Goal: Task Accomplishment & Management: Manage account settings

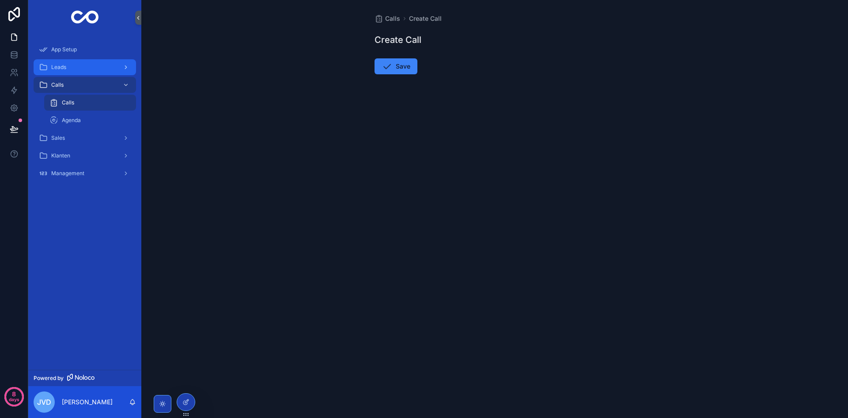
click at [77, 66] on div "Leads" at bounding box center [85, 67] width 92 height 14
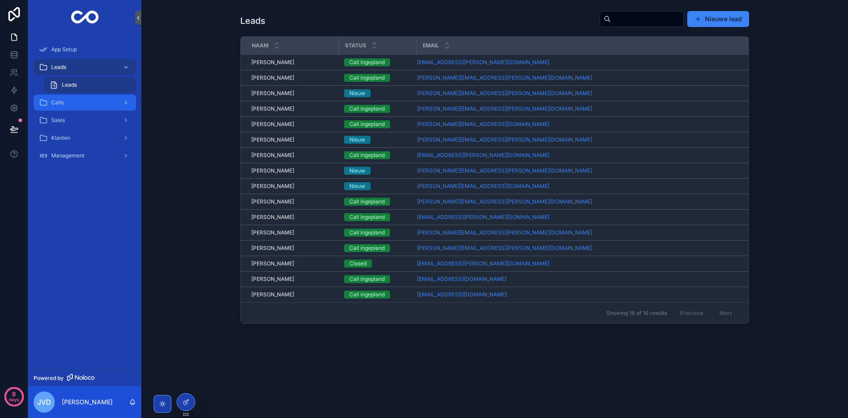
click at [68, 102] on div "Calls" at bounding box center [85, 102] width 92 height 14
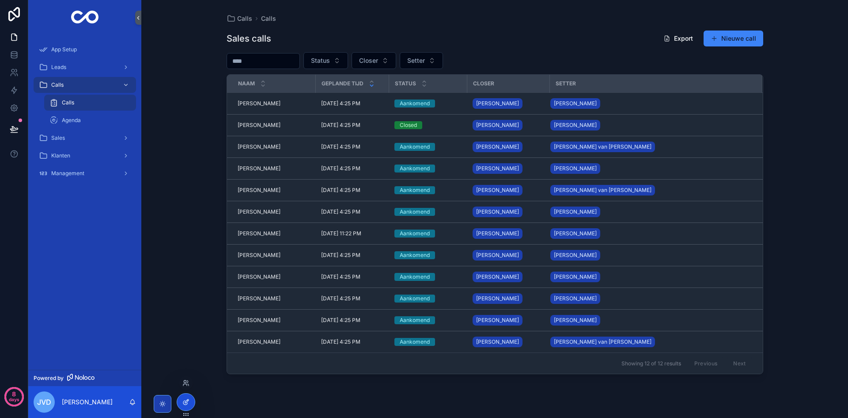
click at [192, 399] on div at bounding box center [186, 401] width 18 height 17
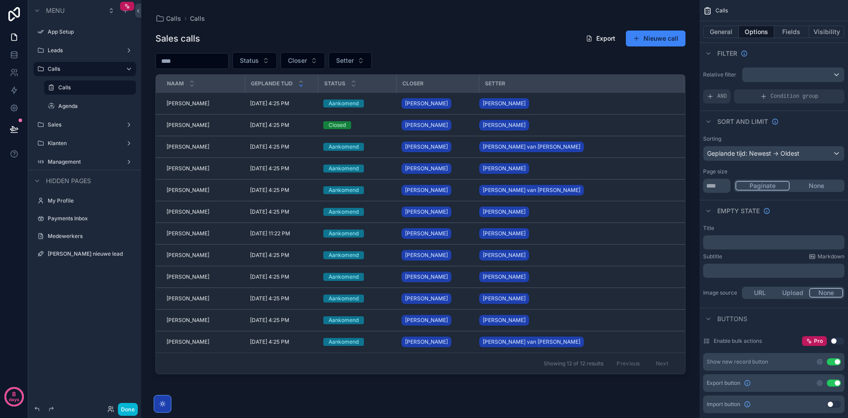
click at [652, 39] on div "scrollable content" at bounding box center [420, 203] width 558 height 407
click at [643, 41] on button "Nieuwe call" at bounding box center [656, 38] width 60 height 16
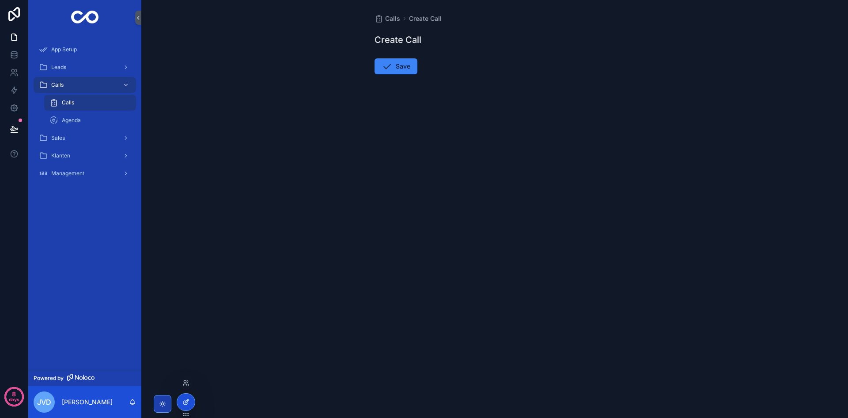
click at [179, 400] on div at bounding box center [186, 401] width 18 height 17
click at [68, 69] on div "Leads" at bounding box center [85, 67] width 92 height 14
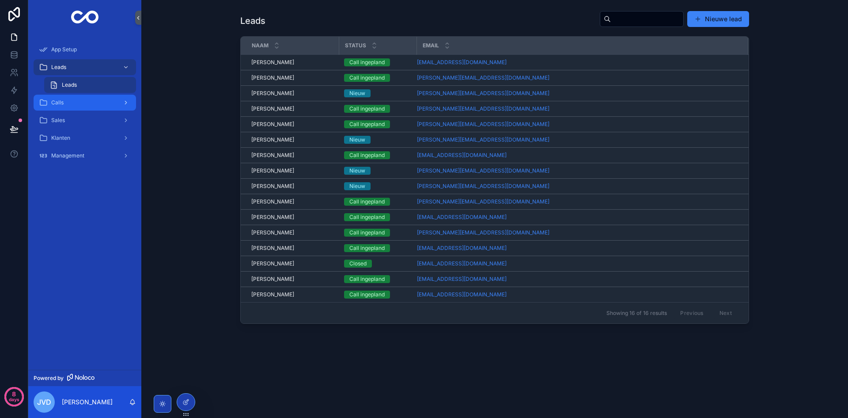
click at [80, 109] on div "Calls" at bounding box center [85, 102] width 92 height 14
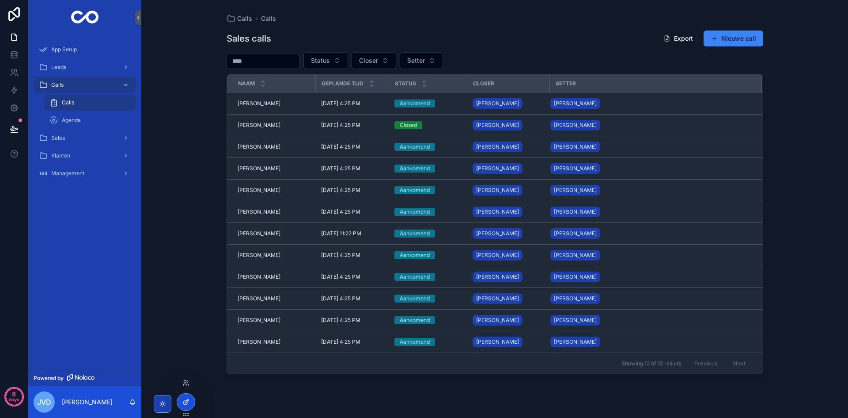
click at [193, 400] on div at bounding box center [186, 401] width 18 height 17
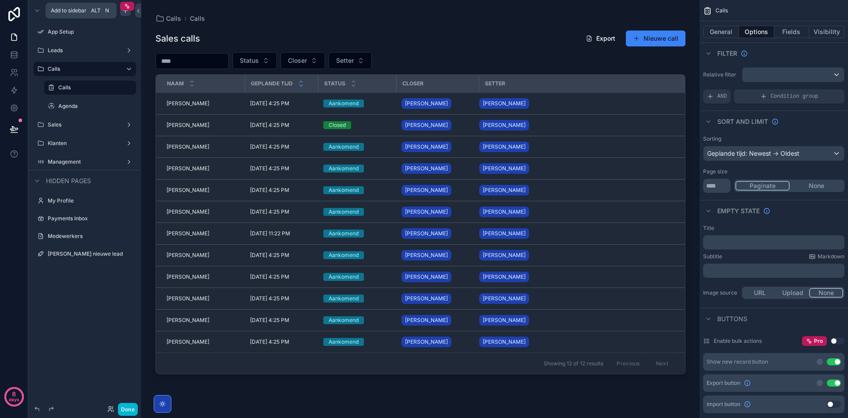
click at [125, 12] on icon "scrollable content" at bounding box center [125, 10] width 0 height 4
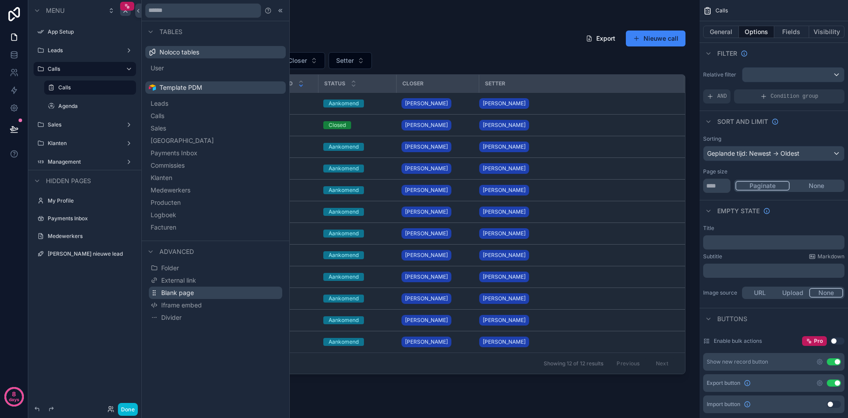
click at [184, 289] on span "Blank page" at bounding box center [177, 292] width 33 height 9
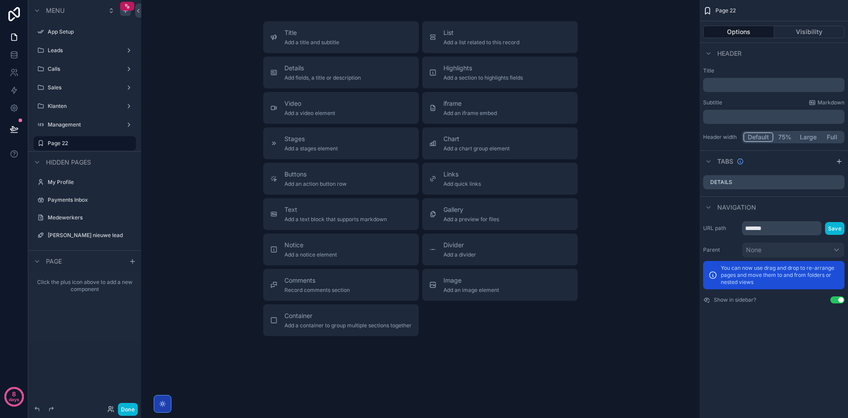
click at [839, 300] on button "Use setting" at bounding box center [838, 299] width 14 height 7
click at [126, 232] on icon "scrollable content" at bounding box center [128, 234] width 7 height 7
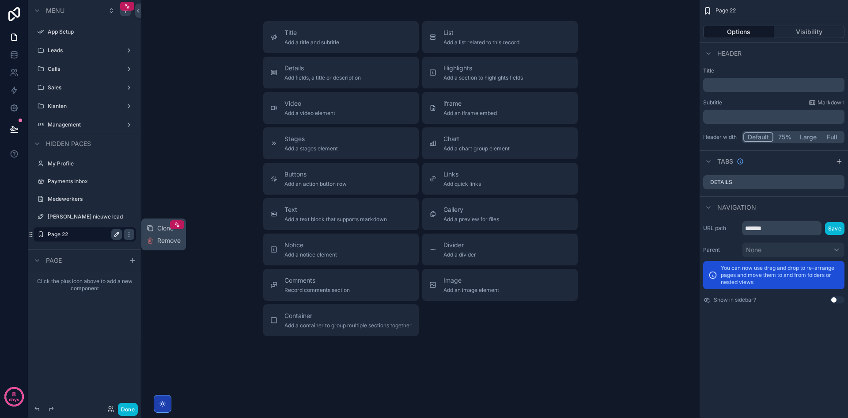
click at [119, 234] on icon "scrollable content" at bounding box center [116, 234] width 7 height 7
click at [87, 235] on input "*******" at bounding box center [78, 234] width 60 height 11
type input "******"
click at [114, 236] on icon "scrollable content" at bounding box center [116, 234] width 7 height 7
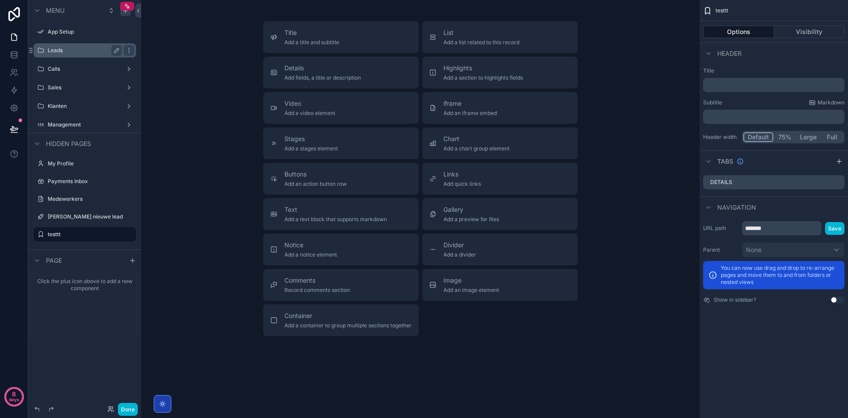
click at [72, 51] on label "Leads" at bounding box center [83, 50] width 71 height 7
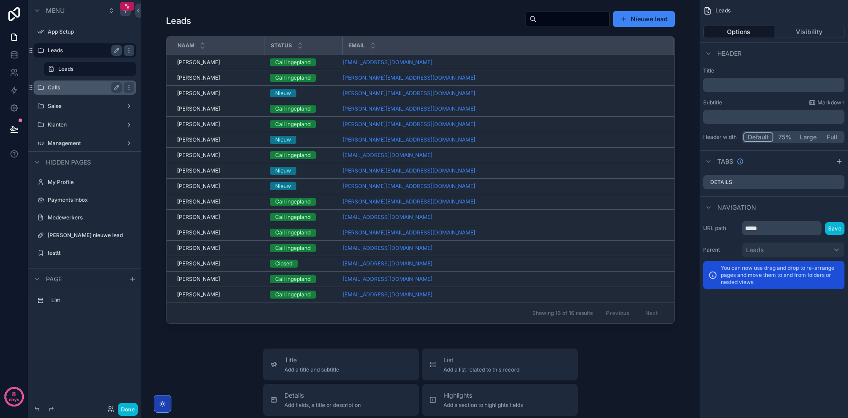
click at [90, 92] on div "Calls" at bounding box center [85, 87] width 74 height 11
click at [82, 90] on label "Calls" at bounding box center [83, 87] width 71 height 7
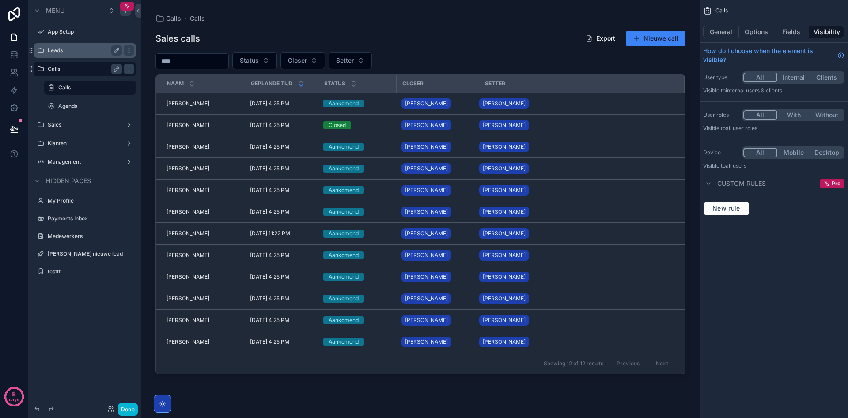
click at [527, 39] on div "scrollable content" at bounding box center [420, 203] width 558 height 407
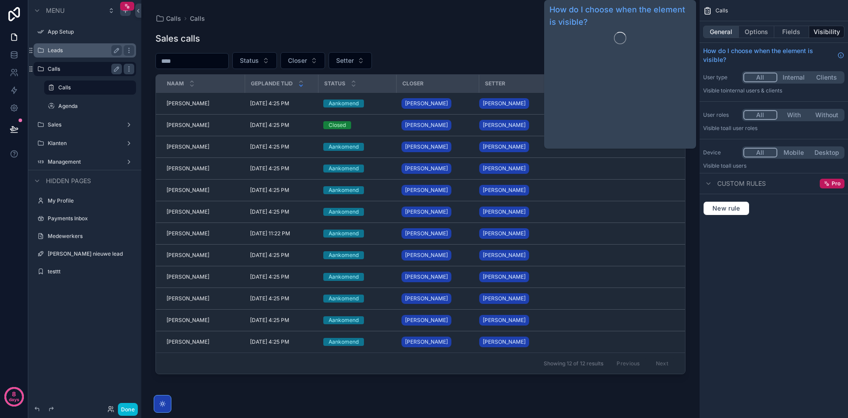
click at [726, 36] on button "General" at bounding box center [721, 32] width 36 height 12
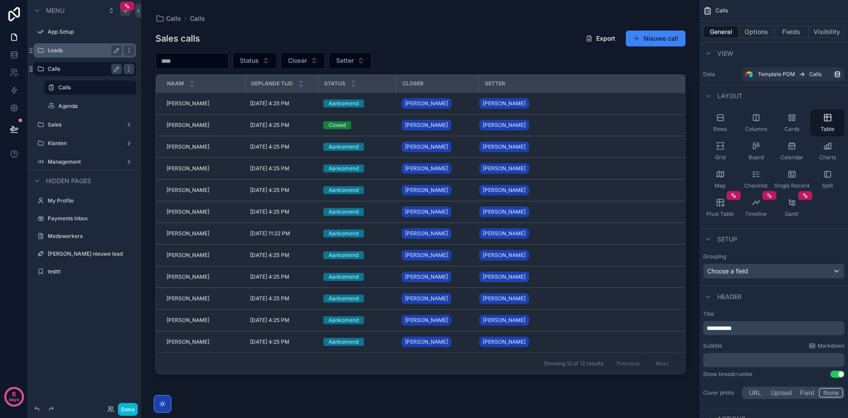
click at [765, 38] on div "General Options Fields Visibility" at bounding box center [774, 31] width 148 height 21
click at [761, 33] on button "Options" at bounding box center [756, 32] width 35 height 12
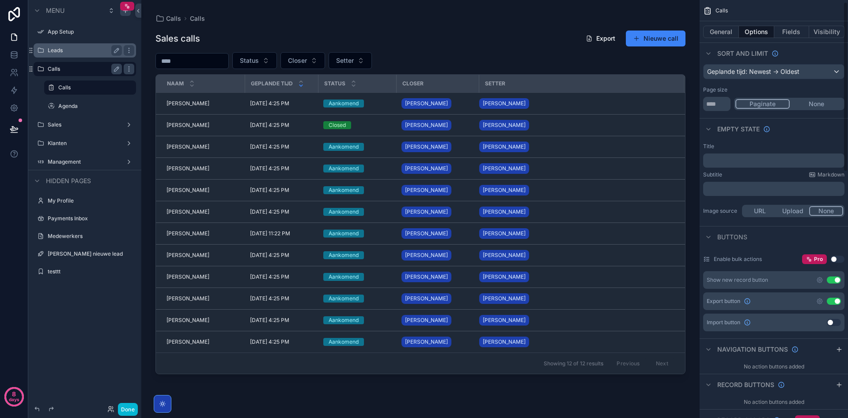
scroll to position [88, 0]
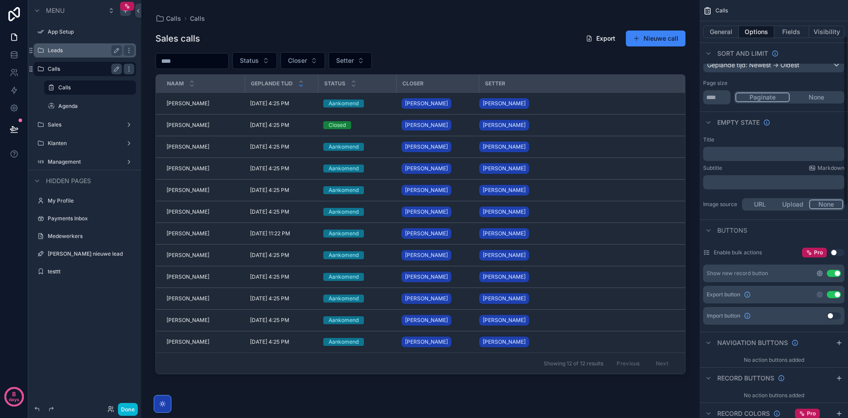
click at [819, 272] on icon "scrollable content" at bounding box center [820, 273] width 7 height 7
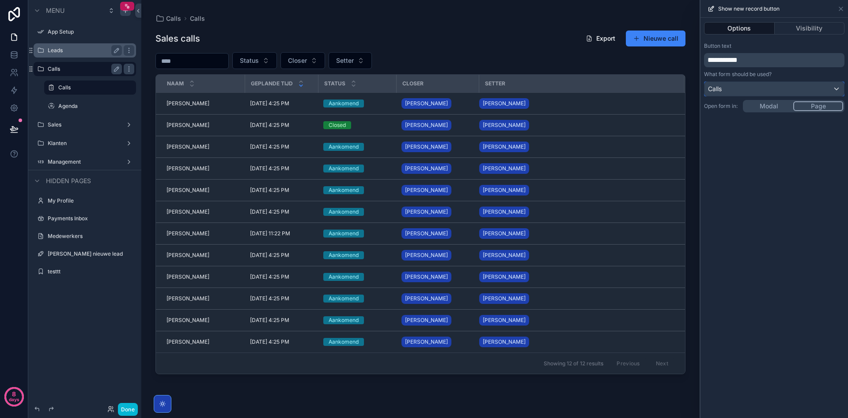
click at [753, 86] on div "Calls" at bounding box center [775, 89] width 140 height 14
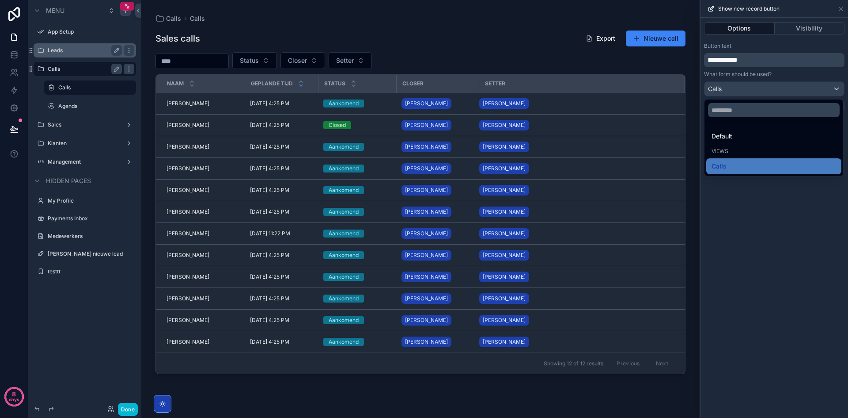
click at [753, 85] on div at bounding box center [775, 209] width 148 height 418
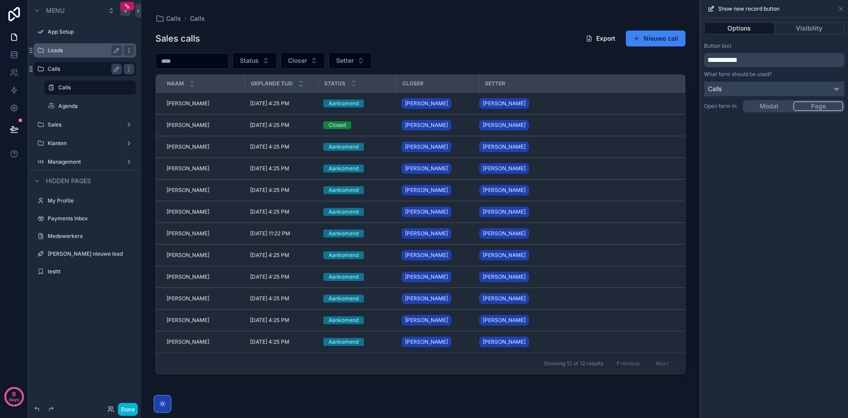
click at [753, 85] on div "Calls" at bounding box center [775, 89] width 140 height 14
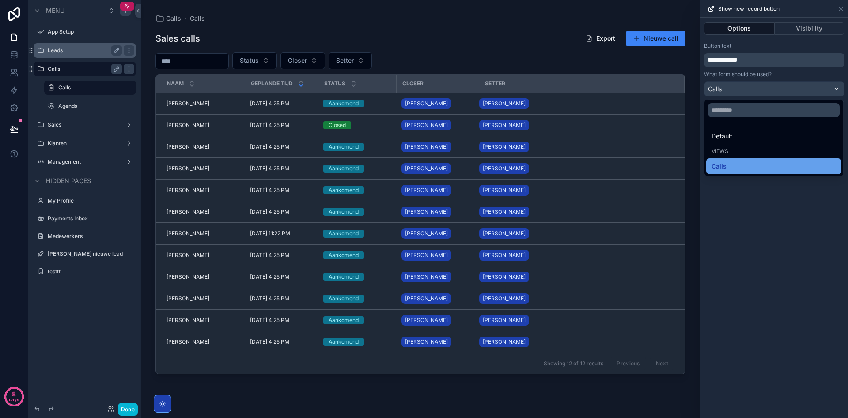
click at [743, 163] on div "Calls" at bounding box center [774, 166] width 125 height 11
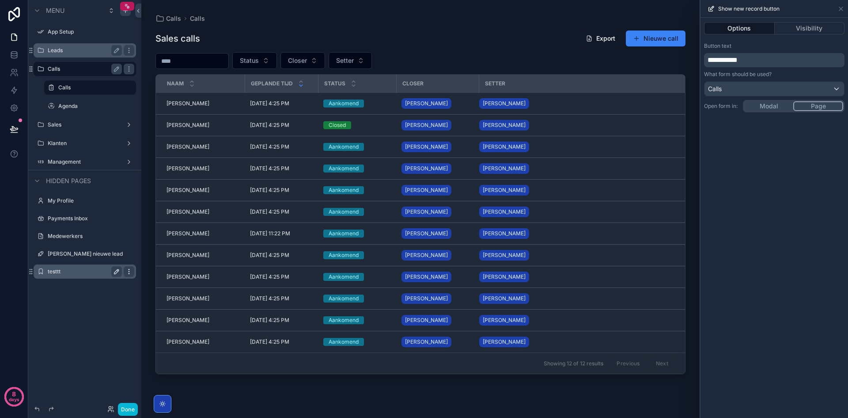
click at [127, 270] on icon "scrollable content" at bounding box center [128, 271] width 7 height 7
click at [154, 277] on button "Remove" at bounding box center [164, 277] width 34 height 9
click at [511, 57] on div "scrollable content" at bounding box center [420, 203] width 558 height 407
click at [729, 90] on div "Calls" at bounding box center [775, 89] width 140 height 14
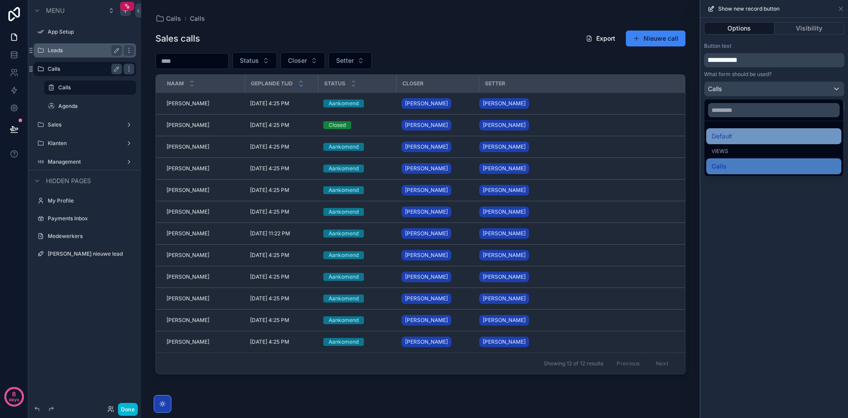
click at [734, 136] on div "Default" at bounding box center [774, 136] width 125 height 11
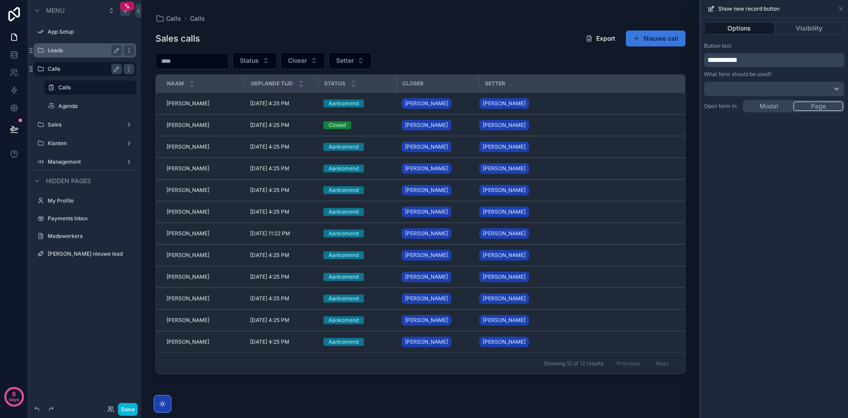
click at [658, 44] on button "Nieuwe call" at bounding box center [656, 38] width 60 height 16
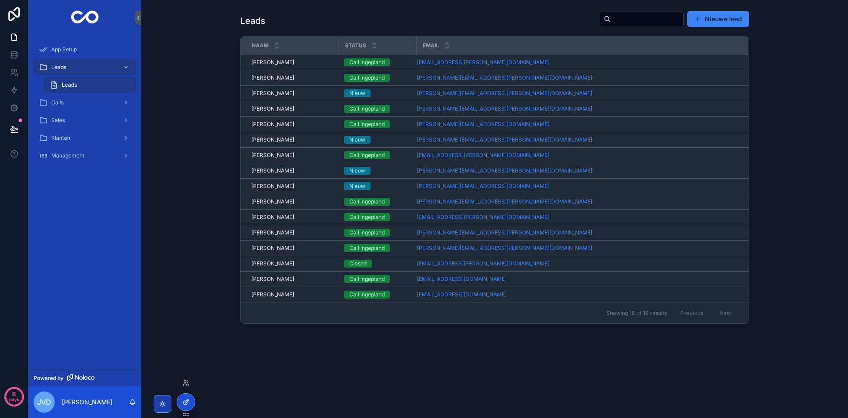
click at [179, 399] on div at bounding box center [186, 401] width 18 height 17
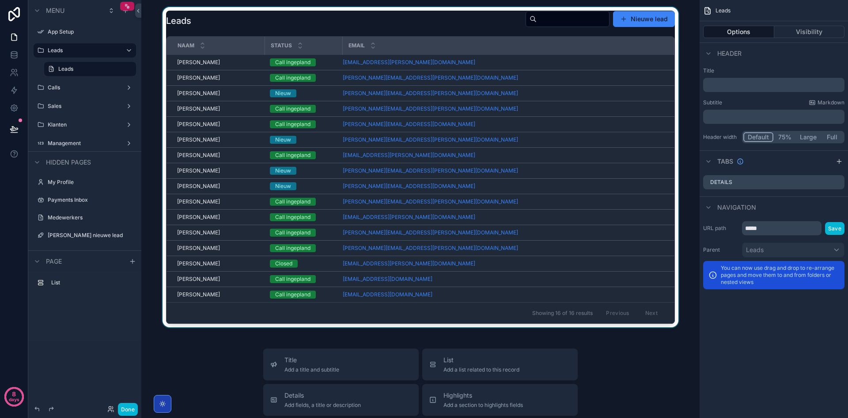
click at [636, 20] on div "scrollable content" at bounding box center [420, 167] width 544 height 320
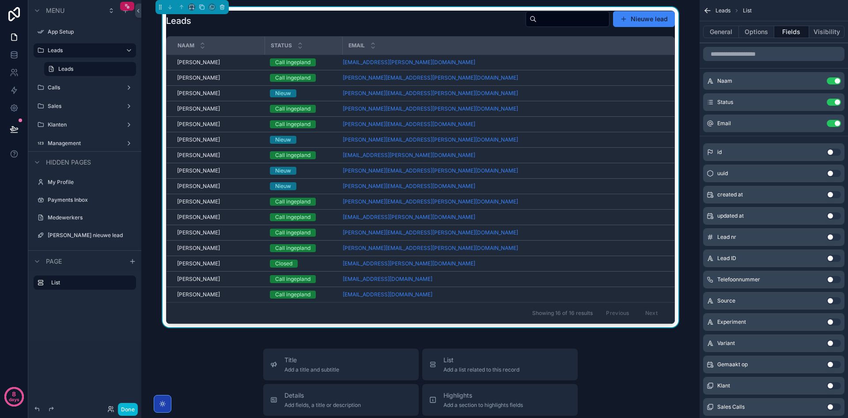
click at [456, 30] on div "Leads Nieuwe lead" at bounding box center [420, 21] width 509 height 20
click at [756, 31] on button "Options" at bounding box center [756, 32] width 35 height 12
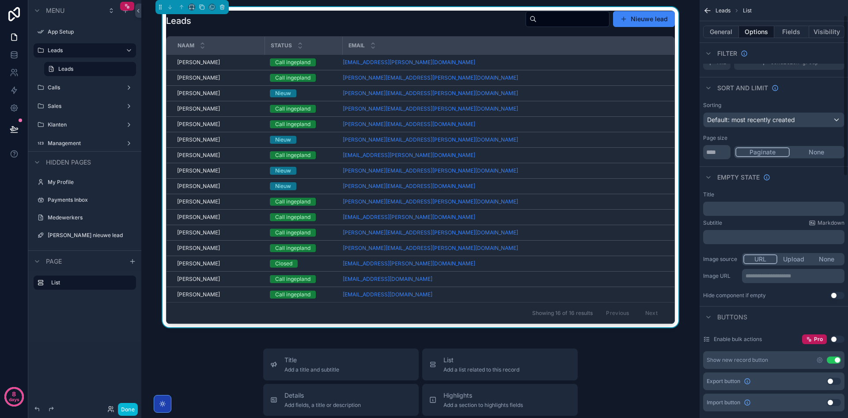
scroll to position [88, 0]
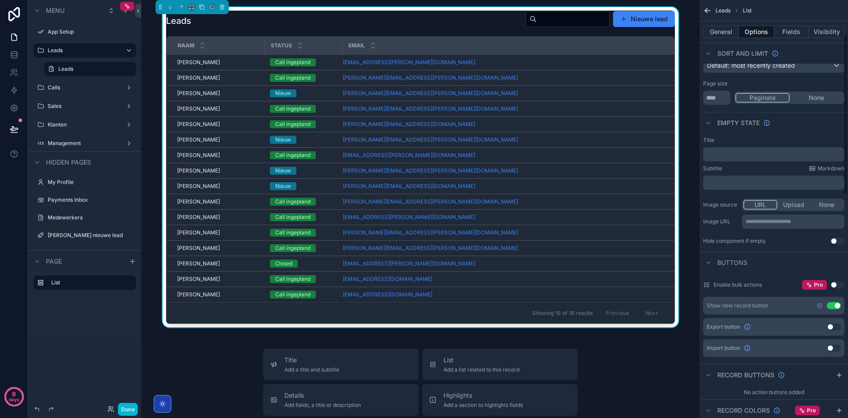
click at [816, 304] on div "Show new record button Use setting" at bounding box center [773, 305] width 141 height 18
click at [817, 304] on icon "scrollable content" at bounding box center [820, 305] width 7 height 7
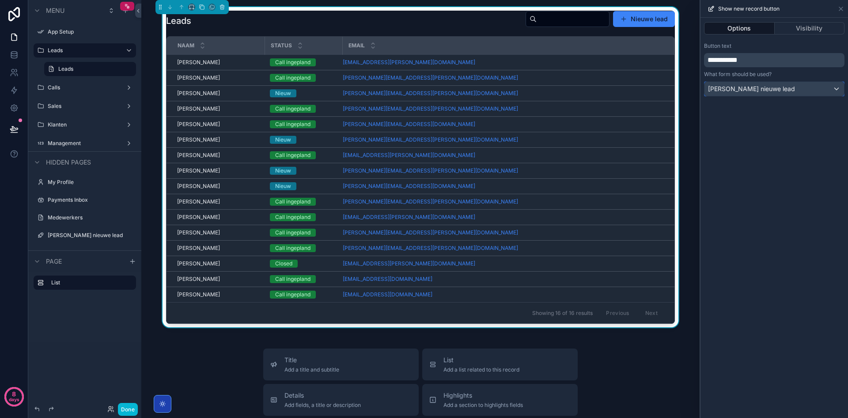
click at [758, 86] on span "[PERSON_NAME] nieuwe lead" at bounding box center [751, 88] width 87 height 9
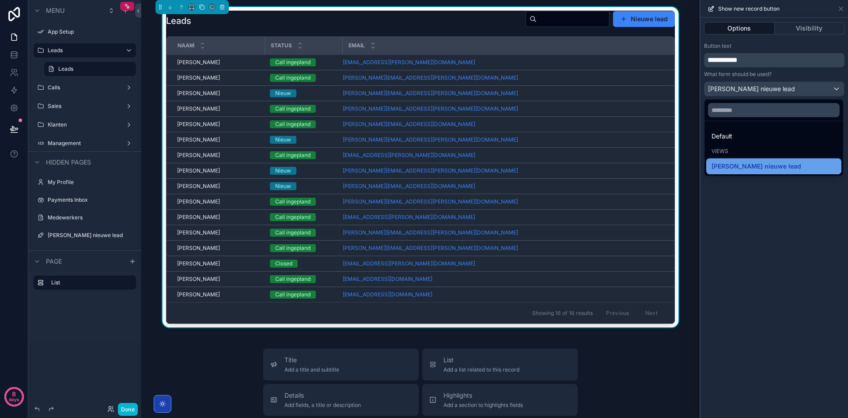
click at [748, 167] on span "[PERSON_NAME] nieuwe lead" at bounding box center [757, 166] width 90 height 11
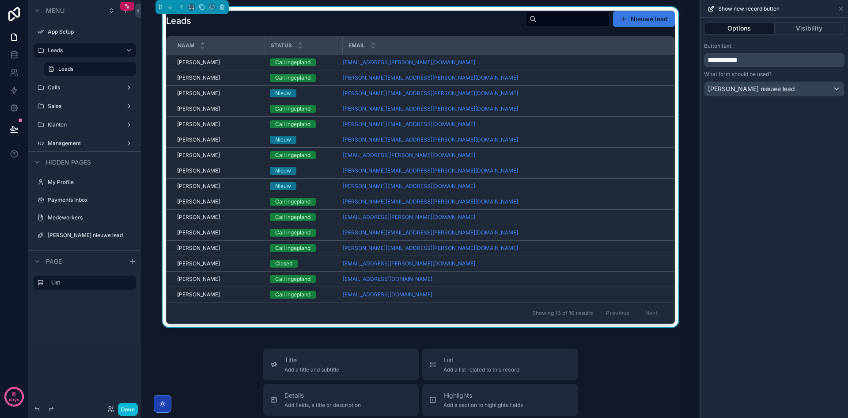
click at [635, 19] on button "Nieuwe lead" at bounding box center [644, 19] width 62 height 16
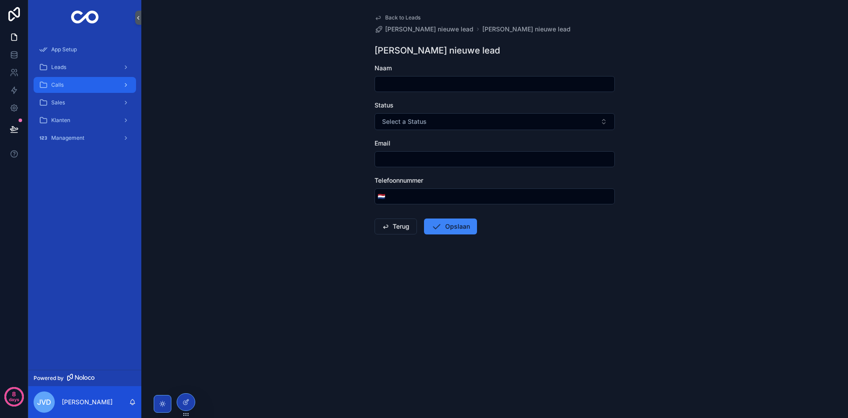
click at [61, 86] on span "Calls" at bounding box center [57, 84] width 12 height 7
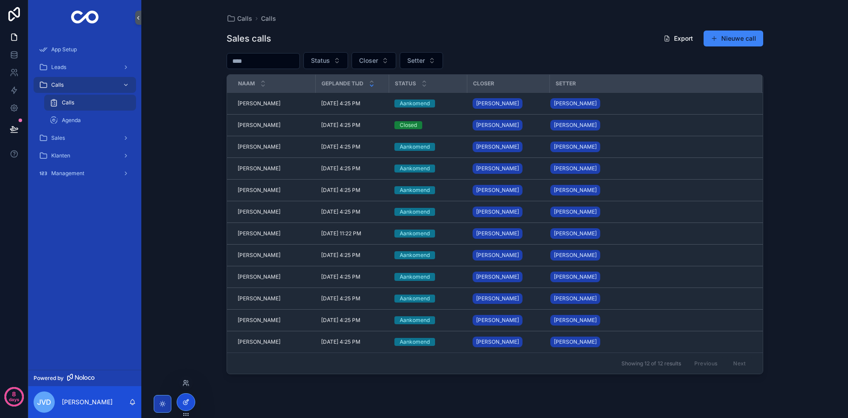
click at [188, 397] on div at bounding box center [186, 401] width 18 height 17
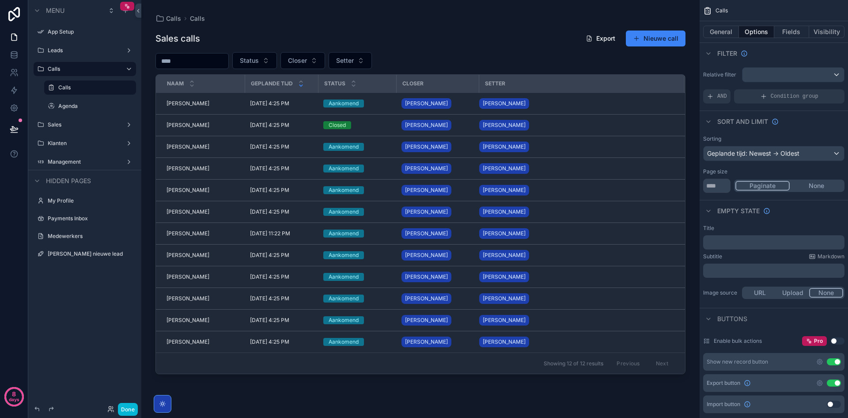
click at [569, 36] on div "scrollable content" at bounding box center [420, 203] width 558 height 407
click at [725, 30] on button "General" at bounding box center [721, 32] width 36 height 12
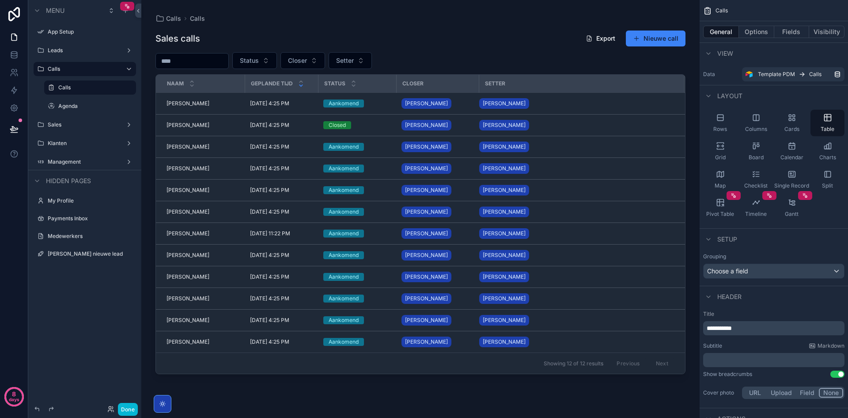
click at [646, 52] on div "Sales calls Export Nieuwe call Status Closer Setter Naam Geplande tijd Status C…" at bounding box center [421, 215] width 530 height 384
click at [650, 39] on button "Nieuwe call" at bounding box center [656, 38] width 60 height 16
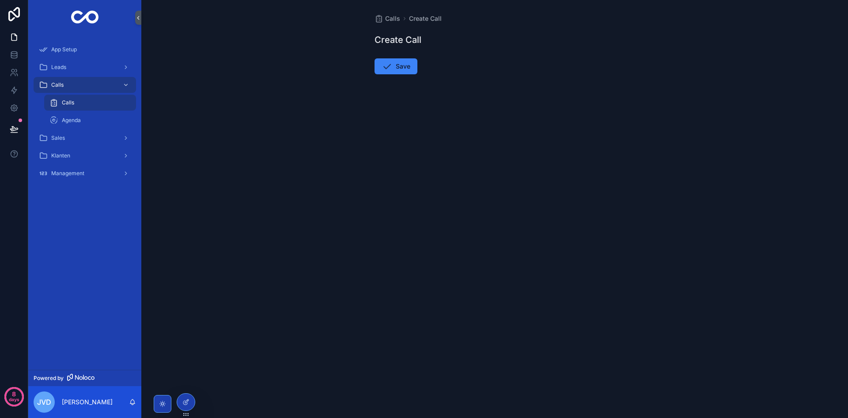
click at [118, 105] on div "Calls" at bounding box center [89, 102] width 81 height 14
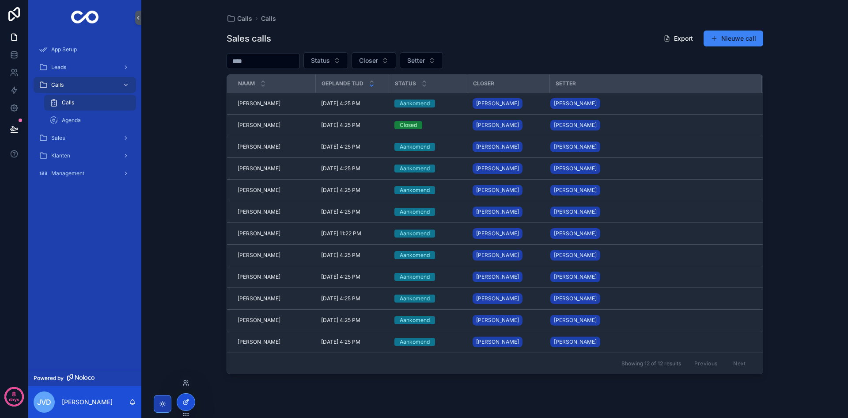
click at [189, 398] on div at bounding box center [186, 401] width 18 height 17
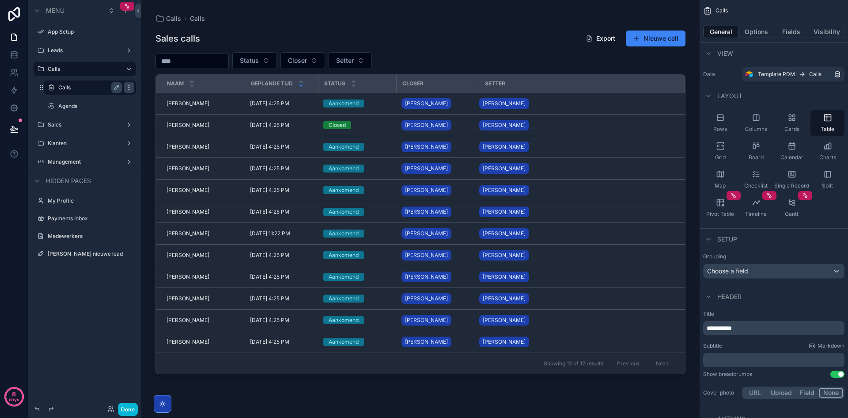
click at [128, 89] on icon "scrollable content" at bounding box center [128, 87] width 7 height 7
click at [117, 88] on icon "scrollable content" at bounding box center [116, 87] width 7 height 7
click at [84, 87] on input "*****" at bounding box center [82, 87] width 49 height 11
type input "**********"
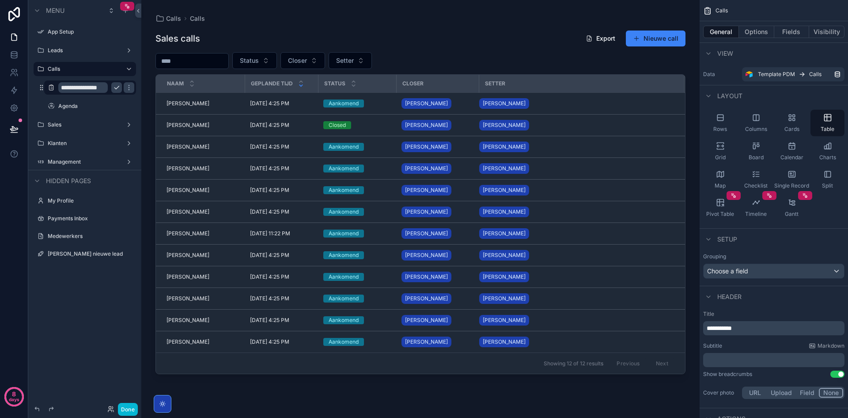
click at [115, 89] on icon "scrollable content" at bounding box center [116, 87] width 7 height 7
click at [752, 32] on button "Options" at bounding box center [756, 32] width 35 height 12
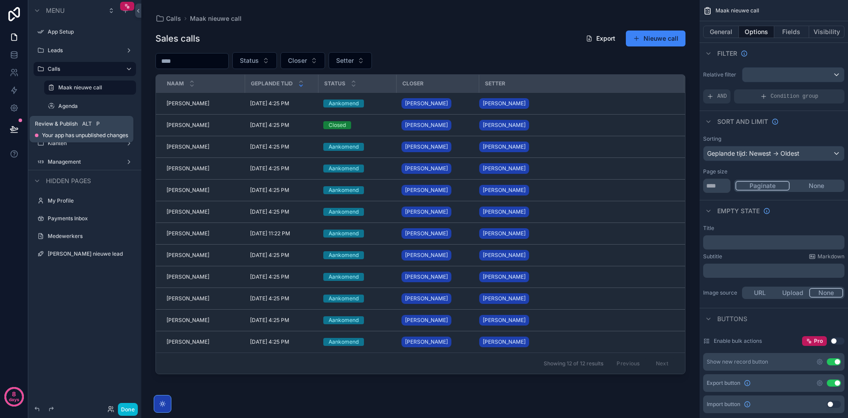
click at [15, 125] on icon at bounding box center [14, 129] width 9 height 9
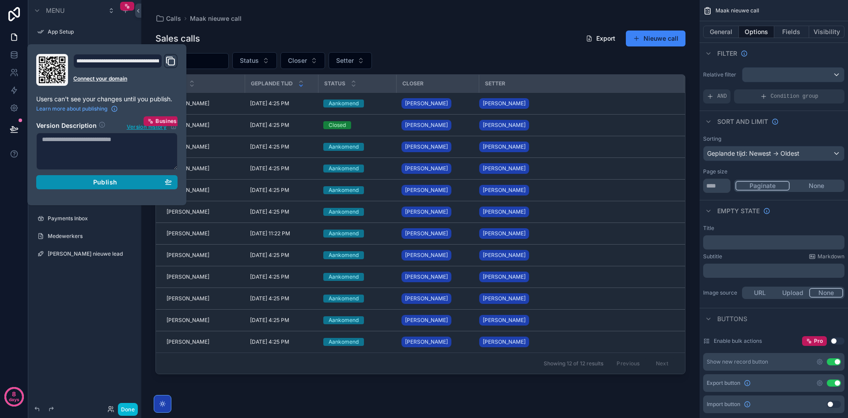
click at [110, 186] on button "Publish" at bounding box center [106, 182] width 141 height 14
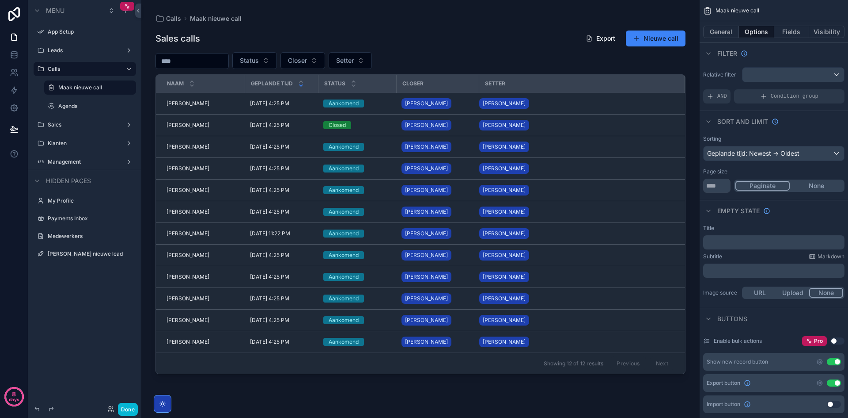
click at [111, 307] on div "Menu App Setup Leads Calls Maak nieuwe call Agenda Sales Klanten Management Hid…" at bounding box center [84, 203] width 113 height 407
click at [136, 254] on div "Maak nieuwe lead" at bounding box center [85, 254] width 103 height 14
click at [131, 254] on icon "scrollable content" at bounding box center [128, 253] width 7 height 7
click at [80, 253] on label "Maak nieuwe lead" at bounding box center [85, 253] width 74 height 7
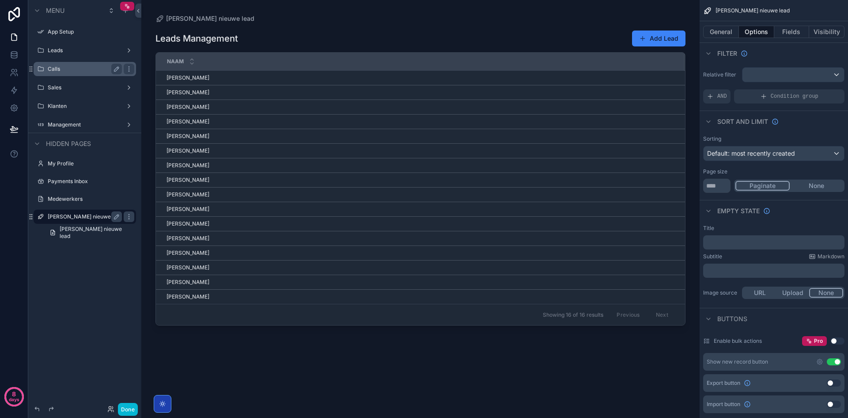
click at [68, 70] on label "Calls" at bounding box center [83, 68] width 71 height 7
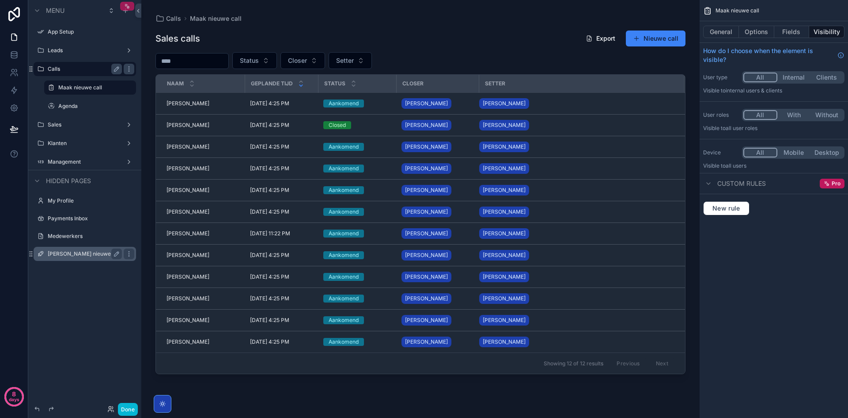
click at [130, 10] on div "scrollable content" at bounding box center [127, 6] width 14 height 9
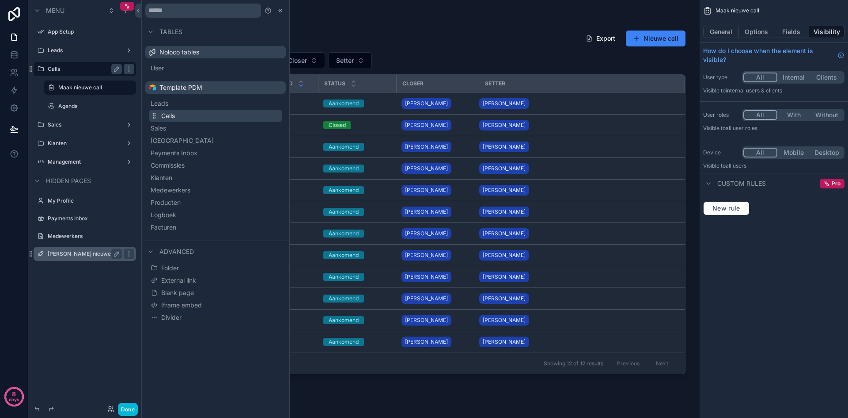
click at [171, 118] on span "Calls" at bounding box center [168, 115] width 14 height 9
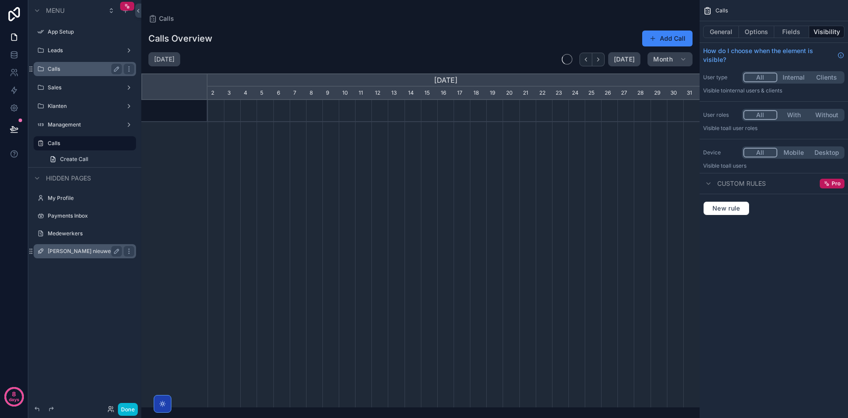
scroll to position [0, 492]
click at [118, 144] on icon "scrollable content" at bounding box center [116, 143] width 7 height 7
click at [90, 145] on input "*****" at bounding box center [78, 143] width 60 height 11
type input "**********"
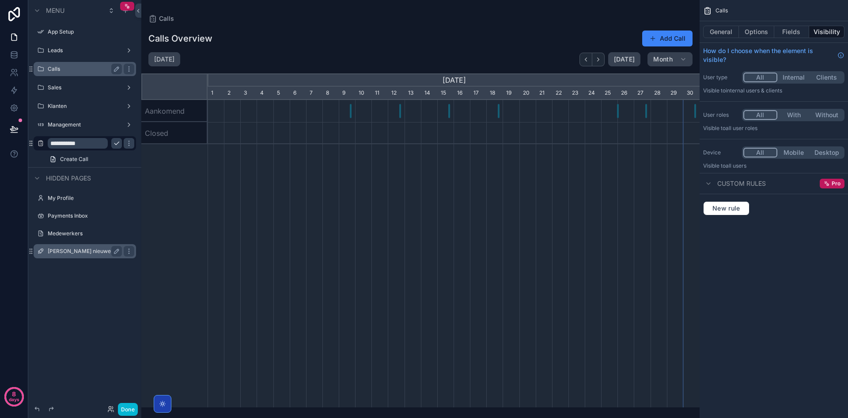
click at [115, 141] on icon "scrollable content" at bounding box center [116, 143] width 7 height 7
click at [729, 30] on button "General" at bounding box center [721, 32] width 36 height 12
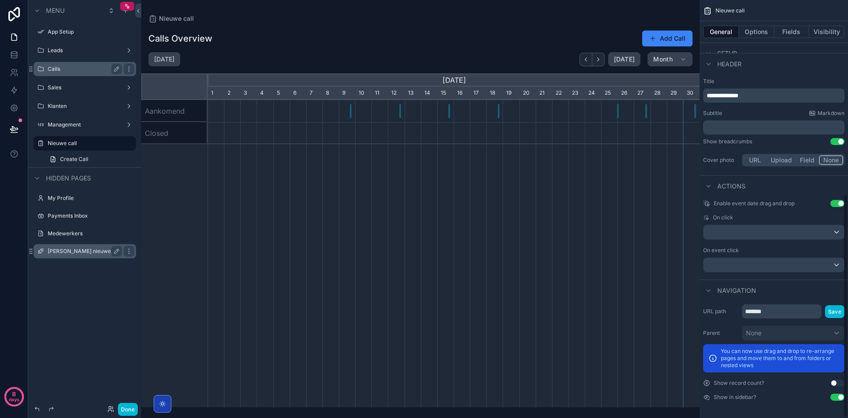
scroll to position [364, 0]
click at [837, 398] on button "Use setting" at bounding box center [838, 396] width 14 height 7
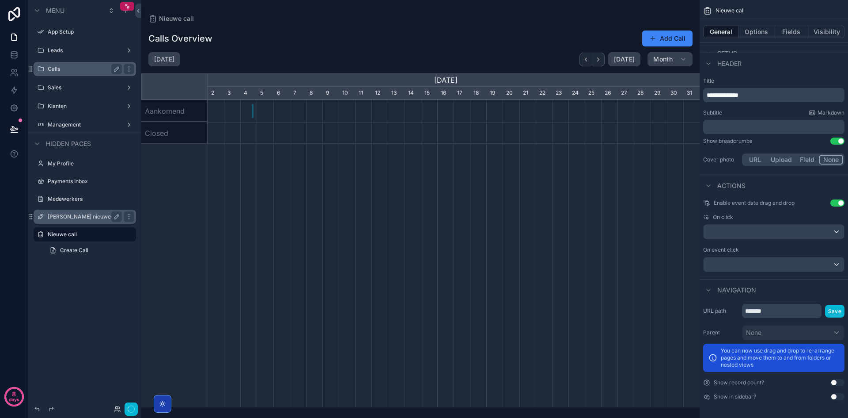
scroll to position [0, 492]
click at [68, 232] on label "Nieuwe call" at bounding box center [83, 234] width 71 height 7
click at [68, 65] on div "Calls" at bounding box center [85, 69] width 74 height 11
click at [66, 68] on label "Calls" at bounding box center [83, 68] width 71 height 7
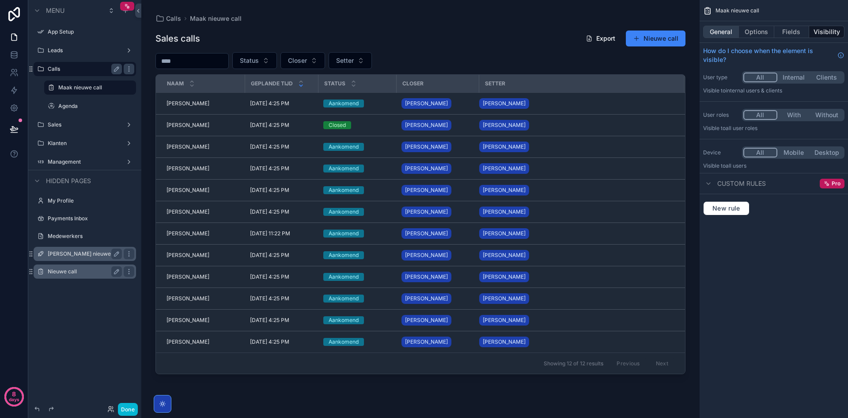
click at [724, 33] on button "General" at bounding box center [721, 32] width 36 height 12
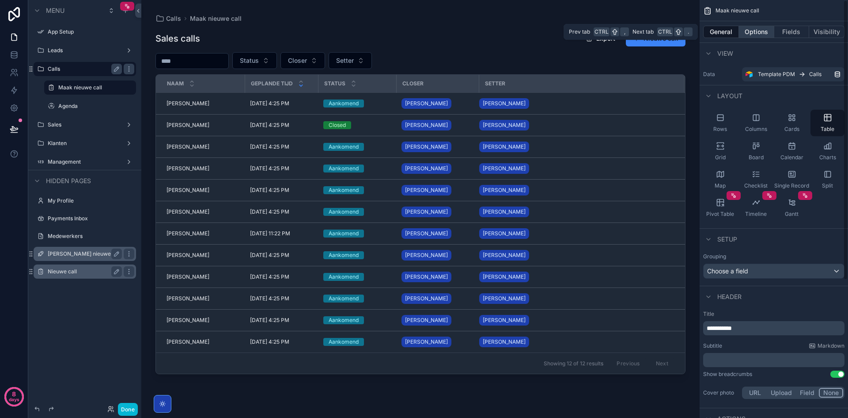
click at [750, 33] on button "Options" at bounding box center [756, 32] width 35 height 12
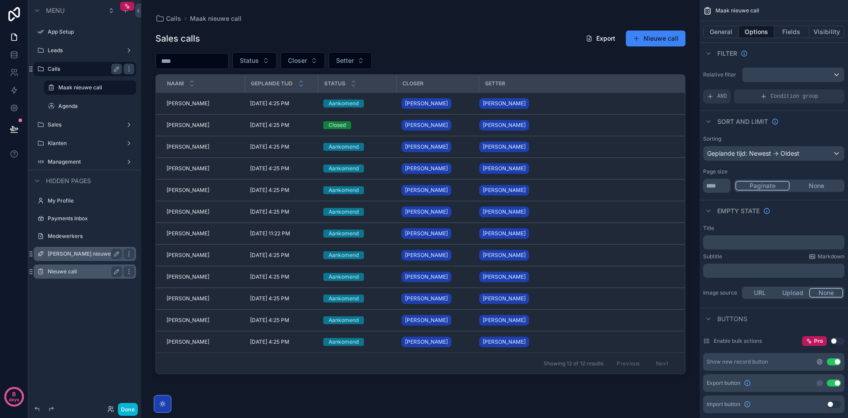
click at [817, 361] on icon "scrollable content" at bounding box center [820, 361] width 7 height 7
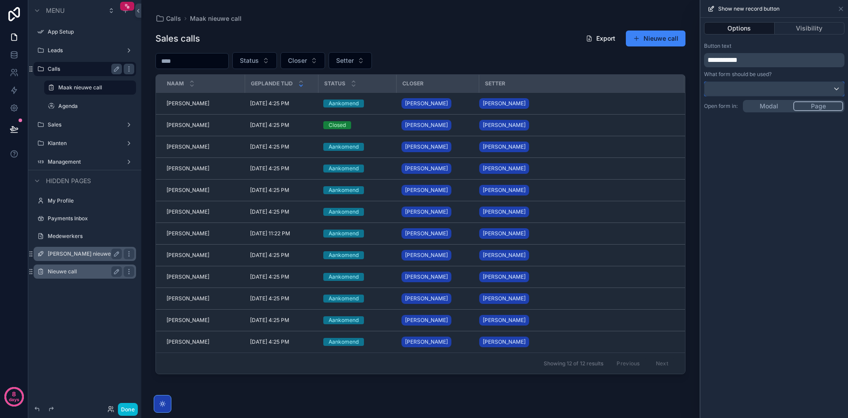
click at [749, 88] on div at bounding box center [775, 89] width 140 height 14
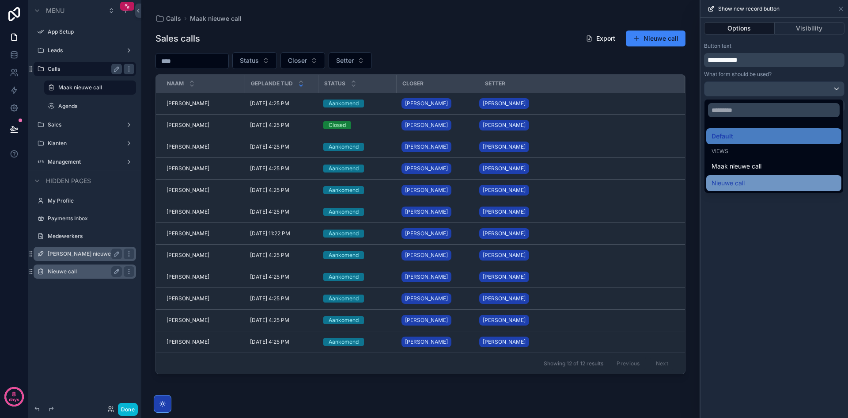
click at [748, 176] on div "Nieuwe call" at bounding box center [774, 183] width 135 height 16
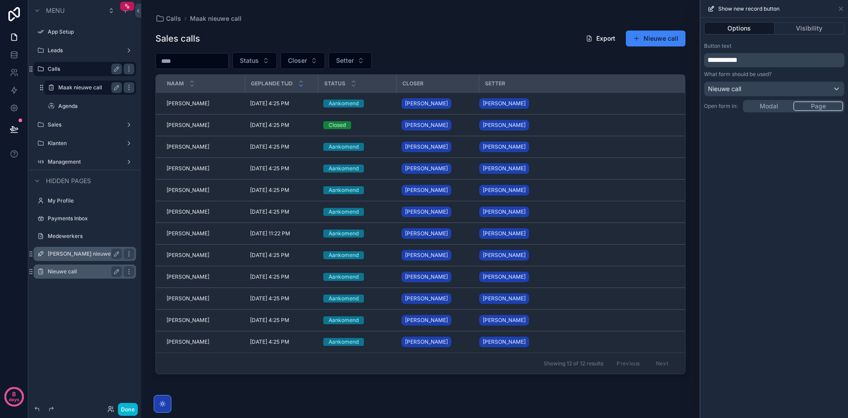
drag, startPoint x: 119, startPoint y: 90, endPoint x: 110, endPoint y: 90, distance: 9.7
click at [119, 90] on icon "scrollable content" at bounding box center [116, 87] width 7 height 7
click at [97, 87] on input "**********" at bounding box center [82, 87] width 49 height 11
type input "*****"
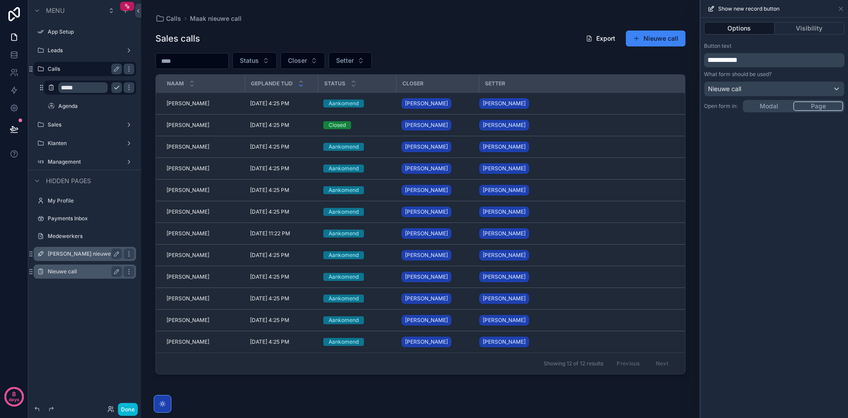
click at [118, 87] on icon "scrollable content" at bounding box center [116, 87] width 7 height 7
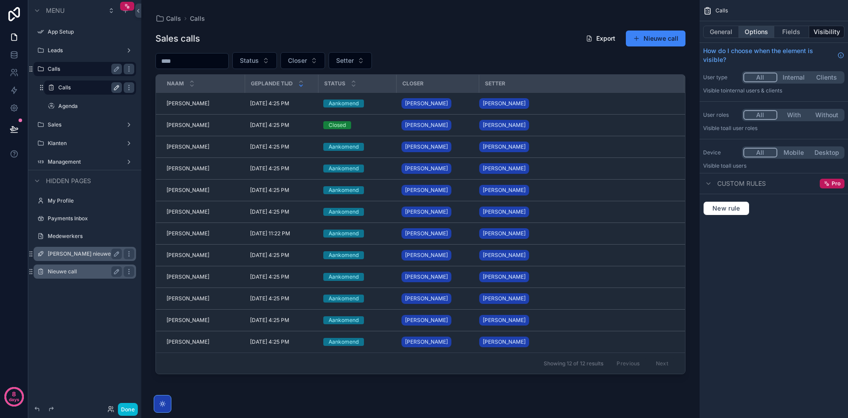
click at [759, 28] on button "Options" at bounding box center [756, 32] width 35 height 12
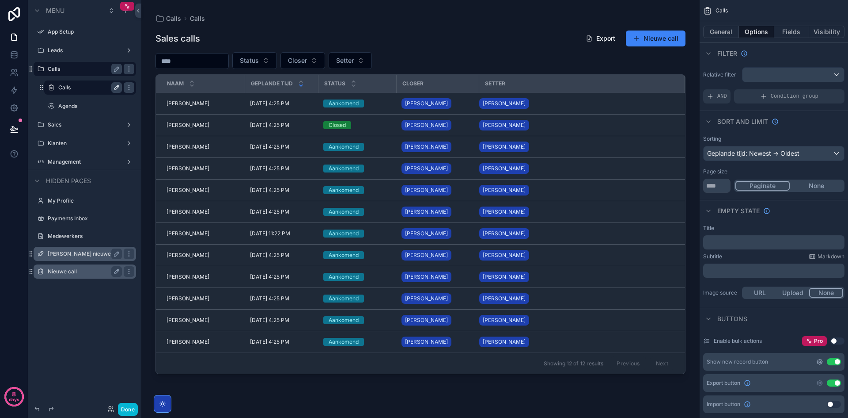
click at [817, 364] on icon "scrollable content" at bounding box center [820, 361] width 7 height 7
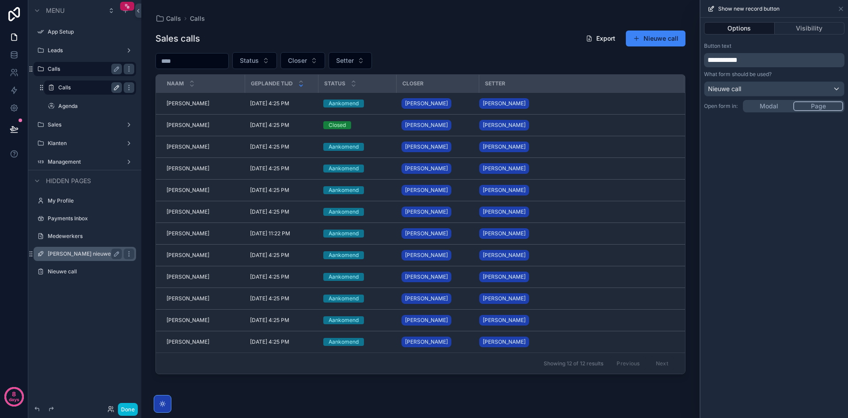
click at [76, 270] on label "Nieuwe call" at bounding box center [91, 271] width 87 height 7
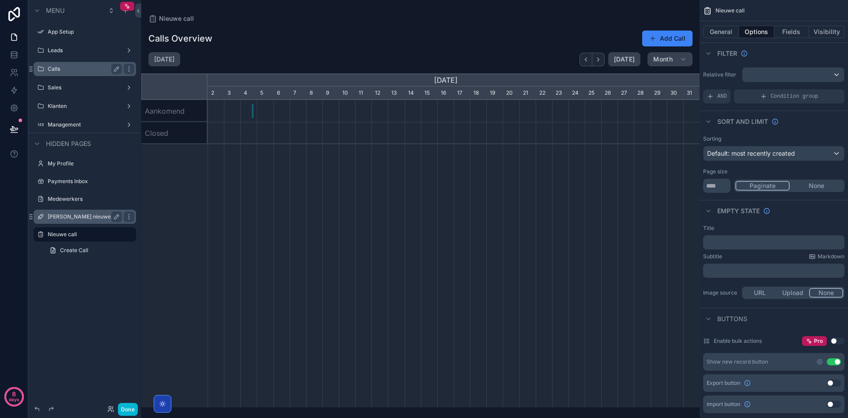
scroll to position [0, 492]
click at [251, 46] on div "scrollable content" at bounding box center [420, 203] width 558 height 407
click at [723, 31] on button "General" at bounding box center [721, 32] width 36 height 12
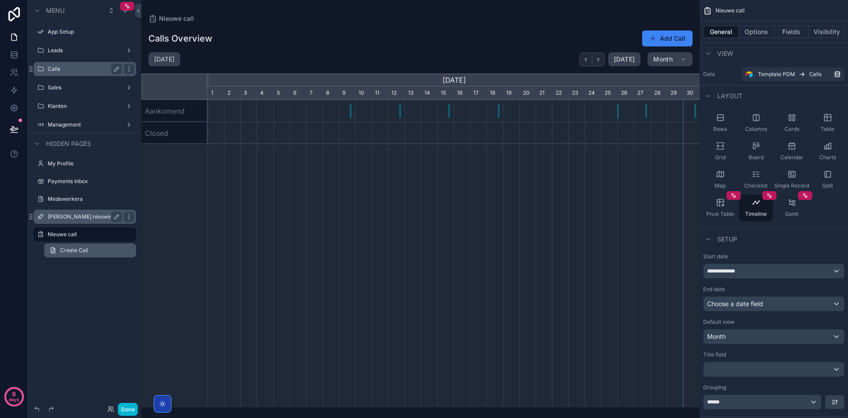
click at [87, 251] on span "Create Call" at bounding box center [74, 250] width 28 height 7
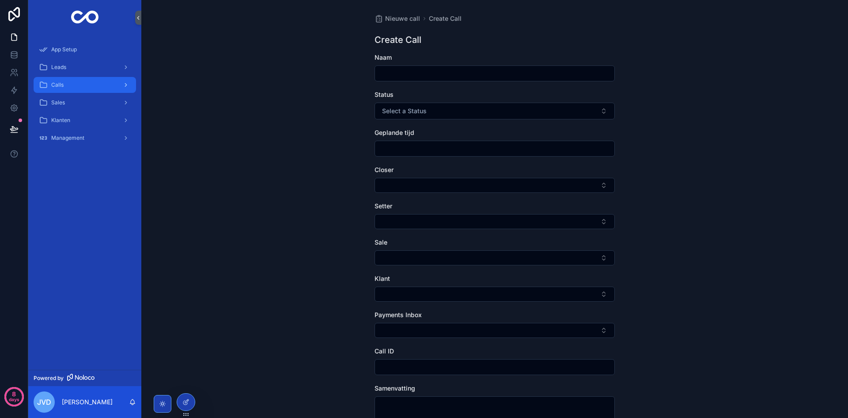
click at [57, 85] on span "Calls" at bounding box center [57, 84] width 12 height 7
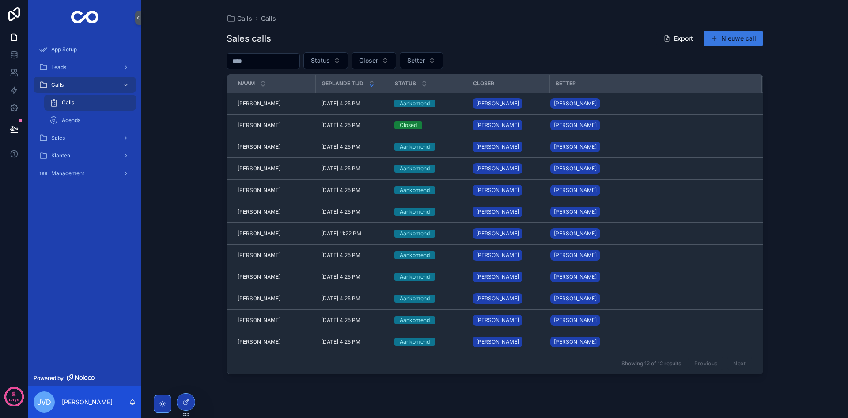
click at [750, 43] on button "Nieuwe call" at bounding box center [734, 38] width 60 height 16
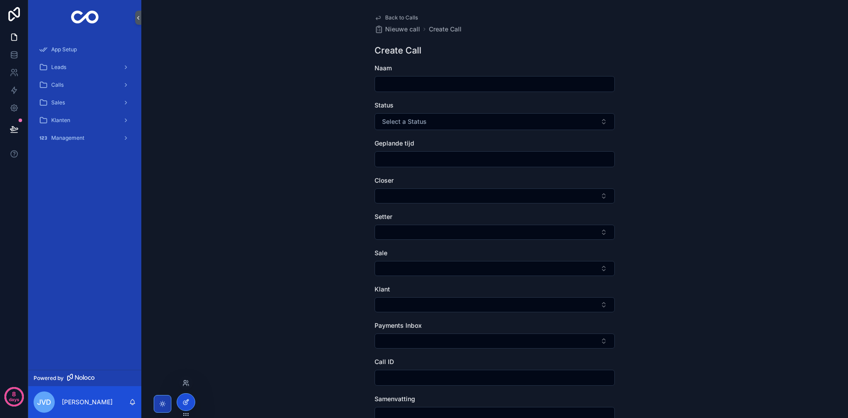
click at [182, 403] on icon at bounding box center [185, 401] width 7 height 7
click at [192, 403] on div at bounding box center [186, 401] width 18 height 17
click at [19, 127] on button at bounding box center [13, 129] width 19 height 25
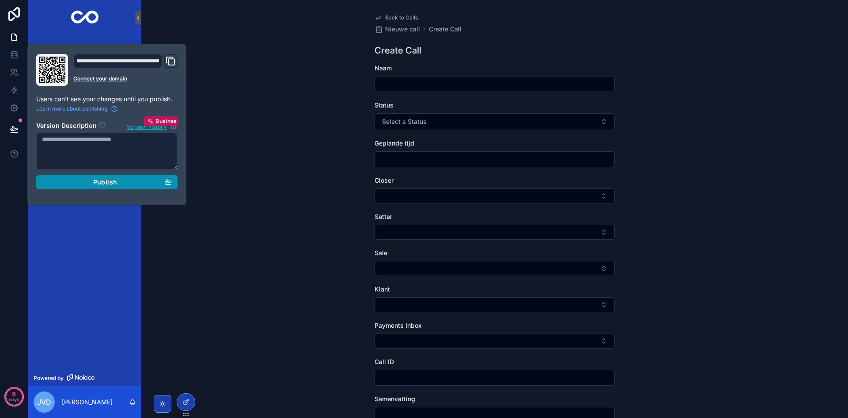
click at [91, 185] on div "Publish" at bounding box center [107, 182] width 130 height 8
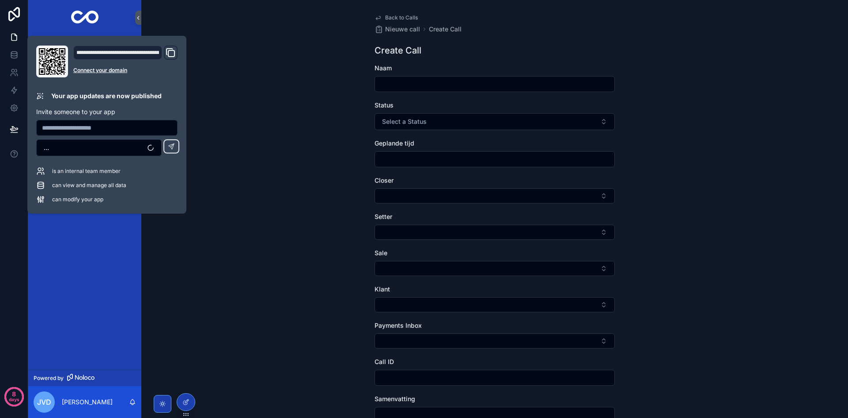
click at [262, 220] on div "Back to Calls Nieuwe call Create Call Create Call Naam Status Select a Status G…" at bounding box center [494, 209] width 707 height 418
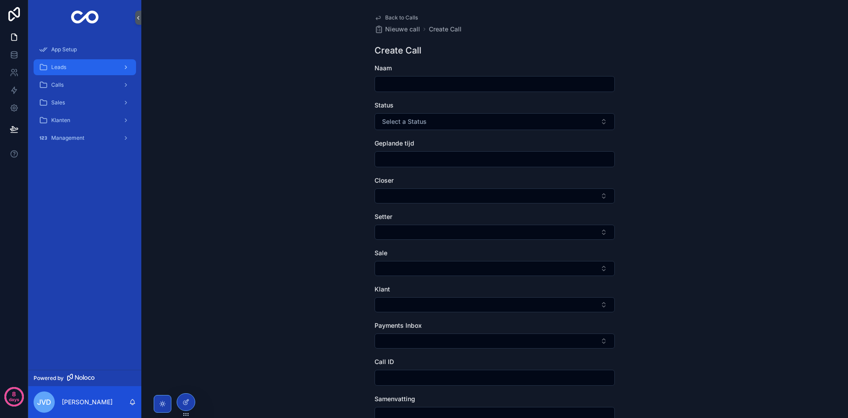
click at [67, 69] on div "Leads" at bounding box center [85, 67] width 92 height 14
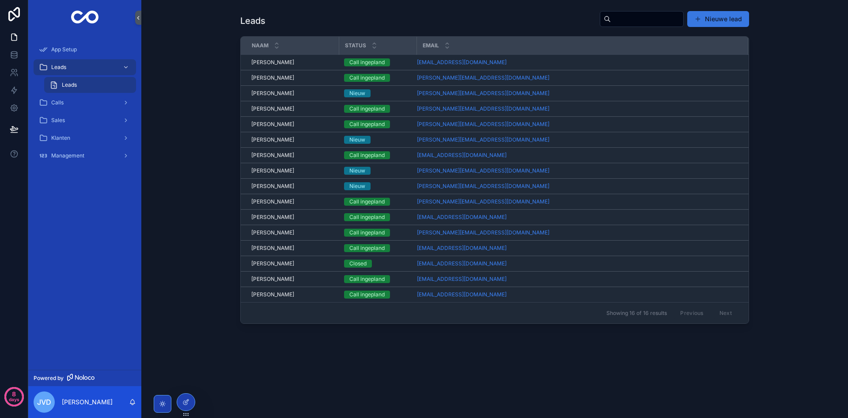
click at [714, 19] on button "Nieuwe lead" at bounding box center [719, 19] width 62 height 16
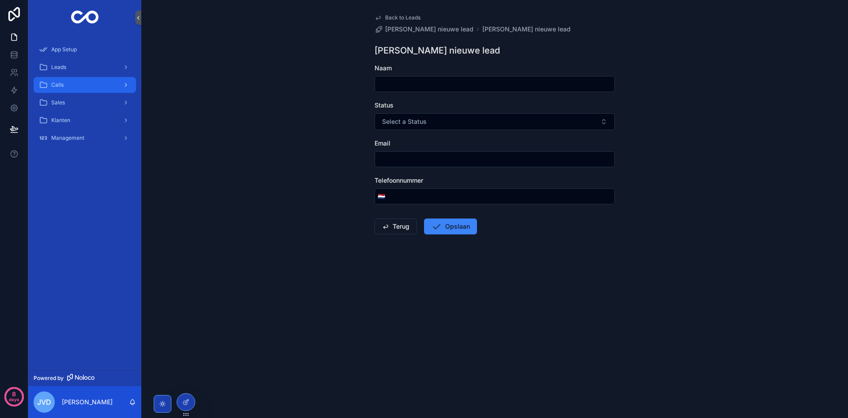
click at [91, 83] on div "Calls" at bounding box center [85, 85] width 92 height 14
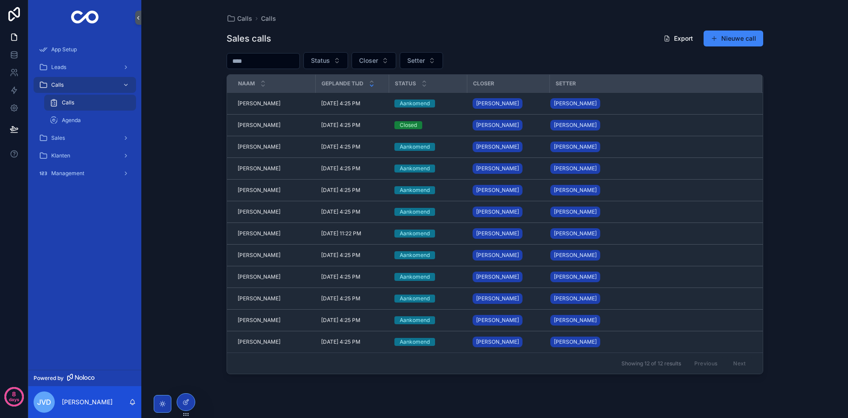
click at [736, 42] on button "Nieuwe call" at bounding box center [734, 38] width 60 height 16
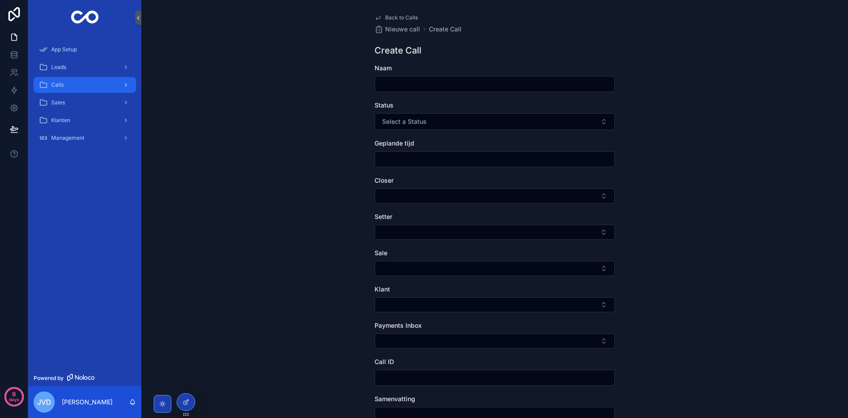
click at [92, 88] on div "Calls" at bounding box center [85, 85] width 92 height 14
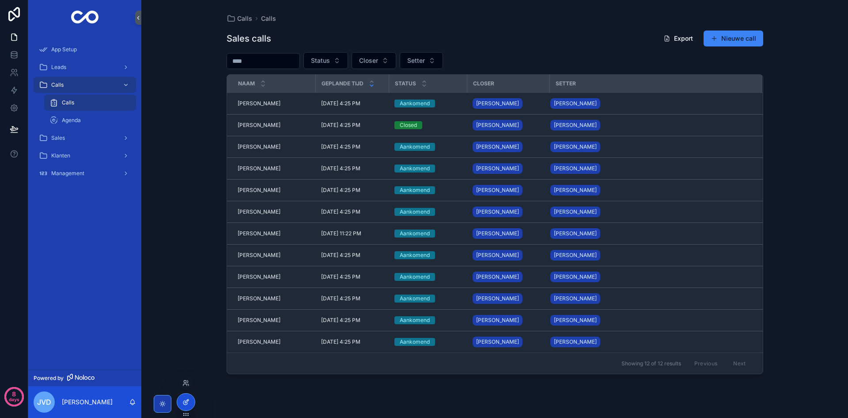
click at [190, 399] on div at bounding box center [186, 401] width 18 height 17
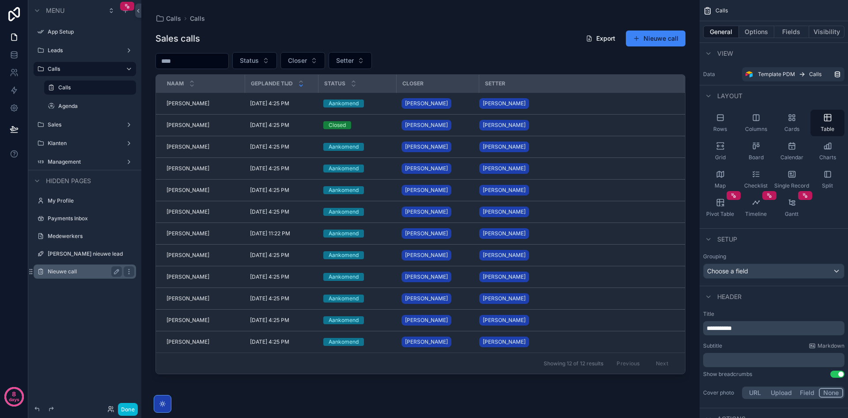
click at [56, 272] on label "Nieuwe call" at bounding box center [83, 271] width 71 height 7
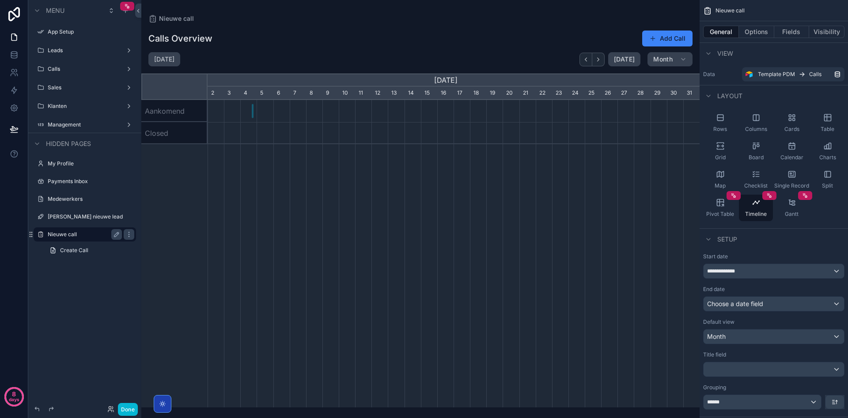
scroll to position [0, 492]
click at [79, 215] on label "Maak nieuwe lead" at bounding box center [85, 216] width 74 height 7
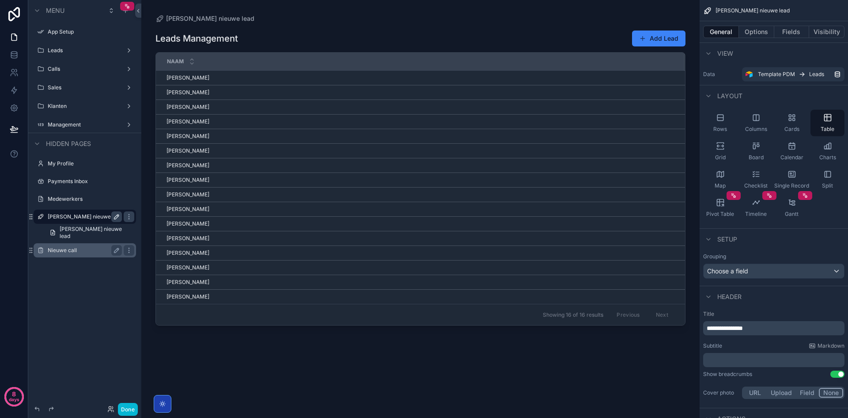
click at [121, 216] on button "scrollable content" at bounding box center [116, 216] width 11 height 11
click at [90, 220] on input "**********" at bounding box center [78, 216] width 60 height 11
type input "**********"
click at [117, 214] on icon "scrollable content" at bounding box center [116, 216] width 7 height 7
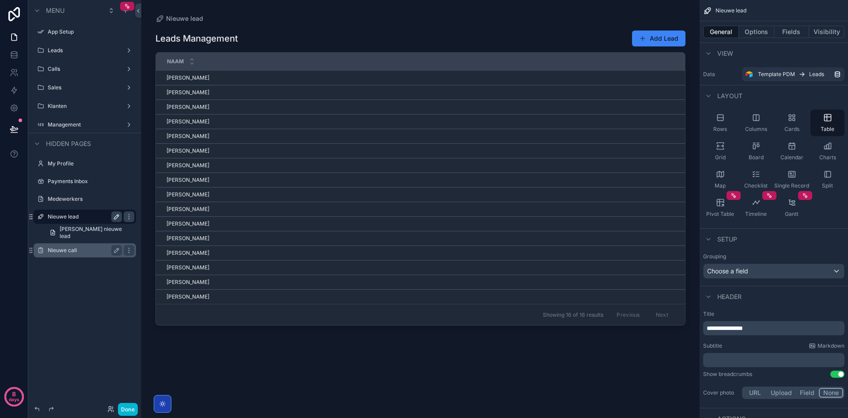
click at [72, 251] on label "Nieuwe call" at bounding box center [83, 250] width 71 height 7
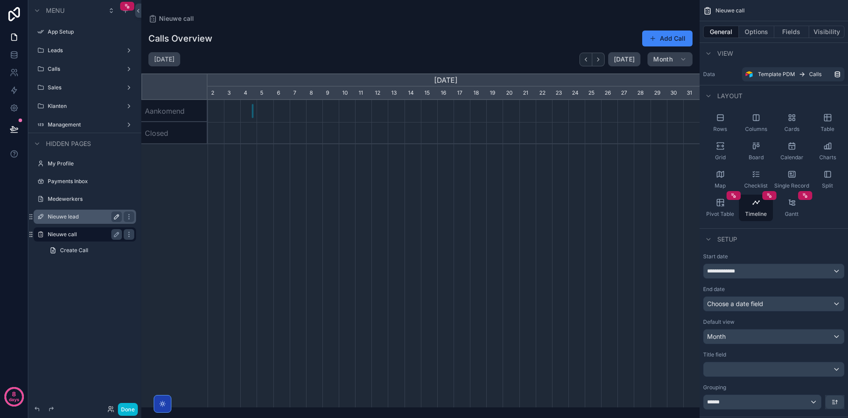
scroll to position [0, 492]
click at [79, 248] on span "Create Call" at bounding box center [74, 250] width 28 height 7
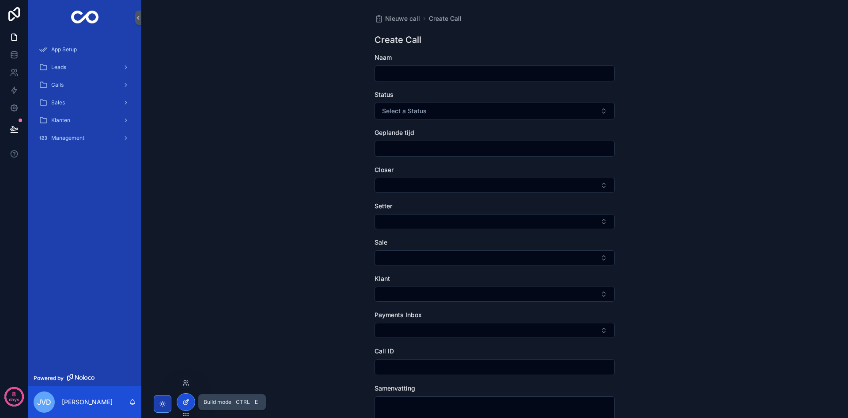
click at [184, 404] on icon at bounding box center [185, 402] width 4 height 4
click at [183, 403] on icon at bounding box center [185, 401] width 7 height 7
click at [405, 16] on span "Nieuwe call" at bounding box center [402, 18] width 35 height 9
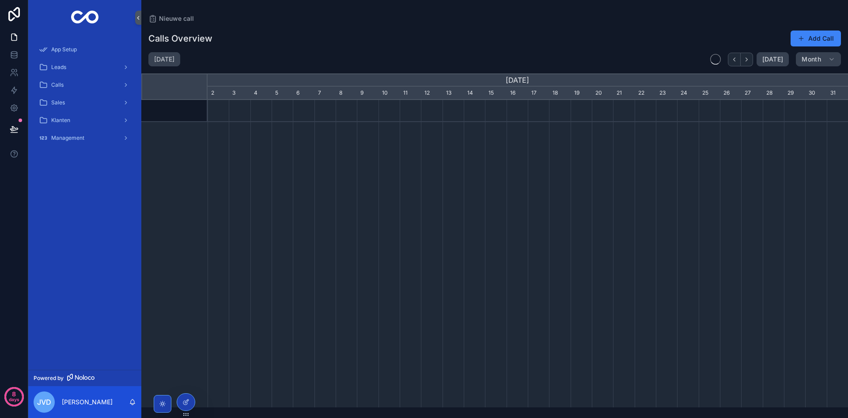
scroll to position [0, 641]
click at [72, 137] on span "Management" at bounding box center [67, 137] width 33 height 7
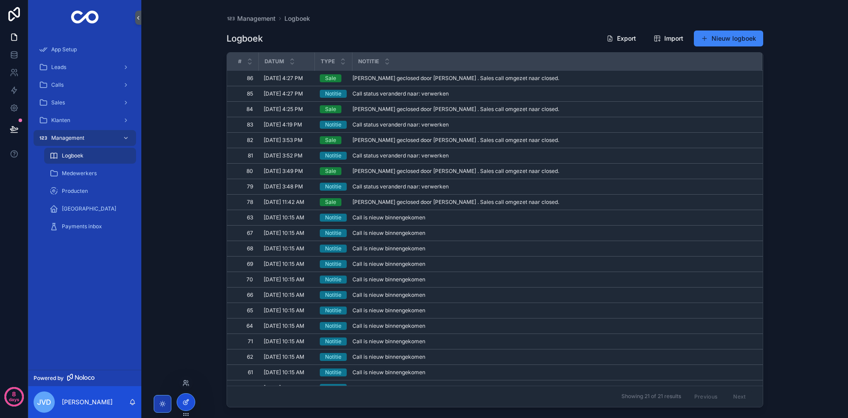
click at [180, 398] on div at bounding box center [186, 401] width 18 height 17
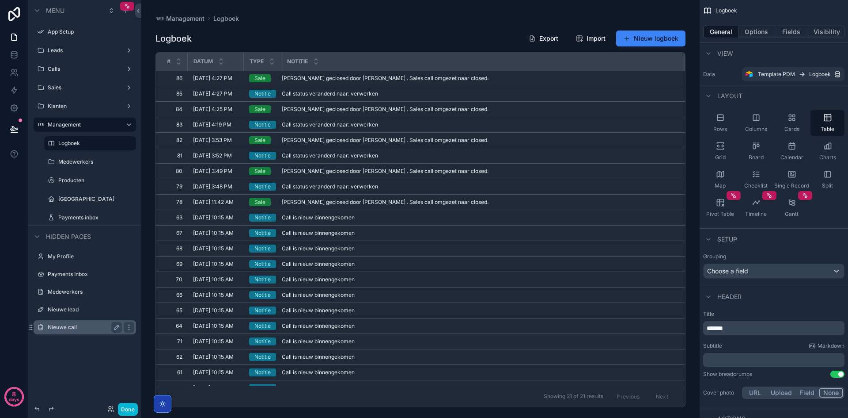
click at [62, 327] on label "Nieuwe call" at bounding box center [83, 326] width 71 height 7
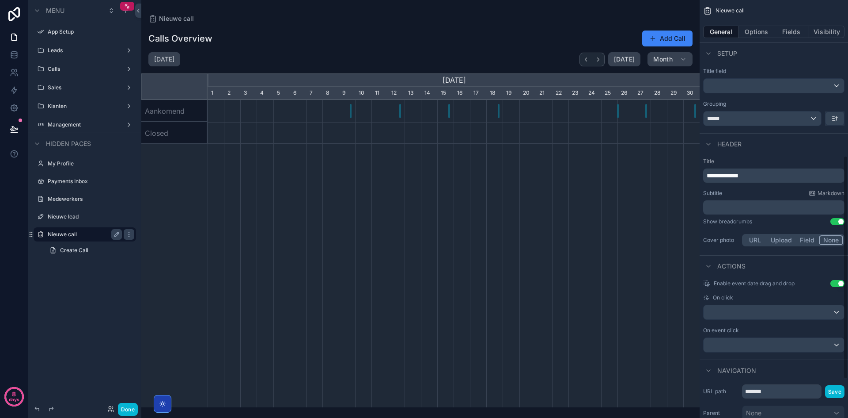
scroll to position [364, 0]
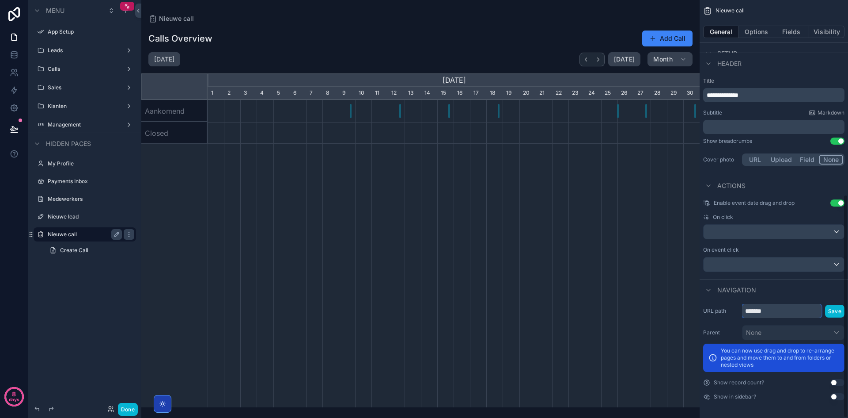
click at [786, 313] on input "*******" at bounding box center [782, 311] width 80 height 14
type input "********"
click at [835, 311] on button "Save" at bounding box center [834, 310] width 19 height 13
click at [74, 251] on span "Create Call" at bounding box center [74, 250] width 28 height 7
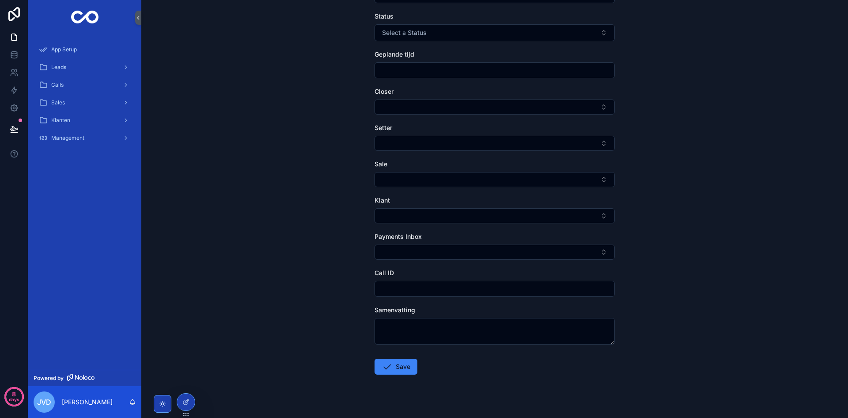
scroll to position [91, 0]
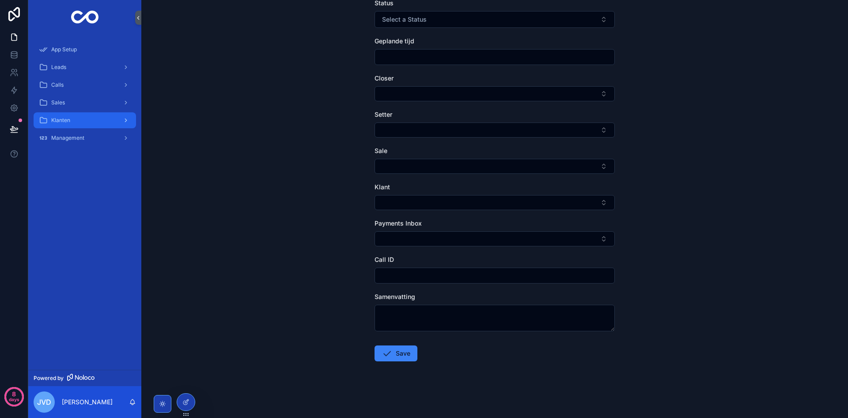
click at [55, 118] on span "Klanten" at bounding box center [60, 120] width 19 height 7
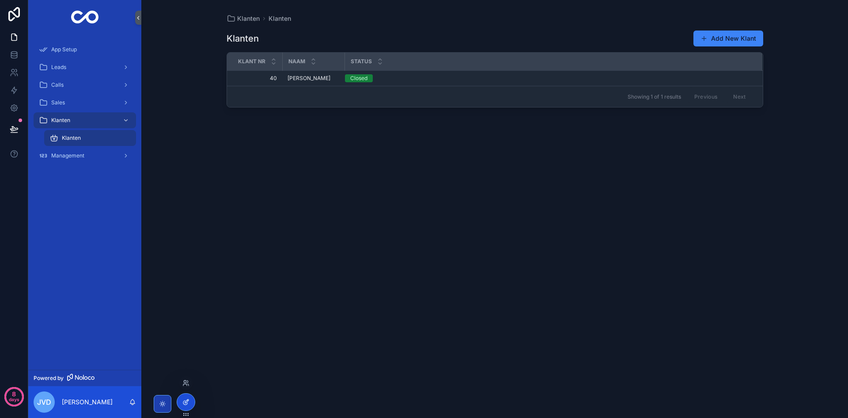
drag, startPoint x: 184, startPoint y: 390, endPoint x: 186, endPoint y: 397, distance: 7.4
click at [184, 390] on div "Klanten Klanten Klanten Add New Klant Klant nr Naam Status 40 40 [PERSON_NAME] …" at bounding box center [494, 209] width 707 height 418
click at [186, 397] on div at bounding box center [186, 401] width 18 height 17
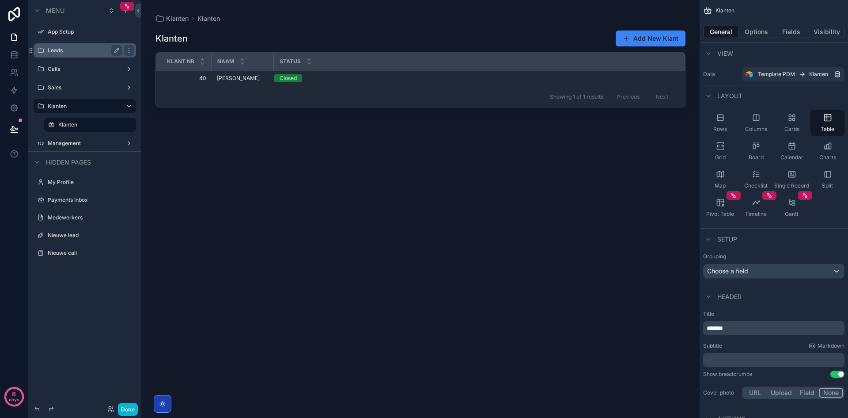
click at [70, 55] on div "Leads" at bounding box center [85, 50] width 74 height 11
click at [70, 49] on label "Leads" at bounding box center [83, 50] width 71 height 7
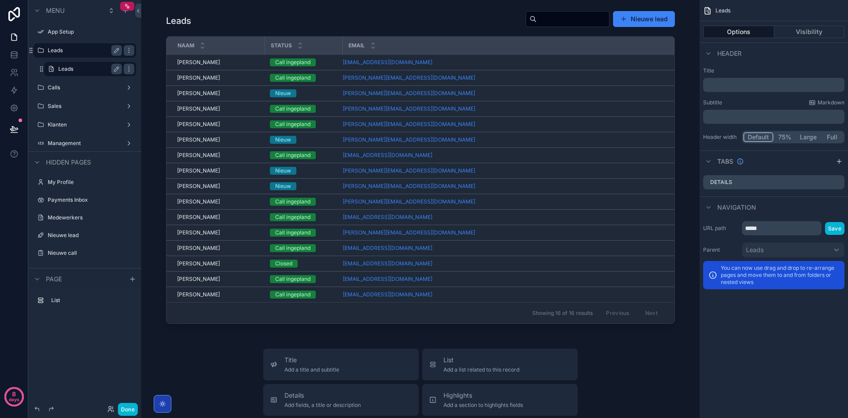
click at [83, 68] on label "Leads" at bounding box center [88, 68] width 60 height 7
click at [76, 182] on label "My Profile" at bounding box center [83, 182] width 71 height 7
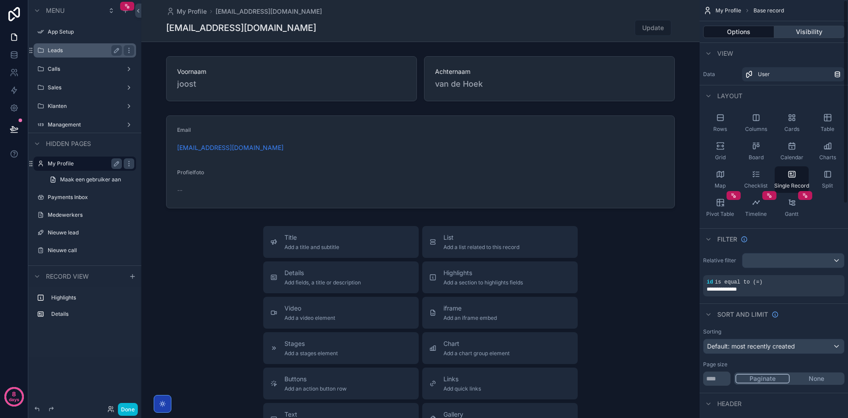
click at [807, 30] on button "Visibility" at bounding box center [810, 32] width 71 height 12
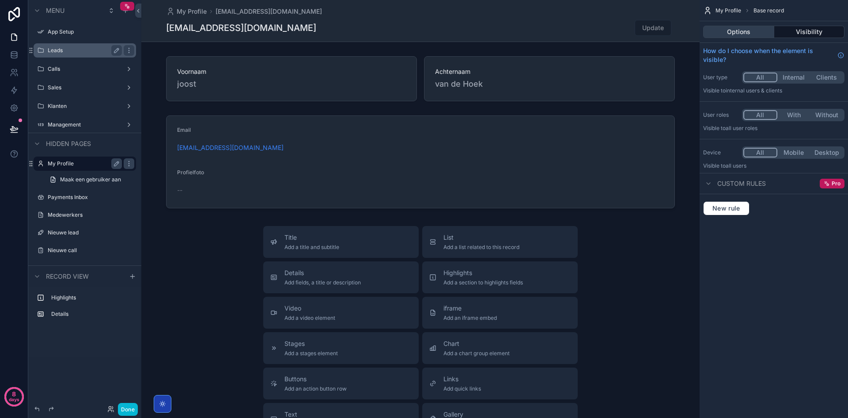
click at [750, 32] on button "Options" at bounding box center [738, 32] width 71 height 12
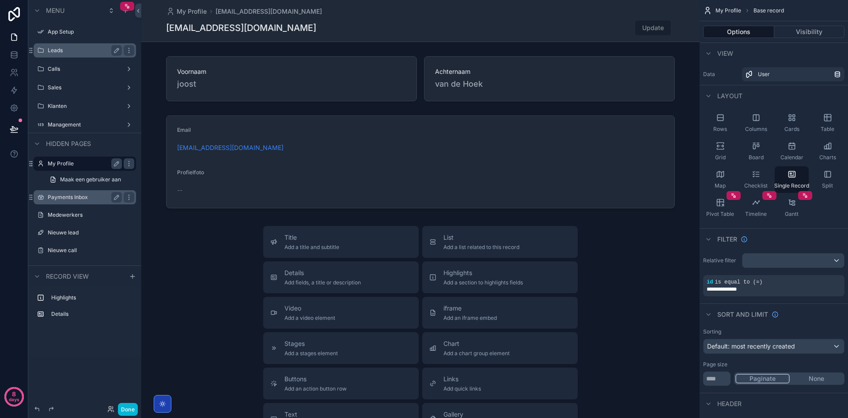
click at [89, 197] on label "Payments Inbox" at bounding box center [83, 197] width 71 height 7
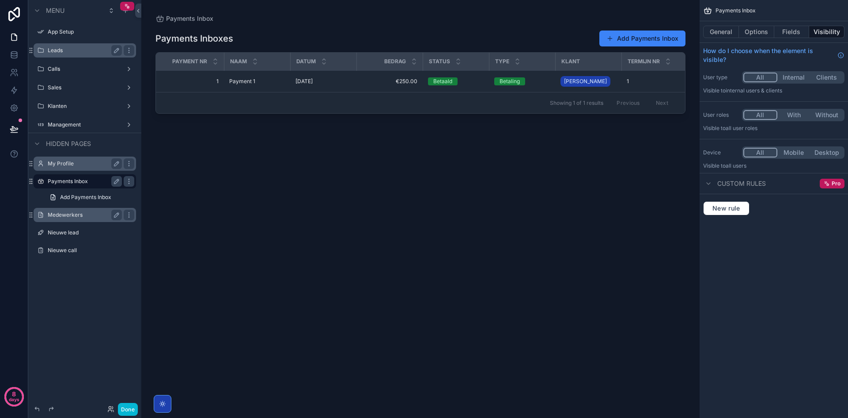
click at [86, 214] on label "Medewerkers" at bounding box center [83, 214] width 71 height 7
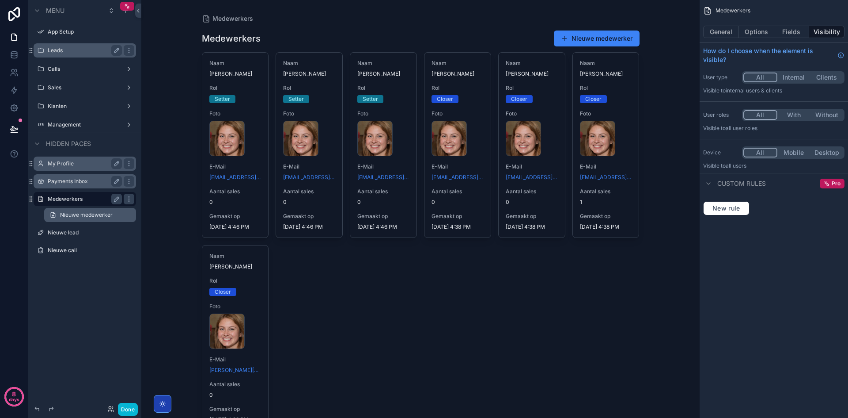
click at [86, 216] on span "Nieuwe medewerker" at bounding box center [86, 214] width 53 height 7
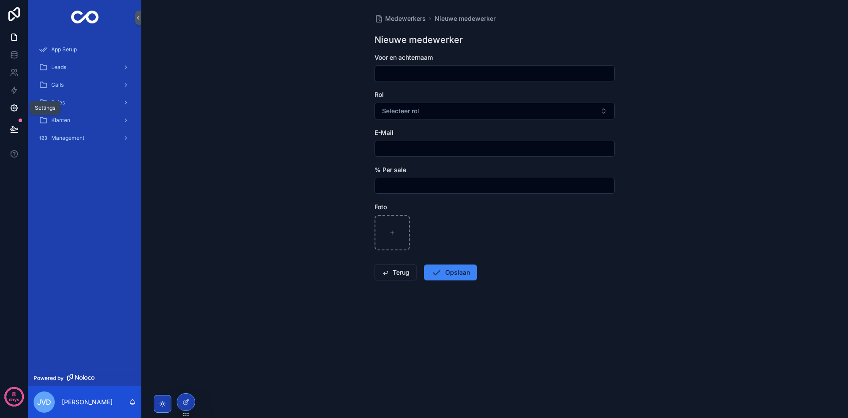
click at [8, 112] on link at bounding box center [14, 108] width 28 height 18
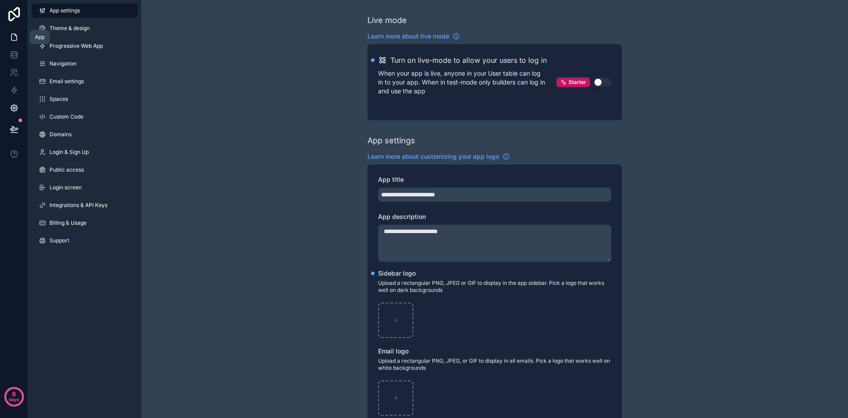
click at [15, 39] on icon at bounding box center [14, 37] width 9 height 9
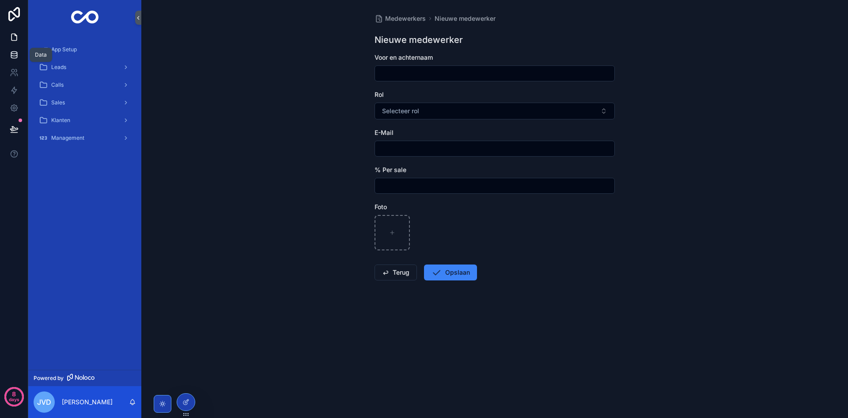
click at [18, 59] on link at bounding box center [14, 55] width 28 height 18
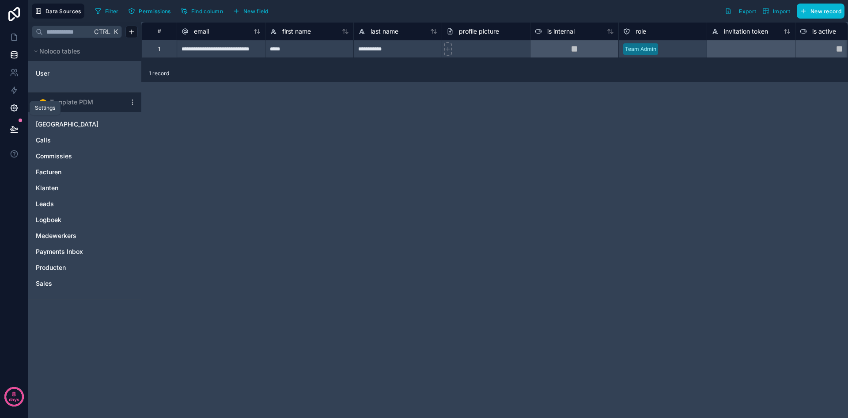
click at [18, 110] on icon at bounding box center [14, 107] width 9 height 9
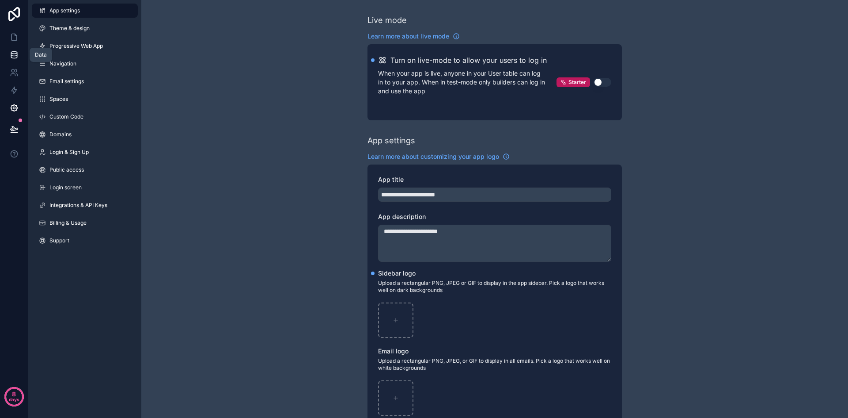
click at [21, 55] on link at bounding box center [14, 55] width 28 height 18
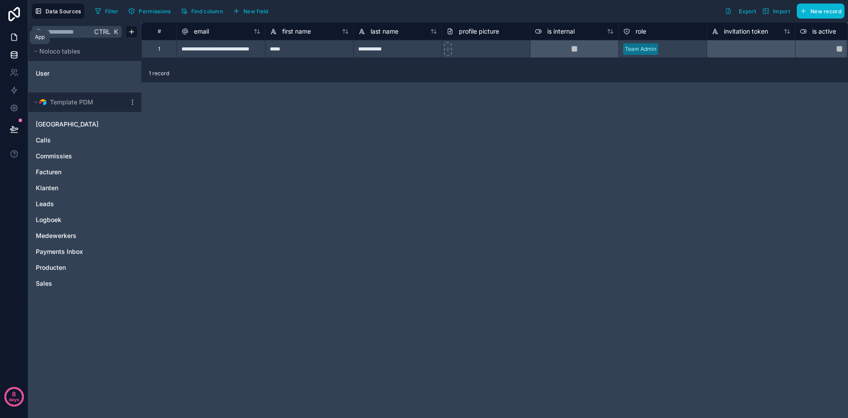
click at [23, 36] on link at bounding box center [14, 37] width 28 height 18
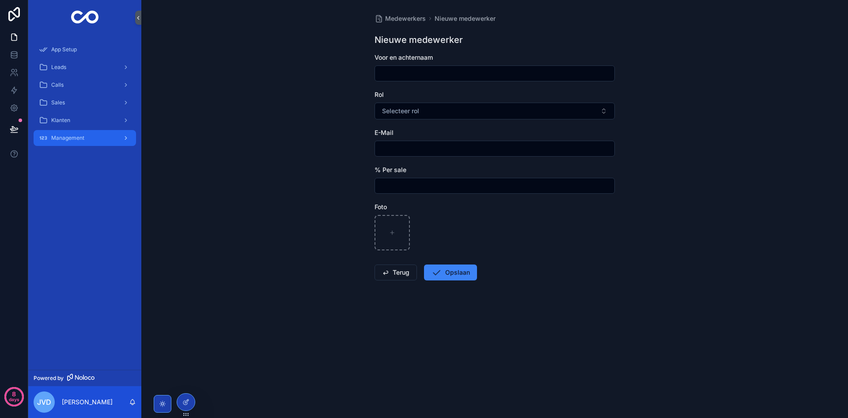
click at [77, 140] on span "Management" at bounding box center [67, 137] width 33 height 7
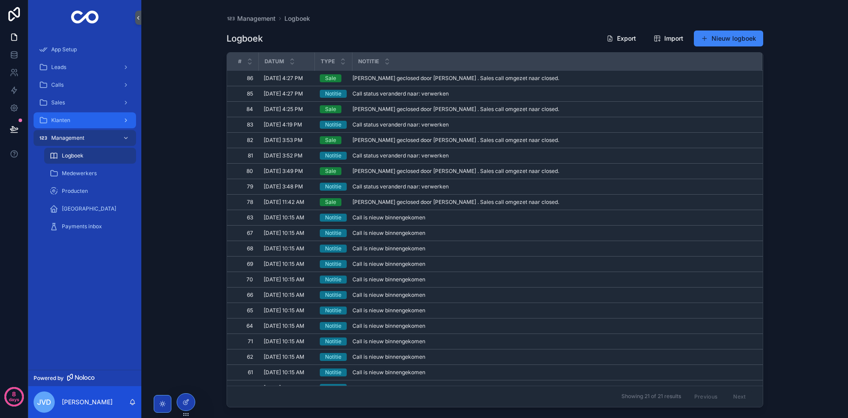
click at [69, 119] on span "Klanten" at bounding box center [60, 120] width 19 height 7
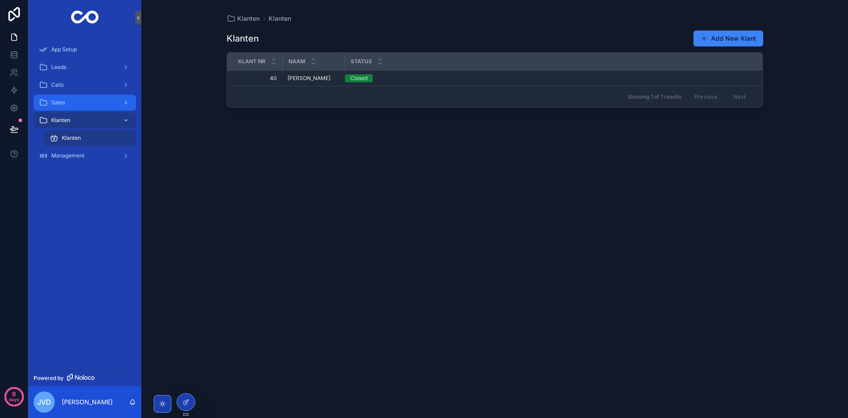
click at [65, 106] on div "Sales" at bounding box center [85, 102] width 92 height 14
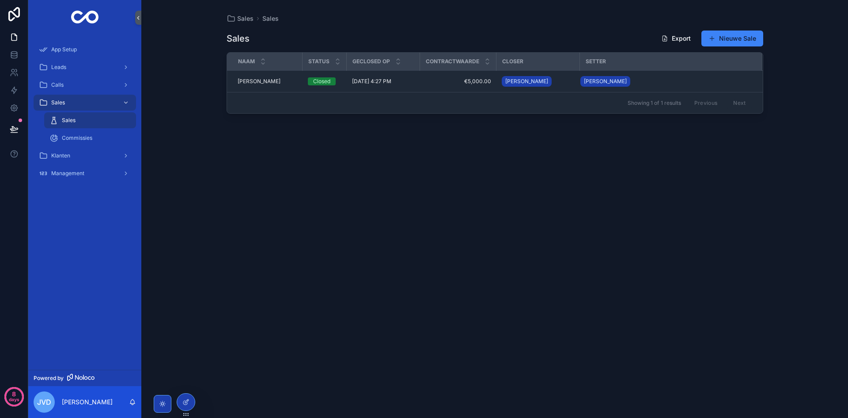
click at [70, 123] on span "Sales" at bounding box center [69, 120] width 14 height 7
click at [70, 141] on span "Commissies" at bounding box center [77, 137] width 30 height 7
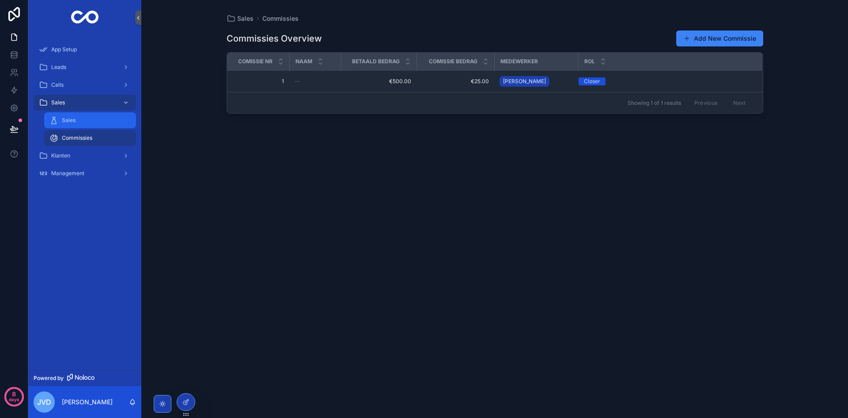
click at [77, 122] on div "Sales" at bounding box center [89, 120] width 81 height 14
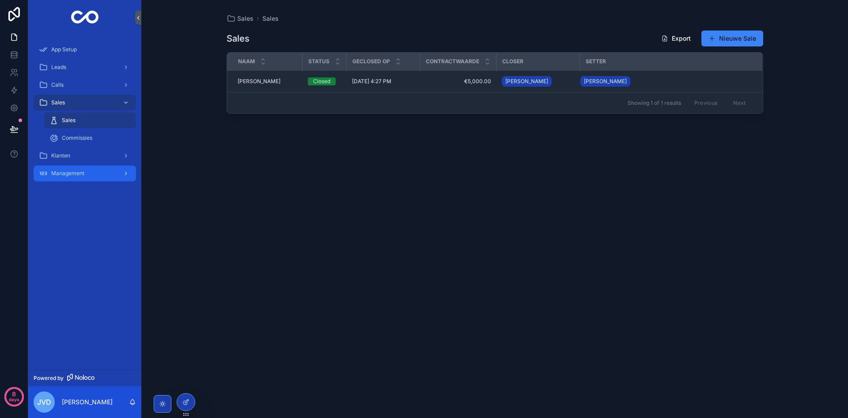
click at [69, 172] on span "Management" at bounding box center [67, 173] width 33 height 7
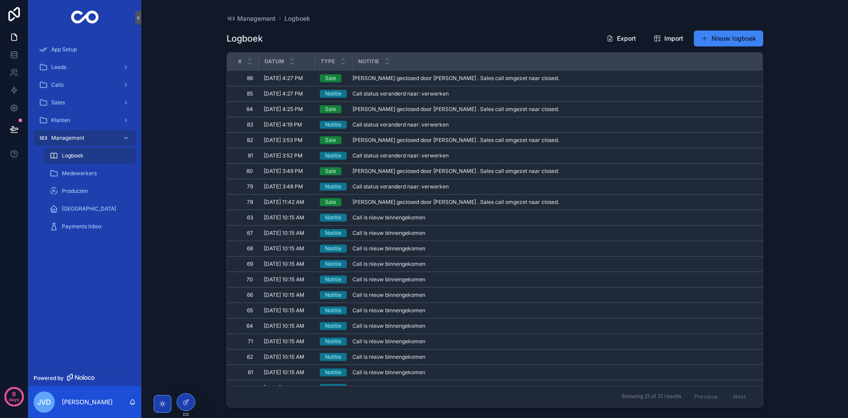
click at [76, 155] on span "Logboek" at bounding box center [73, 155] width 22 height 7
click at [190, 395] on div at bounding box center [186, 401] width 18 height 17
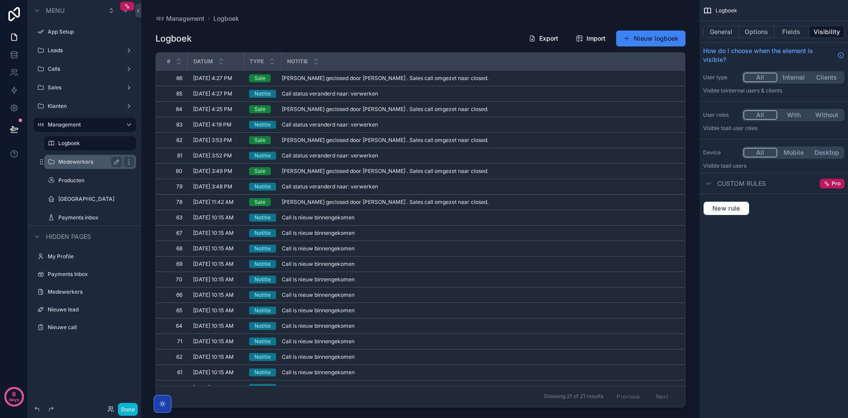
click at [80, 161] on label "Medewerkers" at bounding box center [88, 161] width 60 height 7
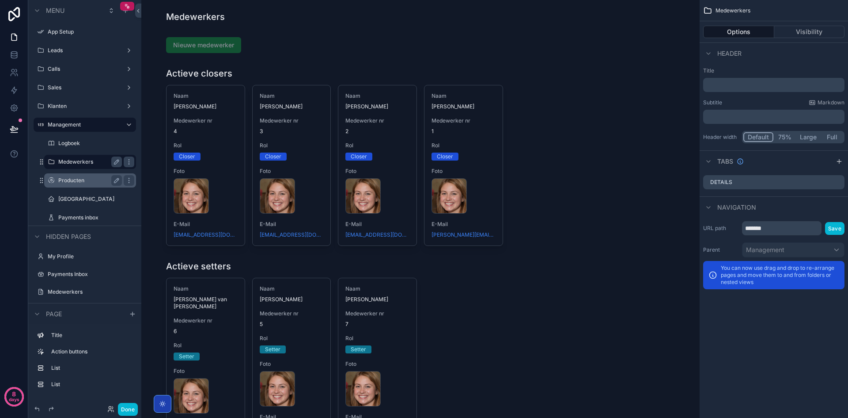
click at [84, 179] on label "Producten" at bounding box center [88, 180] width 60 height 7
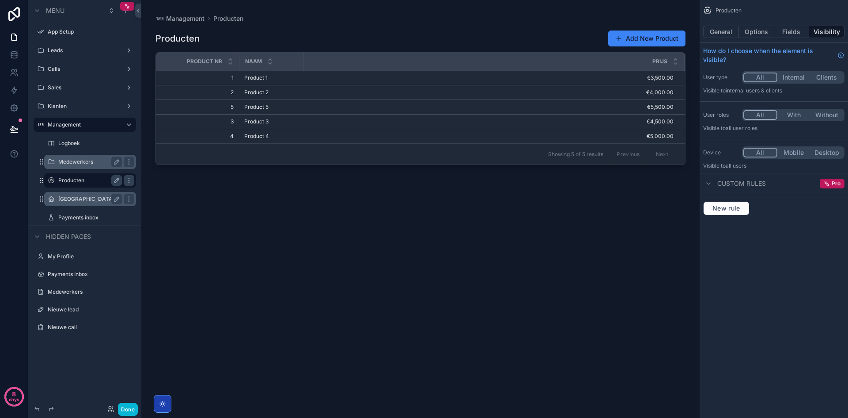
click at [80, 200] on label "Betalingen" at bounding box center [88, 198] width 60 height 7
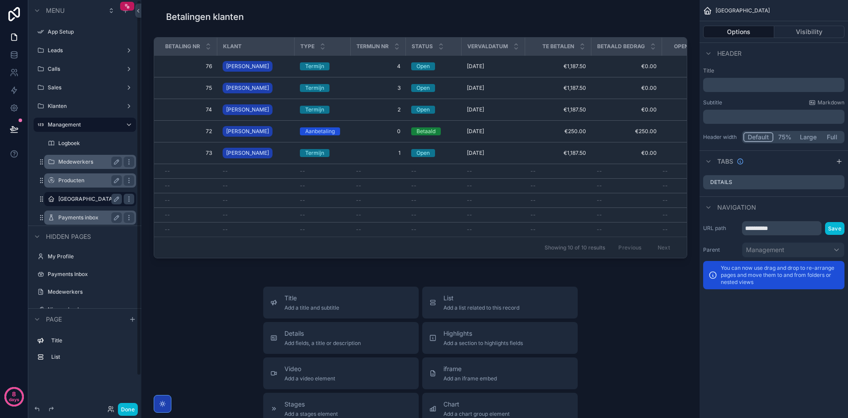
click at [91, 215] on label "Payments inbox" at bounding box center [88, 217] width 60 height 7
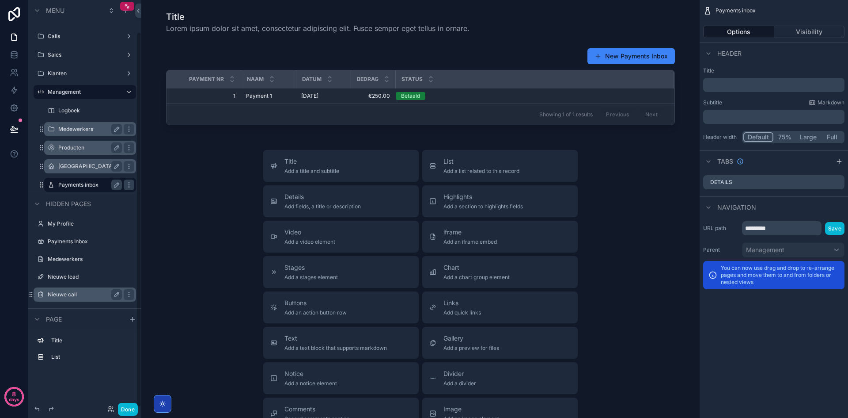
scroll to position [34, 0]
click at [76, 290] on label "Nieuwe call" at bounding box center [83, 292] width 71 height 7
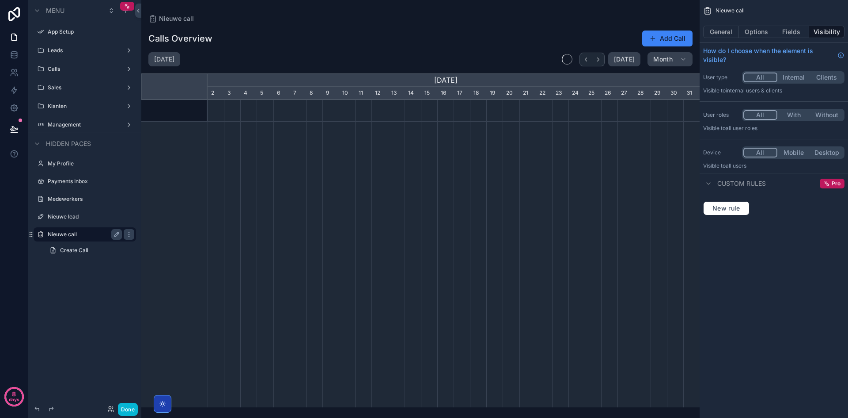
scroll to position [0, 492]
click at [732, 30] on button "General" at bounding box center [721, 32] width 36 height 12
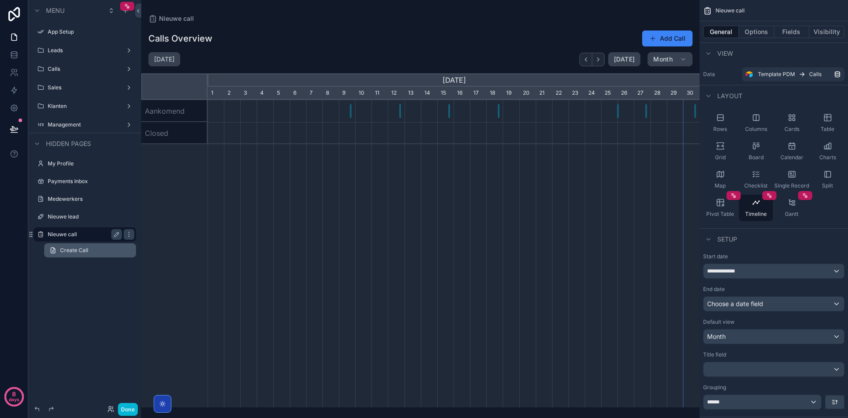
click at [81, 244] on link "Create Call" at bounding box center [90, 250] width 92 height 14
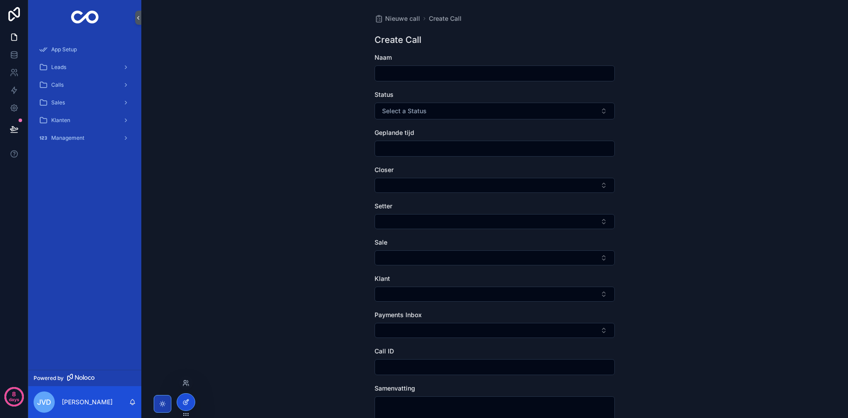
click at [187, 400] on icon at bounding box center [187, 399] width 1 height 1
click at [178, 394] on div at bounding box center [186, 405] width 19 height 25
click at [186, 396] on div at bounding box center [186, 401] width 18 height 17
click at [67, 90] on div "Calls" at bounding box center [85, 85] width 92 height 14
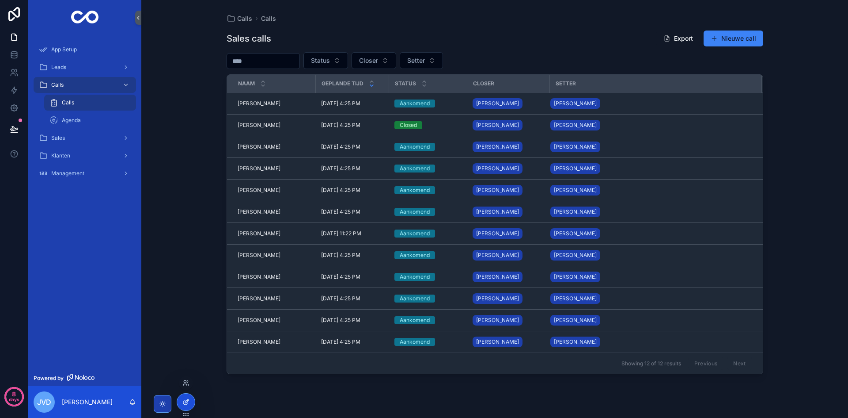
click at [189, 395] on div at bounding box center [186, 401] width 18 height 17
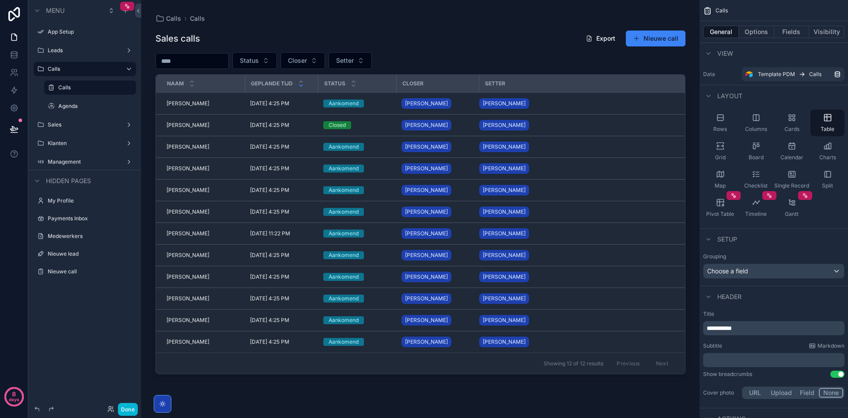
click at [547, 35] on div "scrollable content" at bounding box center [420, 203] width 558 height 407
click at [752, 40] on div "General Options Fields Visibility" at bounding box center [774, 31] width 148 height 21
click at [754, 35] on button "Options" at bounding box center [756, 32] width 35 height 12
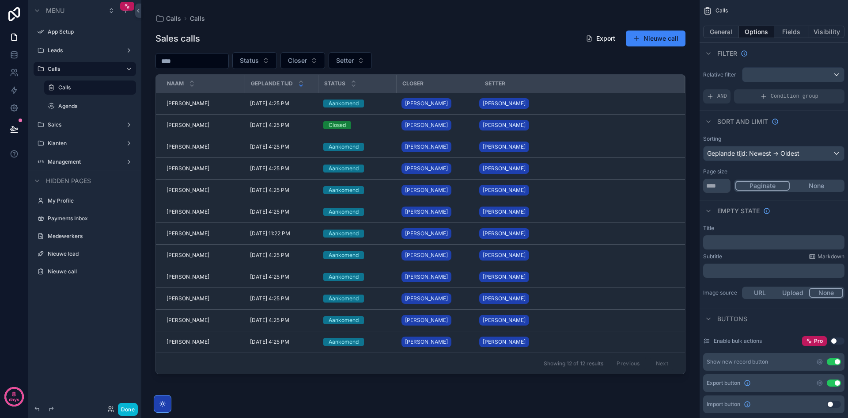
click at [817, 357] on div "Show new record button Use setting" at bounding box center [773, 362] width 141 height 18
click at [819, 358] on icon "scrollable content" at bounding box center [820, 361] width 7 height 7
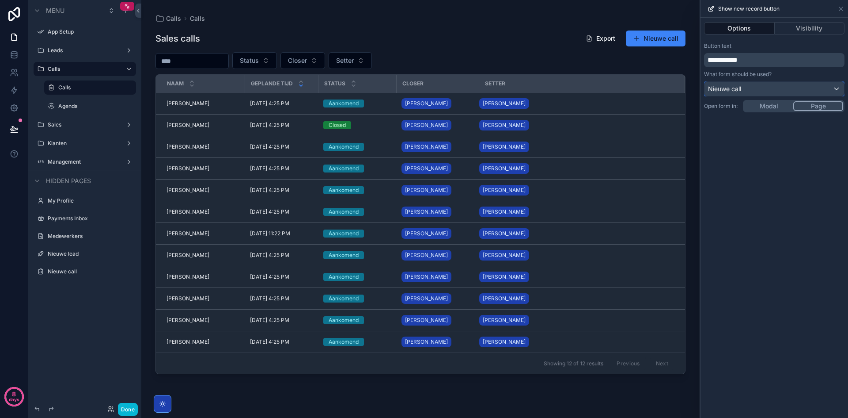
click at [742, 84] on div "Nieuwe call" at bounding box center [775, 89] width 140 height 14
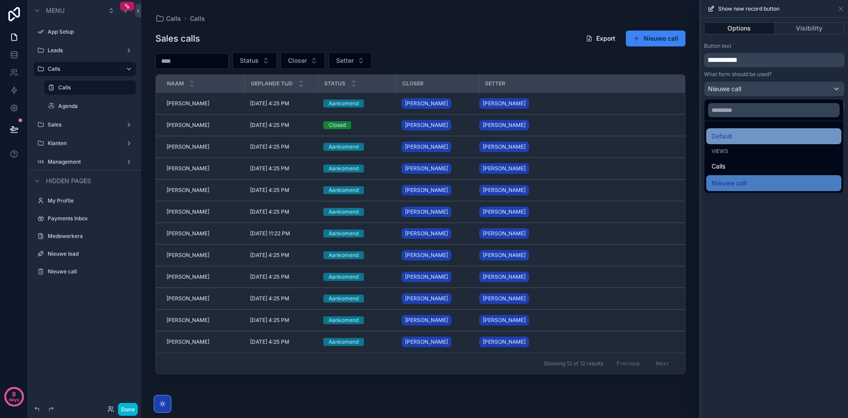
click at [735, 137] on div "Default" at bounding box center [774, 136] width 125 height 11
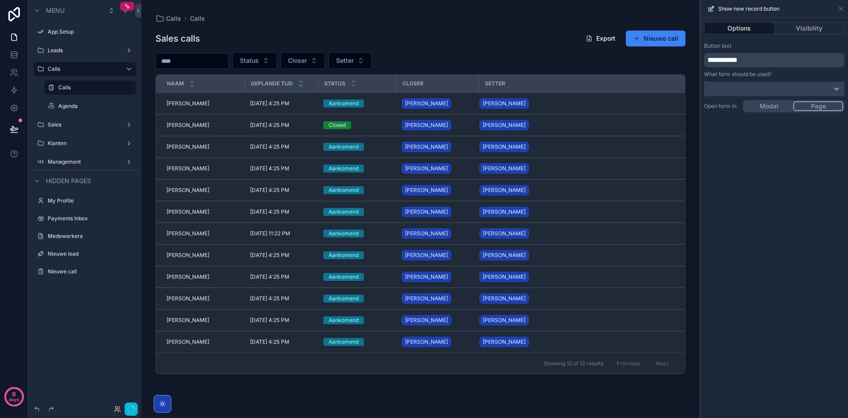
click at [774, 89] on div at bounding box center [775, 89] width 140 height 14
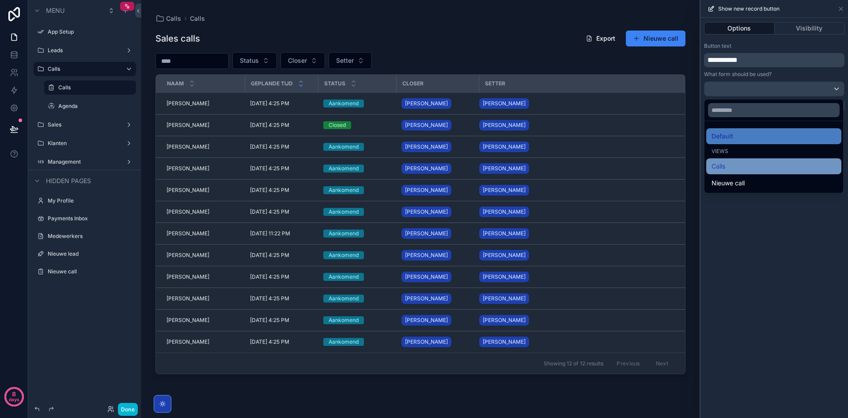
click at [744, 163] on div "Calls" at bounding box center [774, 166] width 125 height 11
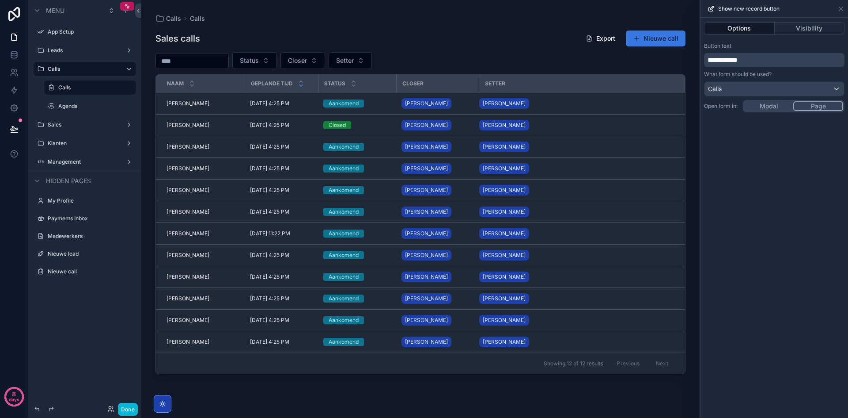
click at [646, 38] on button "Nieuwe call" at bounding box center [656, 38] width 60 height 16
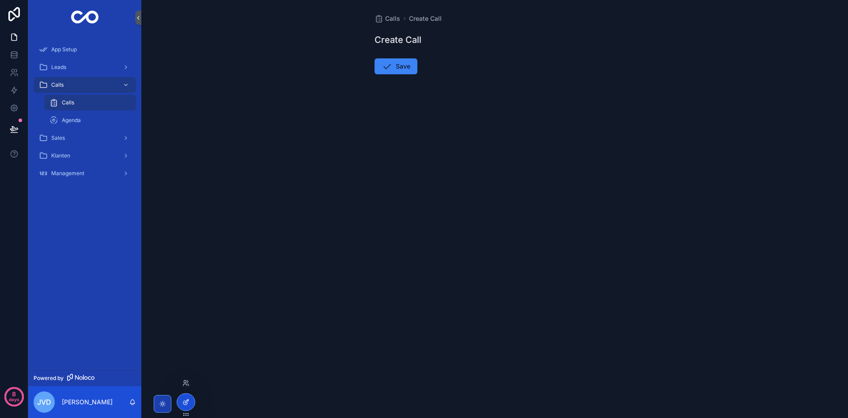
click at [194, 399] on div at bounding box center [186, 401] width 18 height 17
click at [90, 122] on div "Agenda" at bounding box center [89, 120] width 81 height 14
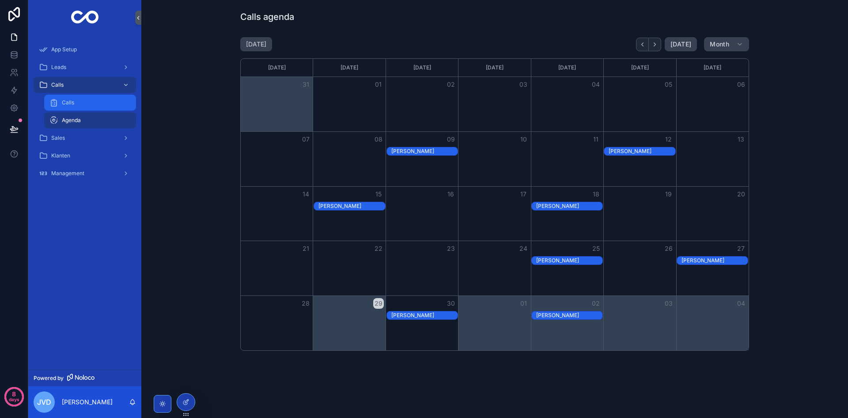
click at [94, 101] on div "Calls" at bounding box center [89, 102] width 81 height 14
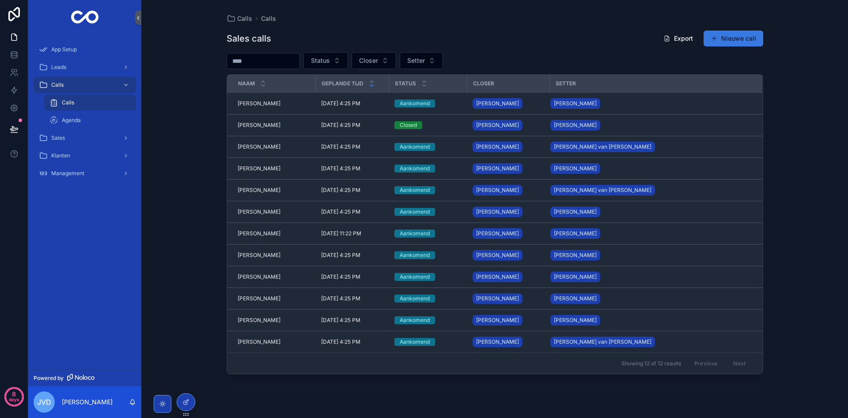
click at [721, 36] on button "Nieuwe call" at bounding box center [734, 38] width 60 height 16
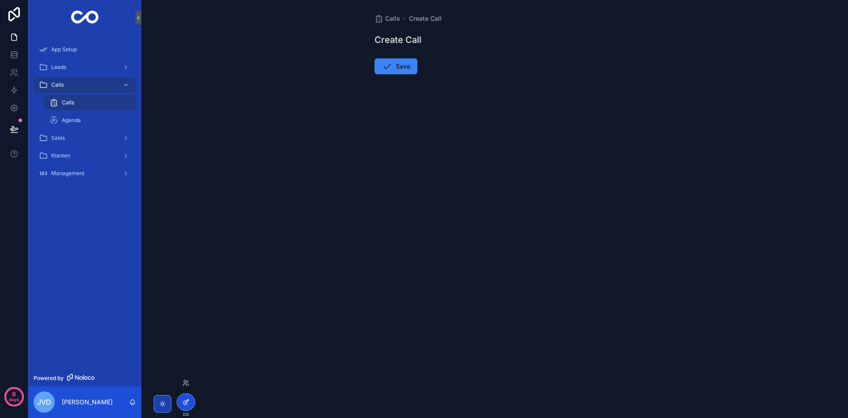
click at [188, 397] on div at bounding box center [186, 401] width 18 height 17
click at [73, 81] on div "Calls" at bounding box center [85, 85] width 92 height 14
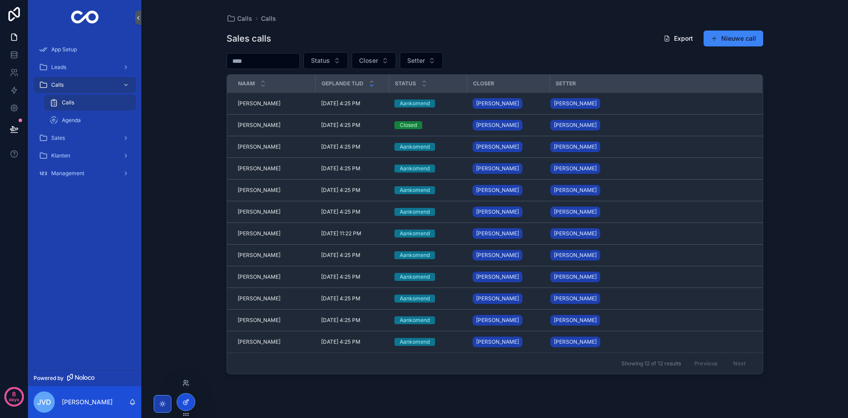
click at [185, 402] on icon at bounding box center [185, 401] width 7 height 7
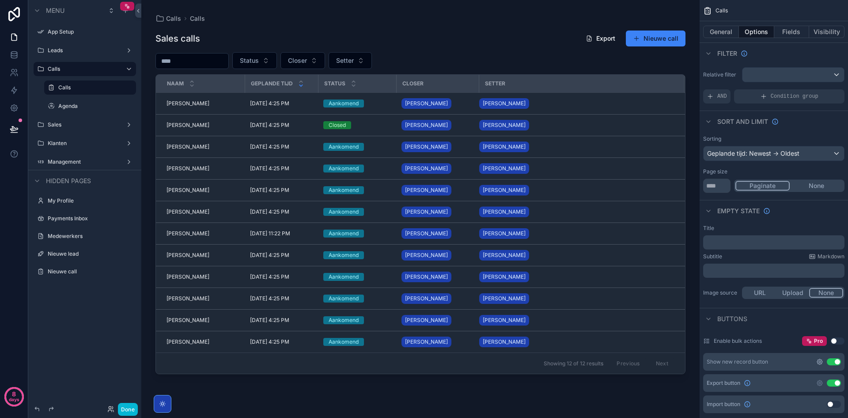
click at [822, 364] on icon "scrollable content" at bounding box center [820, 361] width 7 height 7
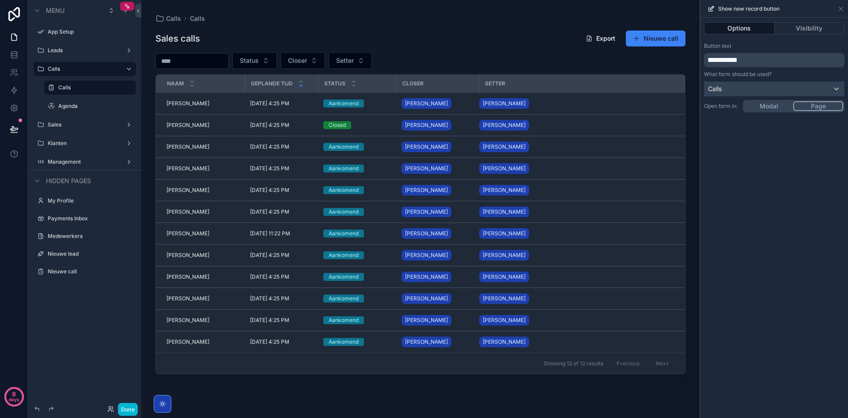
click at [751, 85] on div "Calls" at bounding box center [775, 89] width 140 height 14
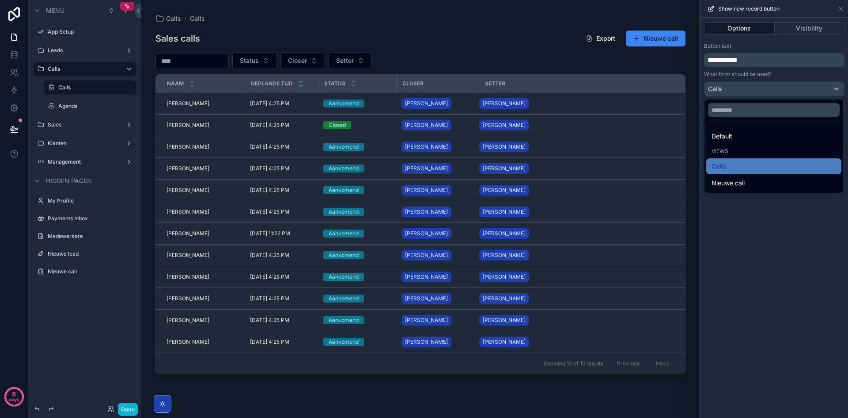
click at [736, 175] on ul "Default Views Calls Nieuwe call" at bounding box center [774, 157] width 139 height 72
click at [735, 182] on span "Nieuwe call" at bounding box center [728, 183] width 33 height 11
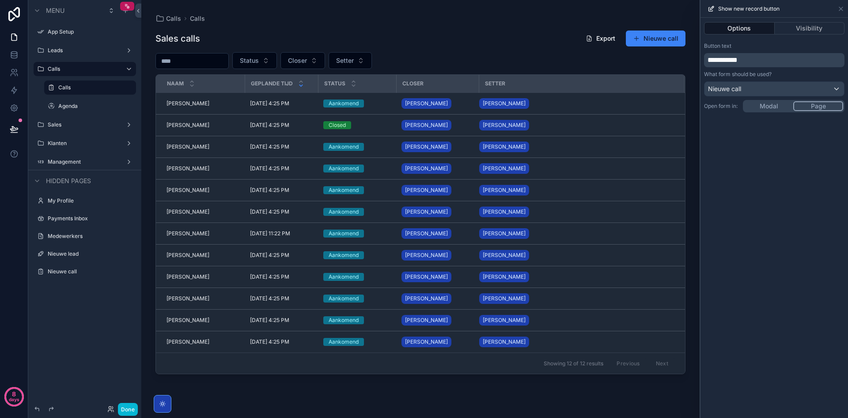
click at [743, 205] on div "**********" at bounding box center [775, 218] width 148 height 400
click at [767, 107] on div "**********" at bounding box center [775, 218] width 148 height 400
click at [660, 39] on div "scrollable content" at bounding box center [420, 203] width 558 height 407
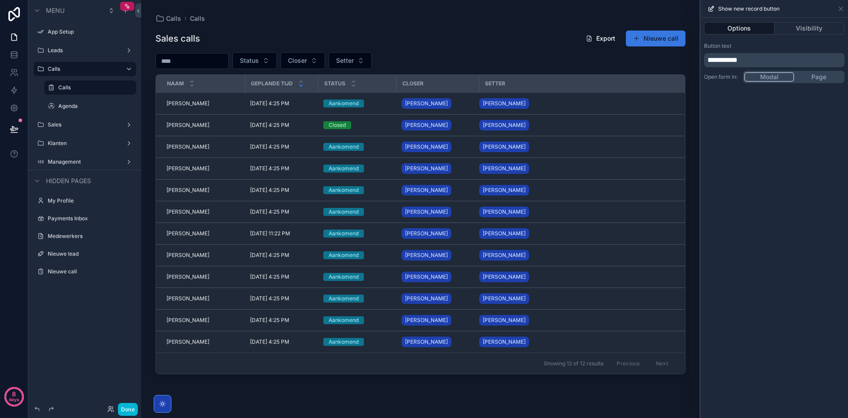
click at [644, 36] on button "Nieuwe call" at bounding box center [656, 38] width 60 height 16
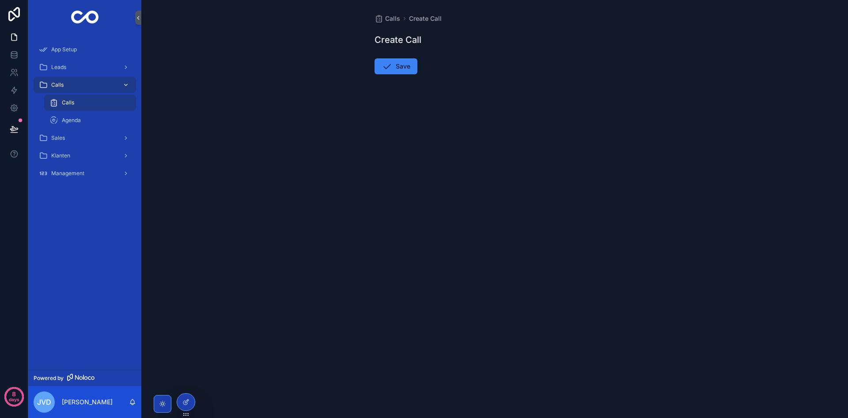
click at [81, 84] on div "Calls" at bounding box center [85, 85] width 92 height 14
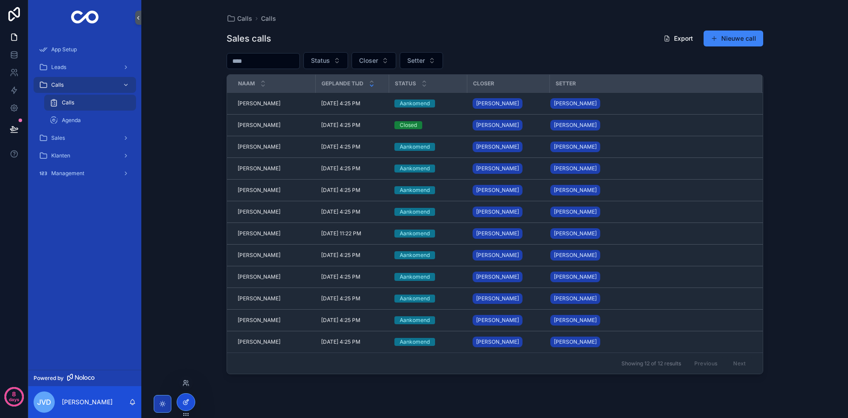
click at [189, 397] on div at bounding box center [186, 401] width 18 height 17
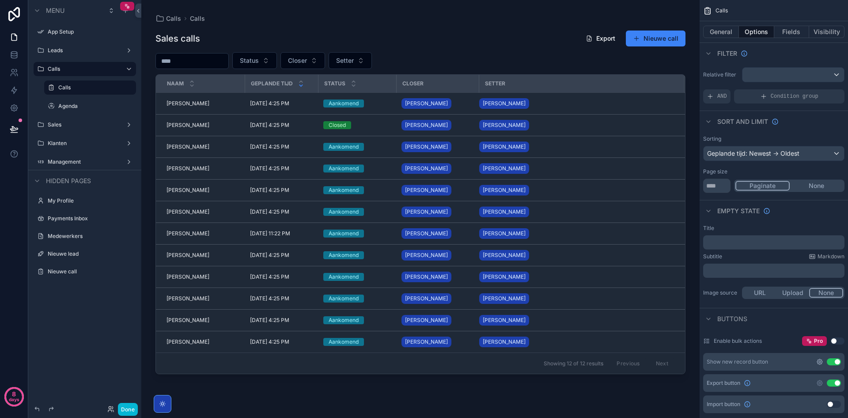
click at [819, 361] on icon "scrollable content" at bounding box center [820, 362] width 2 height 2
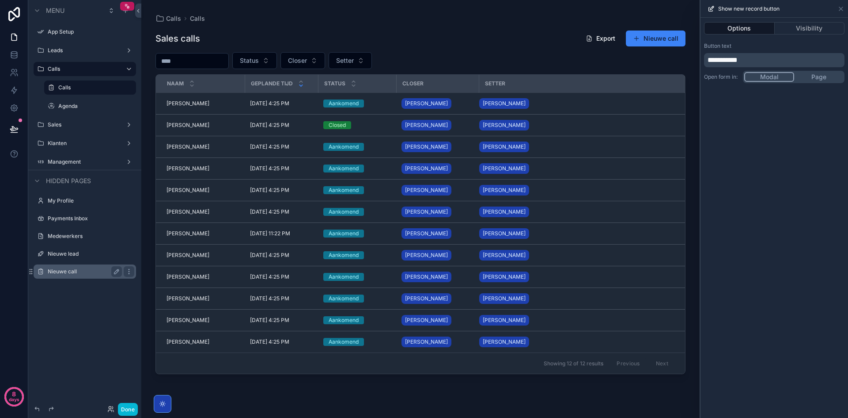
click at [70, 272] on label "Nieuwe call" at bounding box center [83, 271] width 71 height 7
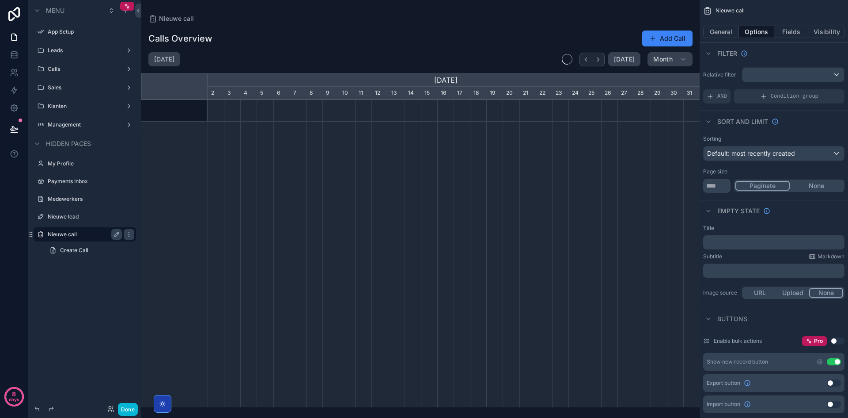
scroll to position [0, 492]
click at [130, 232] on icon "scrollable content" at bounding box center [128, 234] width 7 height 7
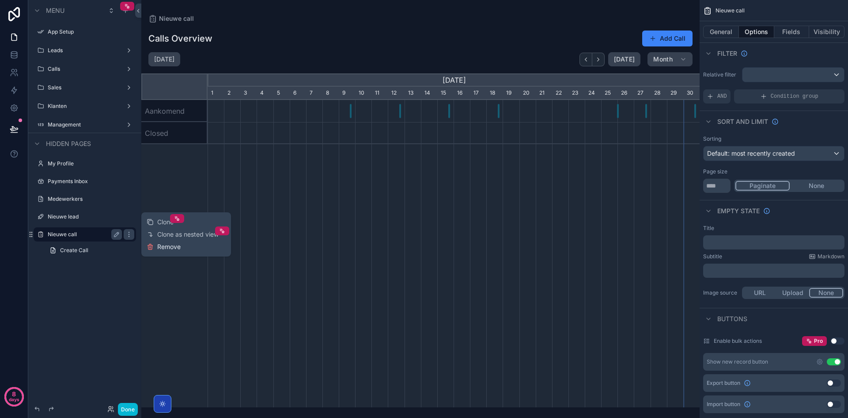
click at [165, 247] on span "Remove" at bounding box center [168, 246] width 23 height 9
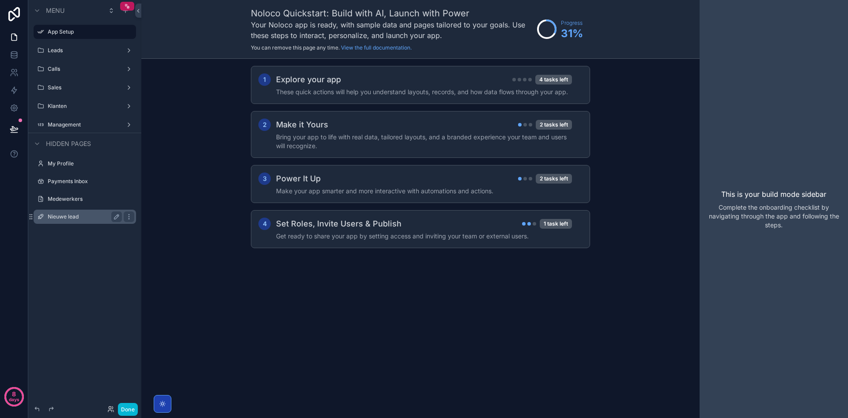
click at [75, 212] on div "Nieuwe lead" at bounding box center [85, 216] width 74 height 11
click at [74, 214] on label "Nieuwe lead" at bounding box center [83, 216] width 71 height 7
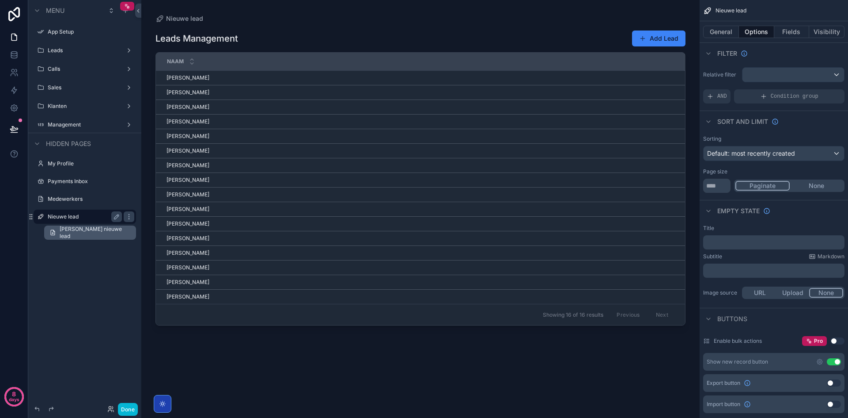
click at [99, 232] on span "[PERSON_NAME] nieuwe lead" at bounding box center [95, 232] width 71 height 14
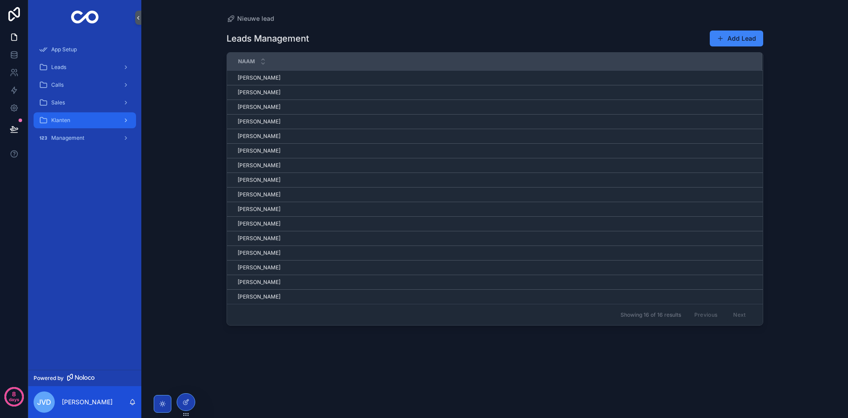
click at [82, 118] on div "Klanten" at bounding box center [85, 120] width 92 height 14
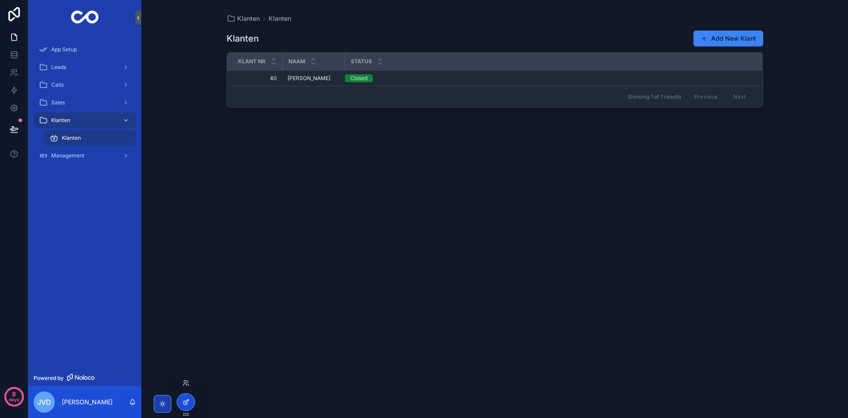
click at [183, 401] on icon at bounding box center [185, 401] width 7 height 7
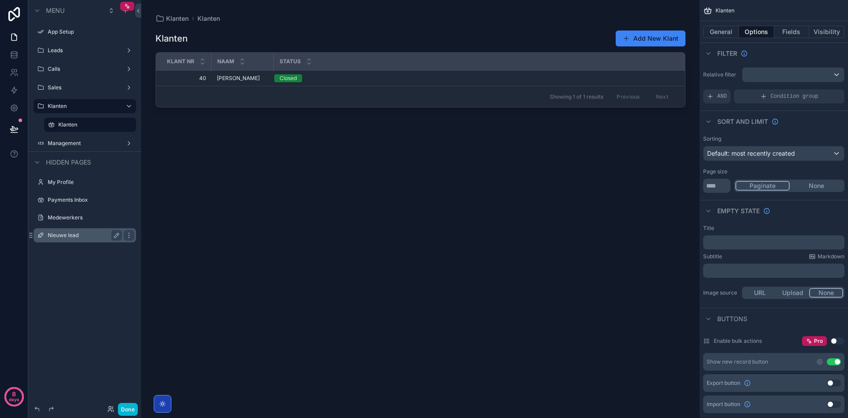
click at [76, 231] on div "Nieuwe lead" at bounding box center [85, 235] width 74 height 11
click at [130, 233] on icon "scrollable content" at bounding box center [128, 235] width 7 height 7
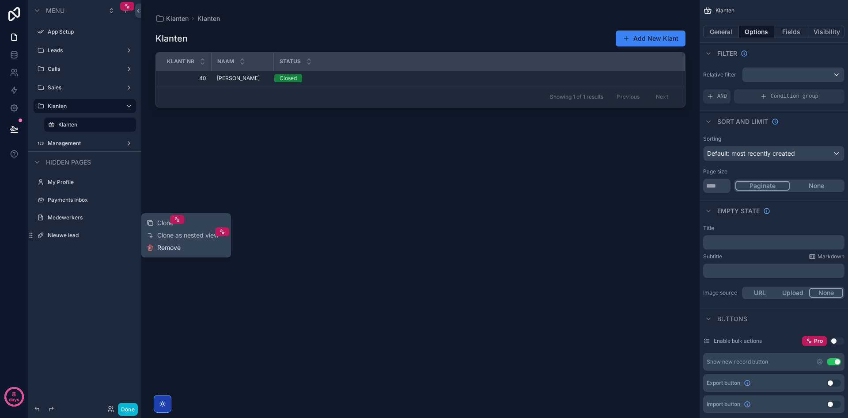
click at [167, 247] on span "Remove" at bounding box center [168, 247] width 23 height 9
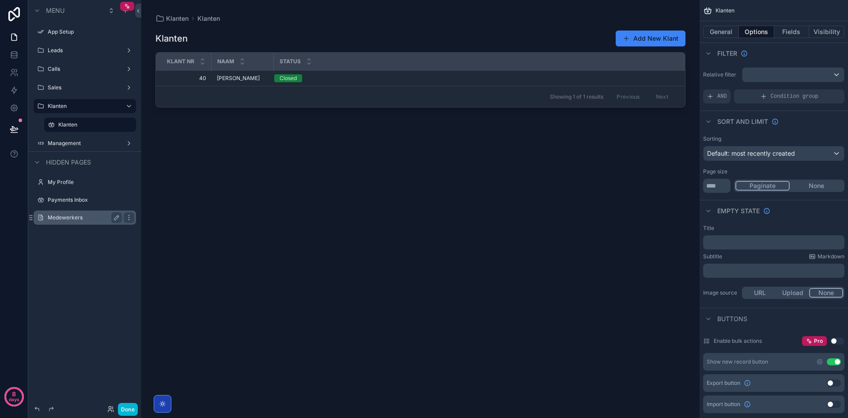
click at [76, 219] on label "Medewerkers" at bounding box center [83, 217] width 71 height 7
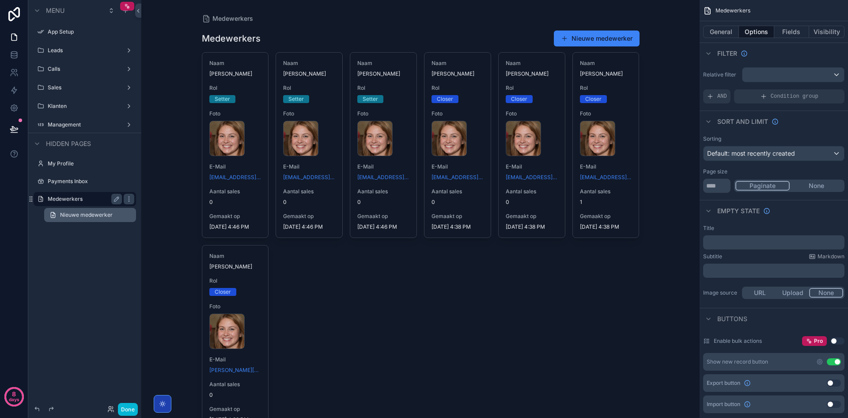
click at [81, 216] on span "Nieuwe medewerker" at bounding box center [86, 214] width 53 height 7
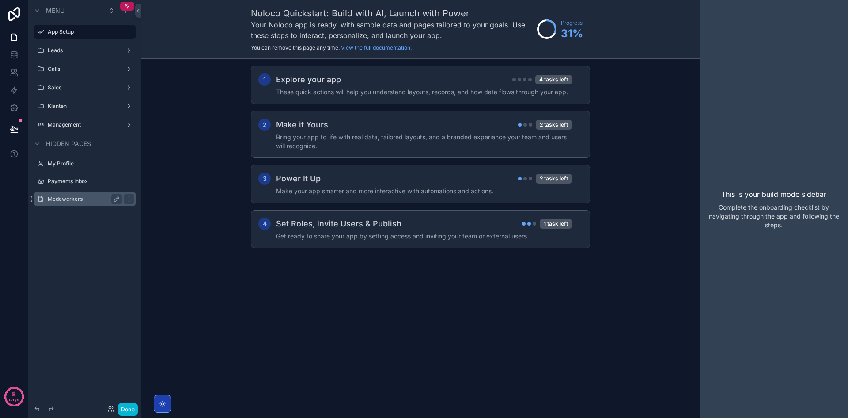
click at [68, 198] on label "Medewerkers" at bounding box center [83, 198] width 71 height 7
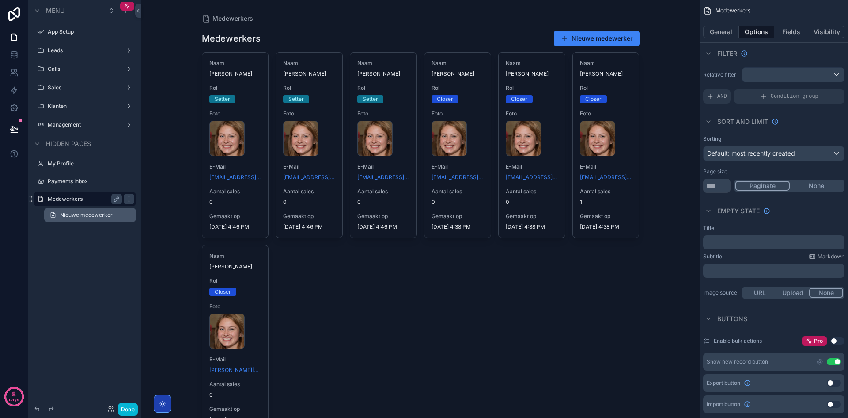
click at [73, 213] on span "Nieuwe medewerker" at bounding box center [86, 214] width 53 height 7
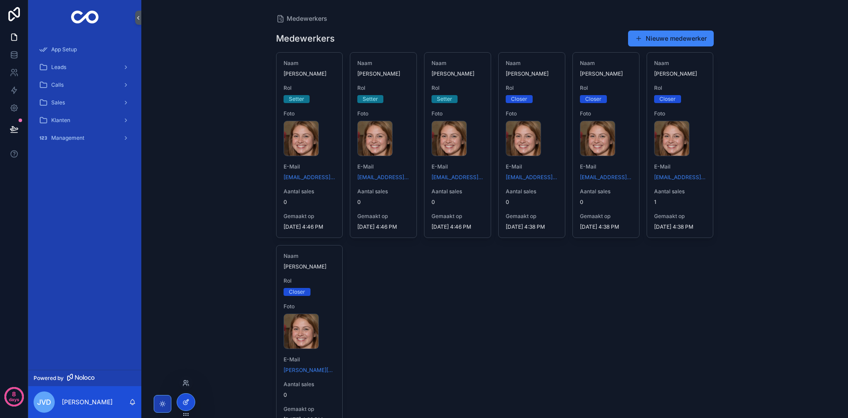
click at [189, 399] on icon at bounding box center [187, 401] width 4 height 4
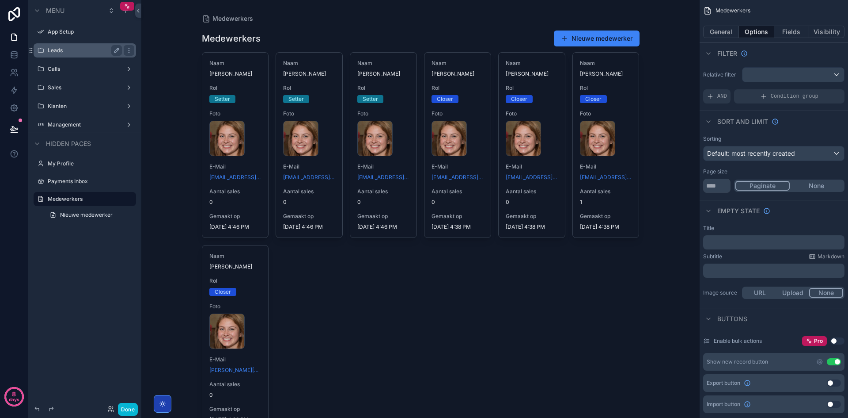
click at [90, 46] on div "Leads" at bounding box center [85, 50] width 74 height 11
click at [89, 47] on label "Leads" at bounding box center [83, 50] width 71 height 7
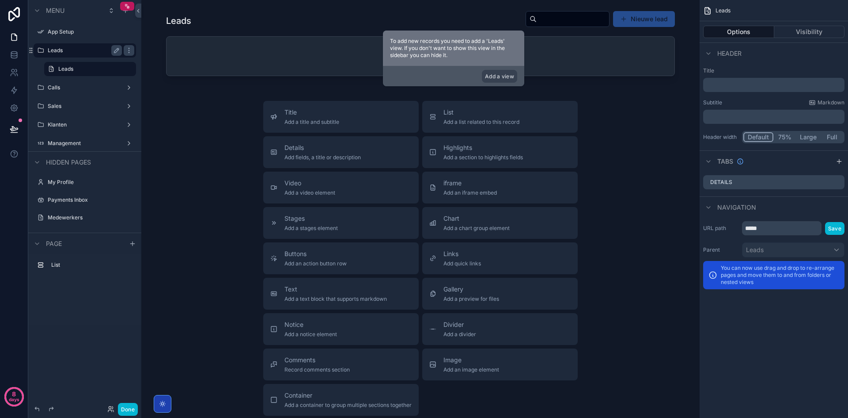
click at [87, 53] on label "Leads" at bounding box center [83, 50] width 71 height 7
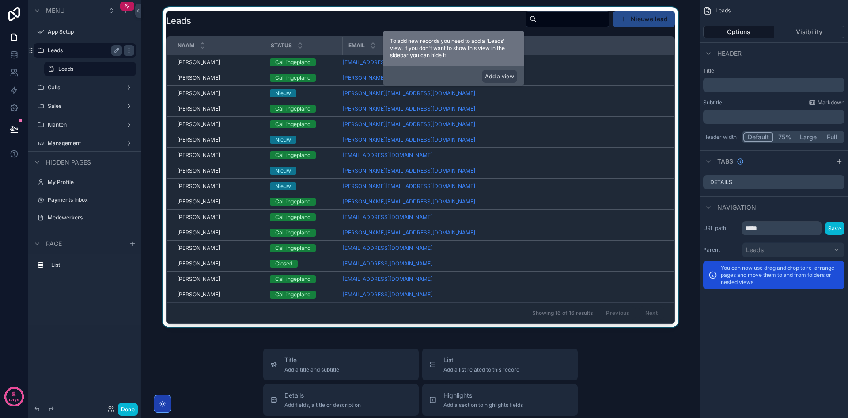
click at [311, 100] on div "scrollable content" at bounding box center [420, 167] width 544 height 320
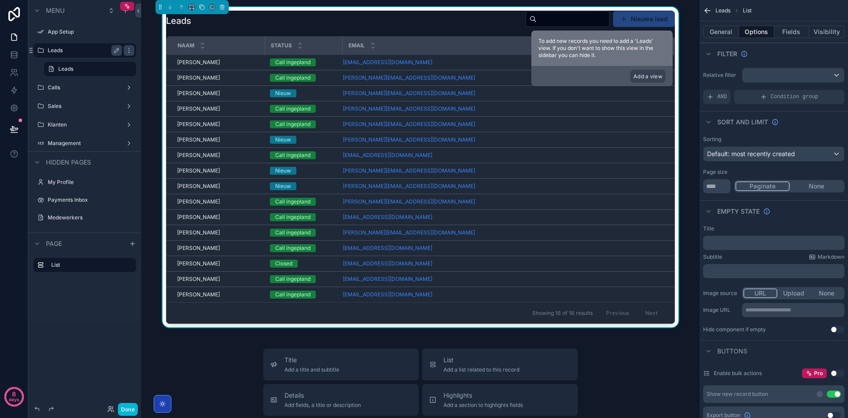
click at [642, 16] on button "Nieuwe lead" at bounding box center [644, 19] width 62 height 16
click at [646, 72] on button "Add a view" at bounding box center [648, 76] width 35 height 13
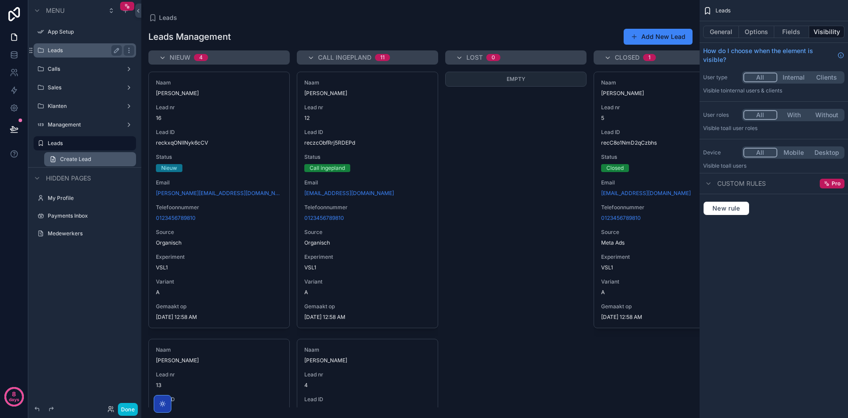
click at [80, 160] on span "Create Lead" at bounding box center [75, 159] width 31 height 7
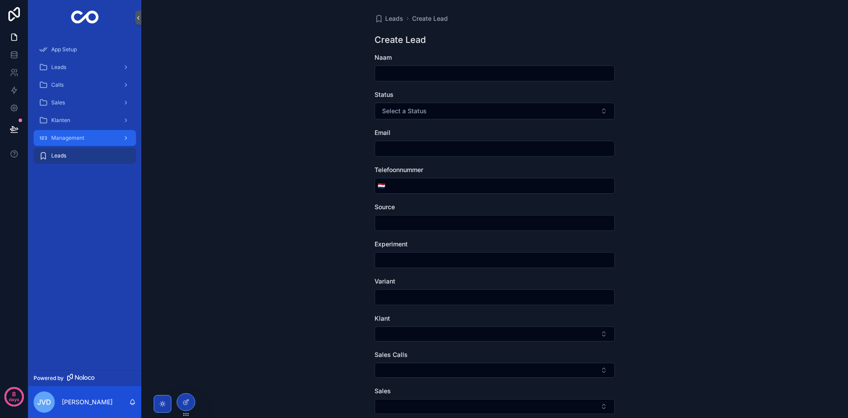
click at [73, 135] on span "Management" at bounding box center [67, 137] width 33 height 7
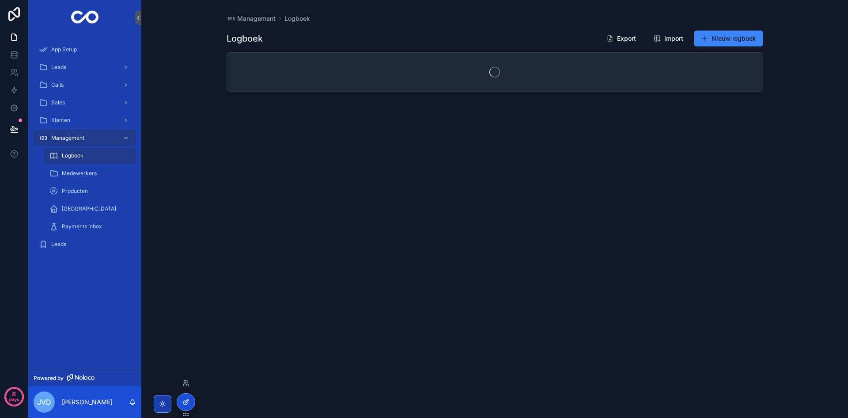
click at [190, 405] on div at bounding box center [186, 401] width 18 height 17
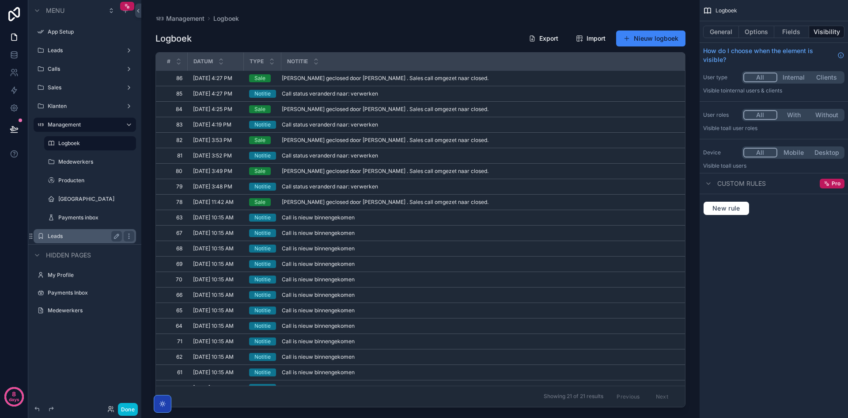
click at [66, 234] on label "Leads" at bounding box center [83, 235] width 71 height 7
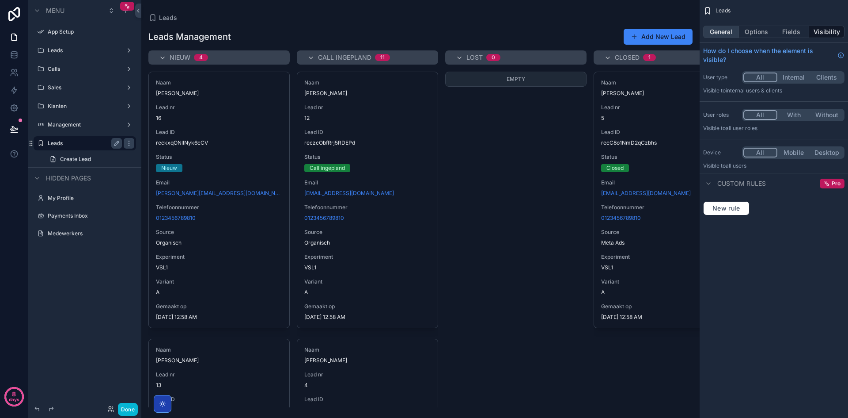
click at [721, 27] on button "General" at bounding box center [721, 32] width 36 height 12
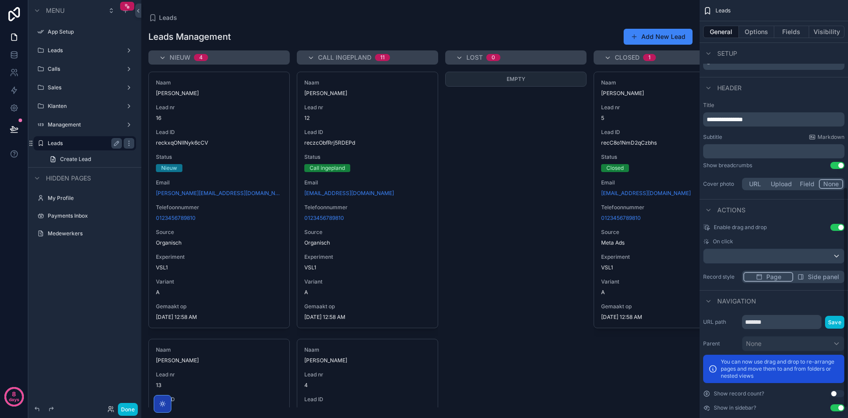
scroll to position [372, 0]
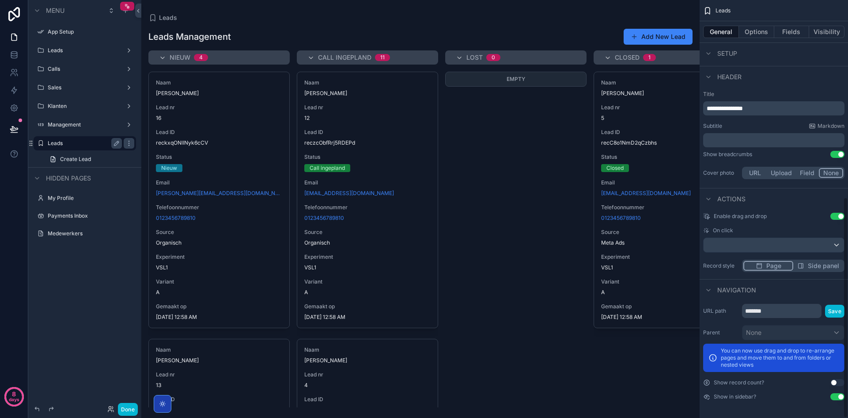
click at [836, 398] on button "Use setting" at bounding box center [838, 396] width 14 height 7
click at [131, 218] on icon "scrollable content" at bounding box center [128, 216] width 7 height 7
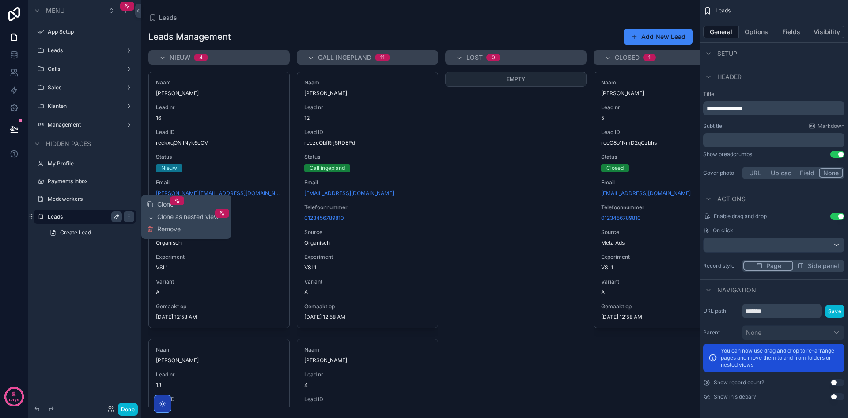
click at [122, 216] on button "scrollable content" at bounding box center [116, 216] width 11 height 11
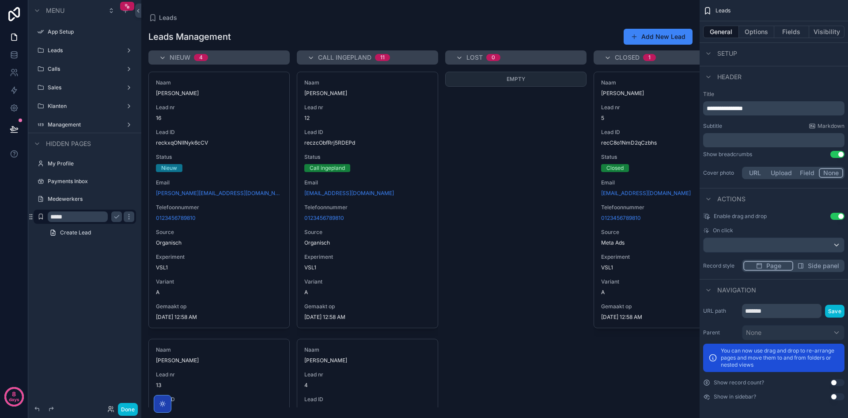
click at [84, 213] on input "*****" at bounding box center [78, 216] width 60 height 11
type input "**********"
click at [118, 220] on icon "scrollable content" at bounding box center [116, 216] width 7 height 7
click at [94, 49] on label "Leads" at bounding box center [83, 50] width 71 height 7
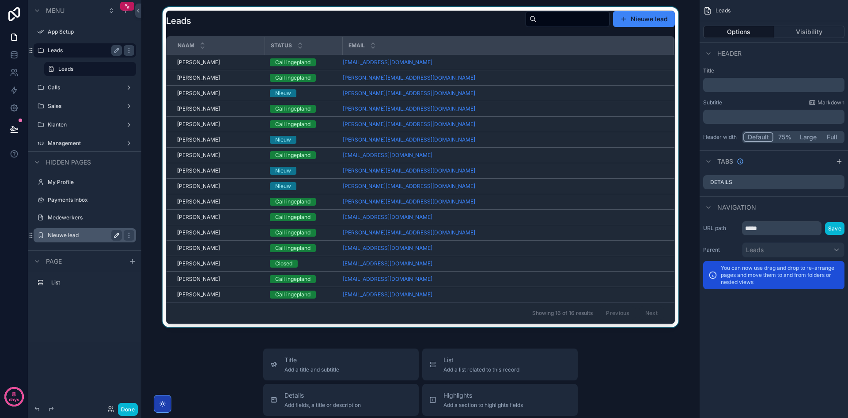
click at [430, 30] on div "scrollable content" at bounding box center [420, 167] width 544 height 320
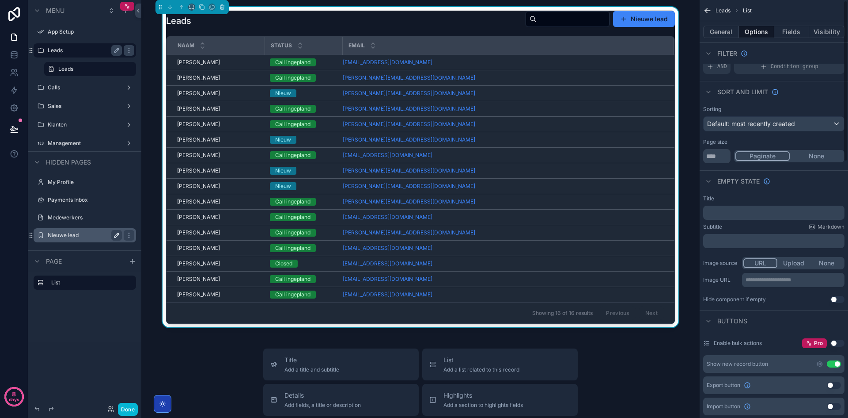
scroll to position [133, 0]
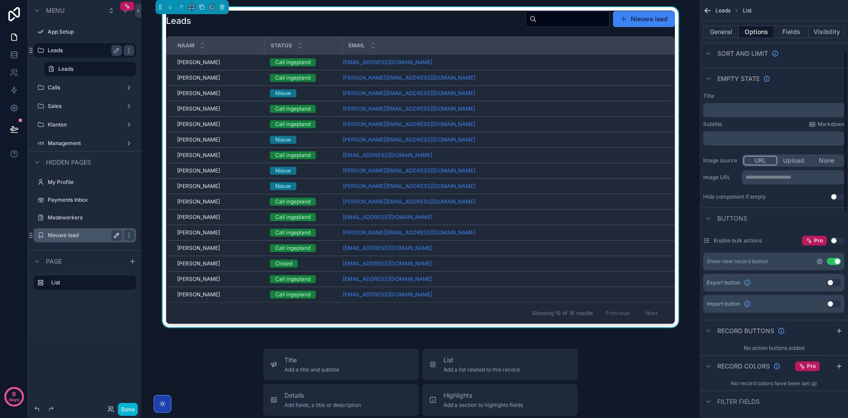
click at [819, 260] on icon "scrollable content" at bounding box center [820, 261] width 2 height 2
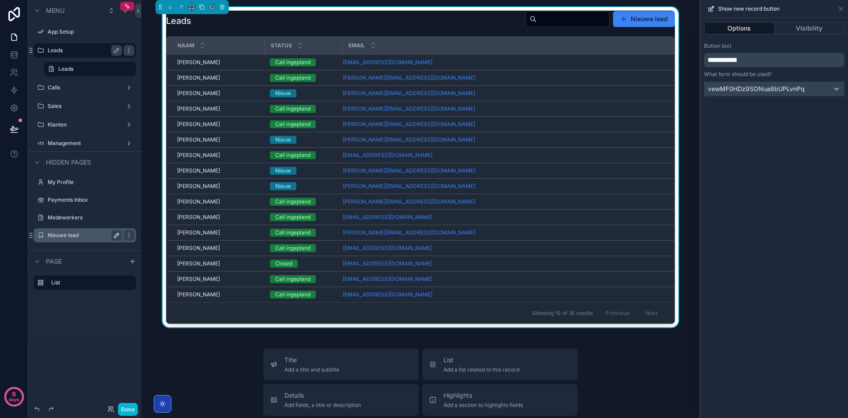
click at [762, 87] on span "vewMF0HDz9SONua8bUPLvnPq" at bounding box center [756, 88] width 97 height 9
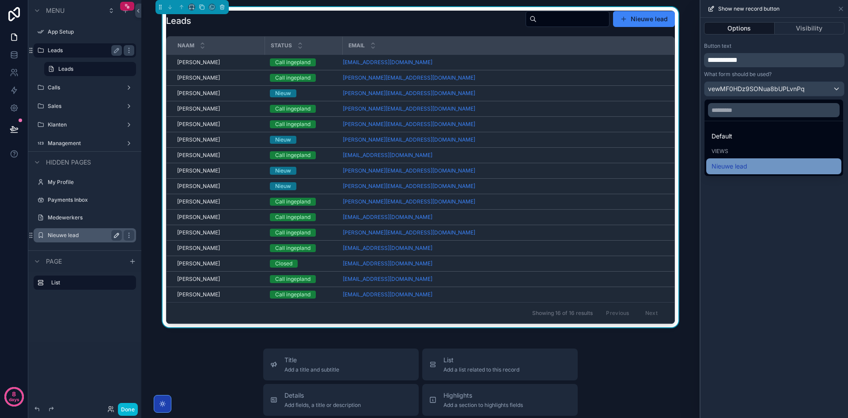
click at [740, 161] on span "Nieuwe lead" at bounding box center [730, 166] width 36 height 11
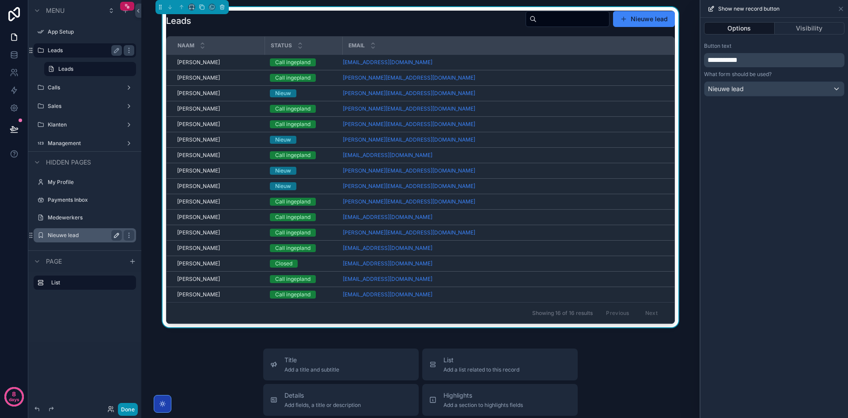
click at [127, 407] on button "Done" at bounding box center [128, 409] width 20 height 13
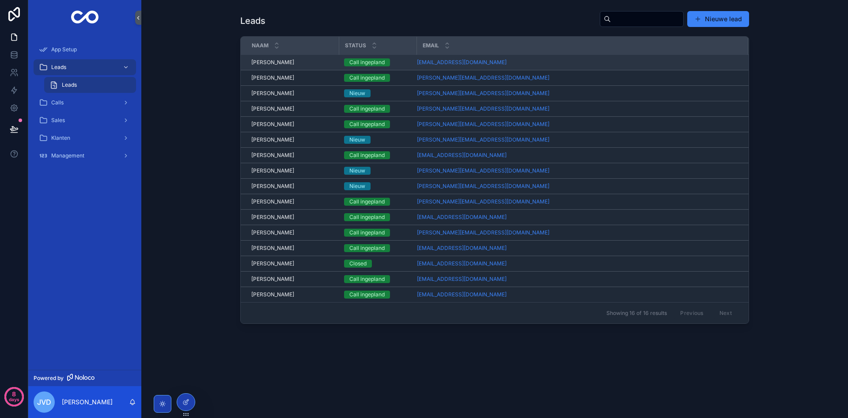
click at [281, 65] on span "Iris Hoekstra" at bounding box center [272, 62] width 43 height 7
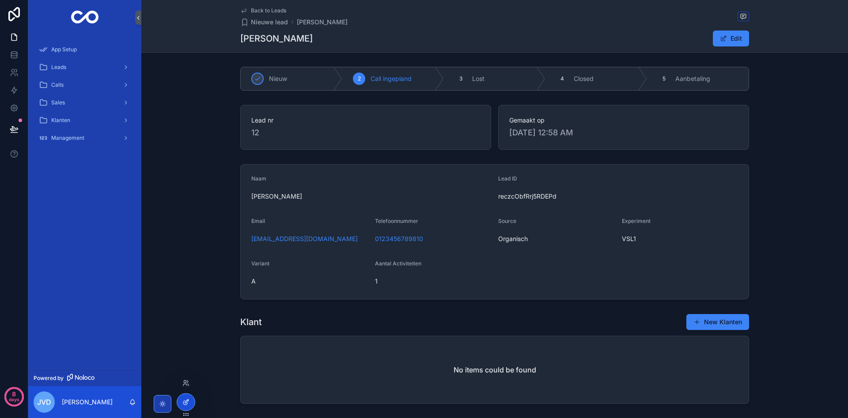
click at [186, 405] on icon at bounding box center [185, 401] width 7 height 7
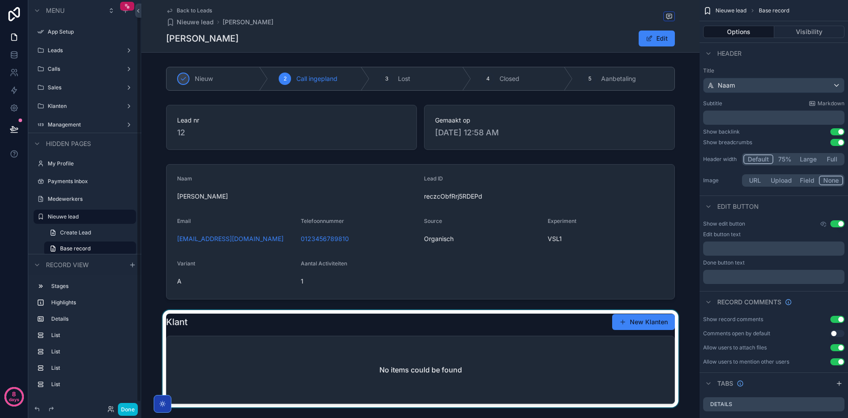
scroll to position [4, 0]
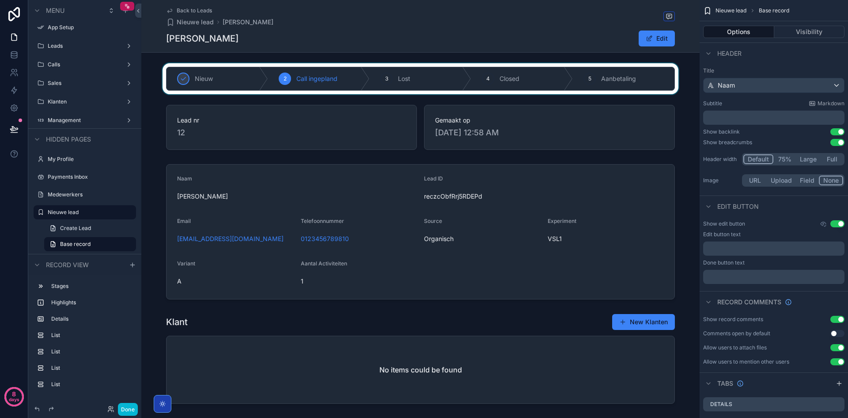
click at [235, 81] on div "scrollable content" at bounding box center [420, 78] width 558 height 31
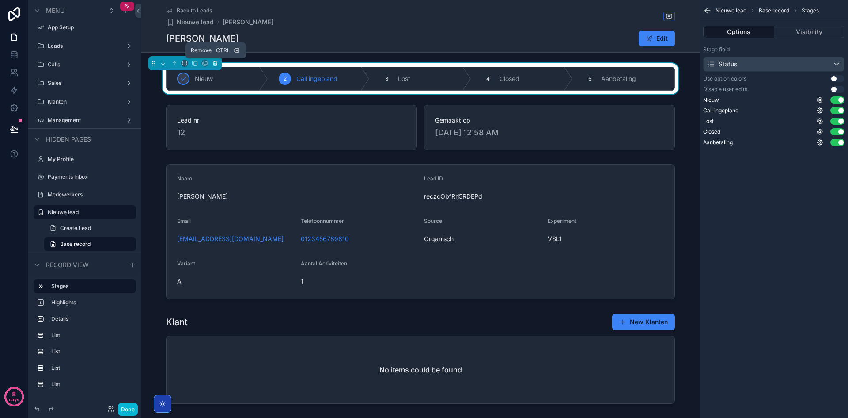
click at [214, 65] on icon "scrollable content" at bounding box center [215, 63] width 6 height 6
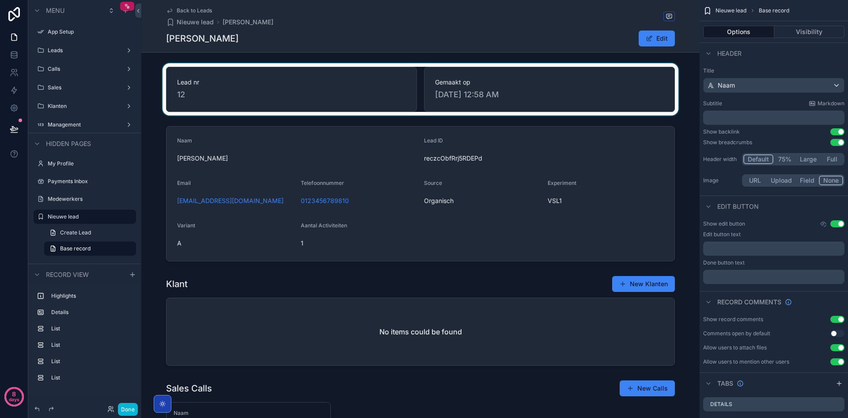
scroll to position [0, 0]
click at [213, 84] on div "scrollable content" at bounding box center [420, 89] width 558 height 52
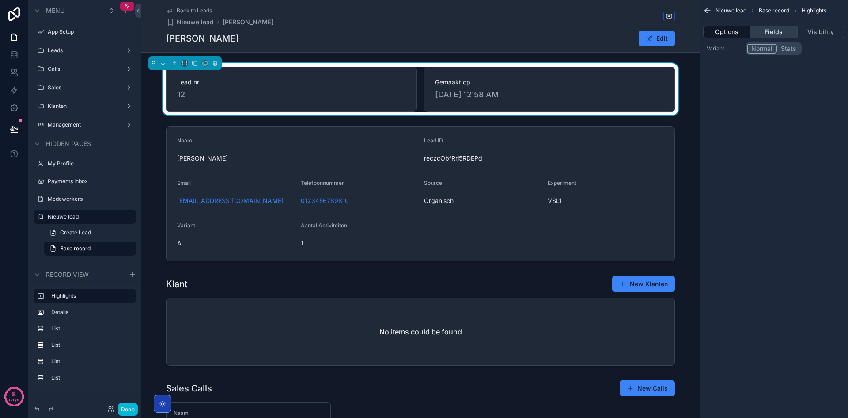
click at [763, 31] on button "Fields" at bounding box center [774, 32] width 47 height 12
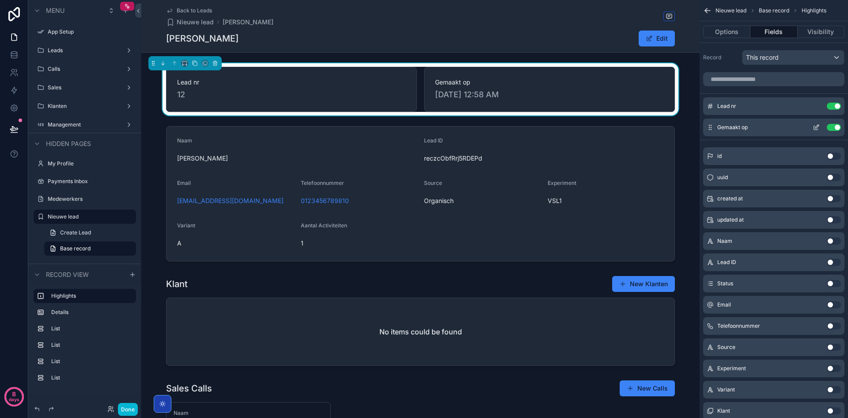
click at [832, 106] on button "Use setting" at bounding box center [834, 106] width 14 height 7
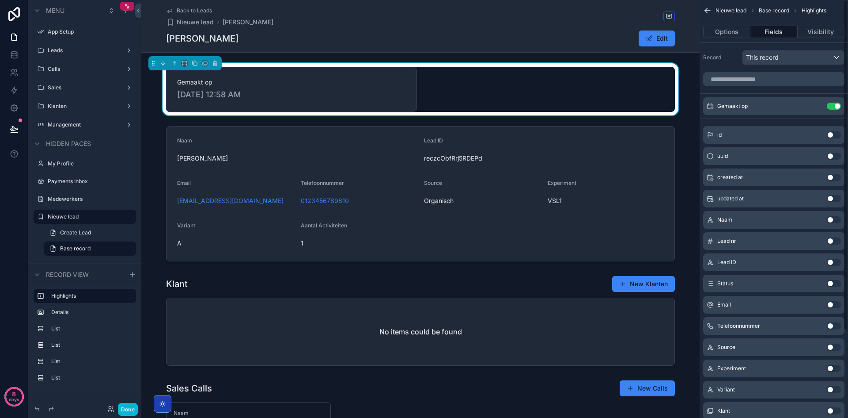
drag, startPoint x: 833, startPoint y: 106, endPoint x: 832, endPoint y: 113, distance: 7.1
click at [833, 105] on button "Use setting" at bounding box center [834, 106] width 14 height 7
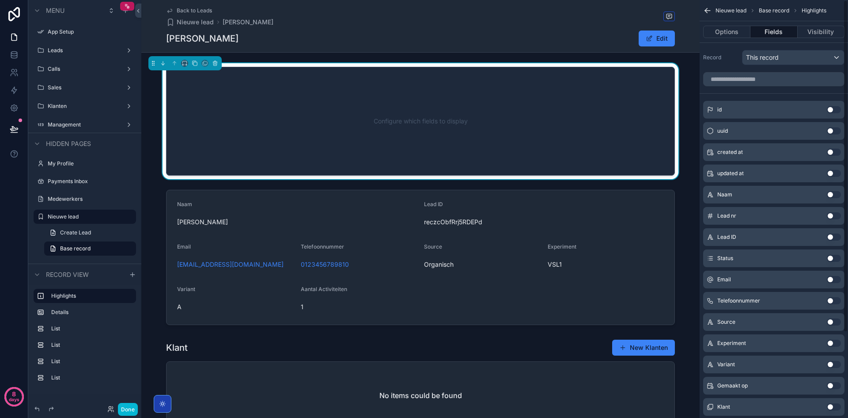
click at [834, 197] on button "Use setting" at bounding box center [834, 194] width 14 height 7
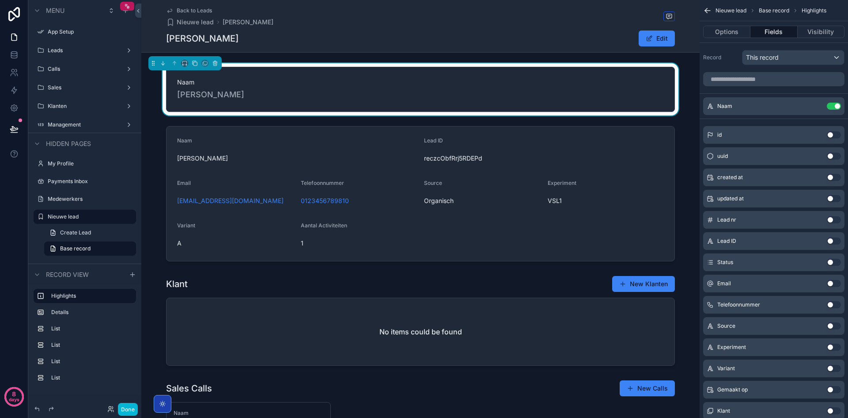
click at [838, 262] on button "Use setting" at bounding box center [834, 261] width 14 height 7
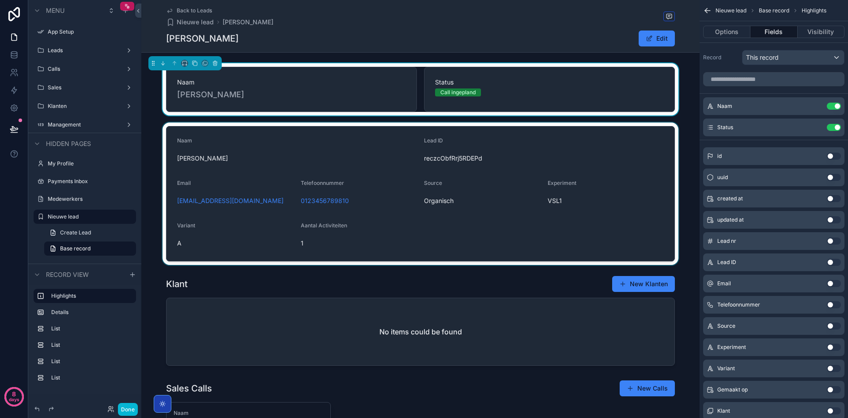
click at [515, 182] on div "scrollable content" at bounding box center [420, 193] width 558 height 142
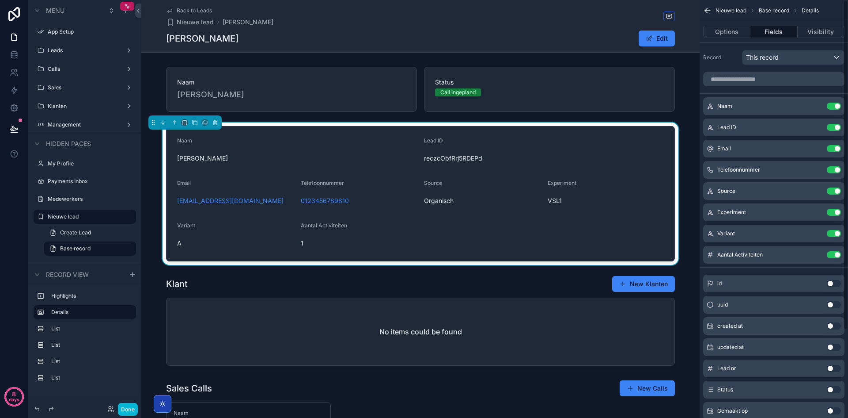
click at [767, 37] on button "Fields" at bounding box center [774, 32] width 47 height 12
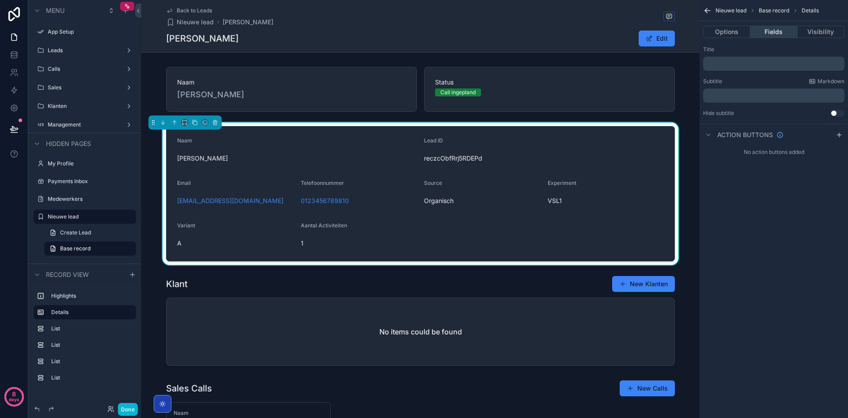
click at [770, 37] on button "Fields" at bounding box center [774, 32] width 47 height 12
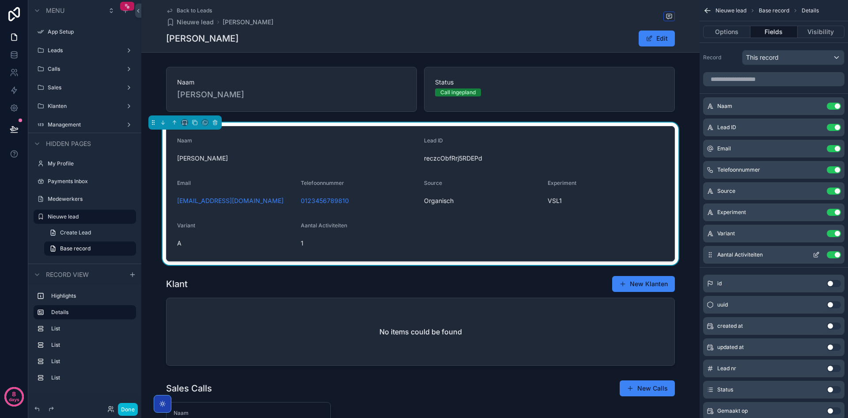
click at [835, 254] on button "Use setting" at bounding box center [834, 254] width 14 height 7
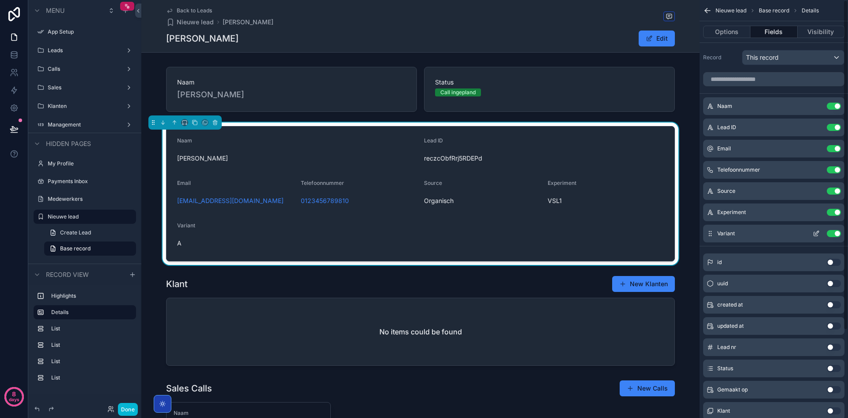
click at [834, 234] on button "Use setting" at bounding box center [834, 233] width 14 height 7
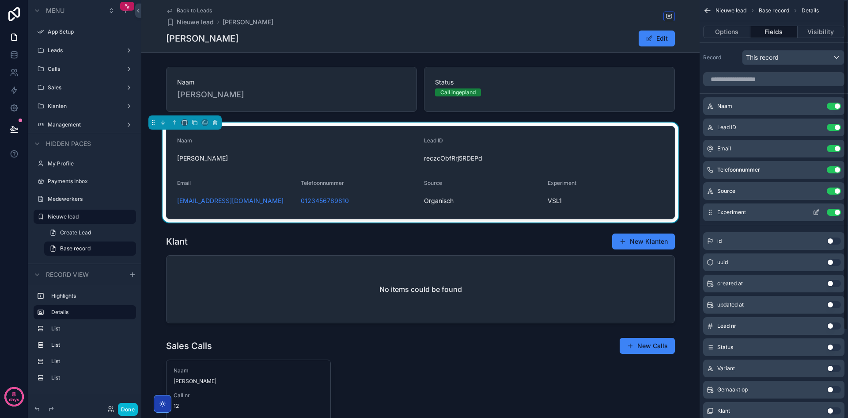
click at [836, 212] on button "Use setting" at bounding box center [834, 212] width 14 height 7
click at [836, 191] on button "Use setting" at bounding box center [834, 190] width 14 height 7
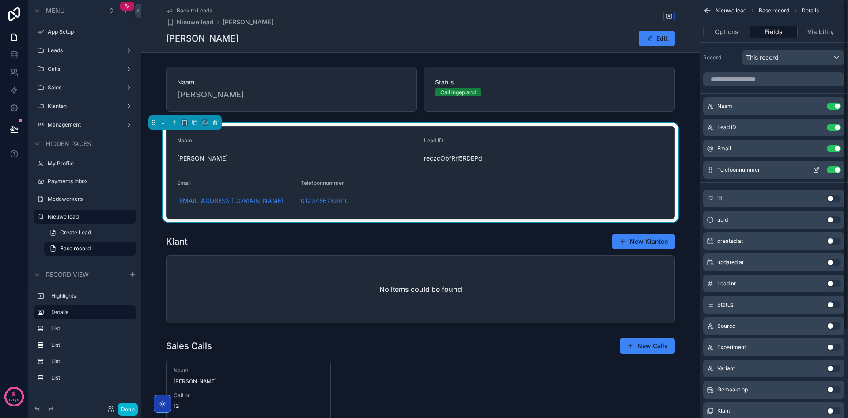
click at [838, 172] on button "Use setting" at bounding box center [834, 169] width 14 height 7
click at [836, 151] on button "Use setting" at bounding box center [834, 148] width 14 height 7
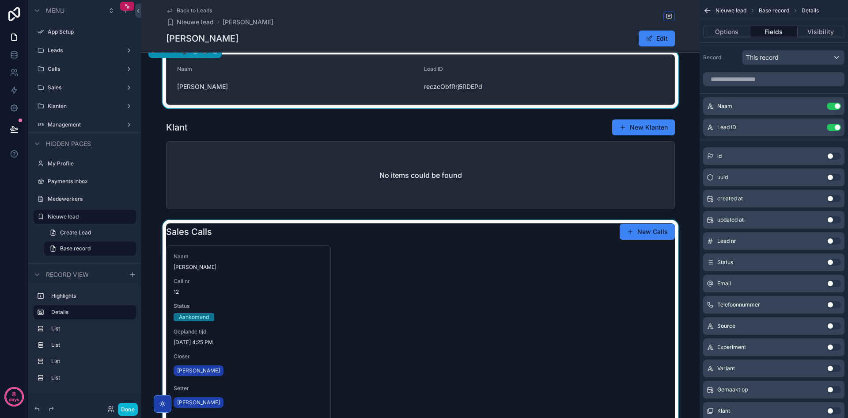
scroll to position [133, 0]
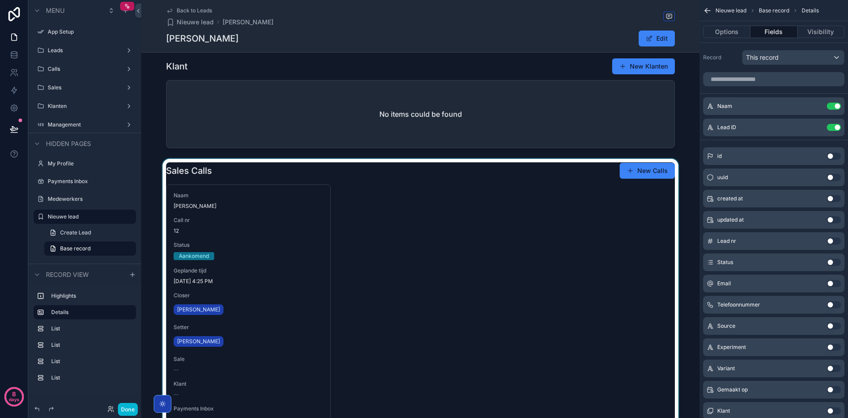
click at [501, 301] on div "scrollable content" at bounding box center [420, 322] width 558 height 327
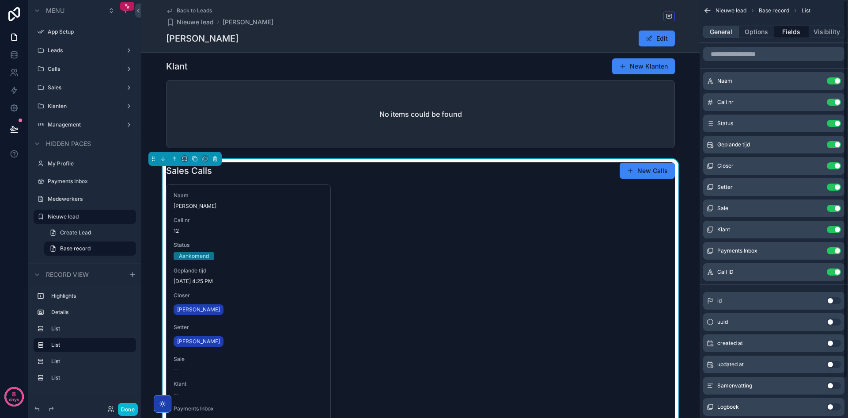
click at [723, 34] on button "General" at bounding box center [721, 32] width 36 height 12
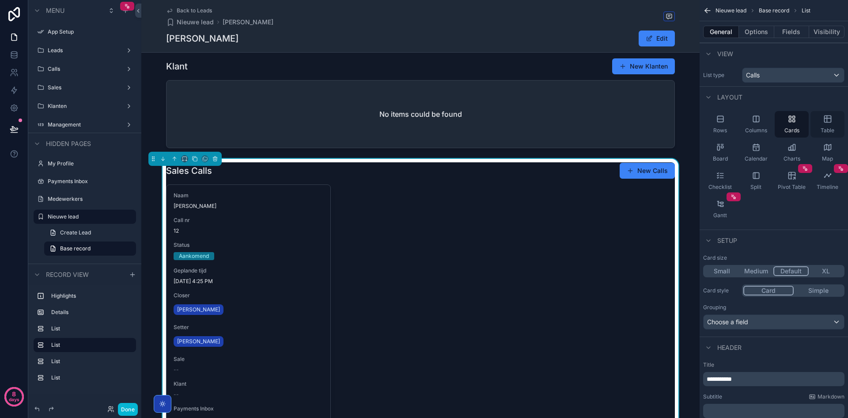
click at [828, 127] on span "Table" at bounding box center [828, 130] width 14 height 7
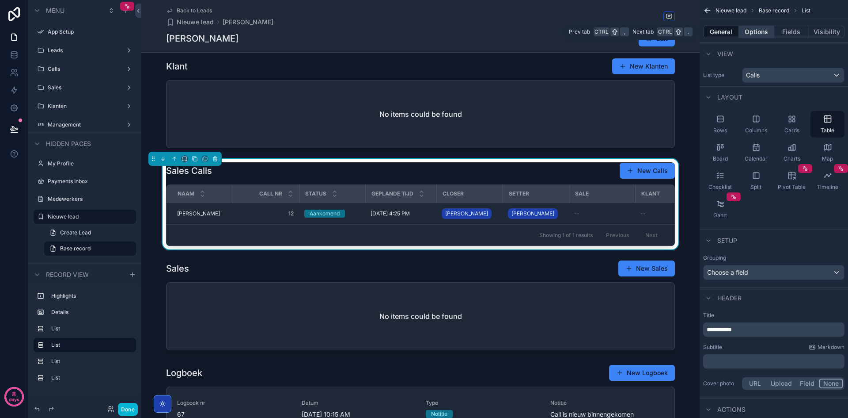
click at [767, 30] on button "Options" at bounding box center [756, 32] width 35 height 12
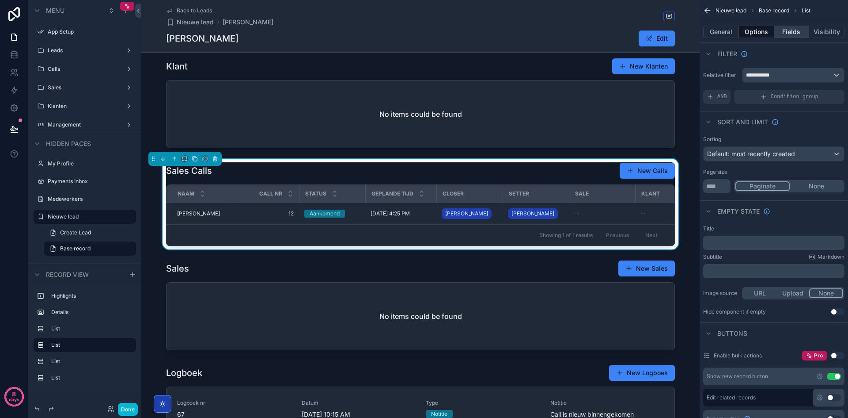
click at [797, 30] on button "Fields" at bounding box center [792, 32] width 35 height 12
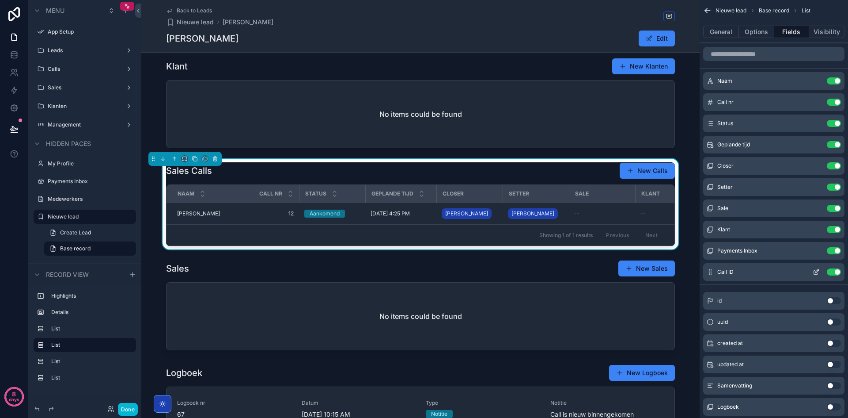
click at [834, 270] on button "Use setting" at bounding box center [834, 271] width 14 height 7
click at [836, 250] on button "Use setting" at bounding box center [834, 250] width 14 height 7
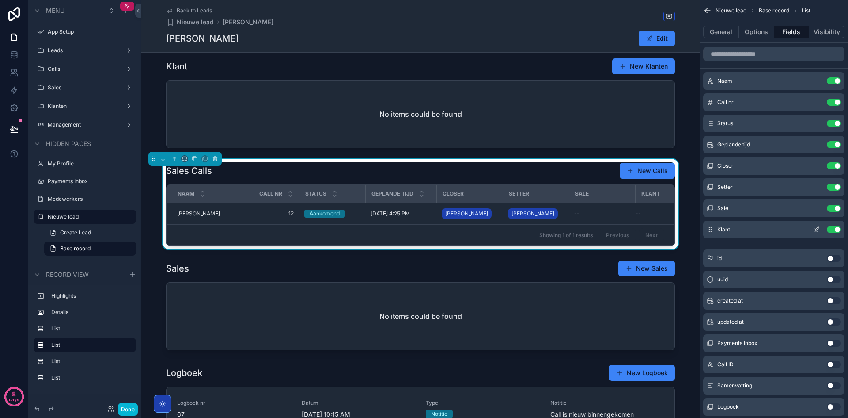
click at [836, 228] on button "Use setting" at bounding box center [834, 229] width 14 height 7
click at [835, 210] on button "Use setting" at bounding box center [834, 208] width 14 height 7
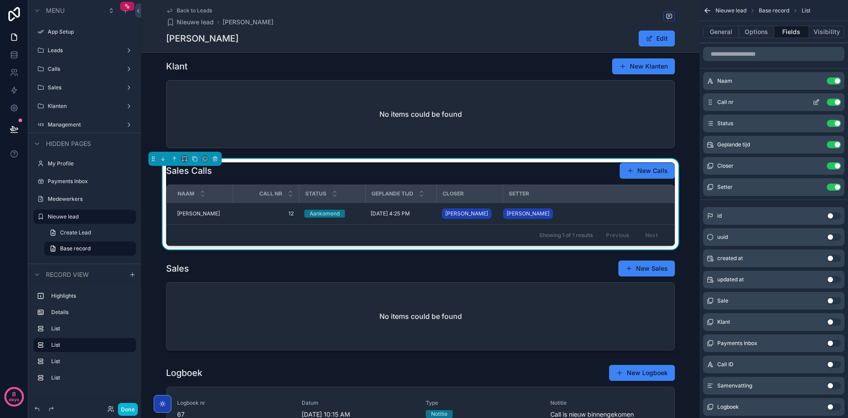
click at [836, 104] on button "Use setting" at bounding box center [834, 102] width 14 height 7
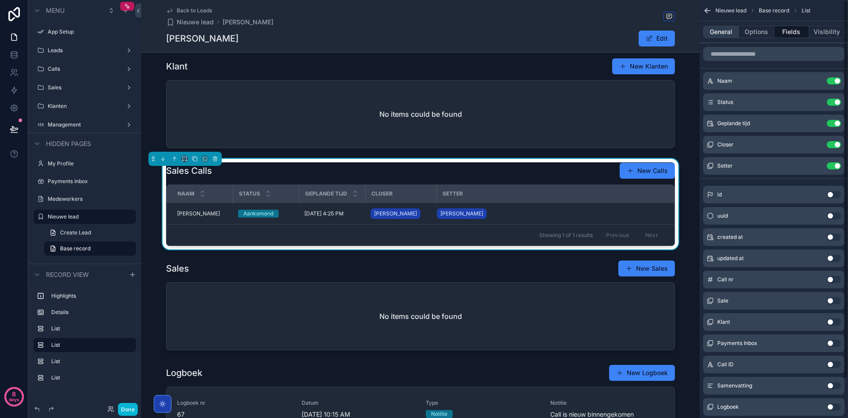
click at [723, 34] on button "General" at bounding box center [721, 32] width 36 height 12
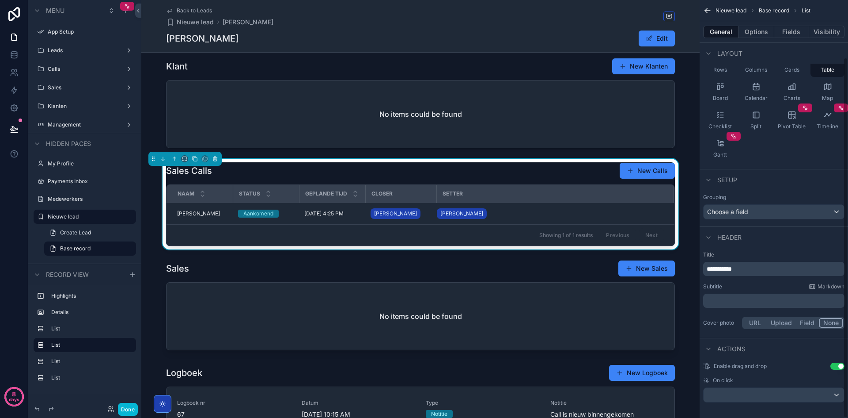
scroll to position [66, 0]
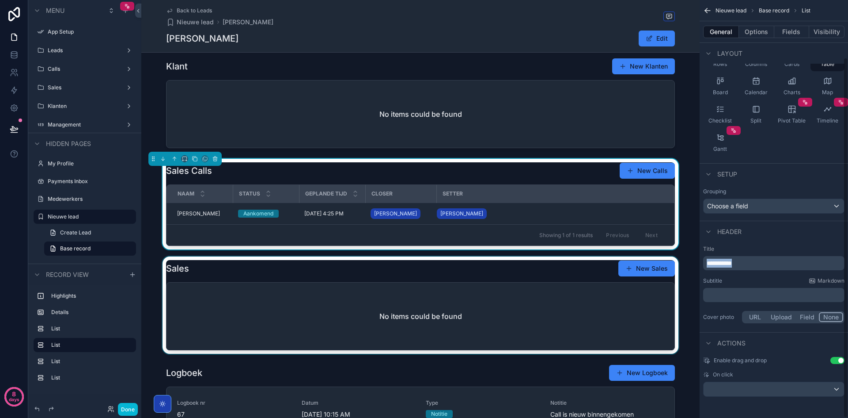
drag, startPoint x: 753, startPoint y: 261, endPoint x: 693, endPoint y: 258, distance: 59.7
click at [691, 258] on div "App Setup Leads Calls Sales Klanten Management My Profile Payments Inbox Medewe…" at bounding box center [494, 209] width 707 height 418
copy span "**********"
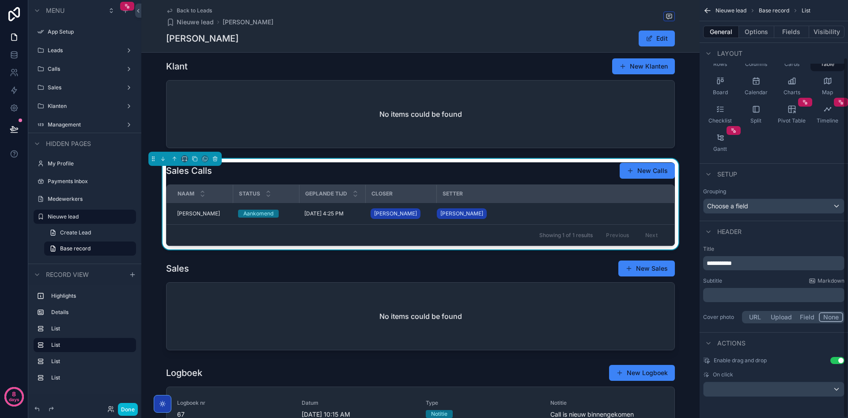
click at [738, 297] on p "﻿" at bounding box center [775, 294] width 136 height 9
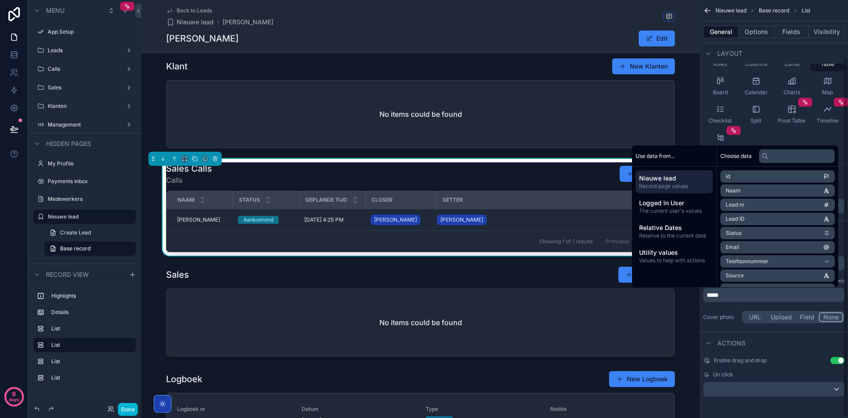
drag, startPoint x: 733, startPoint y: 310, endPoint x: 736, endPoint y: 296, distance: 13.4
click at [733, 309] on div "Cover photo URL Upload Field None" at bounding box center [773, 317] width 141 height 16
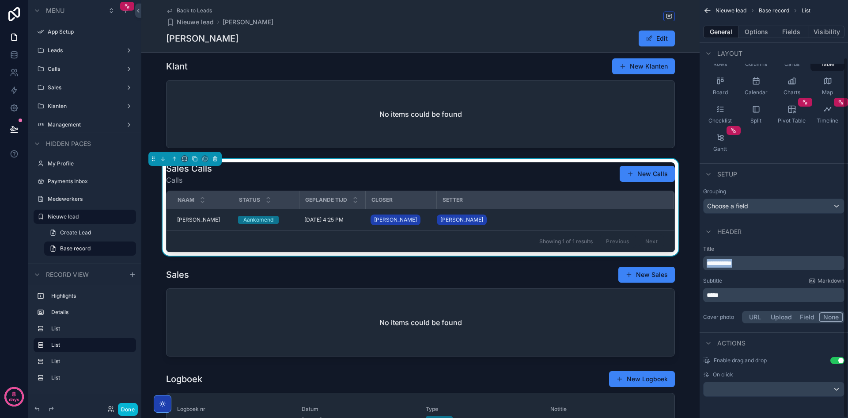
drag, startPoint x: 757, startPoint y: 260, endPoint x: 689, endPoint y: 253, distance: 68.8
click at [689, 253] on div "App Setup Leads Calls Sales Klanten Management My Profile Payments Inbox Medewe…" at bounding box center [494, 209] width 707 height 418
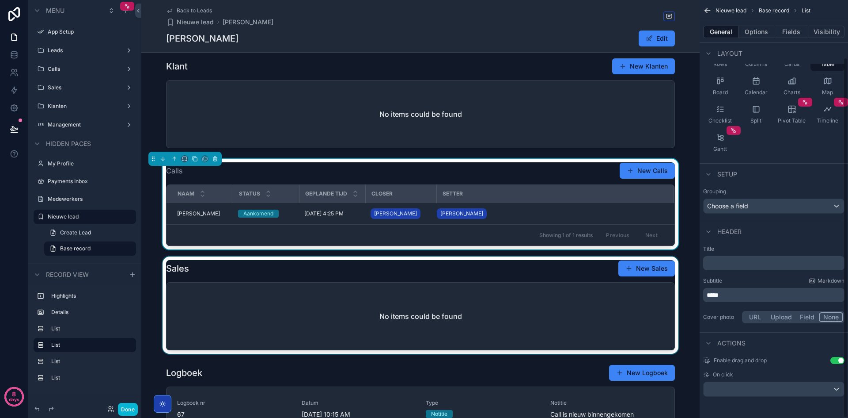
click at [522, 273] on div "scrollable content" at bounding box center [420, 304] width 558 height 97
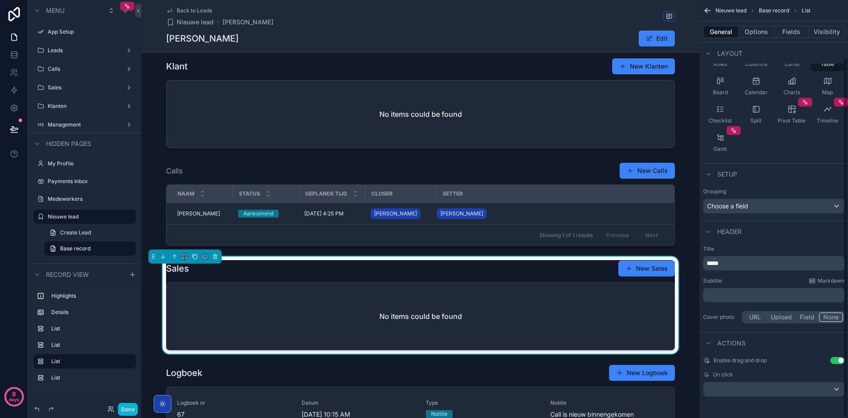
drag, startPoint x: 698, startPoint y: 258, endPoint x: 690, endPoint y: 256, distance: 8.5
click at [689, 256] on div "App Setup Leads Calls Sales Klanten Management My Profile Payments Inbox Medewe…" at bounding box center [494, 209] width 707 height 418
click at [745, 260] on p "*****" at bounding box center [775, 262] width 136 height 9
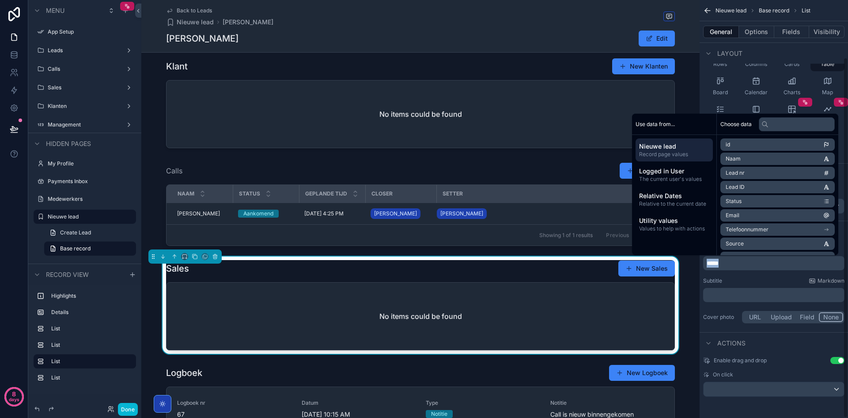
copy span "*****"
click at [748, 297] on p "﻿" at bounding box center [775, 294] width 136 height 9
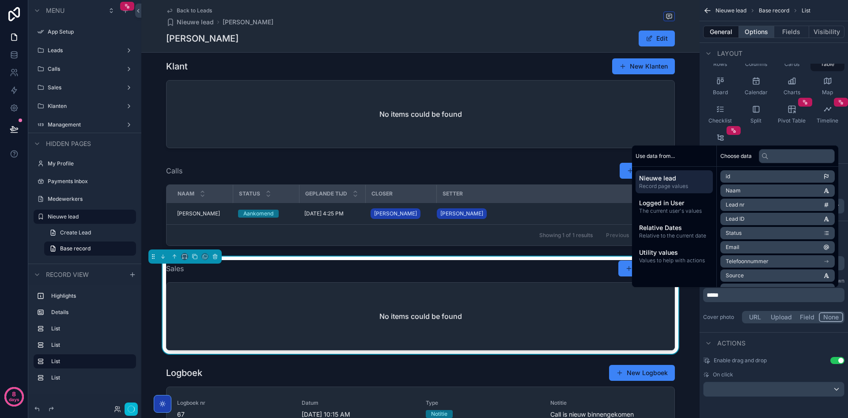
click at [770, 34] on button "Options" at bounding box center [756, 32] width 35 height 12
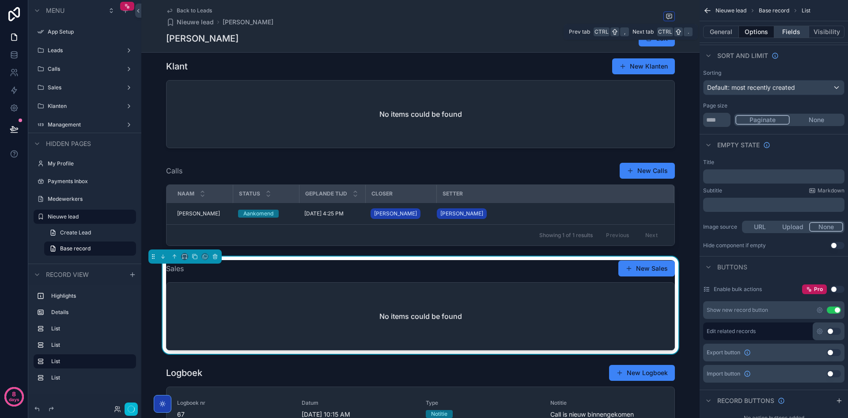
click at [790, 33] on button "Fields" at bounding box center [792, 32] width 35 height 12
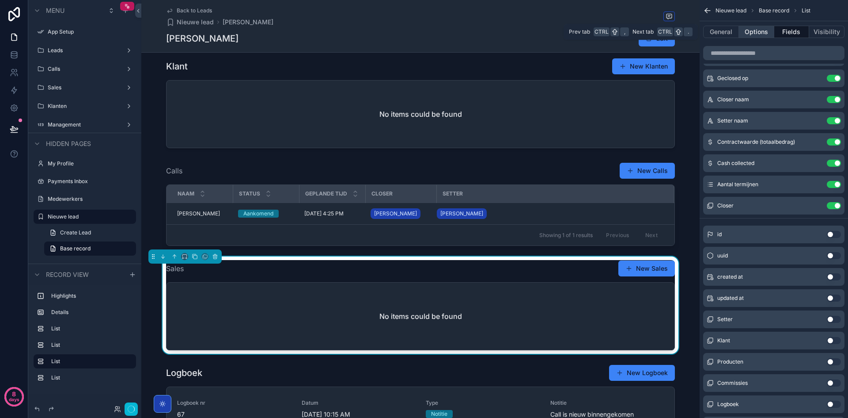
click at [758, 36] on button "Options" at bounding box center [756, 32] width 35 height 12
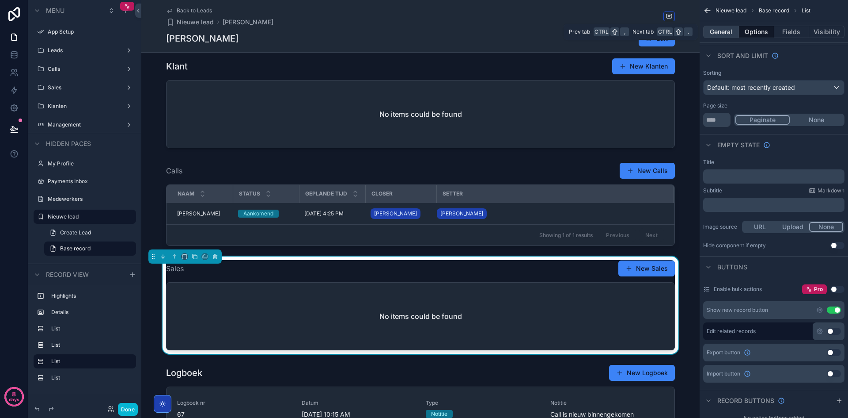
click at [720, 31] on button "General" at bounding box center [721, 32] width 36 height 12
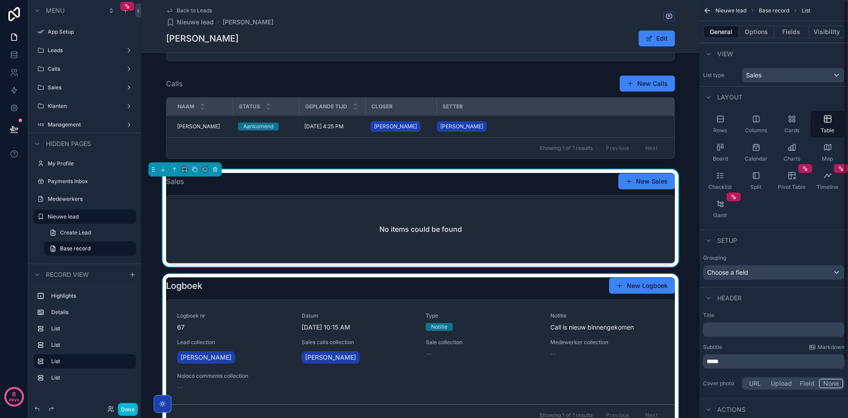
scroll to position [309, 0]
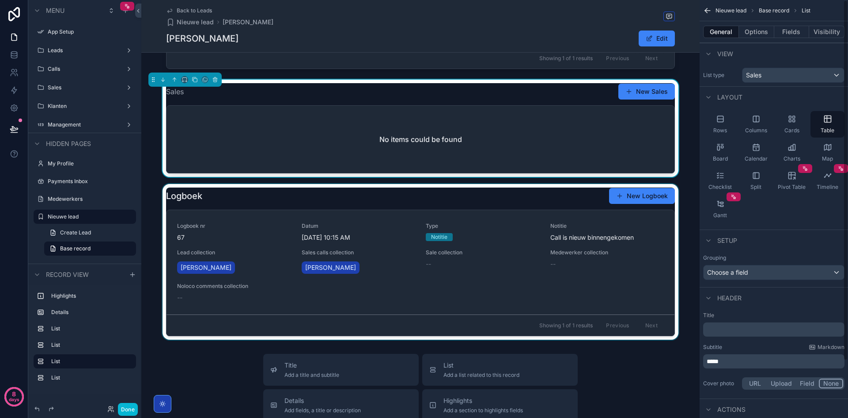
click at [457, 254] on div "scrollable content" at bounding box center [420, 262] width 558 height 156
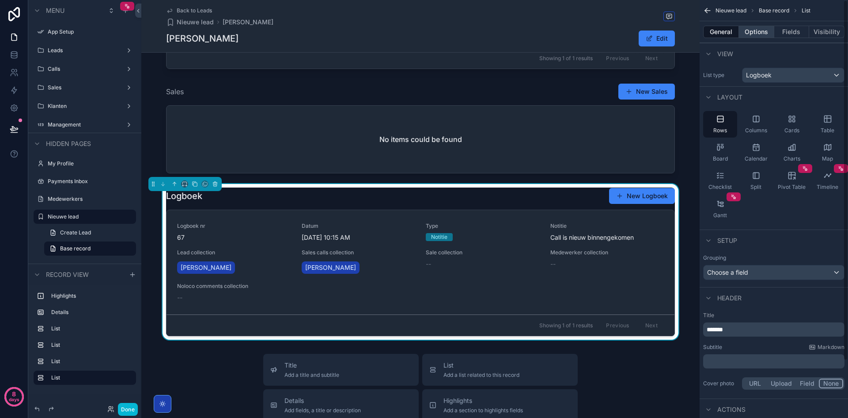
click at [755, 32] on button "Options" at bounding box center [756, 32] width 35 height 12
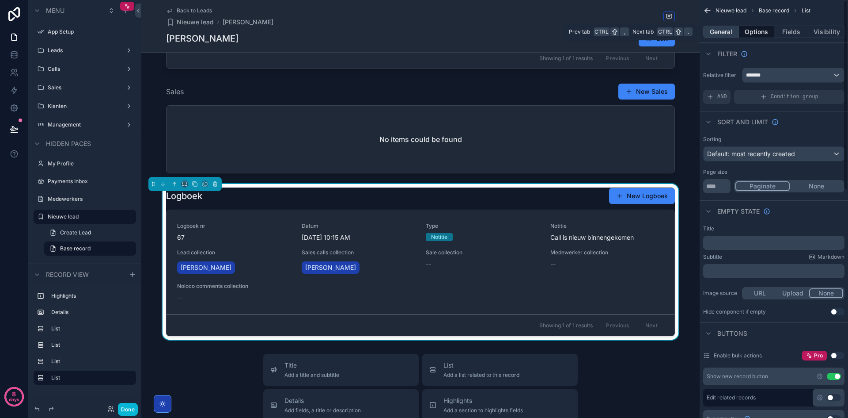
click at [724, 29] on button "General" at bounding box center [721, 32] width 36 height 12
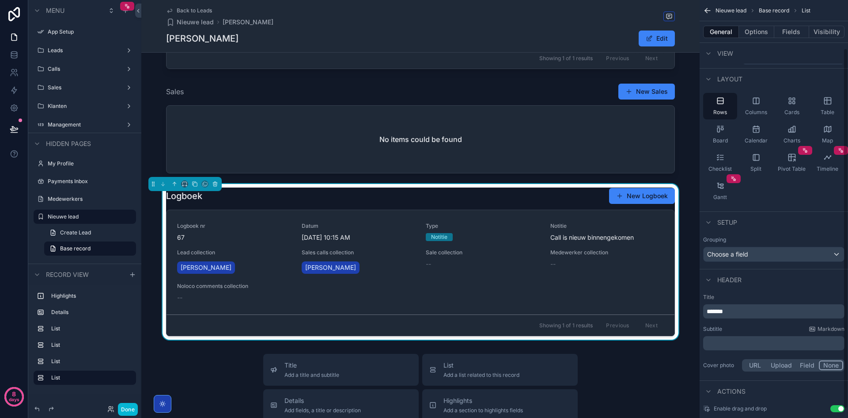
scroll to position [66, 0]
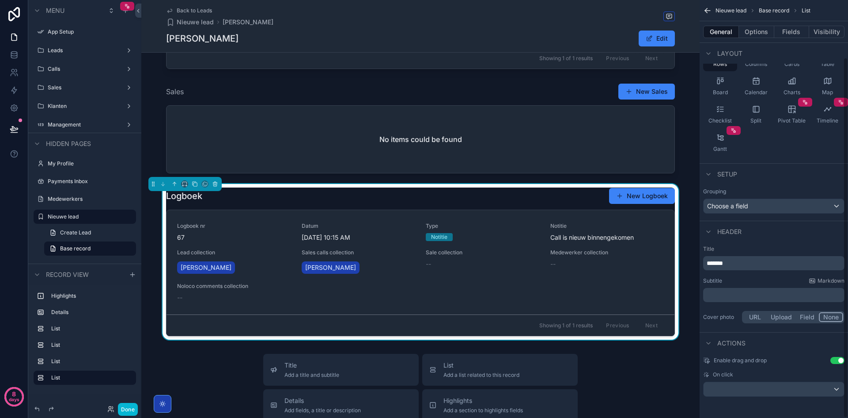
click at [755, 266] on p "*******" at bounding box center [775, 262] width 136 height 9
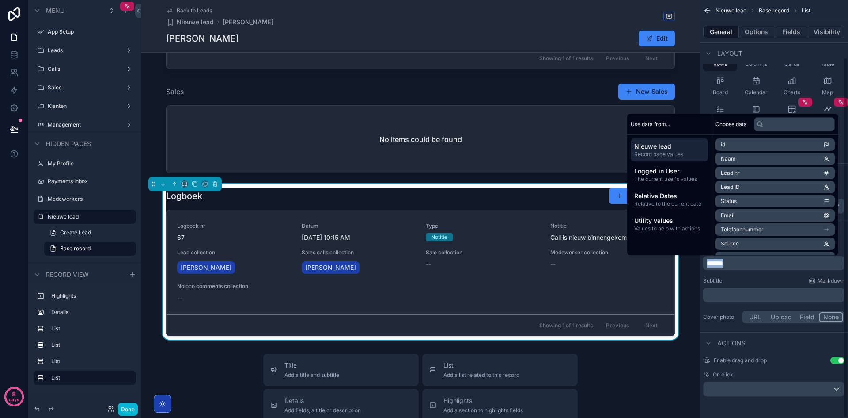
copy span "*******"
click at [739, 289] on div "﻿" at bounding box center [773, 295] width 141 height 14
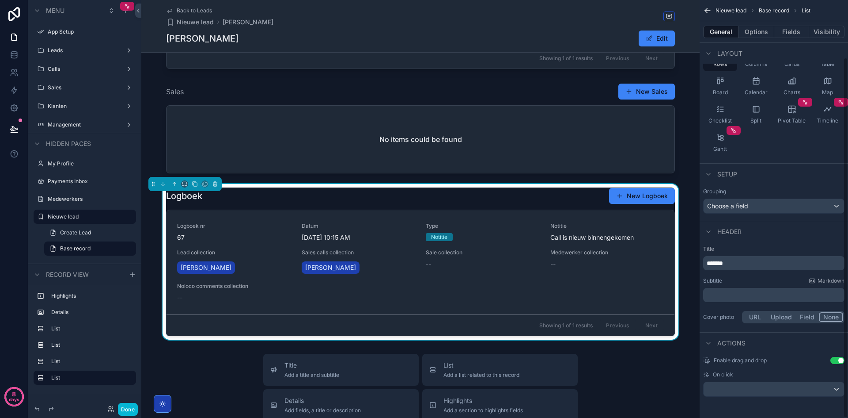
click at [735, 292] on p "﻿" at bounding box center [775, 294] width 136 height 9
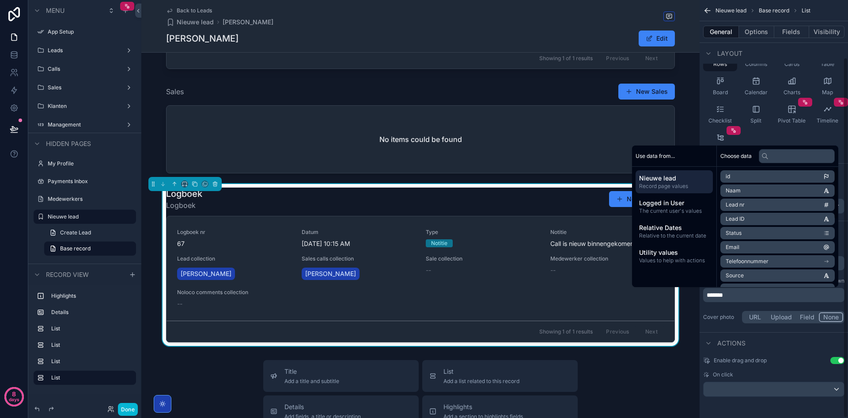
click at [748, 300] on div "*******" at bounding box center [773, 295] width 141 height 14
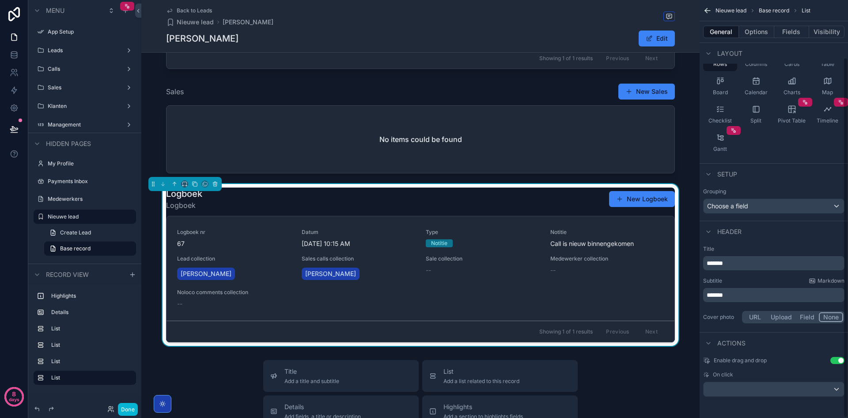
click at [733, 262] on p "*******" at bounding box center [775, 262] width 136 height 9
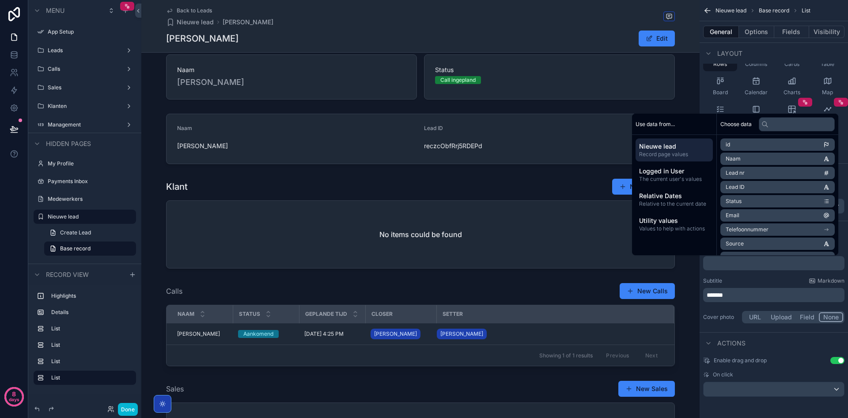
scroll to position [0, 0]
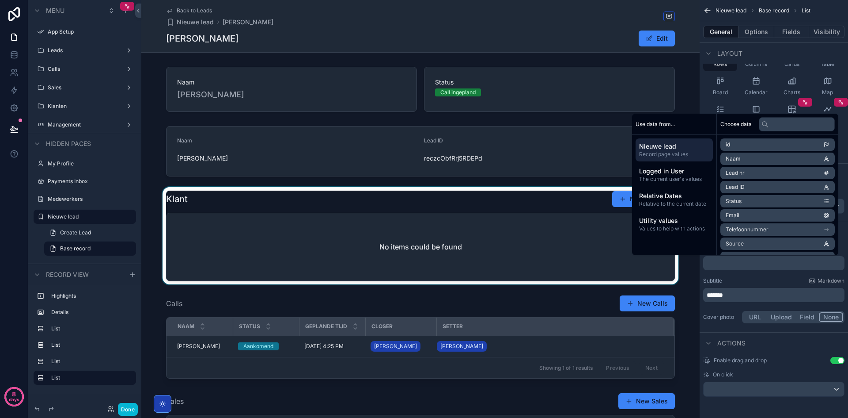
click at [344, 207] on div "scrollable content" at bounding box center [420, 235] width 558 height 97
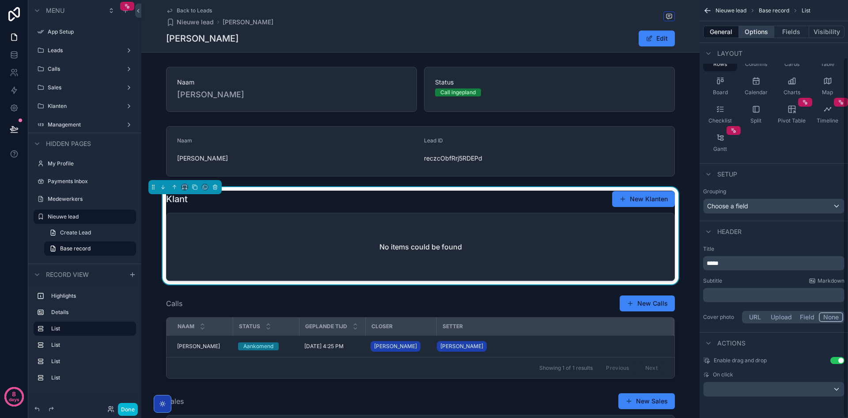
click at [756, 34] on button "Options" at bounding box center [756, 32] width 35 height 12
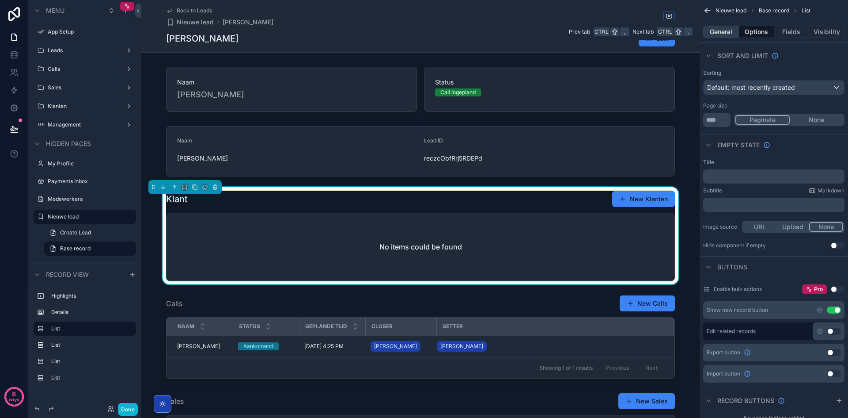
click at [727, 31] on button "General" at bounding box center [721, 32] width 36 height 12
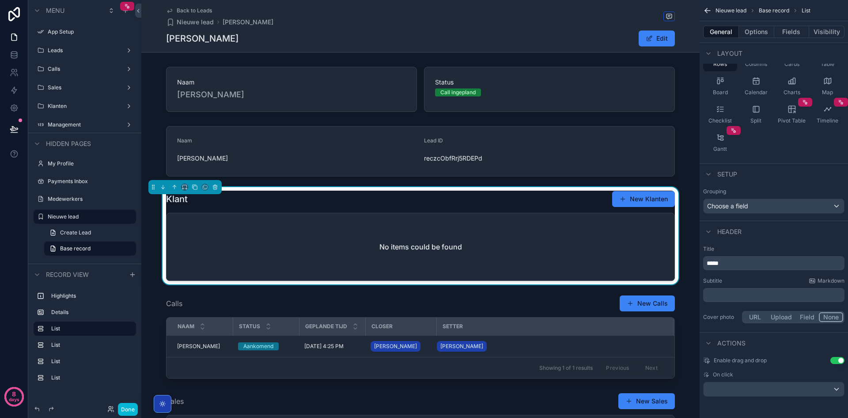
click at [221, 186] on div "scrollable content" at bounding box center [184, 187] width 73 height 14
click at [216, 188] on icon "scrollable content" at bounding box center [215, 187] width 6 height 6
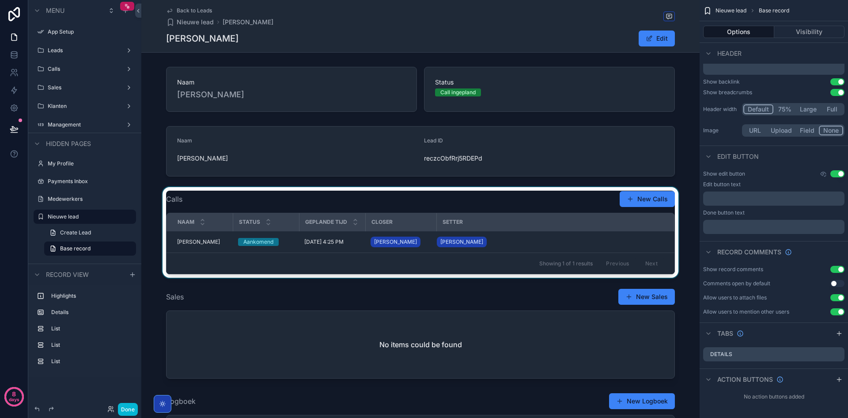
click at [291, 203] on div "scrollable content" at bounding box center [420, 232] width 558 height 91
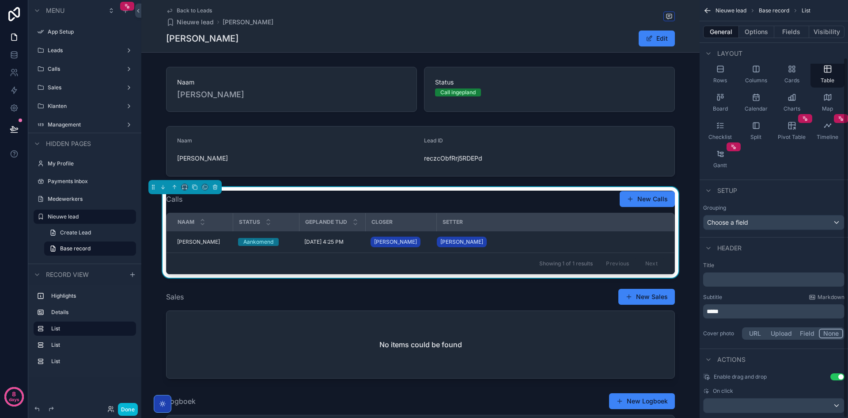
scroll to position [66, 0]
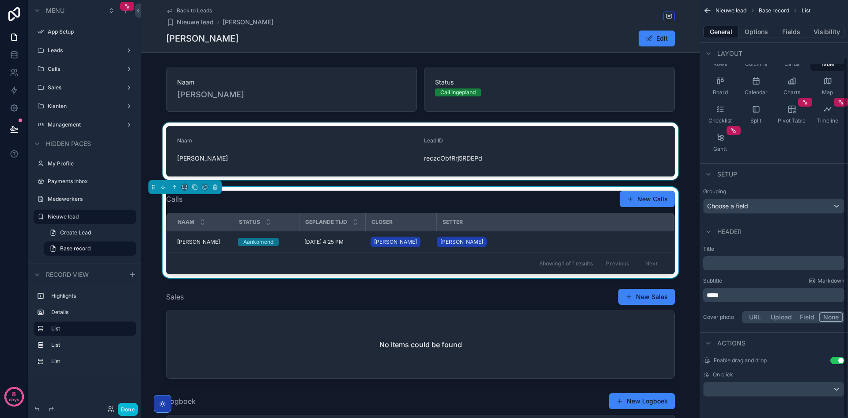
click at [319, 163] on div "scrollable content" at bounding box center [420, 150] width 558 height 57
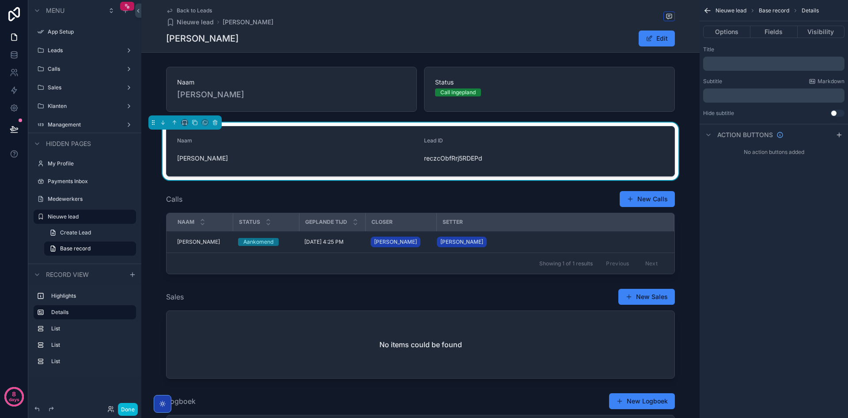
scroll to position [0, 0]
click at [765, 34] on button "Fields" at bounding box center [774, 32] width 47 height 12
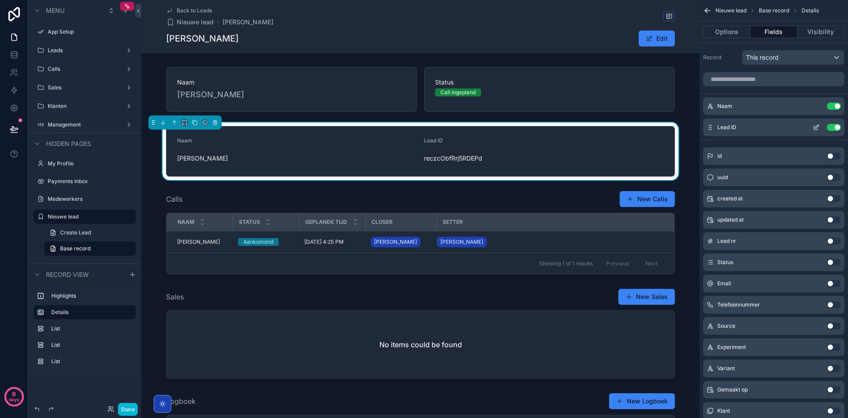
click at [831, 126] on button "Use setting" at bounding box center [834, 127] width 14 height 7
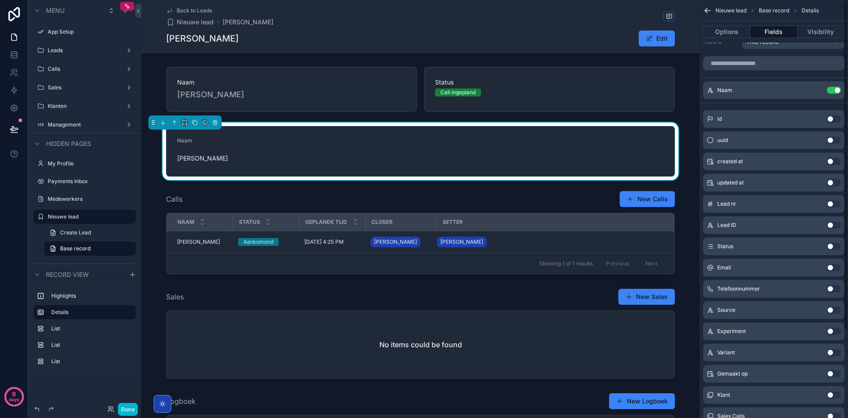
scroll to position [44, 0]
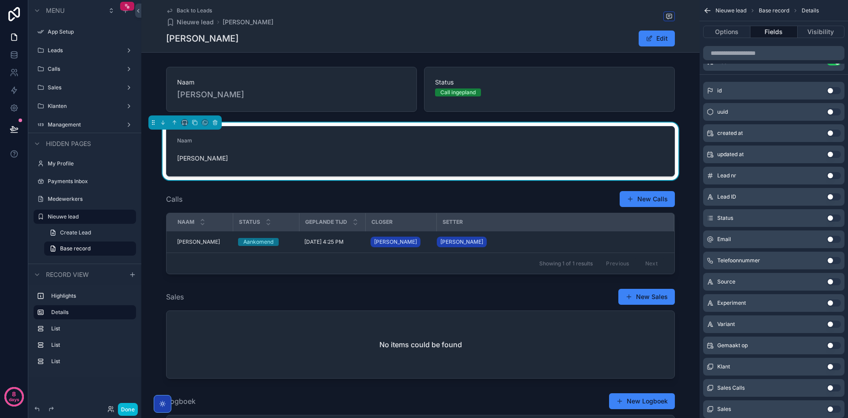
click at [834, 219] on button "Use setting" at bounding box center [834, 217] width 14 height 7
click at [832, 236] on button "Use setting" at bounding box center [834, 239] width 14 height 7
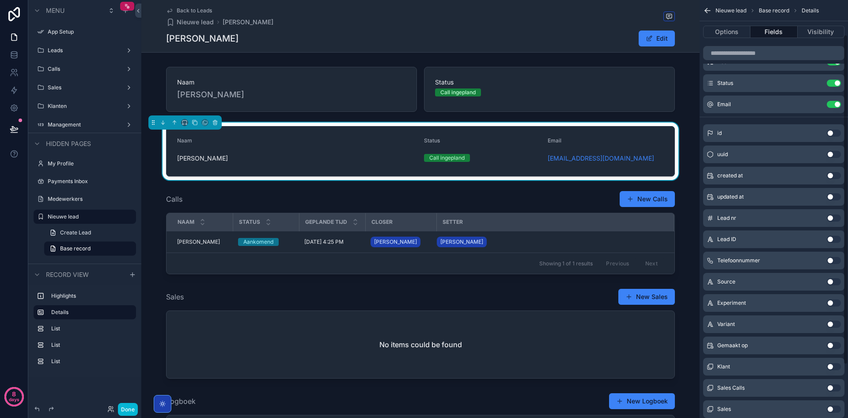
click at [832, 257] on button "Use setting" at bounding box center [834, 260] width 14 height 7
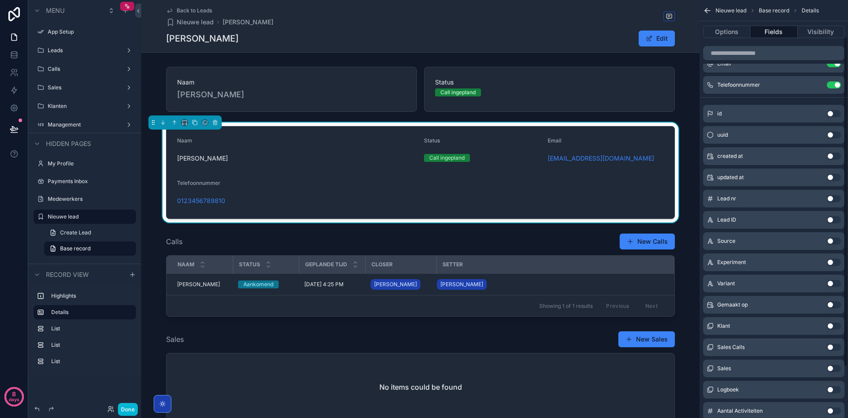
scroll to position [88, 0]
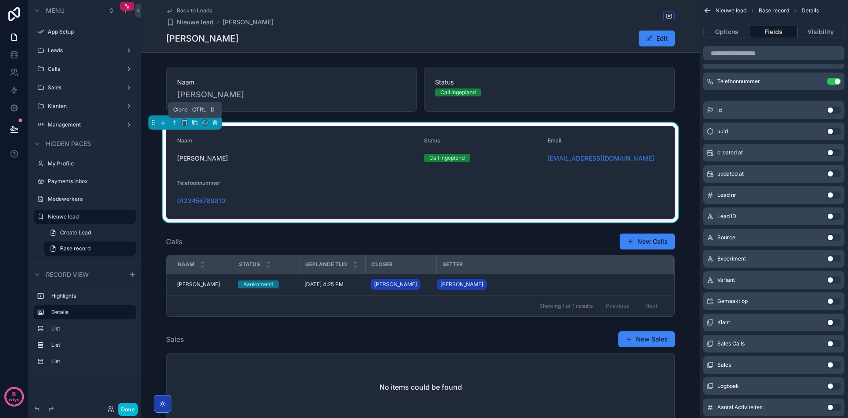
click at [195, 125] on icon "scrollable content" at bounding box center [196, 123] width 4 height 4
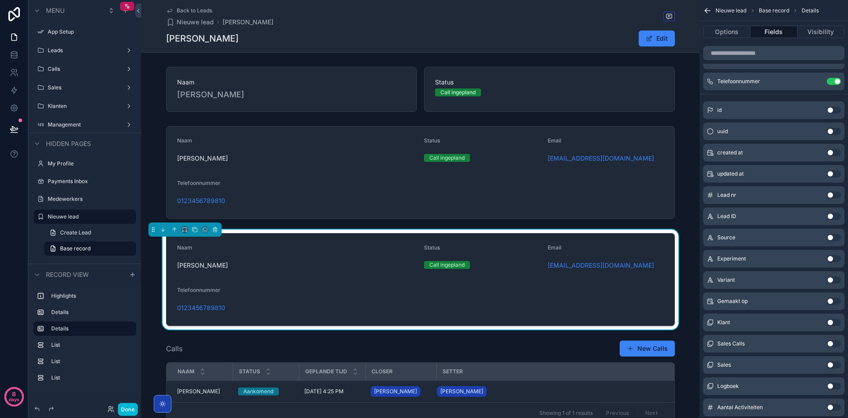
click at [243, 247] on div "Naam" at bounding box center [297, 249] width 240 height 11
click at [718, 38] on button "Options" at bounding box center [726, 32] width 47 height 12
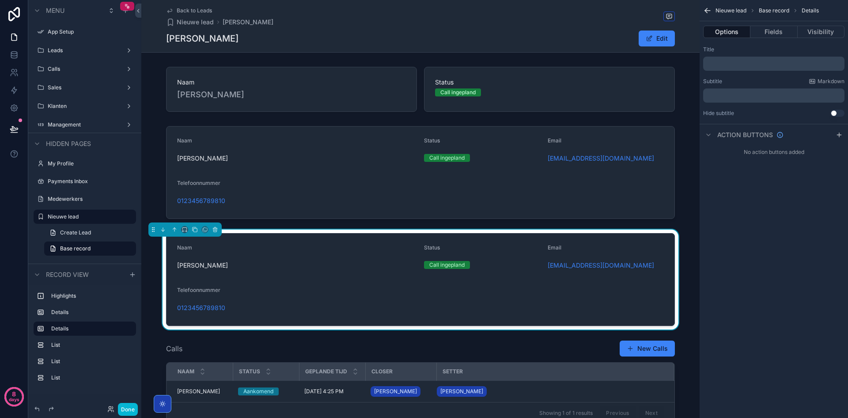
click at [749, 99] on div "﻿" at bounding box center [773, 95] width 141 height 14
click at [748, 95] on p "﻿" at bounding box center [775, 95] width 136 height 7
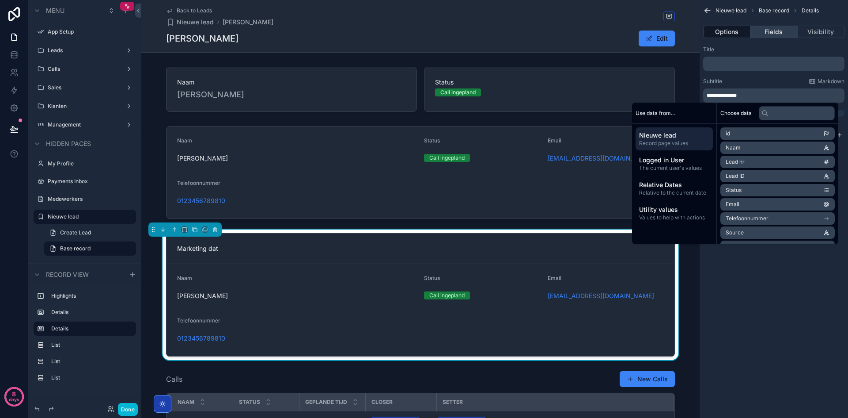
click at [771, 30] on button "Fields" at bounding box center [774, 32] width 47 height 12
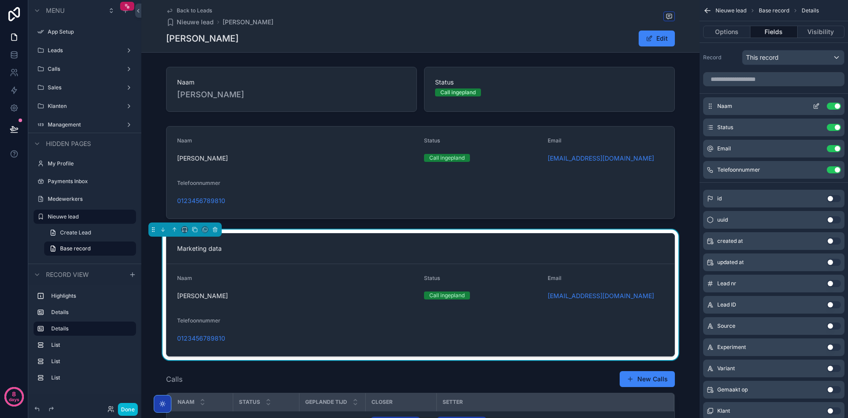
click at [840, 108] on button "Use setting" at bounding box center [834, 106] width 14 height 7
click at [840, 124] on button "Use setting" at bounding box center [834, 127] width 14 height 7
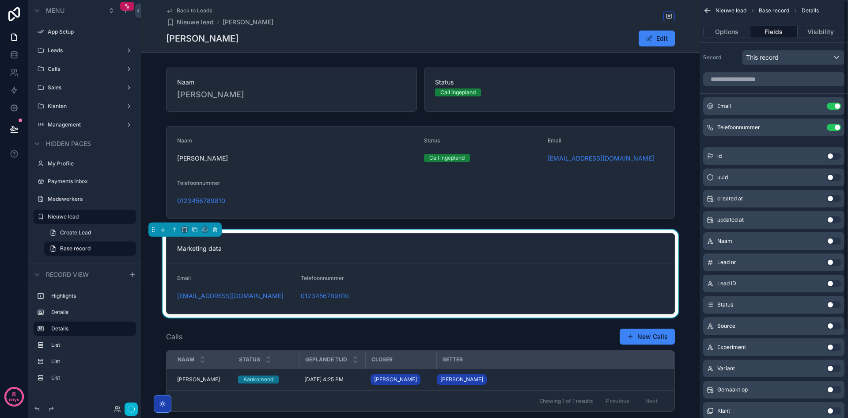
click at [840, 108] on button "Use setting" at bounding box center [834, 106] width 14 height 7
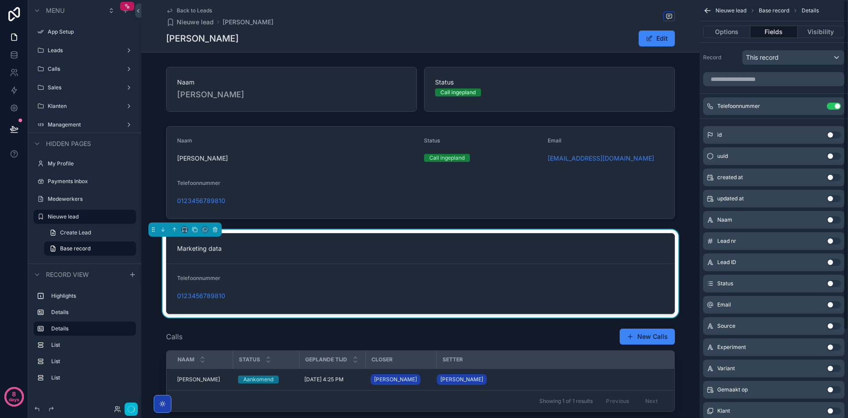
click at [840, 108] on button "Use setting" at bounding box center [834, 106] width 14 height 7
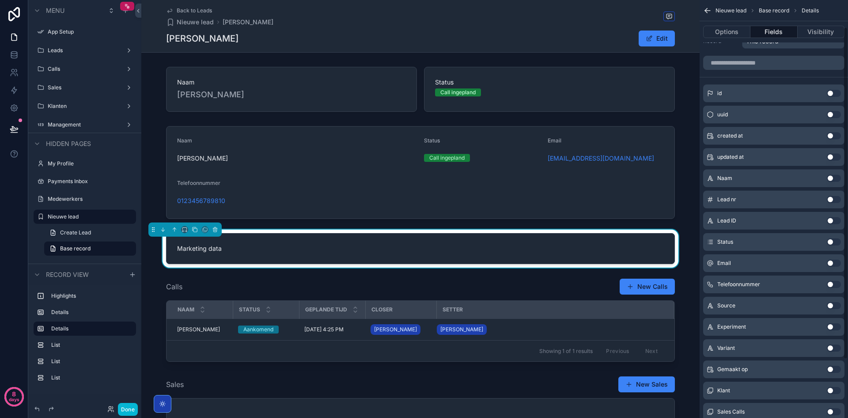
scroll to position [44, 0]
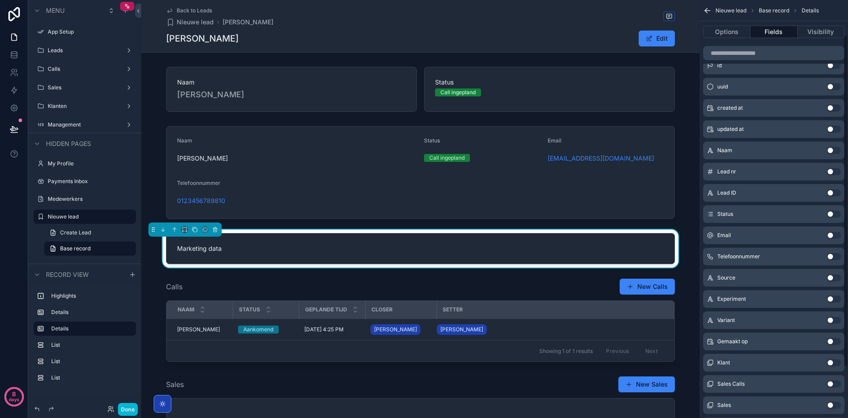
click at [833, 275] on button "Use setting" at bounding box center [834, 277] width 14 height 7
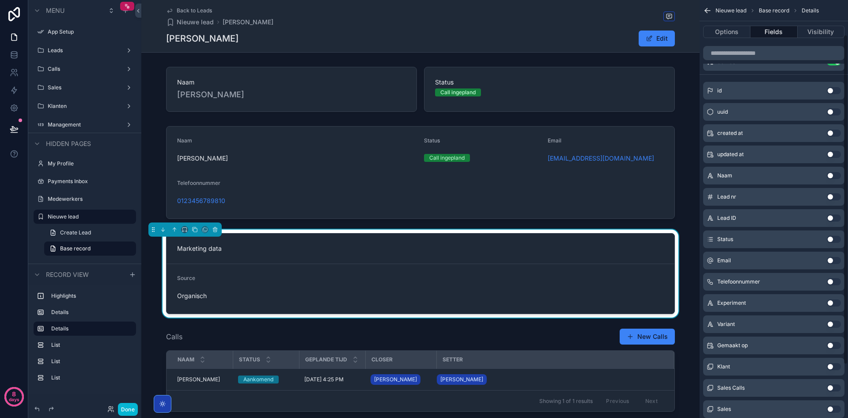
drag, startPoint x: 832, startPoint y: 299, endPoint x: 832, endPoint y: 308, distance: 8.8
click at [832, 299] on div "Experiment Use setting" at bounding box center [773, 303] width 141 height 18
click at [833, 304] on button "Use setting" at bounding box center [834, 302] width 14 height 7
click at [833, 323] on button "Use setting" at bounding box center [834, 323] width 14 height 7
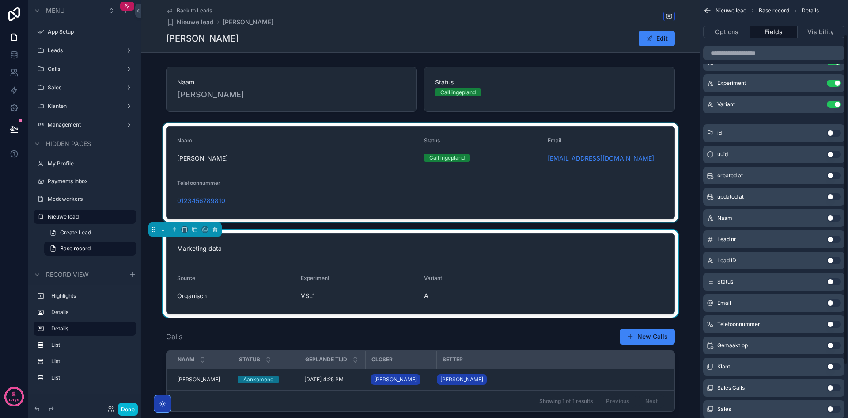
click at [313, 191] on div "scrollable content" at bounding box center [420, 172] width 558 height 100
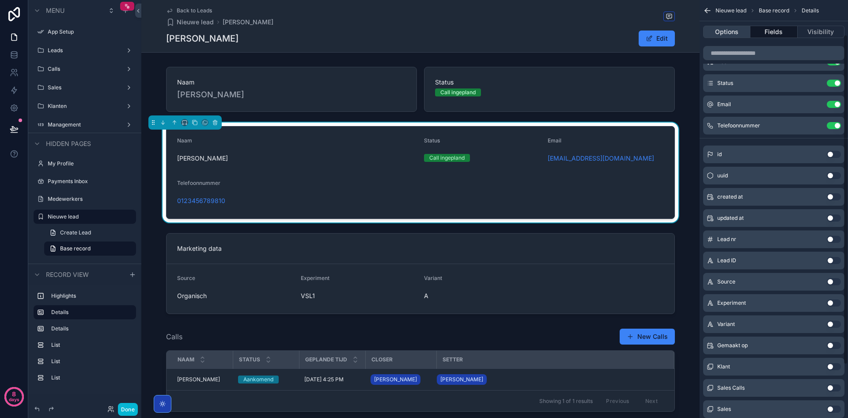
click at [722, 30] on button "Options" at bounding box center [726, 32] width 47 height 12
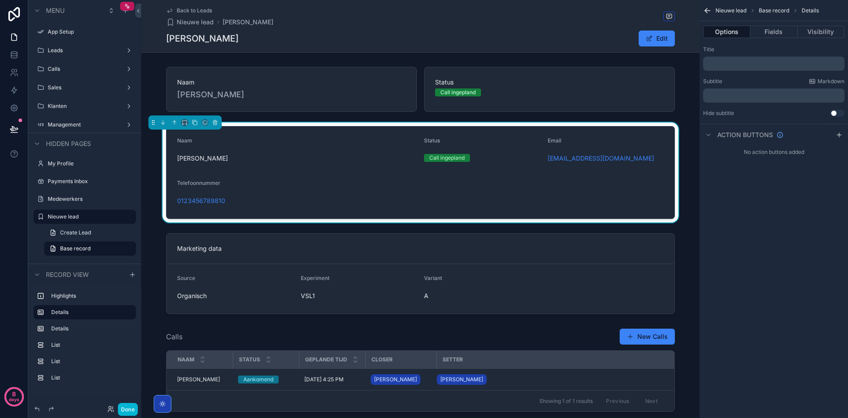
click at [733, 97] on p "﻿" at bounding box center [775, 95] width 136 height 7
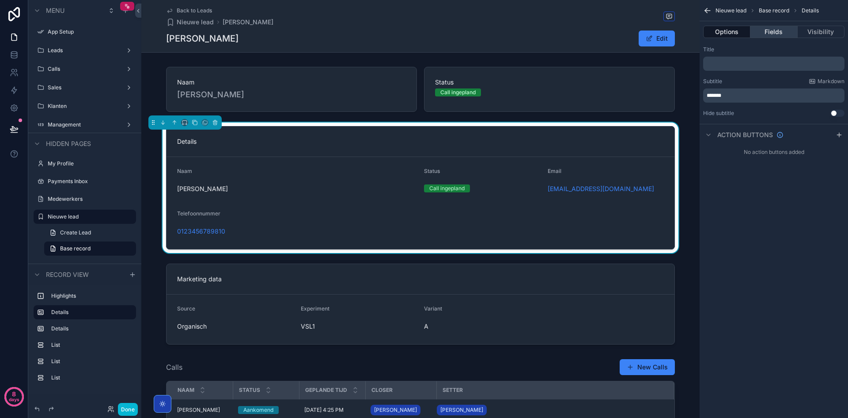
click at [762, 31] on button "Fields" at bounding box center [774, 32] width 47 height 12
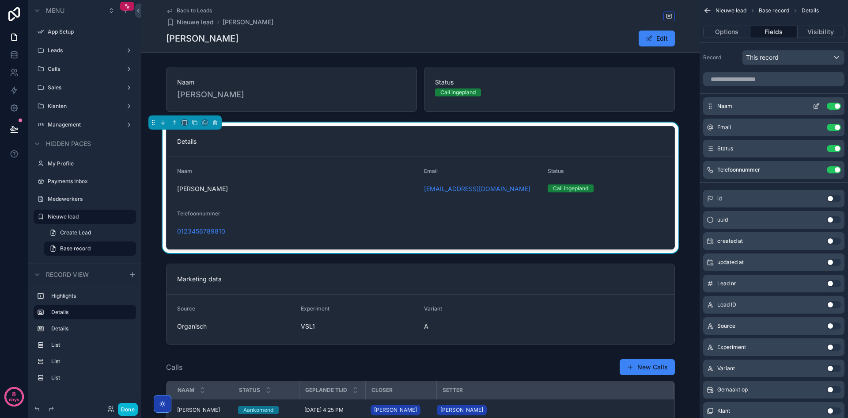
click at [818, 106] on icon "scrollable content" at bounding box center [818, 105] width 4 height 4
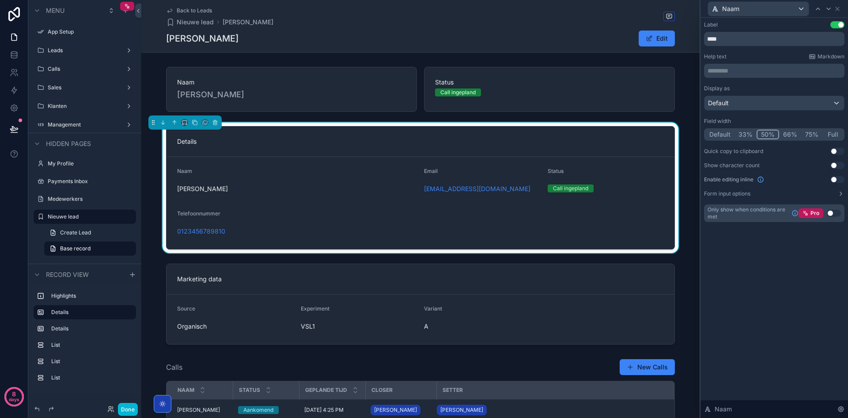
click at [834, 136] on button "Full" at bounding box center [833, 134] width 21 height 10
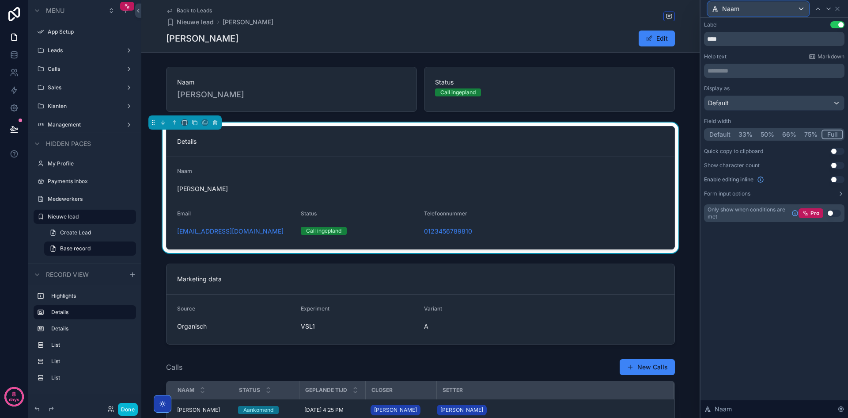
click at [785, 9] on div "Naam" at bounding box center [758, 9] width 101 height 14
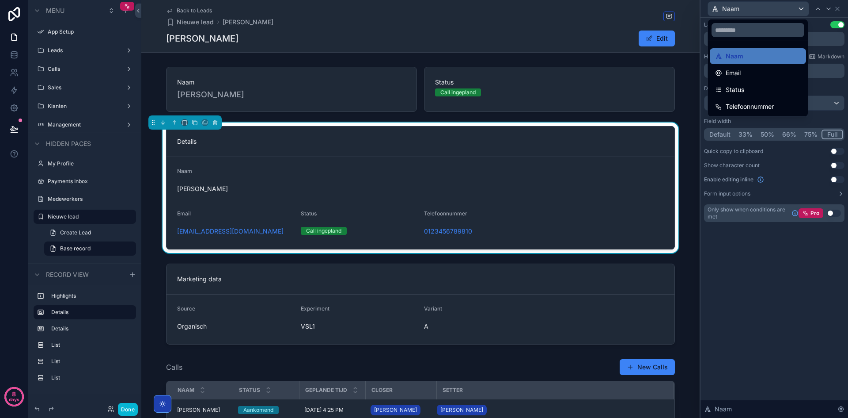
click at [842, 12] on div at bounding box center [775, 209] width 148 height 418
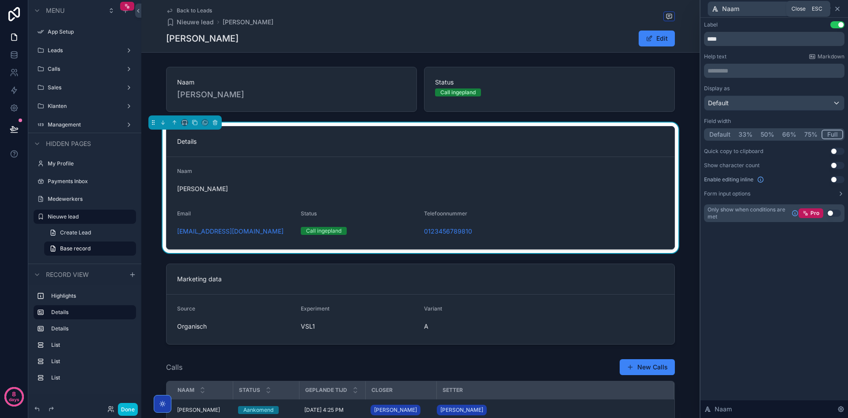
click at [839, 9] on icon at bounding box center [838, 9] width 4 height 4
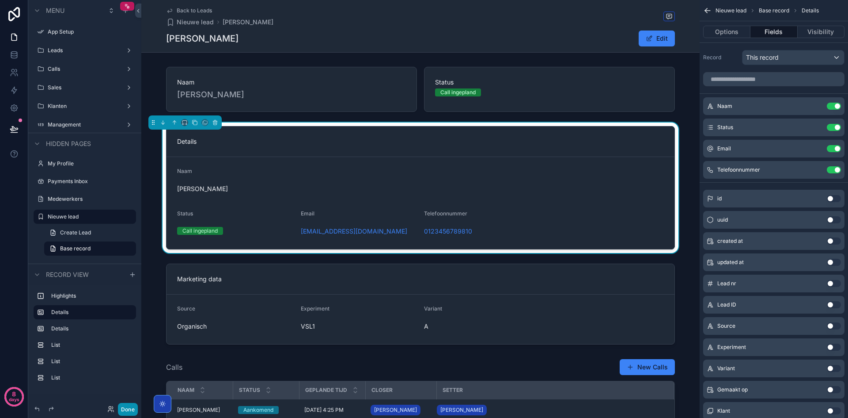
click at [126, 405] on button "Done" at bounding box center [128, 409] width 20 height 13
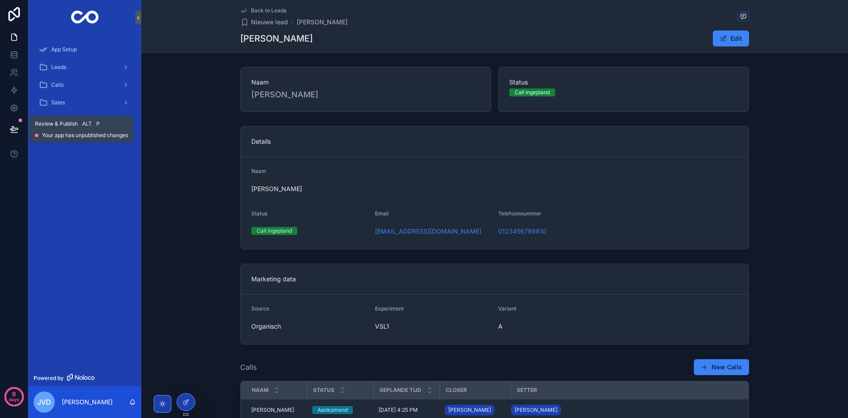
click at [19, 127] on button at bounding box center [13, 129] width 19 height 25
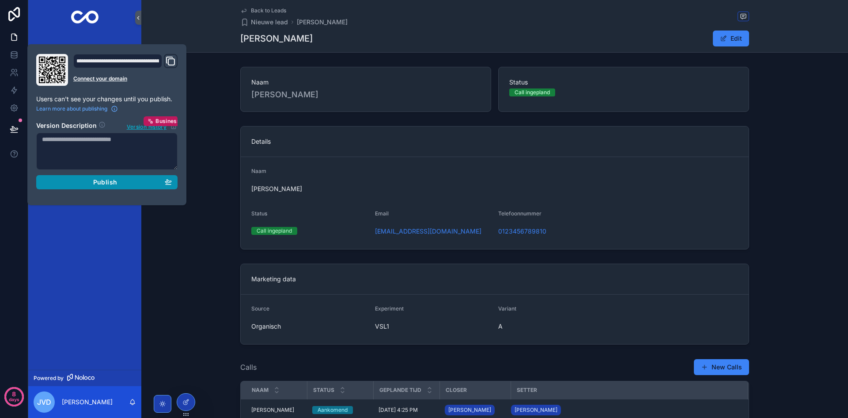
click at [109, 179] on span "Publish" at bounding box center [105, 182] width 24 height 8
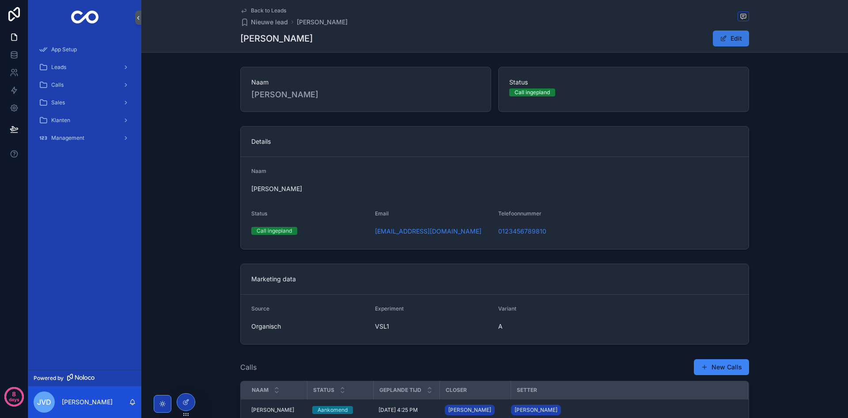
click at [725, 38] on span "scrollable content" at bounding box center [723, 38] width 7 height 7
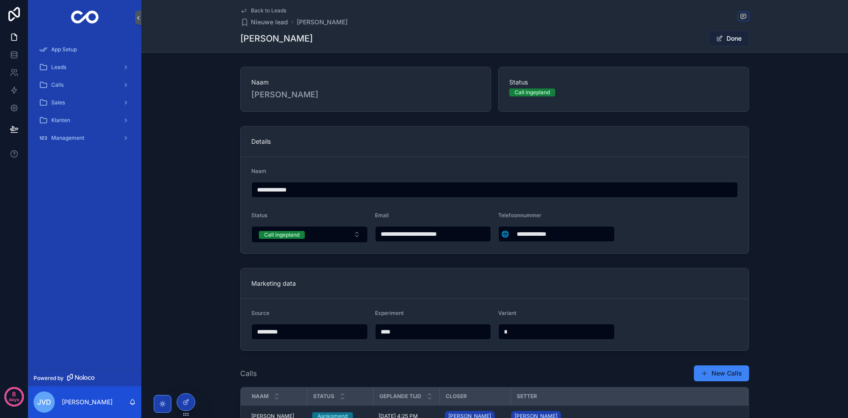
click at [725, 38] on button "Done" at bounding box center [729, 38] width 41 height 16
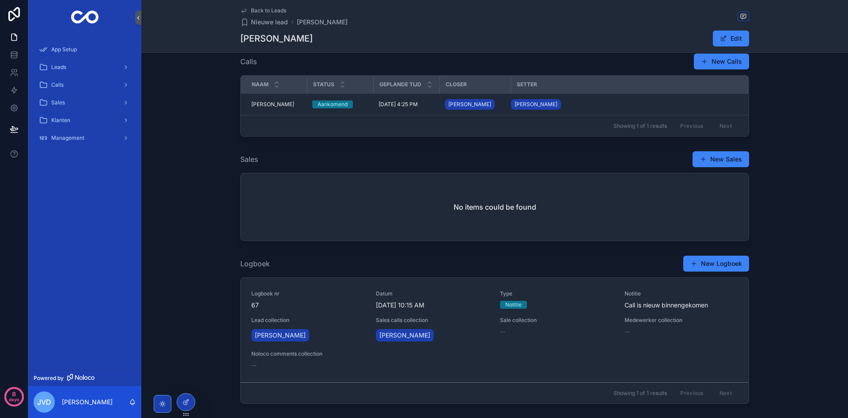
scroll to position [309, 0]
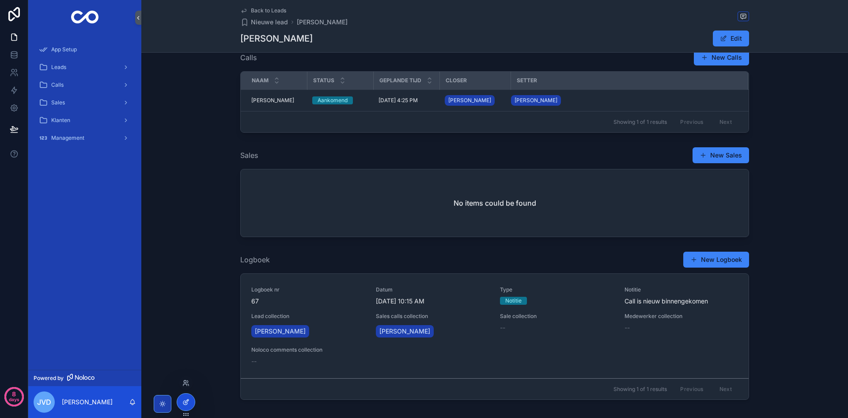
click at [188, 406] on div at bounding box center [186, 401] width 18 height 17
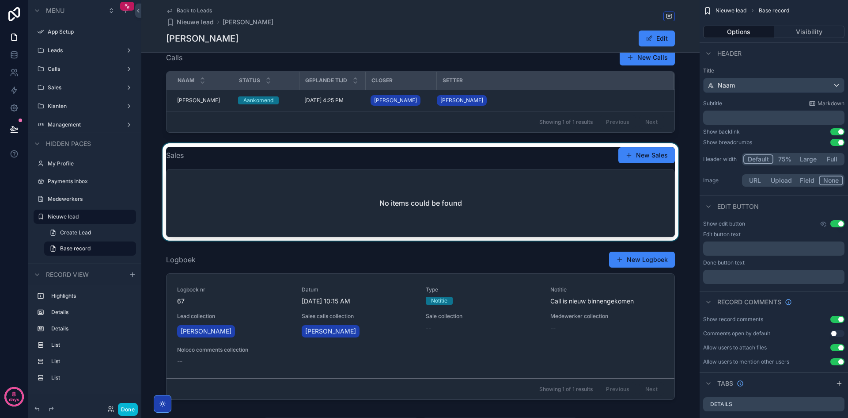
click at [300, 221] on div "scrollable content" at bounding box center [420, 191] width 558 height 97
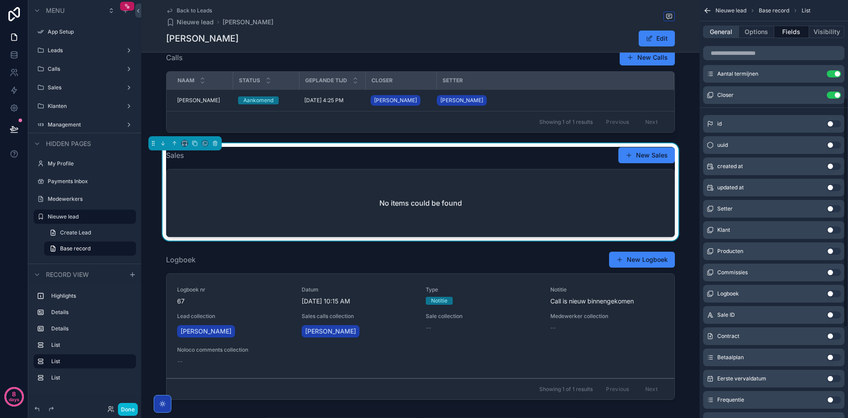
click at [725, 34] on button "General" at bounding box center [721, 32] width 36 height 12
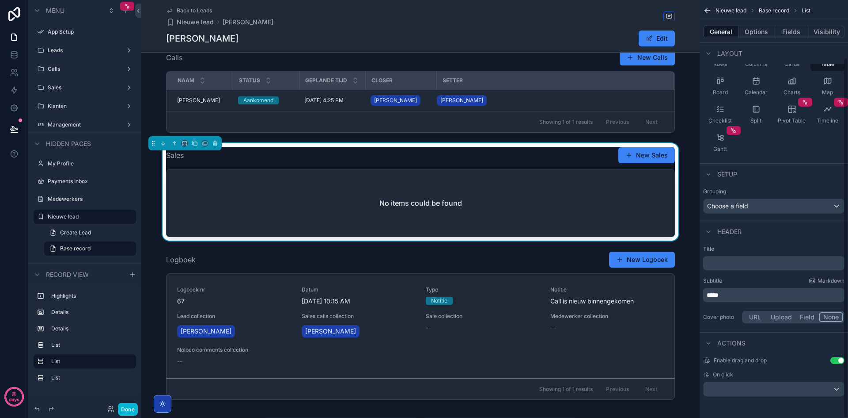
scroll to position [66, 0]
click at [781, 266] on p "﻿" at bounding box center [775, 262] width 136 height 9
click at [759, 287] on div "Subtitle Markdown *****" at bounding box center [773, 289] width 141 height 25
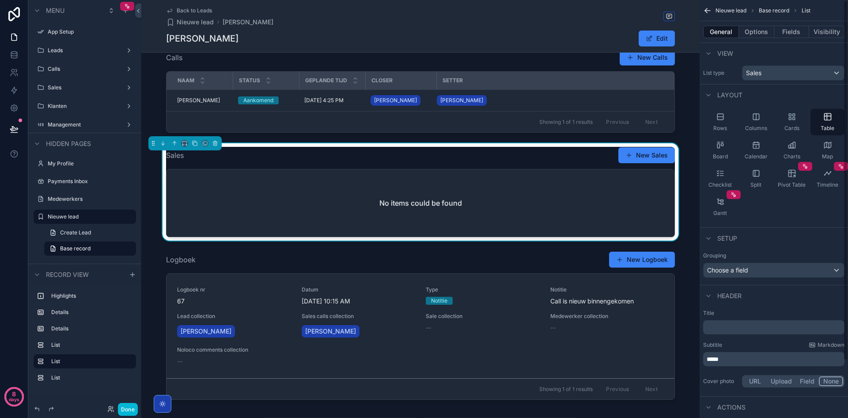
scroll to position [0, 0]
click at [756, 30] on button "Options" at bounding box center [756, 32] width 35 height 12
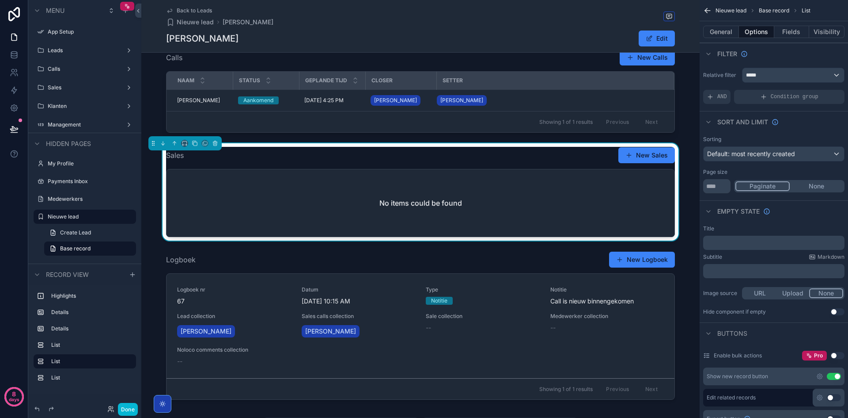
click at [775, 240] on p "﻿" at bounding box center [775, 242] width 136 height 7
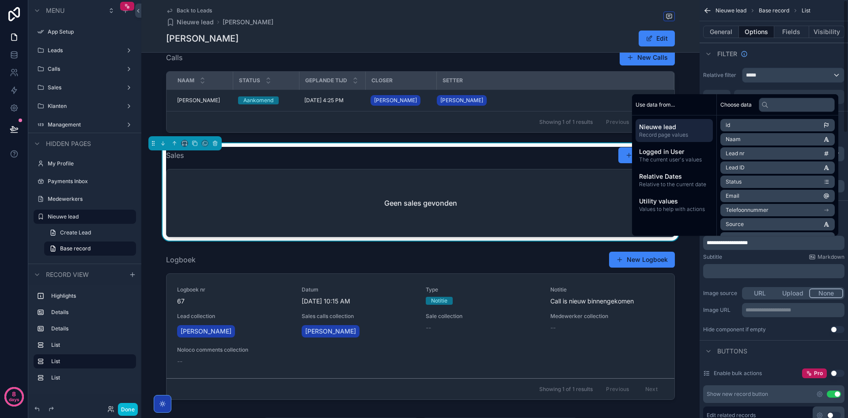
click at [761, 256] on div "Subtitle Markdown" at bounding box center [773, 256] width 141 height 7
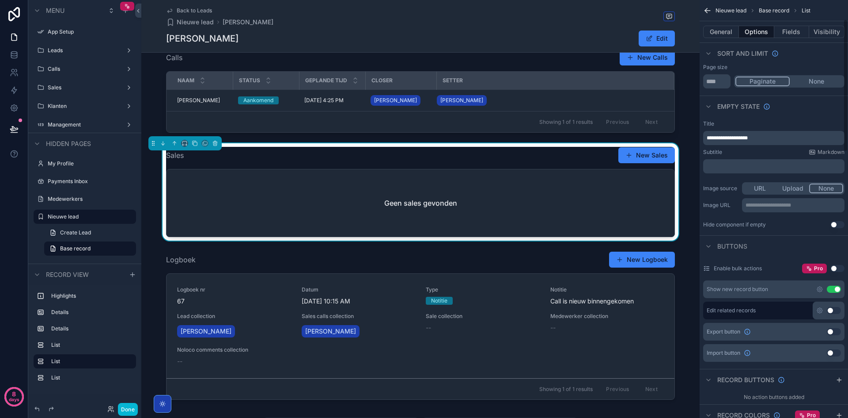
scroll to position [133, 0]
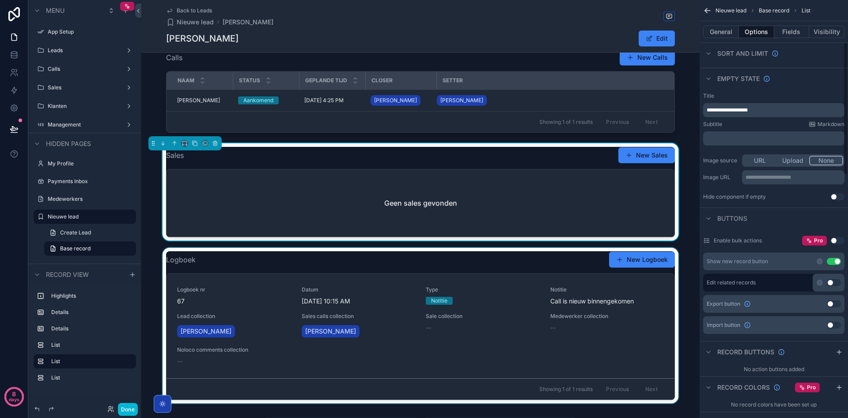
click at [576, 312] on div "scrollable content" at bounding box center [420, 325] width 558 height 156
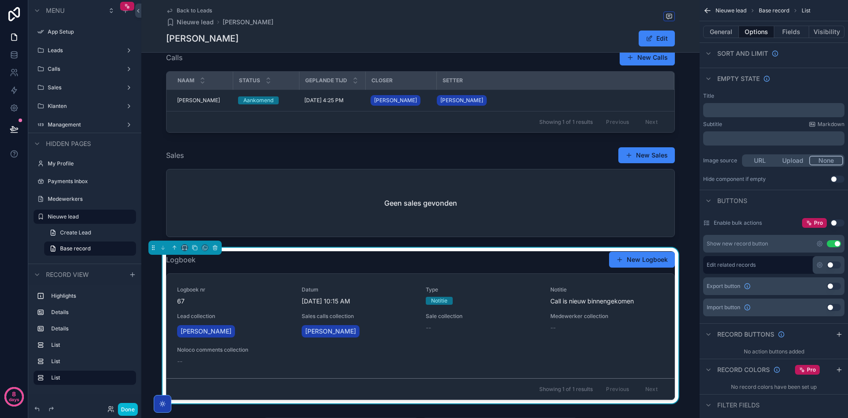
click at [751, 112] on p "﻿" at bounding box center [775, 109] width 136 height 7
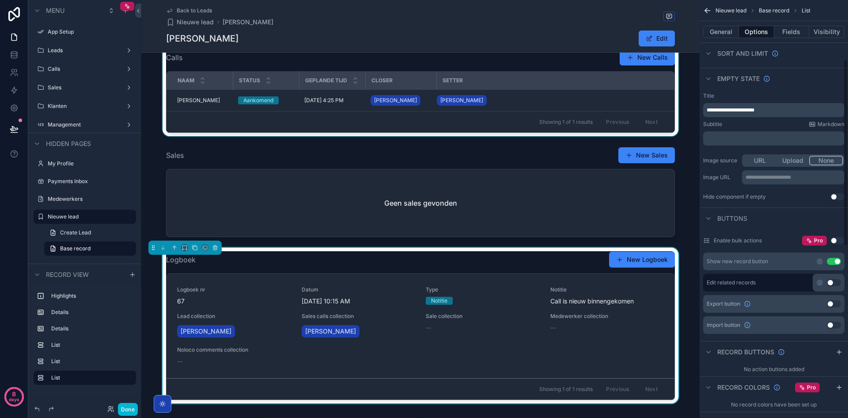
click at [553, 97] on div "scrollable content" at bounding box center [420, 91] width 558 height 91
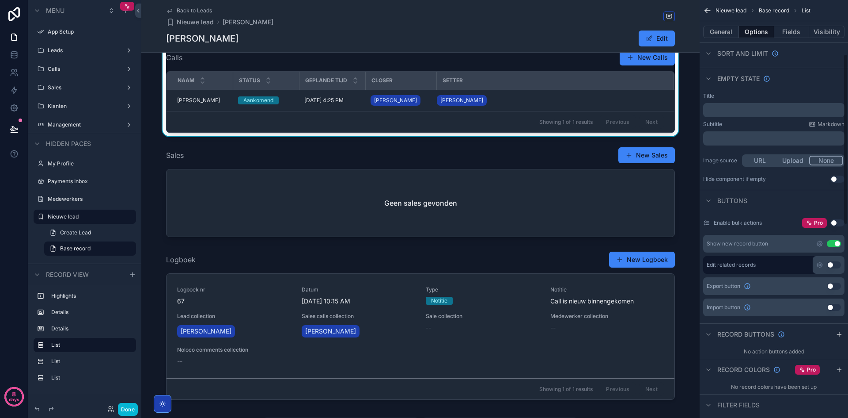
click at [747, 113] on p "﻿" at bounding box center [775, 109] width 136 height 7
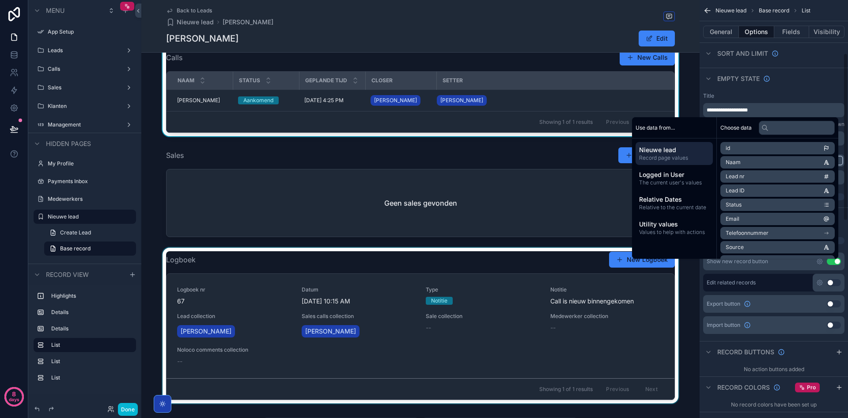
click at [571, 286] on div "scrollable content" at bounding box center [420, 325] width 558 height 156
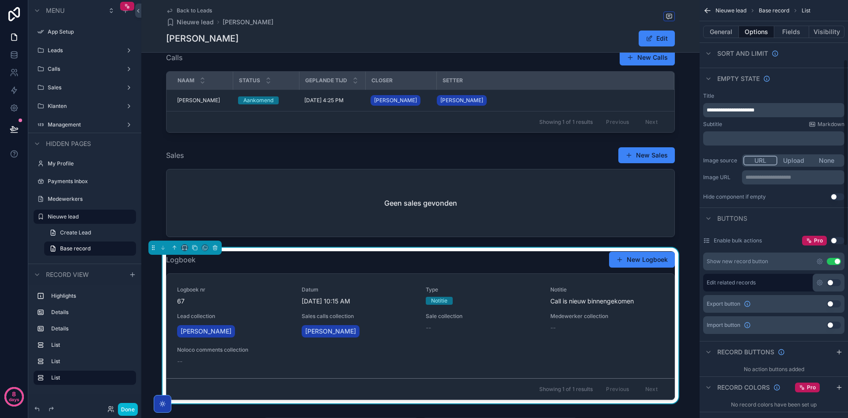
click at [759, 113] on p "**********" at bounding box center [775, 109] width 136 height 7
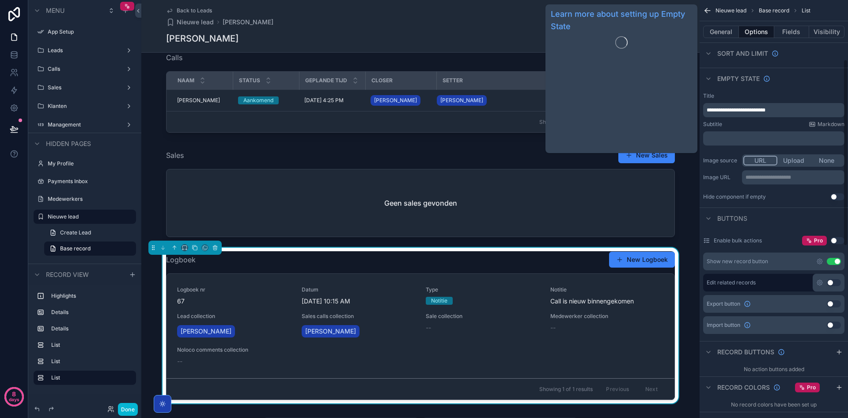
click at [757, 78] on span "Empty state" at bounding box center [739, 78] width 42 height 9
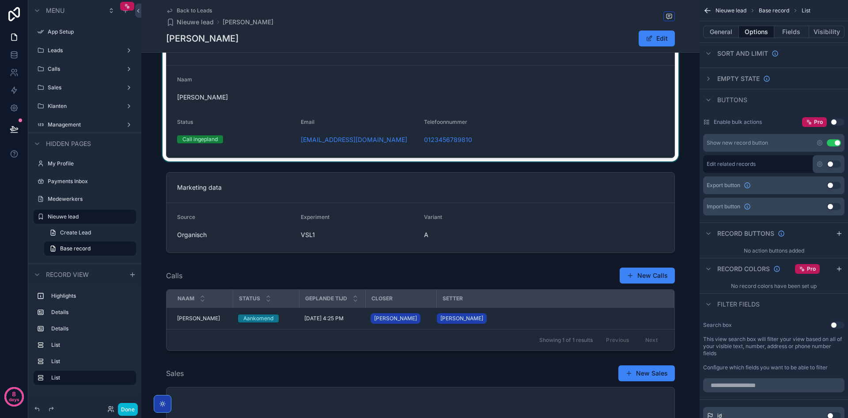
scroll to position [88, 0]
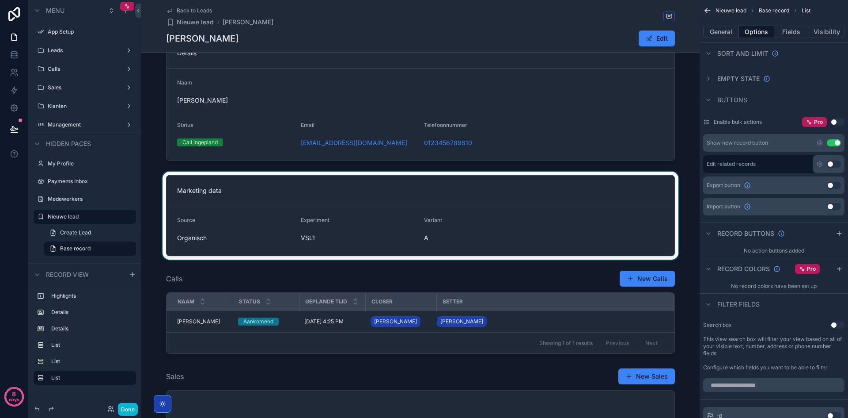
click at [452, 204] on div "scrollable content" at bounding box center [420, 215] width 558 height 88
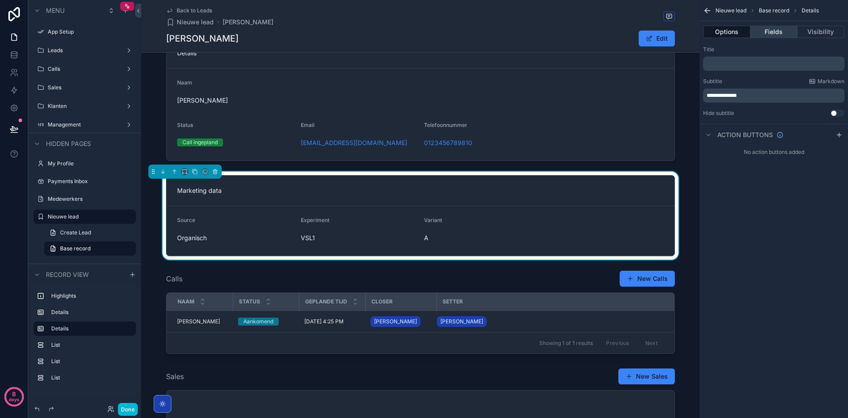
click at [760, 30] on button "Fields" at bounding box center [774, 32] width 47 height 12
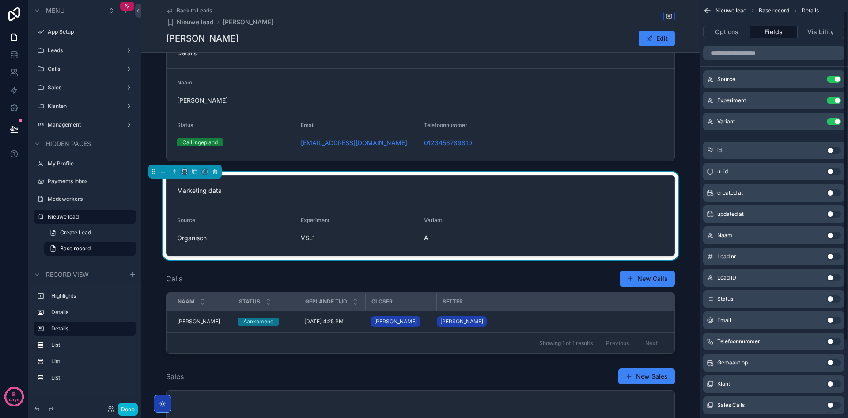
scroll to position [111, 0]
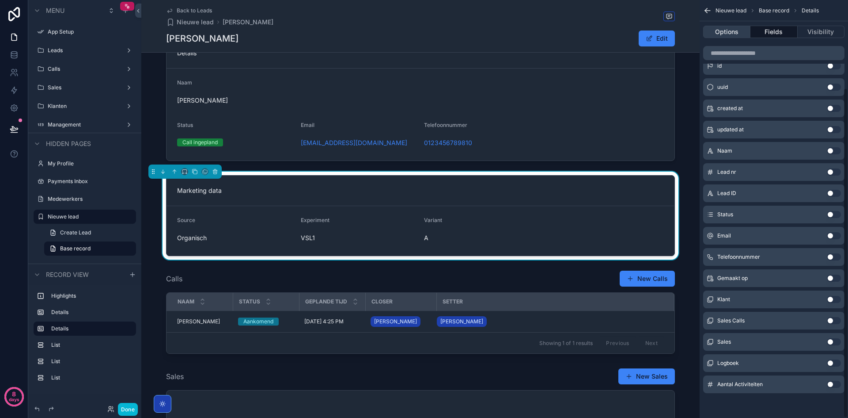
click at [730, 28] on button "Options" at bounding box center [726, 32] width 47 height 12
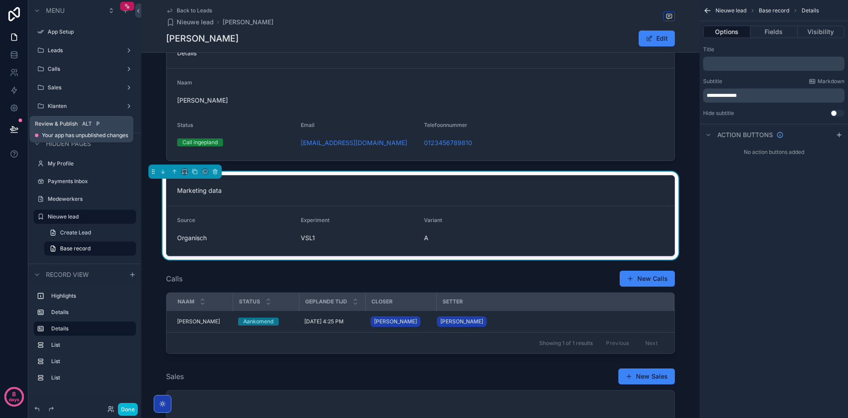
click at [13, 122] on button at bounding box center [13, 129] width 19 height 25
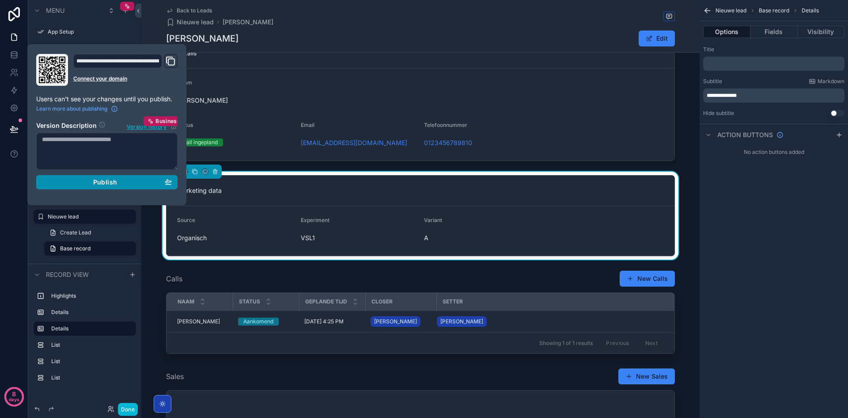
click at [93, 187] on button "Publish" at bounding box center [106, 182] width 141 height 14
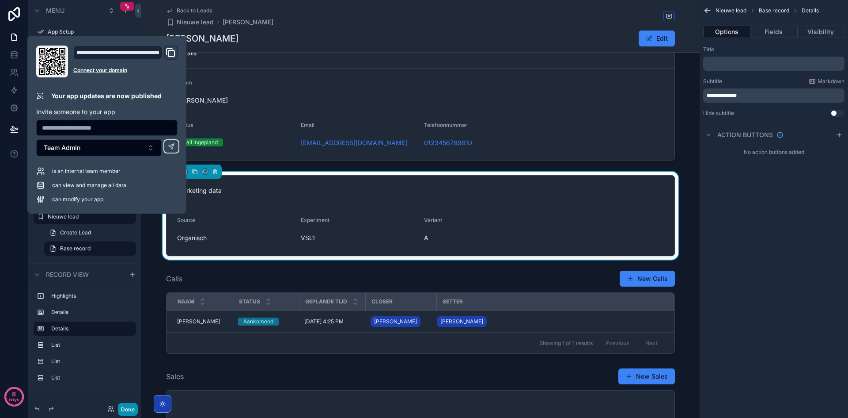
click at [131, 406] on button "Done" at bounding box center [128, 409] width 20 height 13
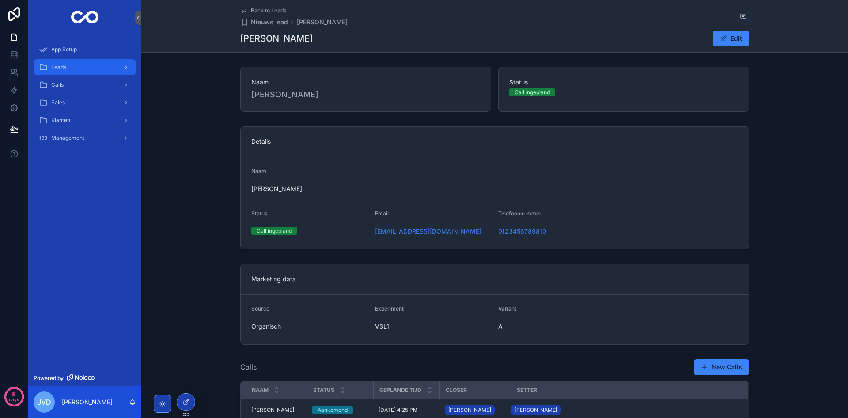
click at [65, 70] on span "Leads" at bounding box center [58, 67] width 15 height 7
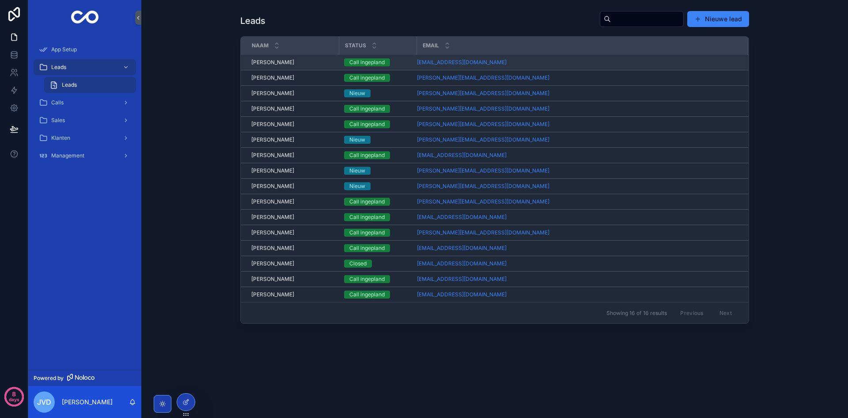
click at [278, 64] on span "[PERSON_NAME]" at bounding box center [272, 62] width 43 height 7
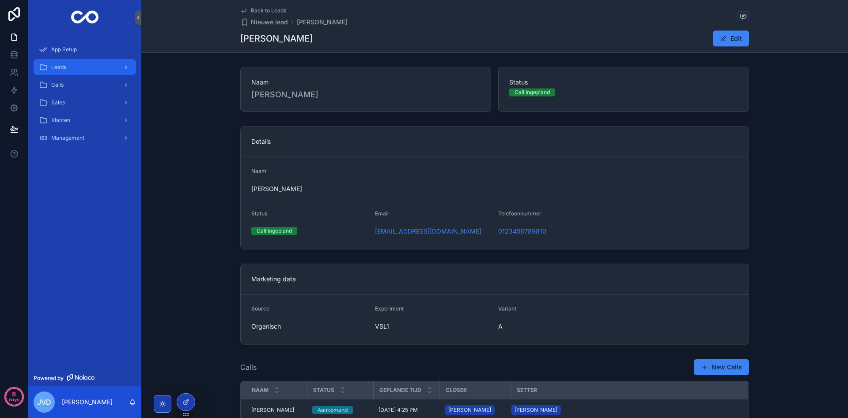
click at [65, 64] on span "Leads" at bounding box center [58, 67] width 15 height 7
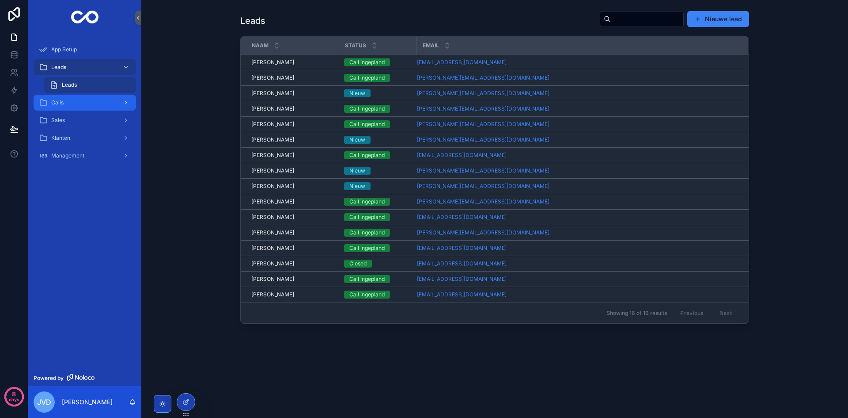
click at [61, 98] on div "Calls" at bounding box center [85, 102] width 92 height 14
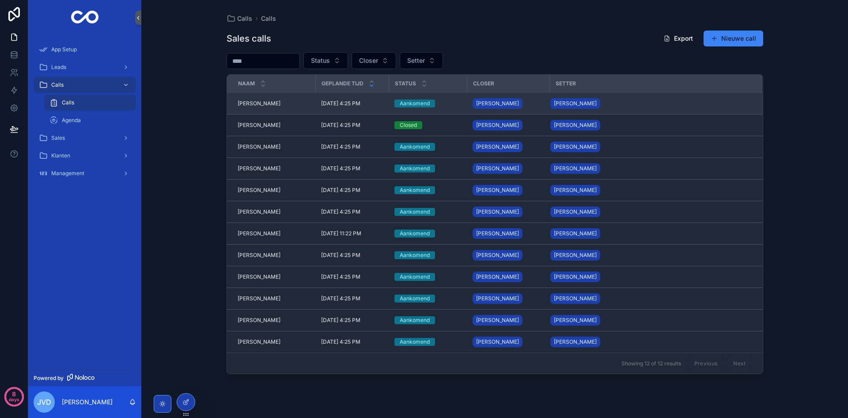
click at [257, 102] on span "[PERSON_NAME]" at bounding box center [259, 103] width 43 height 7
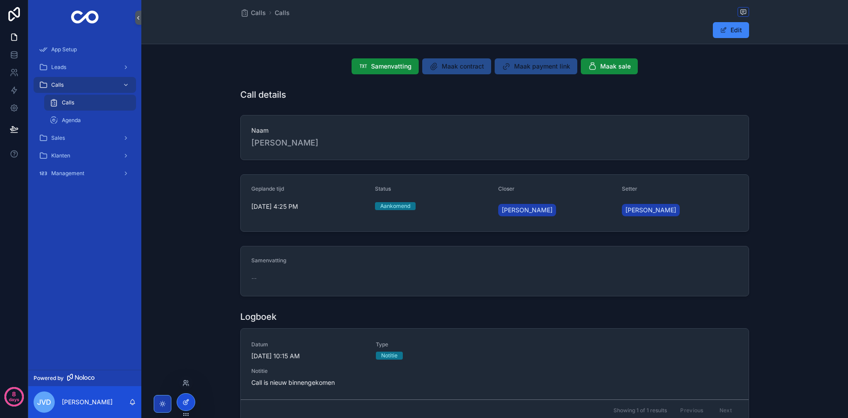
click at [187, 404] on icon at bounding box center [185, 402] width 4 height 4
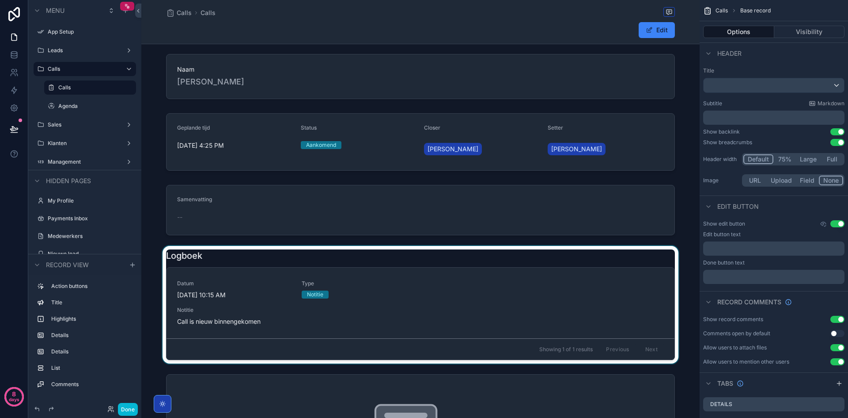
scroll to position [88, 0]
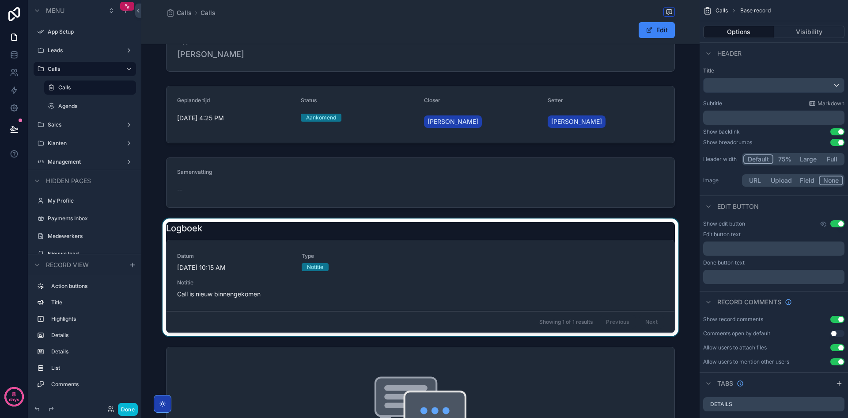
click at [289, 293] on div "scrollable content" at bounding box center [420, 277] width 558 height 118
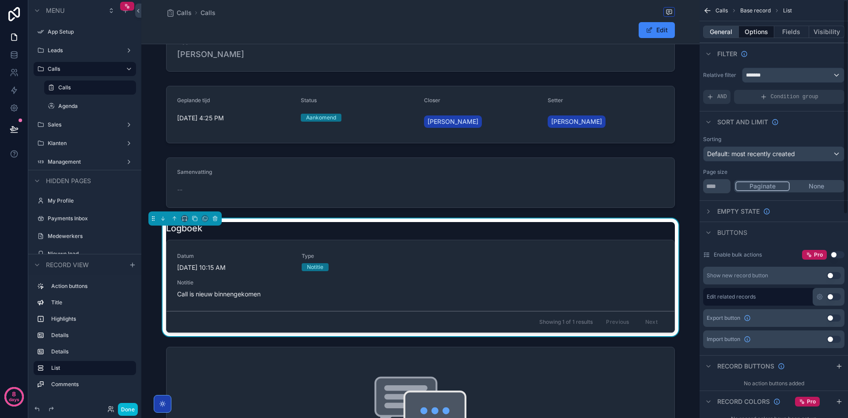
click at [727, 33] on button "General" at bounding box center [721, 32] width 36 height 12
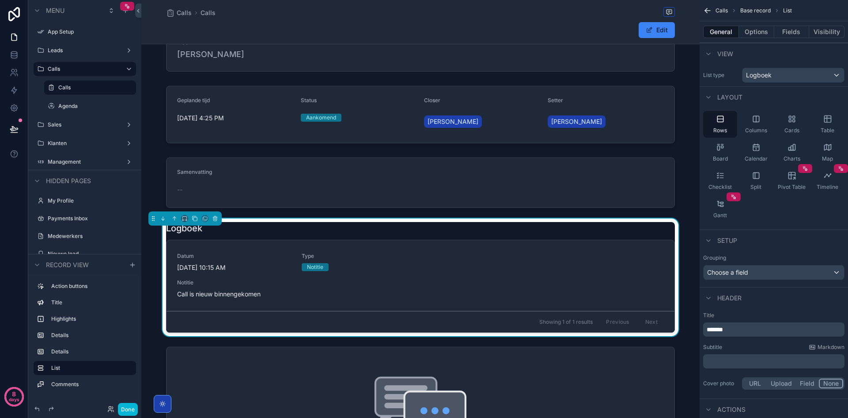
click at [723, 331] on span "*******" at bounding box center [715, 329] width 16 height 6
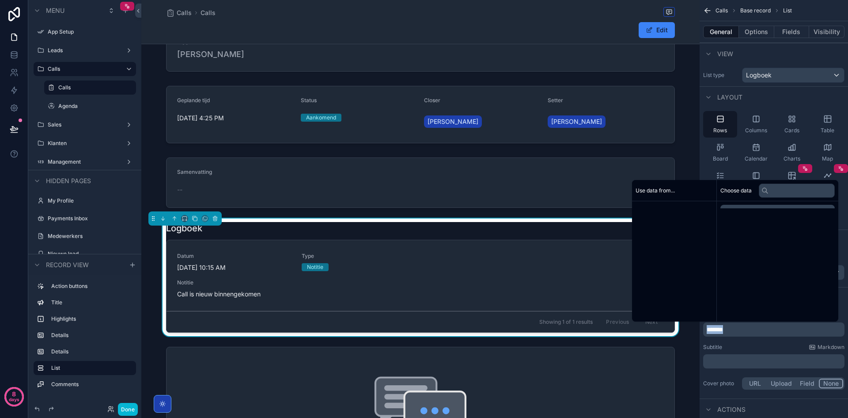
copy span "*******"
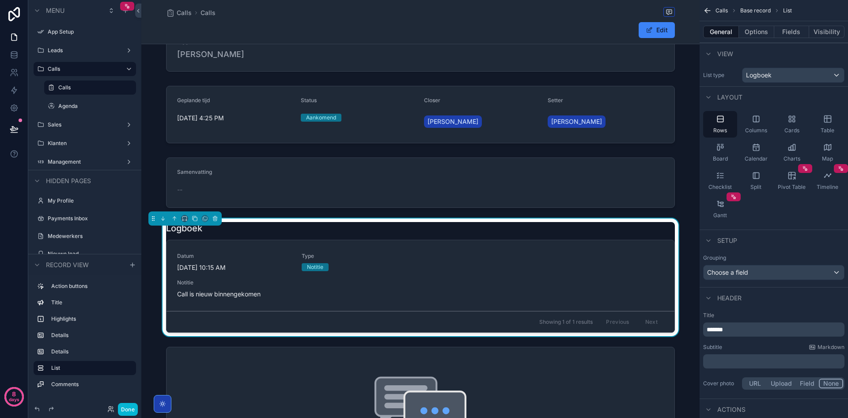
click at [726, 361] on p "﻿" at bounding box center [775, 361] width 136 height 9
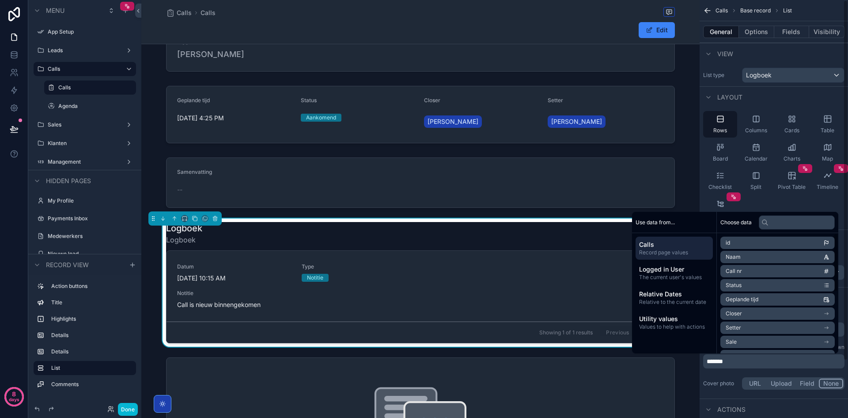
click at [750, 365] on p "*******" at bounding box center [775, 361] width 136 height 9
click at [729, 376] on div "Cover photo URL Upload Field None" at bounding box center [773, 383] width 141 height 16
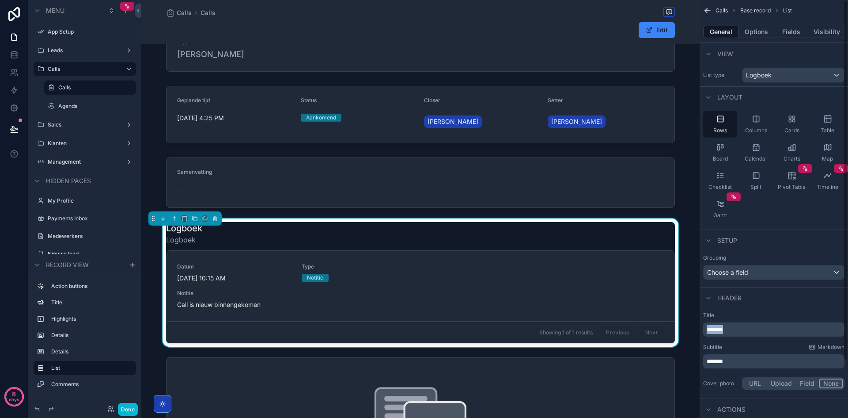
drag, startPoint x: 738, startPoint y: 326, endPoint x: 690, endPoint y: 324, distance: 48.2
click at [690, 325] on div "App Setup Leads Calls Calls Agenda Sales Klanten Management My Profile Payments…" at bounding box center [494, 209] width 707 height 418
click at [761, 23] on div "General Options Fields Visibility" at bounding box center [774, 31] width 148 height 21
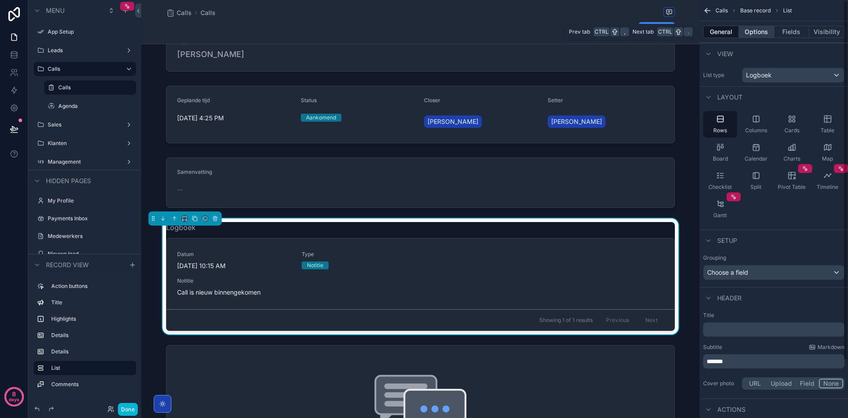
drag, startPoint x: 760, startPoint y: 29, endPoint x: 762, endPoint y: 40, distance: 11.7
click at [760, 29] on button "Options" at bounding box center [756, 32] width 35 height 12
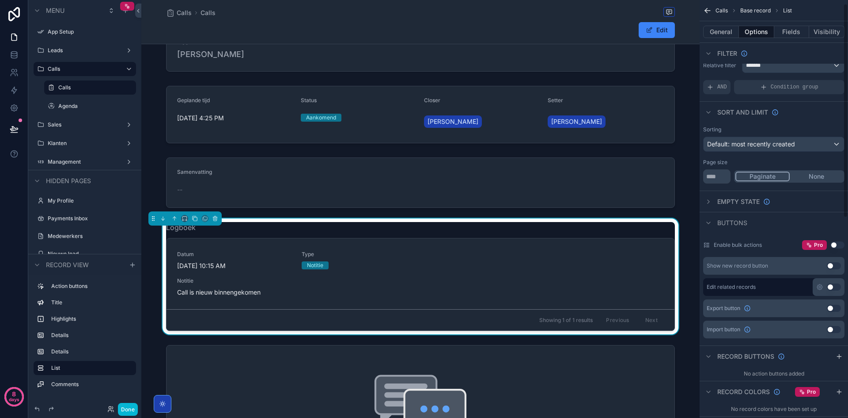
scroll to position [0, 0]
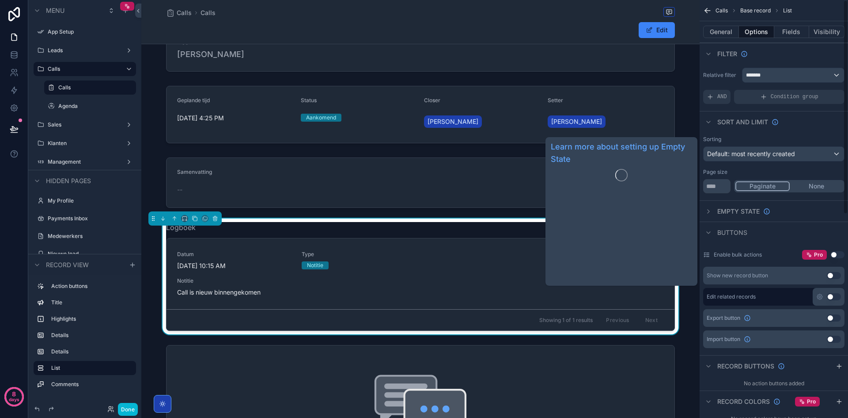
click at [741, 212] on span "Empty state" at bounding box center [739, 211] width 42 height 9
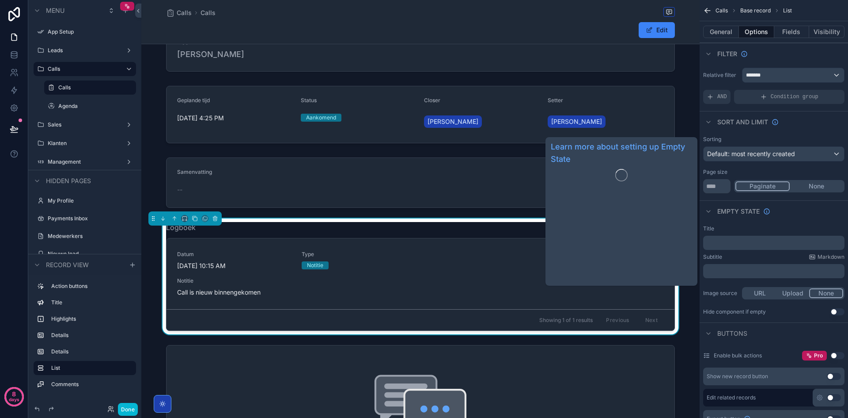
click at [743, 239] on p "﻿" at bounding box center [775, 242] width 136 height 7
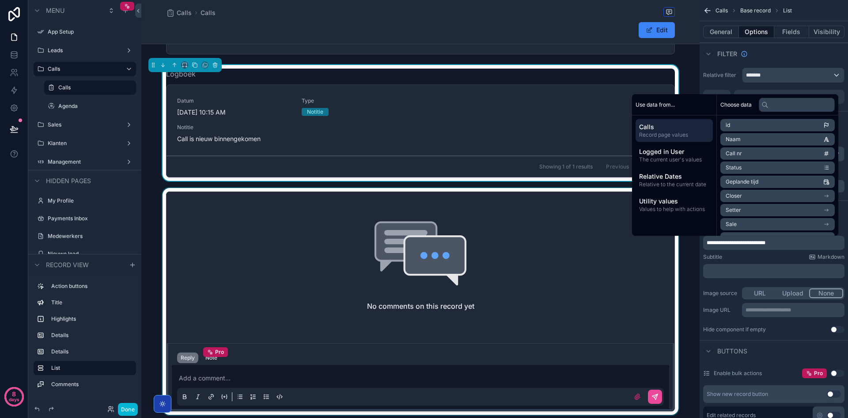
scroll to position [265, 0]
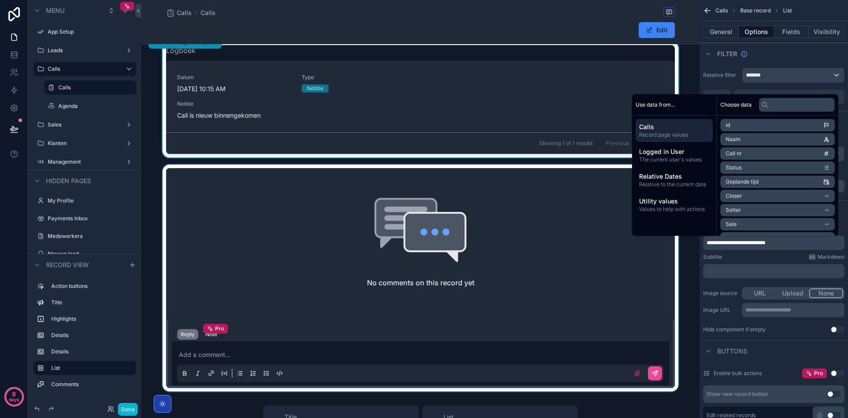
click at [517, 268] on div "scrollable content" at bounding box center [420, 277] width 558 height 227
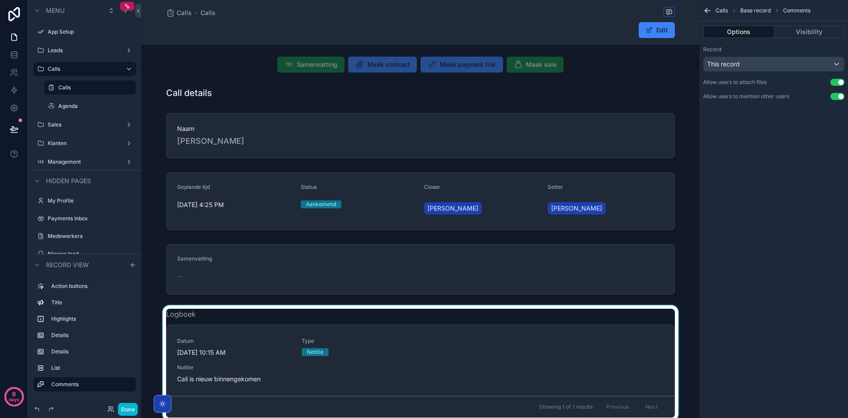
scroll to position [0, 0]
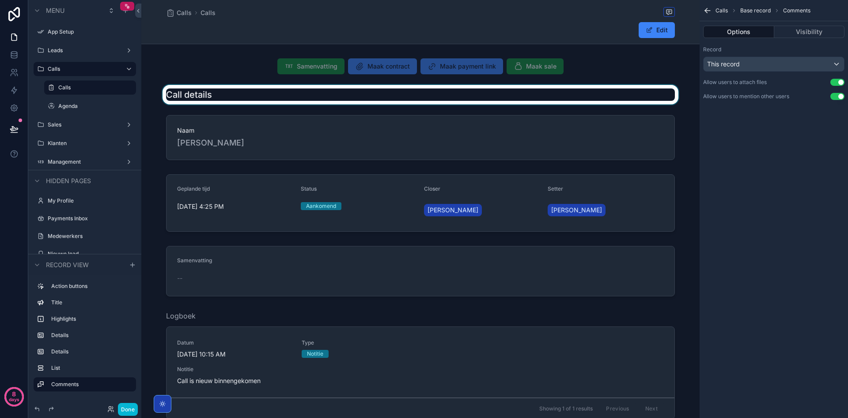
click at [235, 99] on div "scrollable content" at bounding box center [420, 94] width 558 height 19
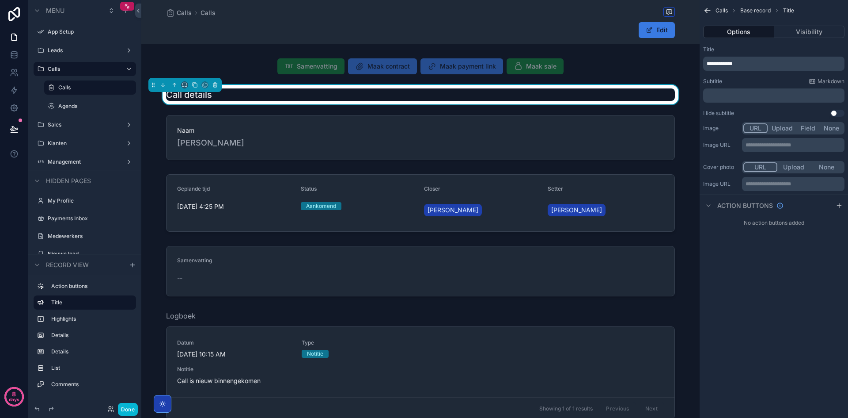
click at [665, 28] on button "Edit" at bounding box center [657, 30] width 36 height 16
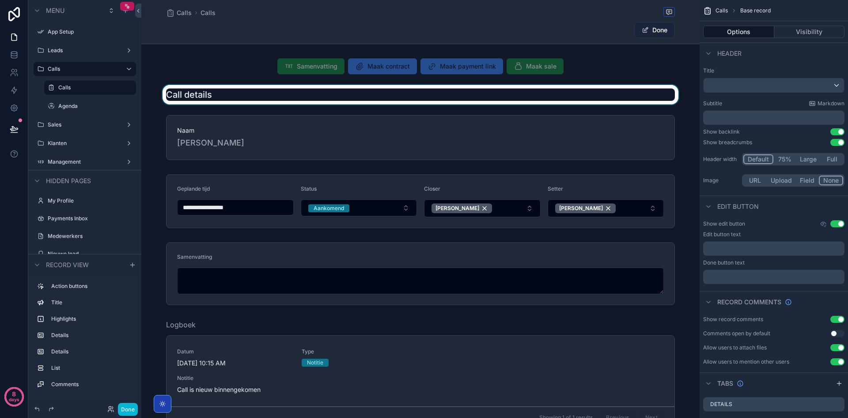
click at [663, 30] on button "Done" at bounding box center [654, 30] width 41 height 16
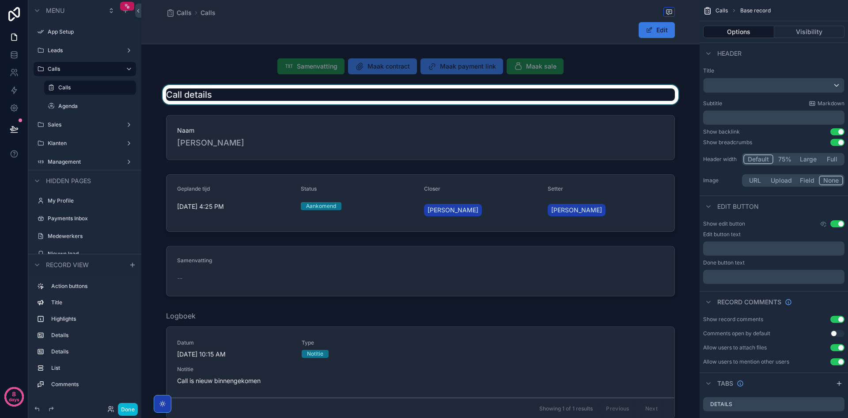
click at [663, 30] on button "Edit" at bounding box center [657, 30] width 36 height 16
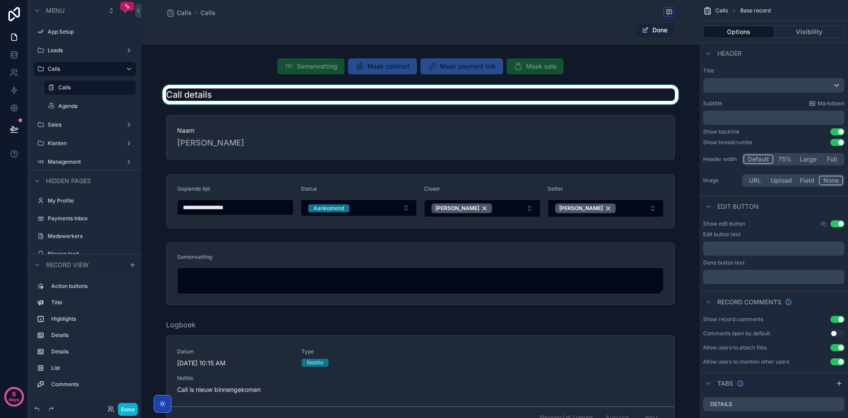
click at [663, 30] on button "Done" at bounding box center [654, 30] width 41 height 16
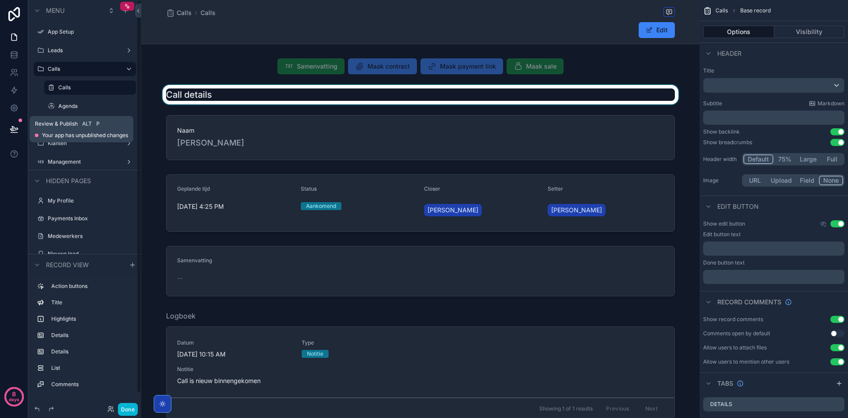
click at [15, 125] on icon at bounding box center [14, 129] width 9 height 9
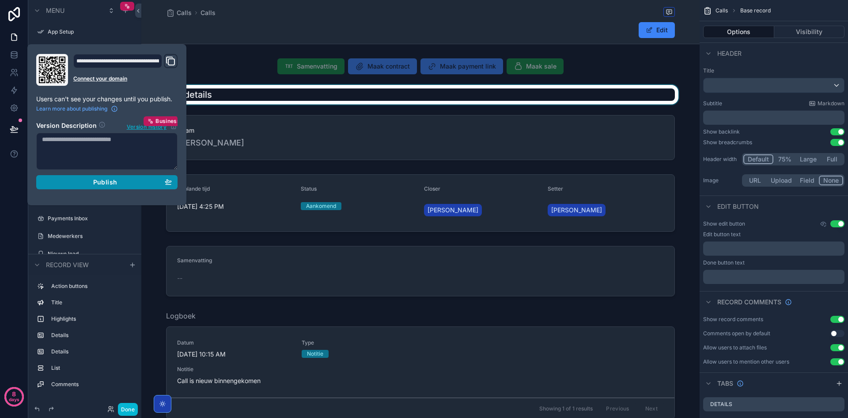
click at [122, 182] on div "Publish" at bounding box center [107, 182] width 130 height 8
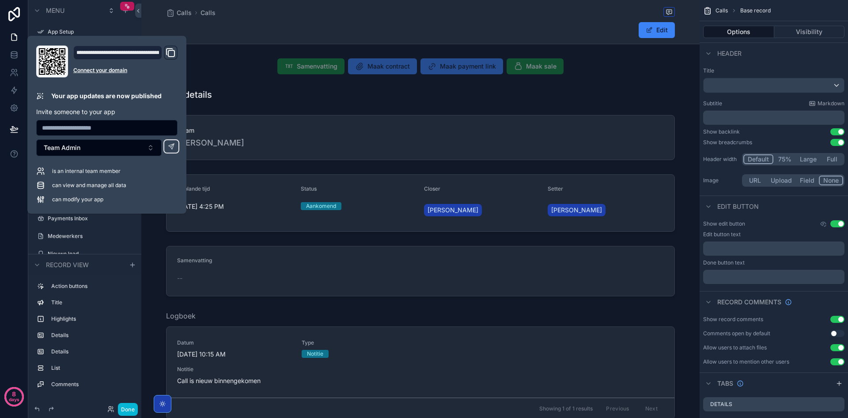
click at [370, 105] on div "Samenvatting Maak contract Maak payment link Maak sale Call details Naam Tim de…" at bounding box center [420, 355] width 558 height 601
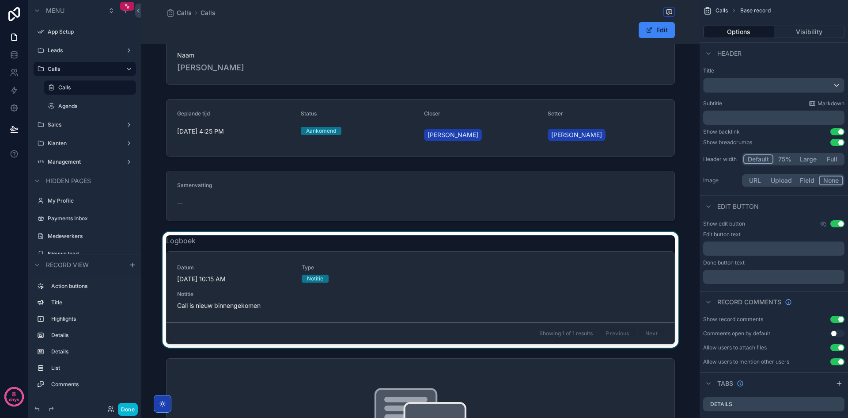
scroll to position [88, 0]
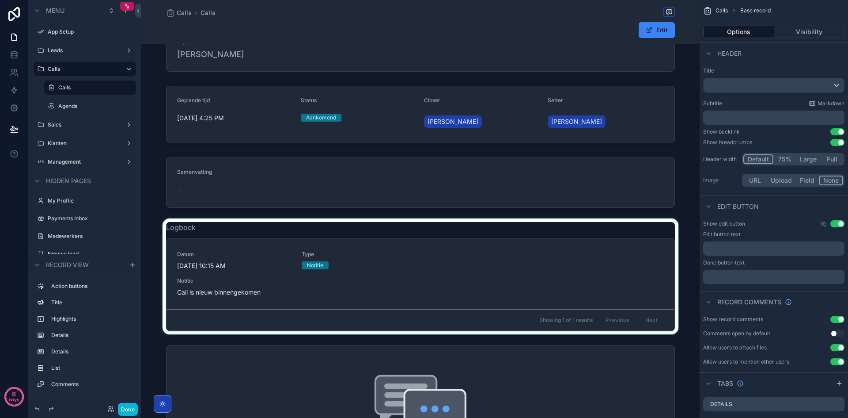
click at [349, 301] on div "scrollable content" at bounding box center [420, 276] width 558 height 116
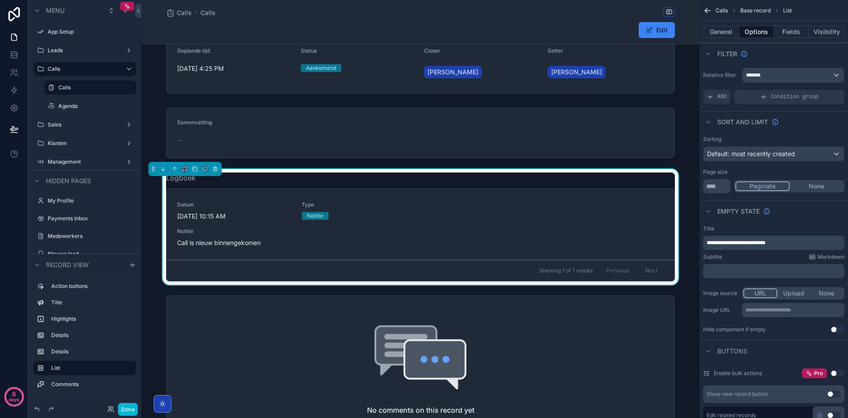
scroll to position [133, 0]
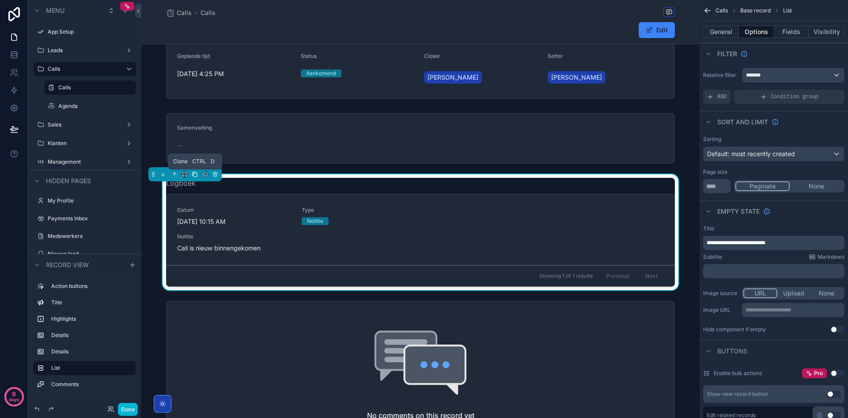
click at [195, 173] on icon "scrollable content" at bounding box center [196, 175] width 4 height 4
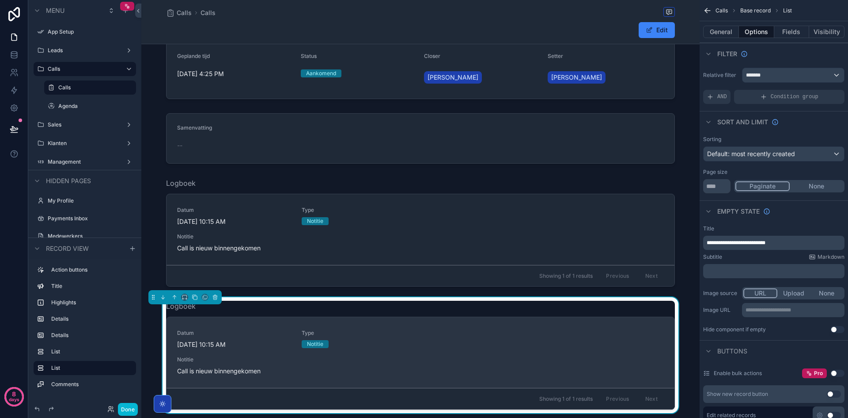
click at [269, 330] on span "Datum" at bounding box center [234, 332] width 114 height 7
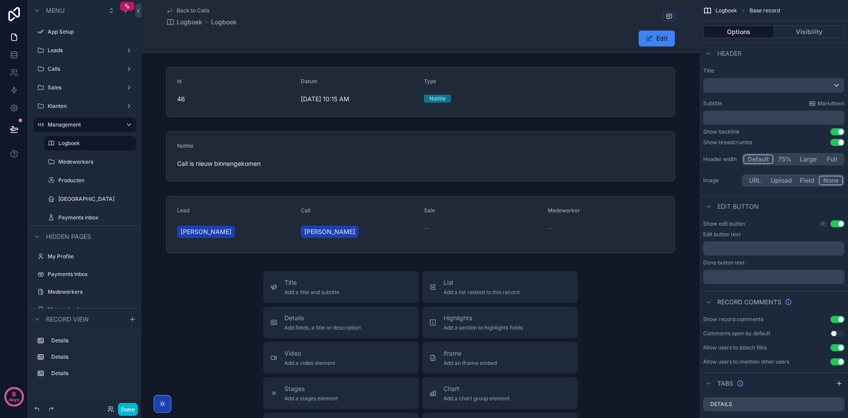
click at [194, 9] on span "Back to Calls" at bounding box center [193, 10] width 33 height 7
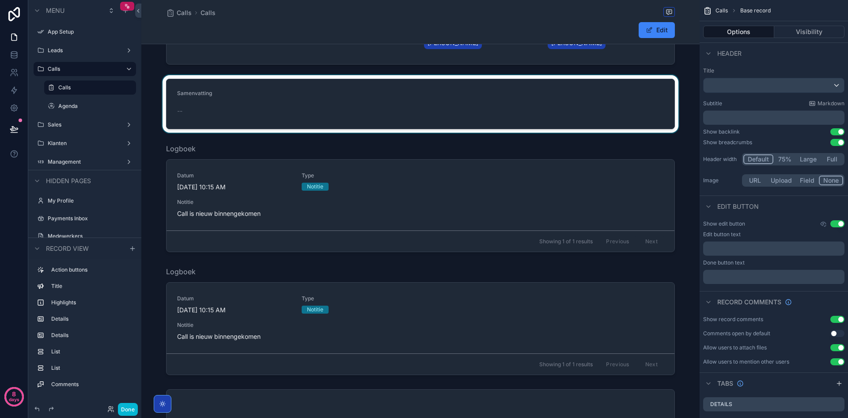
scroll to position [177, 0]
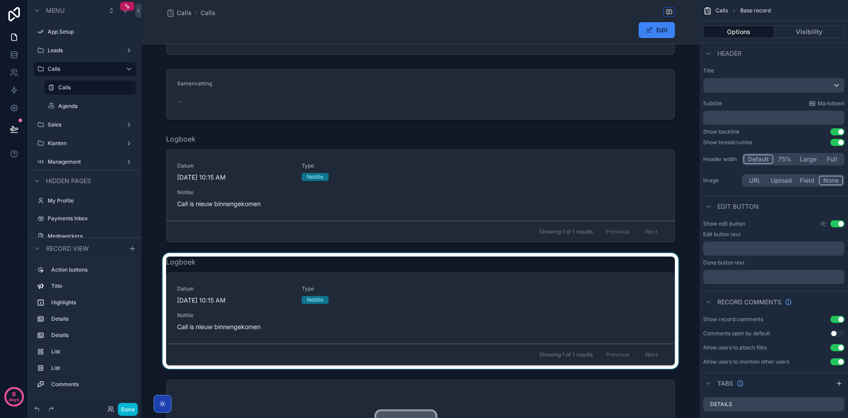
click at [384, 272] on div "scrollable content" at bounding box center [420, 311] width 558 height 116
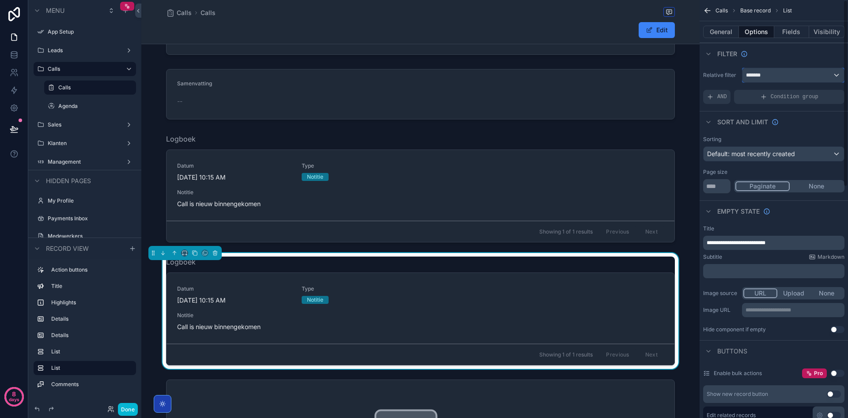
click at [775, 73] on div "*******" at bounding box center [794, 75] width 102 height 14
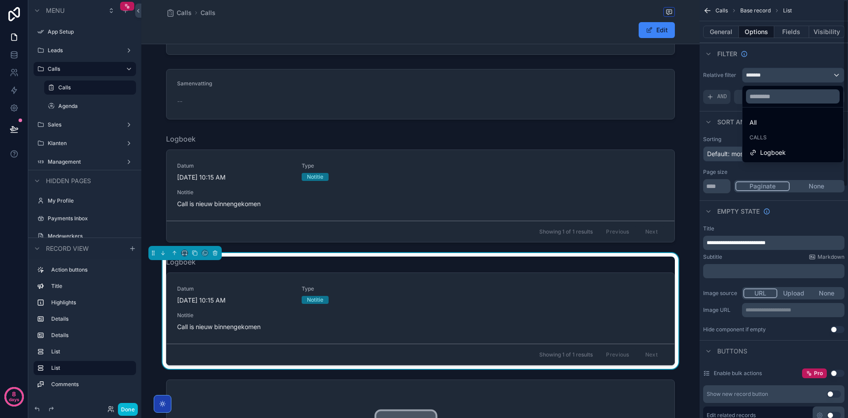
click at [774, 55] on div "scrollable content" at bounding box center [424, 209] width 848 height 418
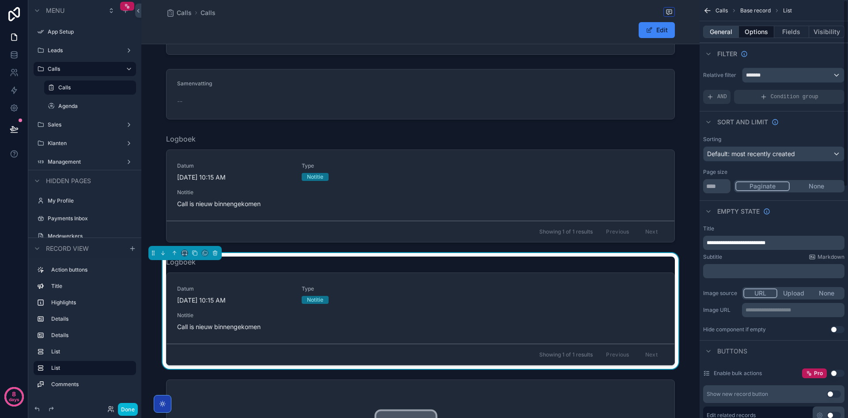
click at [725, 33] on button "General" at bounding box center [721, 32] width 36 height 12
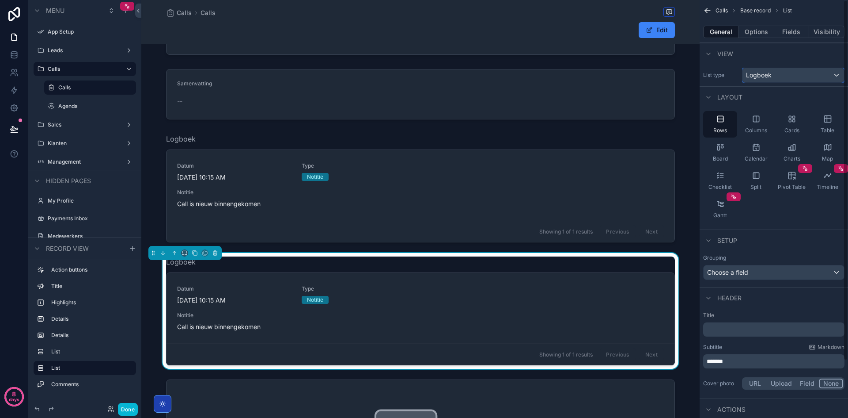
click at [776, 78] on div "Logboek" at bounding box center [794, 75] width 102 height 14
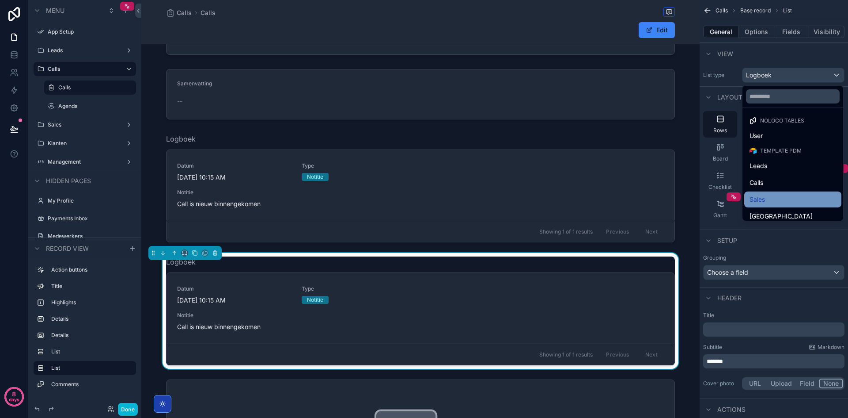
click at [787, 194] on div "Sales" at bounding box center [793, 199] width 87 height 11
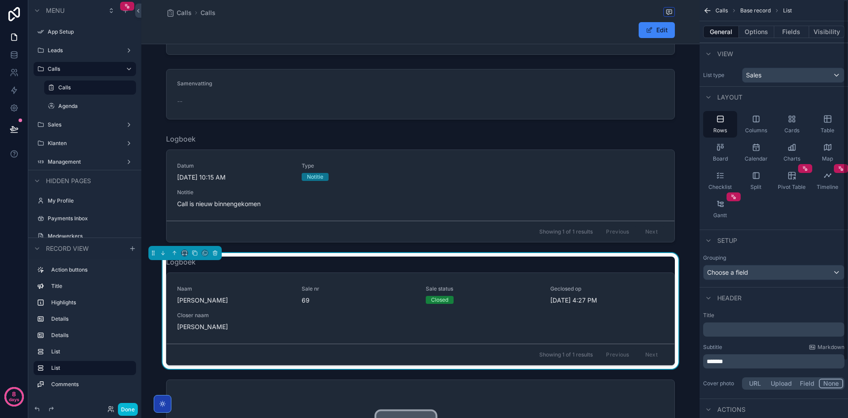
click at [760, 22] on div "General Options Fields Visibility" at bounding box center [774, 31] width 148 height 21
click at [759, 30] on button "Options" at bounding box center [756, 32] width 35 height 12
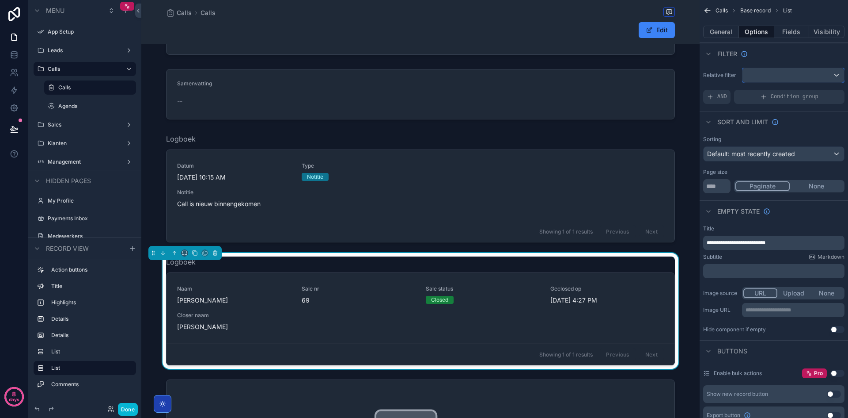
click at [778, 76] on div "scrollable content" at bounding box center [794, 75] width 102 height 14
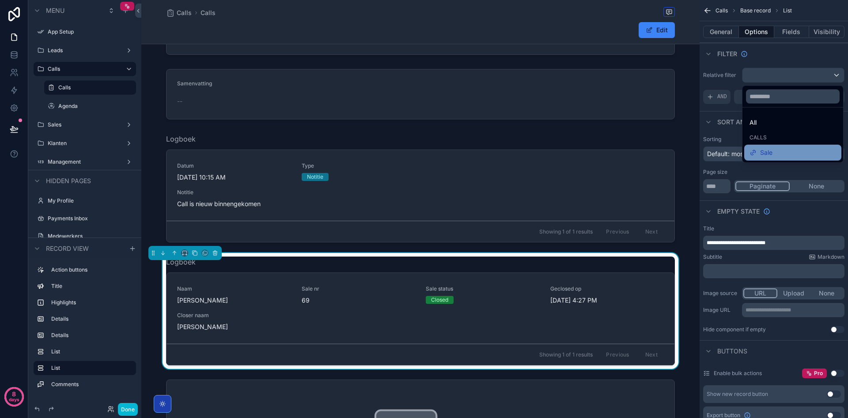
click at [775, 151] on div "Sale" at bounding box center [793, 152] width 87 height 11
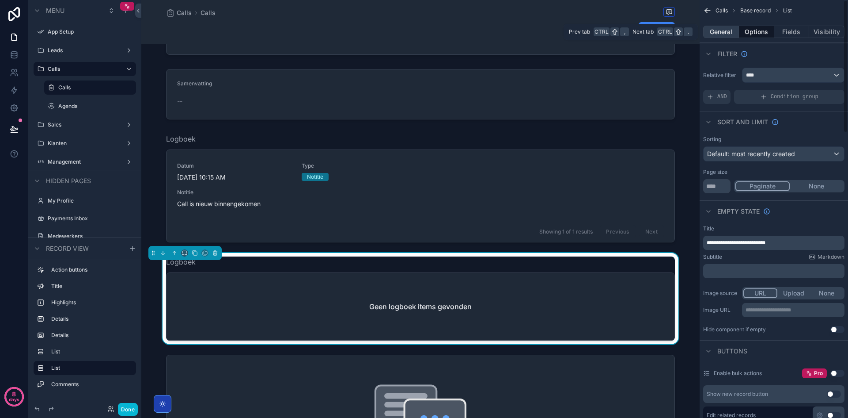
click at [720, 33] on button "General" at bounding box center [721, 32] width 36 height 12
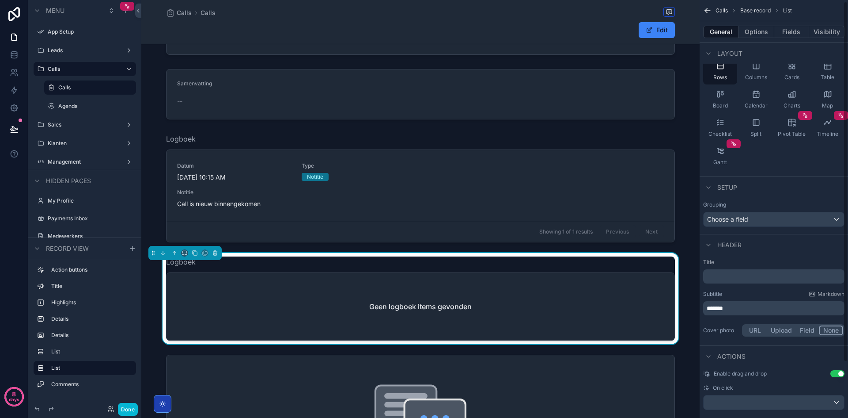
scroll to position [66, 0]
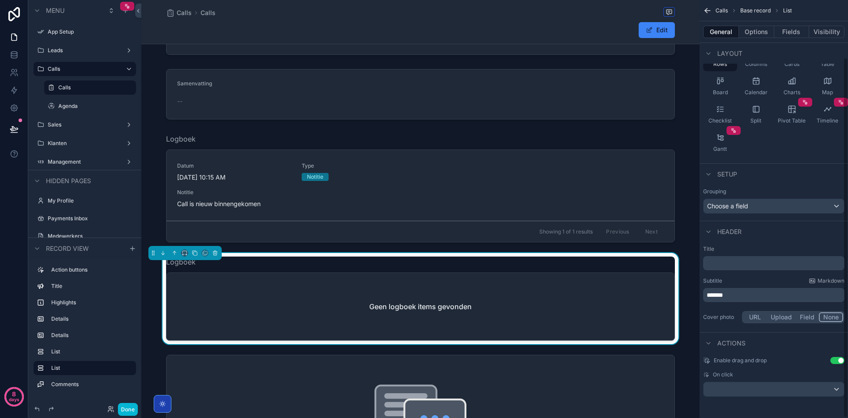
click at [740, 293] on p "*******" at bounding box center [775, 294] width 136 height 9
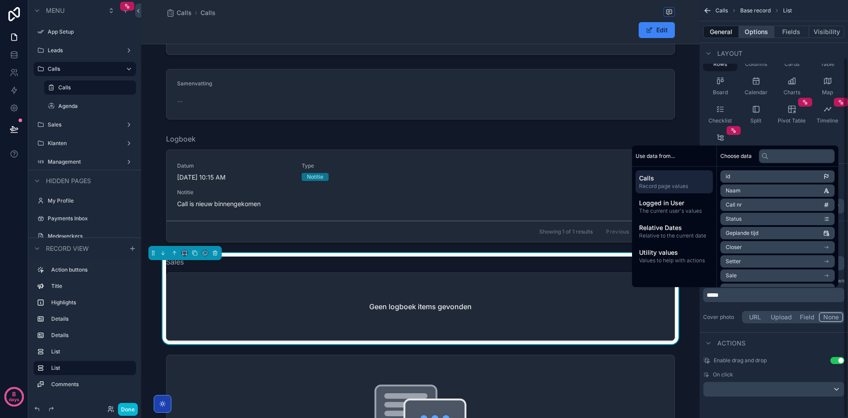
click at [756, 33] on button "Options" at bounding box center [756, 32] width 35 height 12
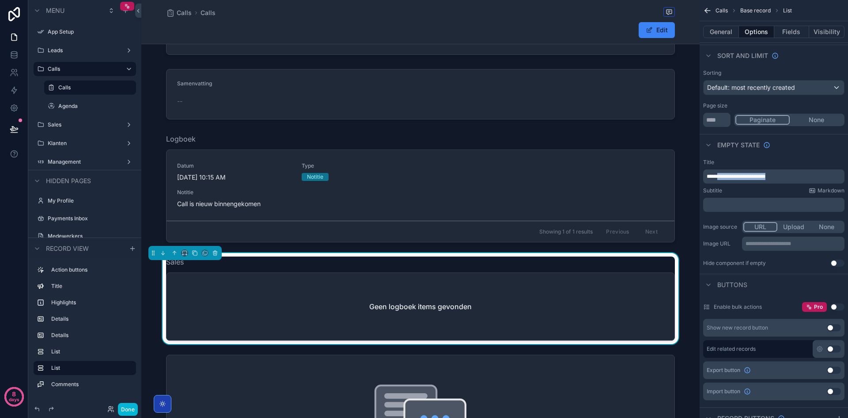
drag, startPoint x: 726, startPoint y: 175, endPoint x: 846, endPoint y: 190, distance: 121.1
click at [845, 190] on div "**********" at bounding box center [774, 212] width 148 height 115
click at [817, 161] on div "Title" at bounding box center [773, 162] width 141 height 7
click at [129, 410] on button "Done" at bounding box center [128, 409] width 20 height 13
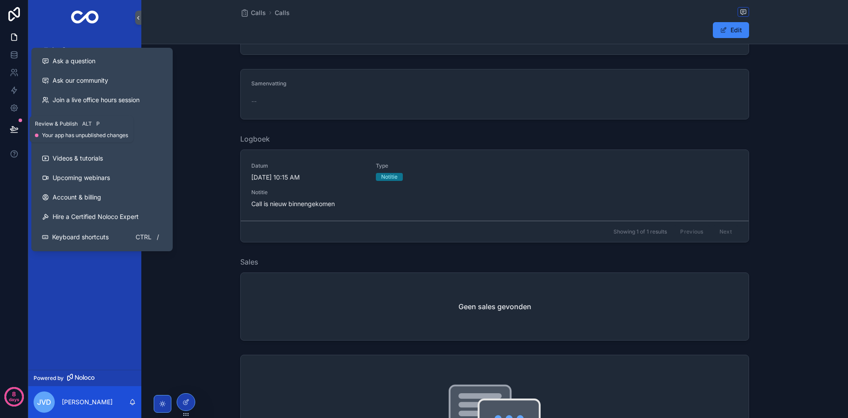
click at [18, 133] on button at bounding box center [13, 129] width 19 height 25
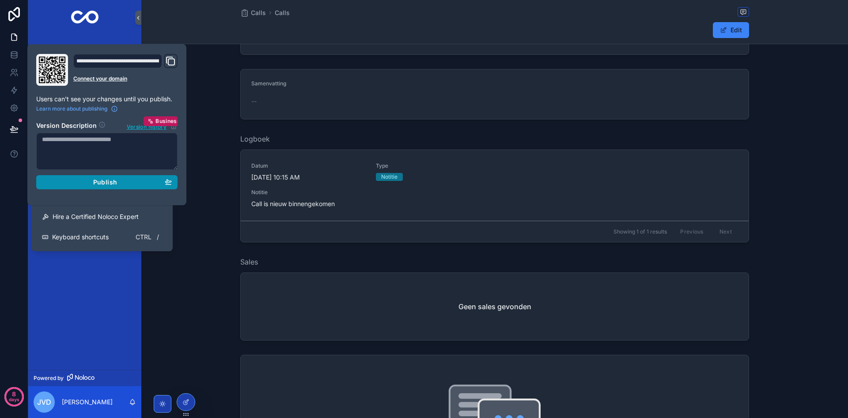
click at [95, 184] on span "Publish" at bounding box center [105, 182] width 24 height 8
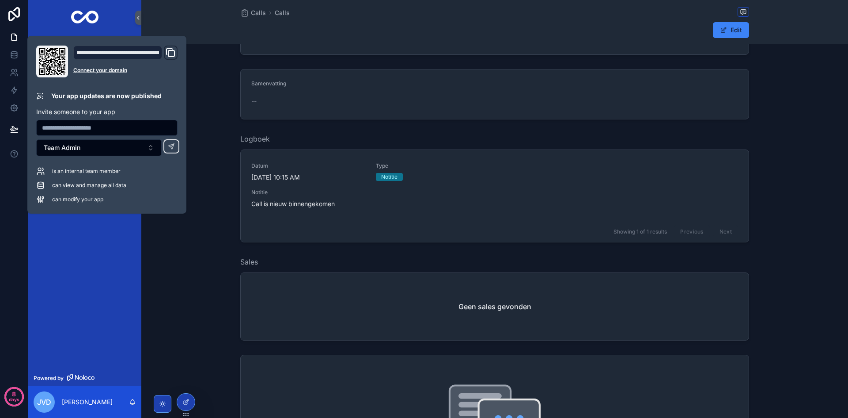
click at [208, 214] on div "Logboek Datum 9/29/2025 10:15 AM Type Notitie Notitie Call is nieuw binnengekom…" at bounding box center [494, 188] width 707 height 116
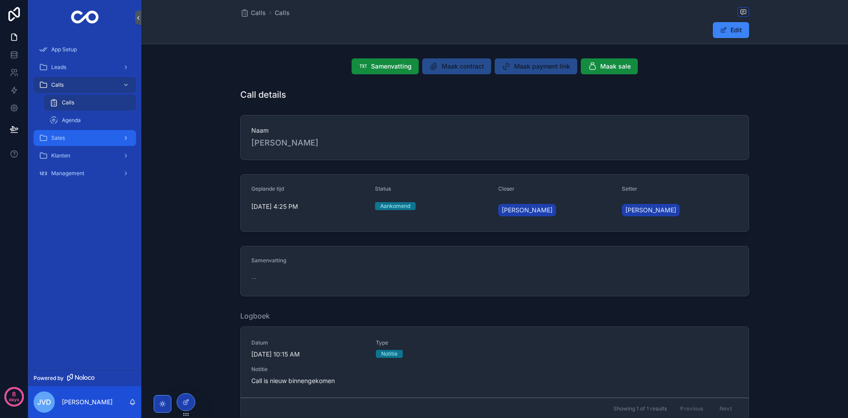
click at [75, 141] on div "Sales" at bounding box center [85, 138] width 92 height 14
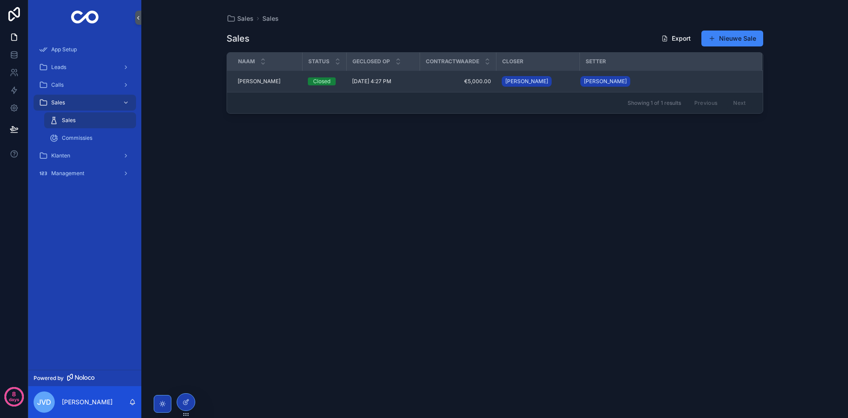
click at [253, 79] on span "[PERSON_NAME]" at bounding box center [259, 81] width 43 height 7
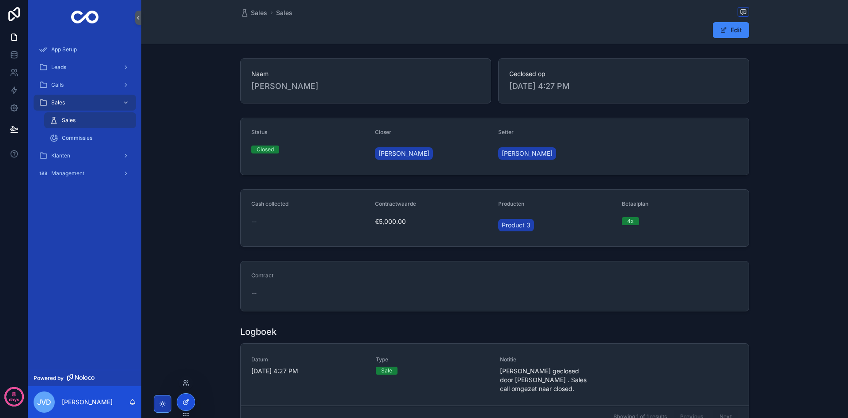
click at [191, 402] on div at bounding box center [186, 401] width 18 height 17
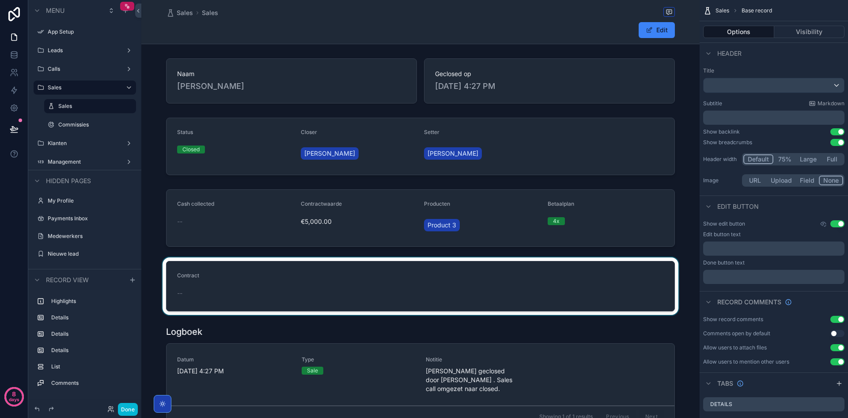
click at [265, 278] on div "scrollable content" at bounding box center [420, 285] width 558 height 57
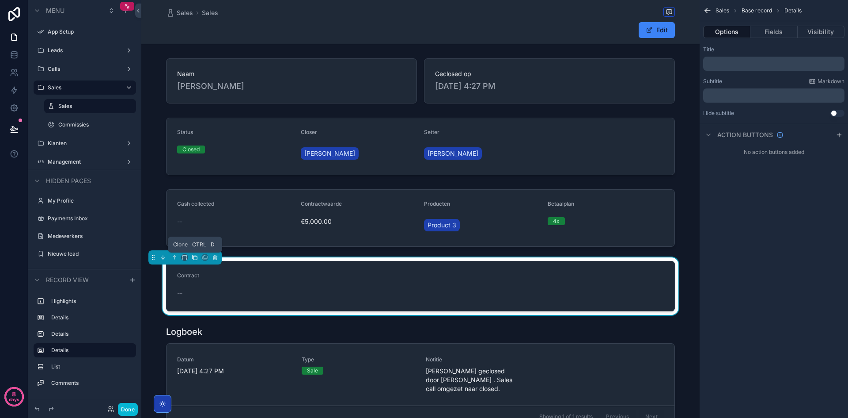
click at [193, 257] on icon "scrollable content" at bounding box center [195, 257] width 6 height 6
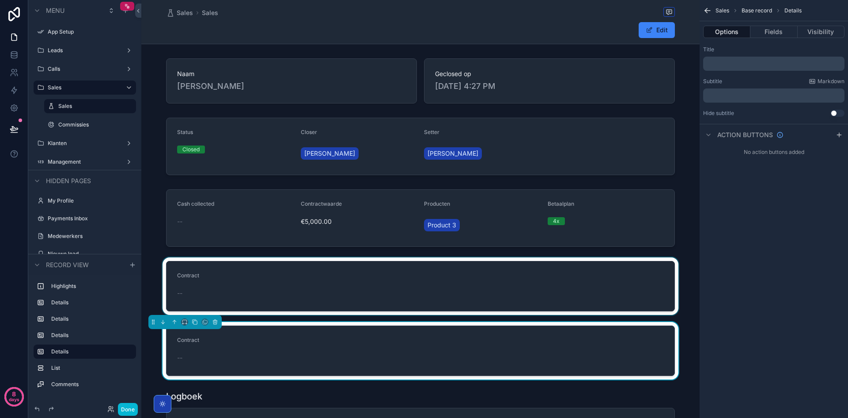
click at [226, 289] on div "scrollable content" at bounding box center [420, 285] width 558 height 57
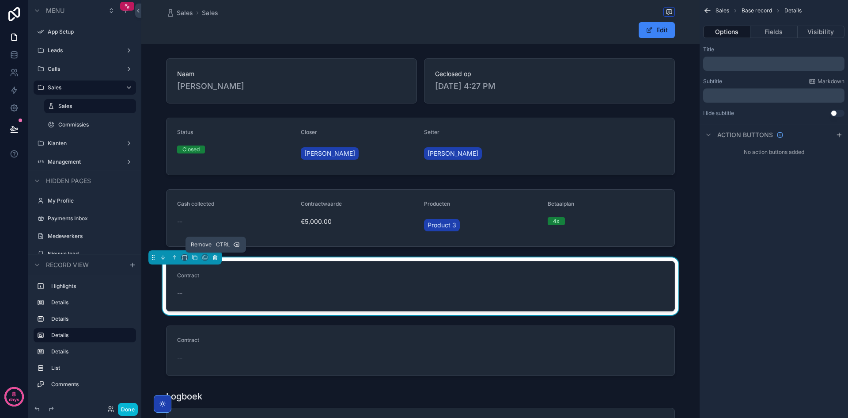
click at [218, 257] on icon "scrollable content" at bounding box center [215, 257] width 6 height 6
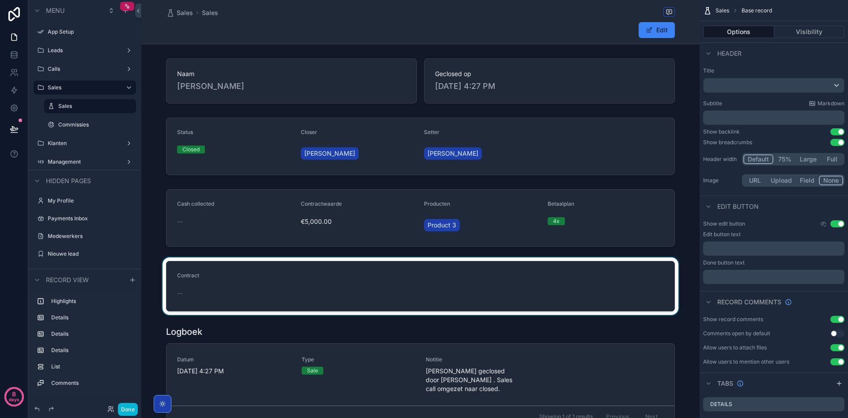
click at [378, 283] on div "scrollable content" at bounding box center [420, 285] width 558 height 57
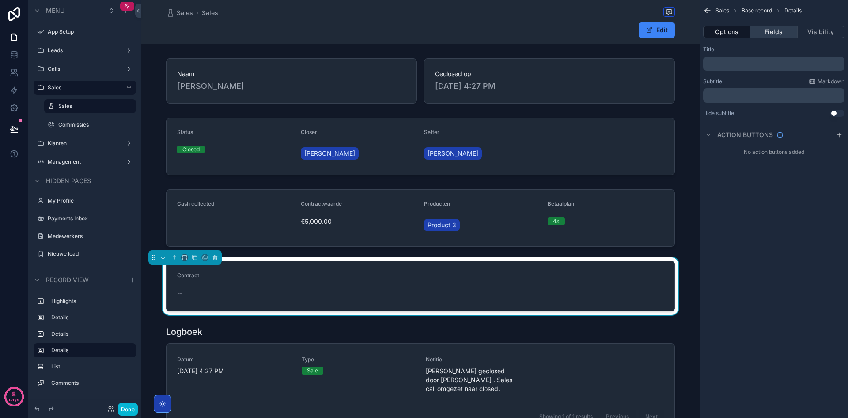
click at [783, 36] on button "Fields" at bounding box center [774, 32] width 47 height 12
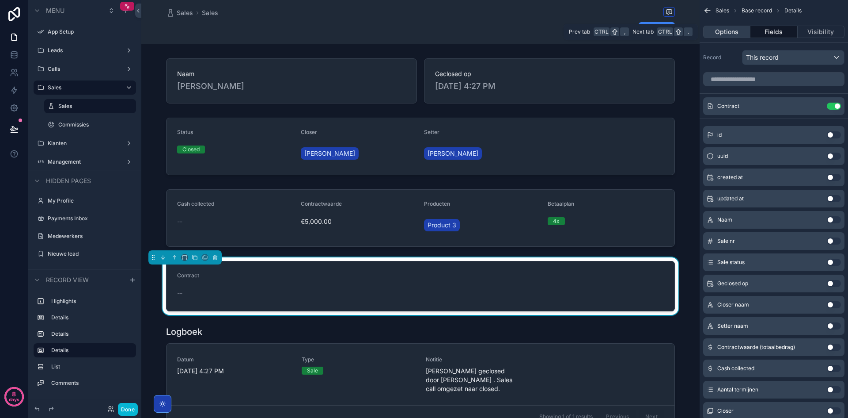
click at [739, 31] on button "Options" at bounding box center [726, 32] width 47 height 12
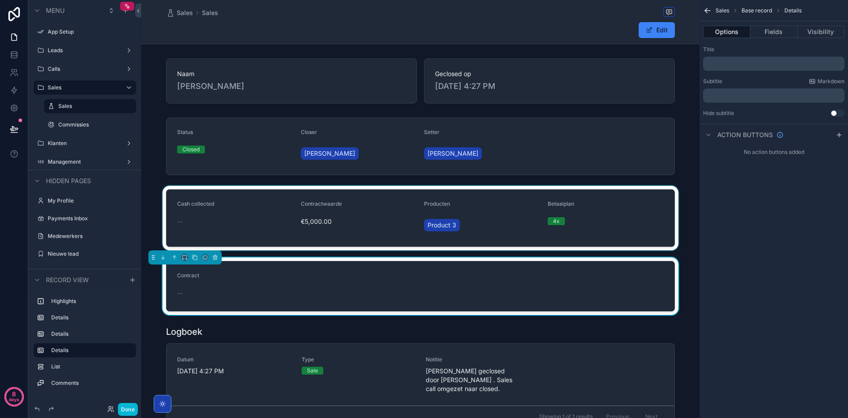
click at [326, 207] on div "scrollable content" at bounding box center [420, 218] width 558 height 65
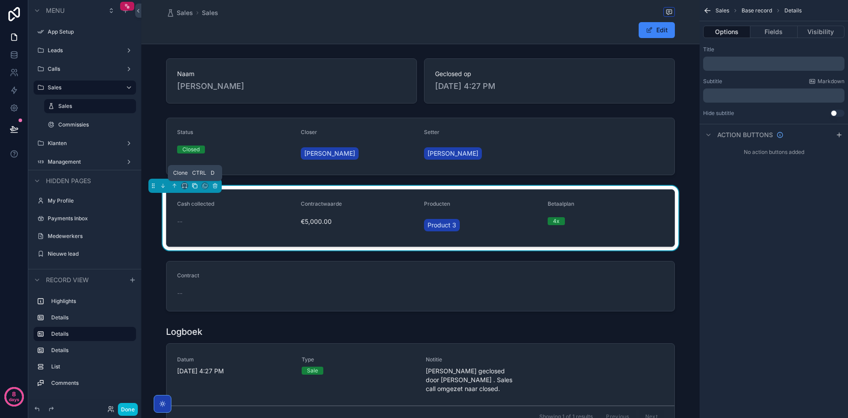
click at [195, 188] on icon "scrollable content" at bounding box center [195, 185] width 6 height 6
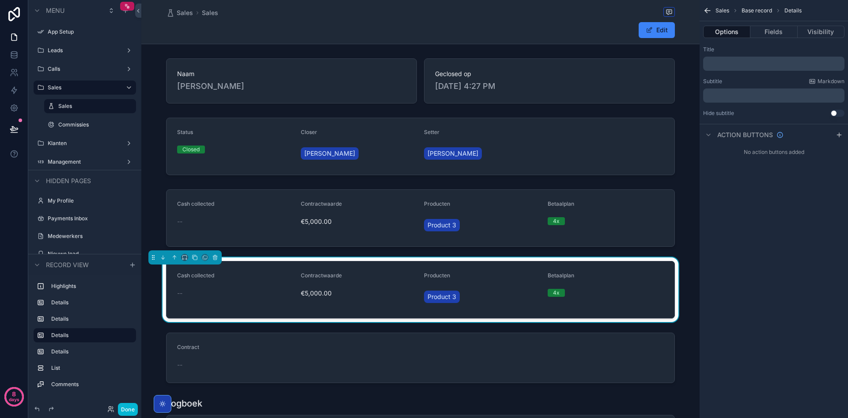
click at [239, 281] on div "Cash collected" at bounding box center [235, 277] width 117 height 11
click at [737, 38] on button "Options" at bounding box center [726, 32] width 47 height 12
click at [778, 33] on button "Fields" at bounding box center [774, 32] width 47 height 12
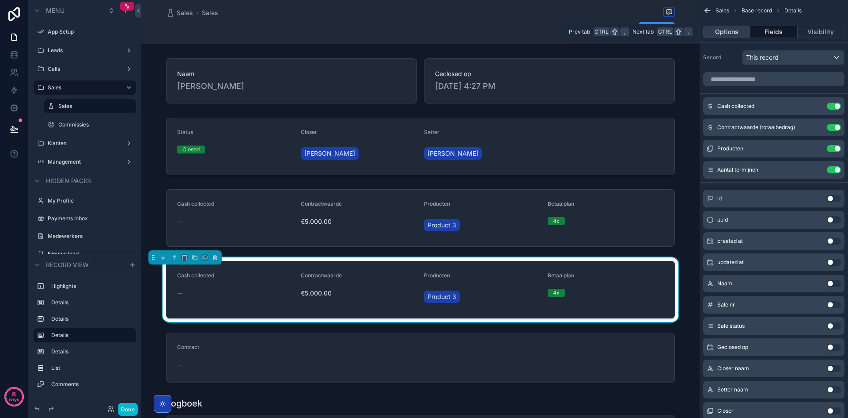
click at [741, 31] on button "Options" at bounding box center [726, 32] width 47 height 12
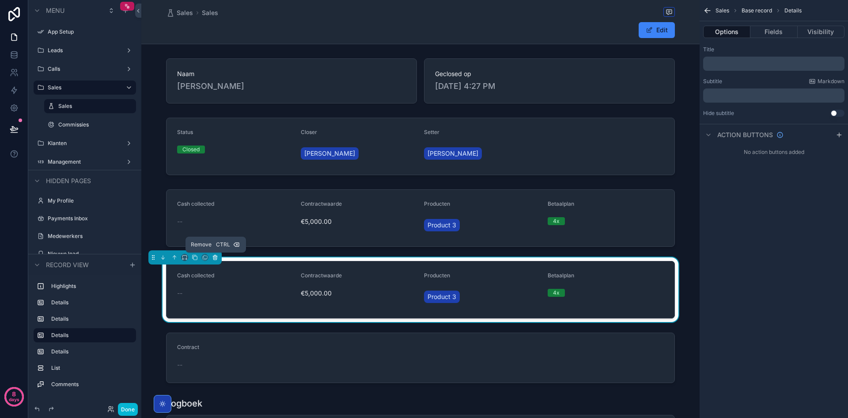
click at [215, 260] on button "scrollable content" at bounding box center [215, 257] width 10 height 10
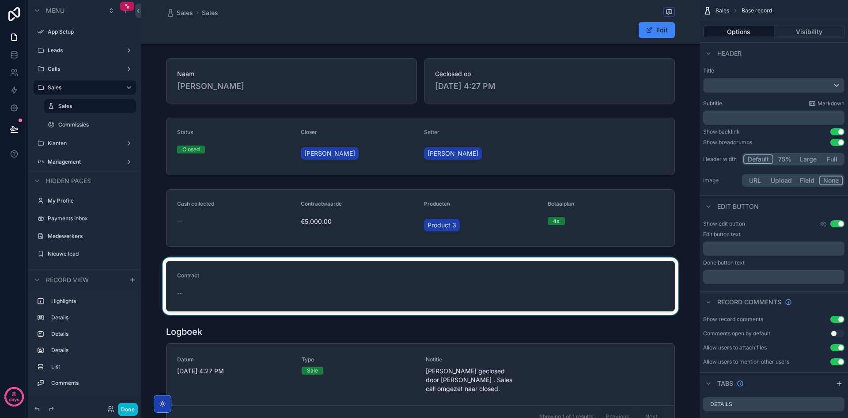
scroll to position [133, 0]
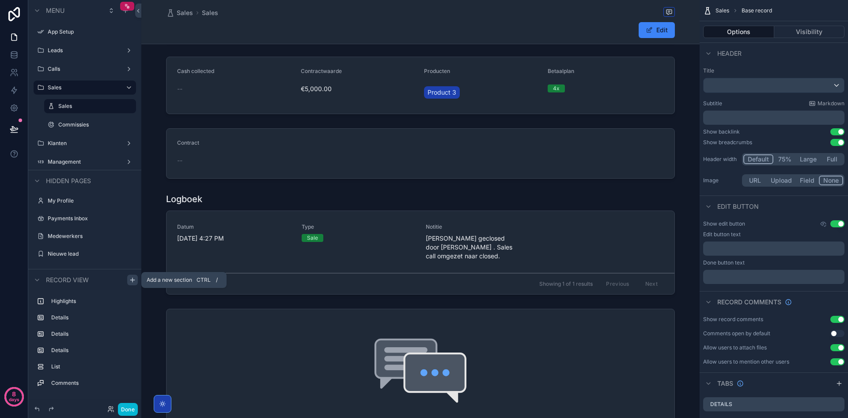
click at [131, 278] on icon "scrollable content" at bounding box center [132, 279] width 7 height 7
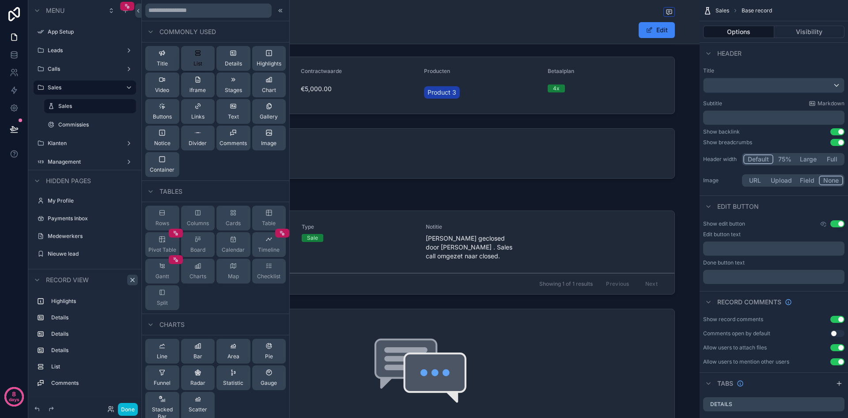
click at [200, 62] on span "List" at bounding box center [198, 63] width 9 height 7
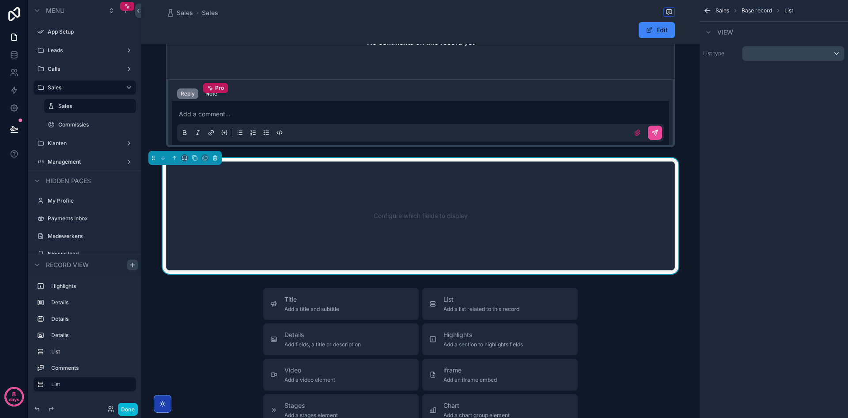
scroll to position [520, 0]
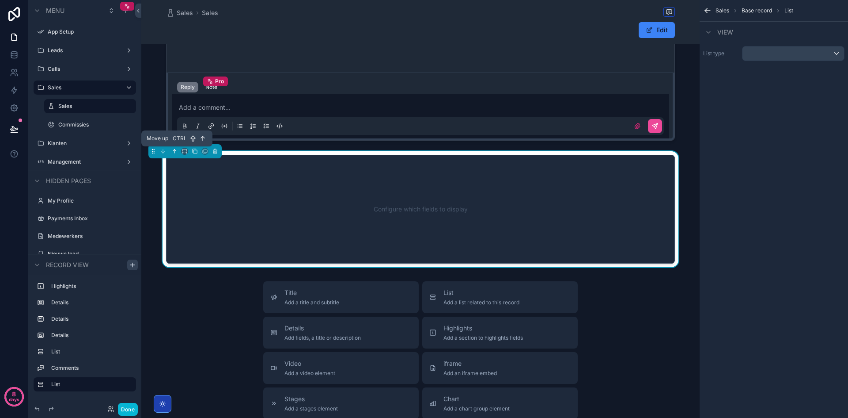
click at [174, 150] on icon "scrollable content" at bounding box center [174, 151] width 6 height 6
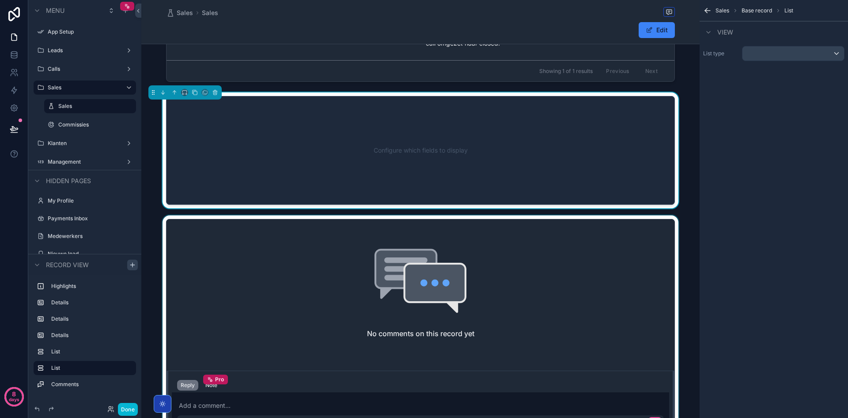
scroll to position [299, 0]
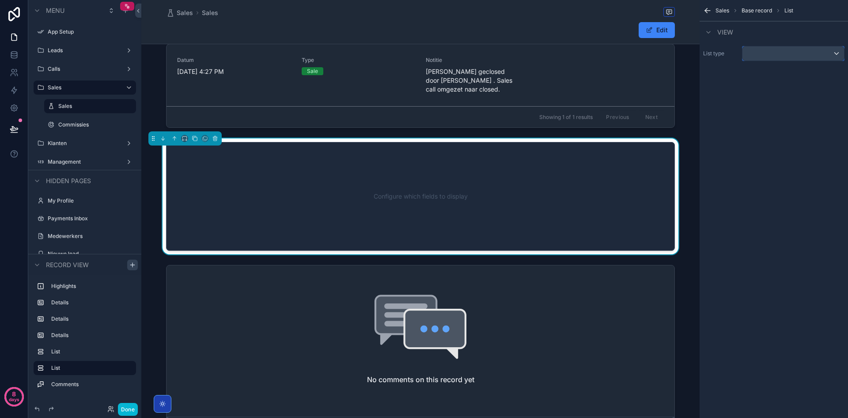
click at [748, 58] on div "scrollable content" at bounding box center [794, 53] width 102 height 14
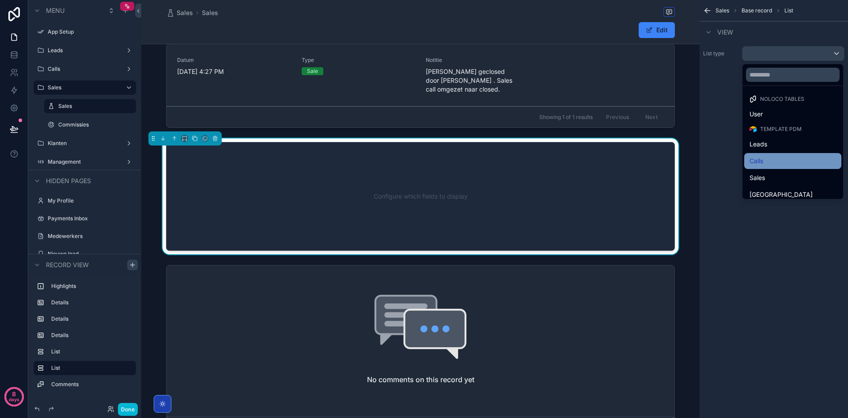
click at [771, 157] on div "Calls" at bounding box center [793, 161] width 87 height 11
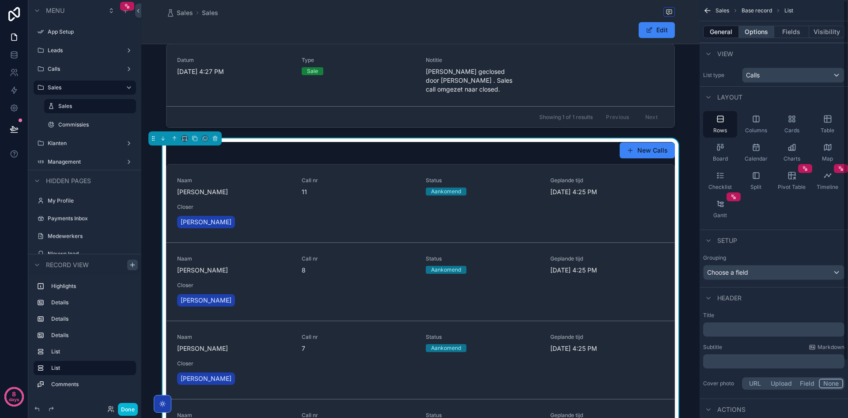
click at [763, 34] on button "Options" at bounding box center [756, 32] width 35 height 12
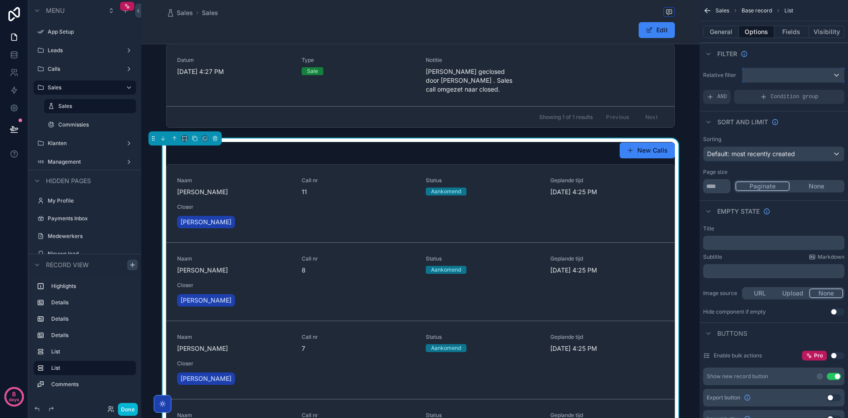
click at [775, 69] on div "scrollable content" at bounding box center [794, 75] width 102 height 14
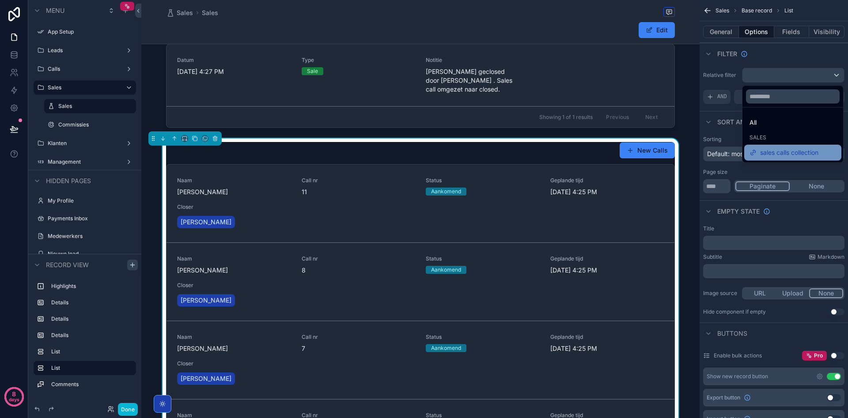
click at [772, 154] on span "sales calls collection" at bounding box center [789, 152] width 58 height 11
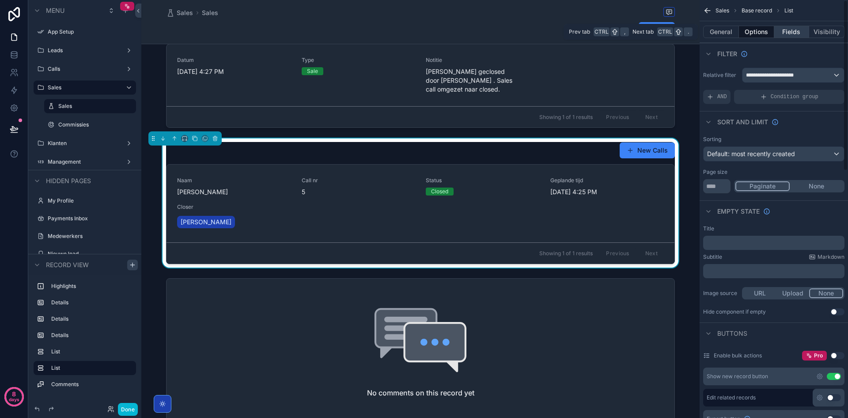
click at [788, 33] on button "Fields" at bounding box center [792, 32] width 35 height 12
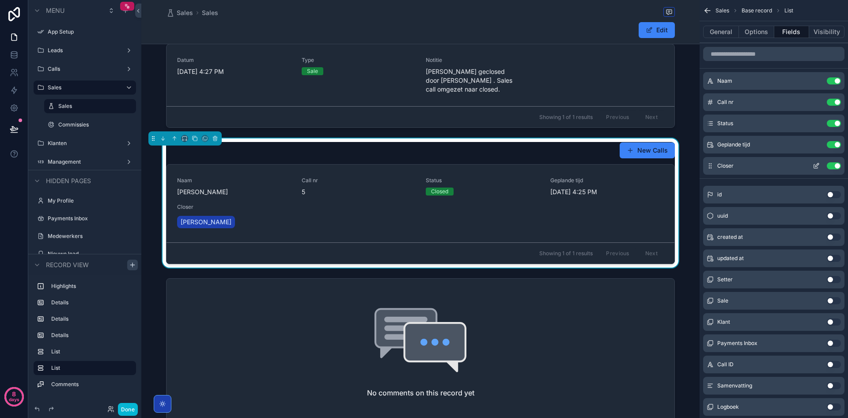
click at [832, 164] on button "Use setting" at bounding box center [834, 165] width 14 height 7
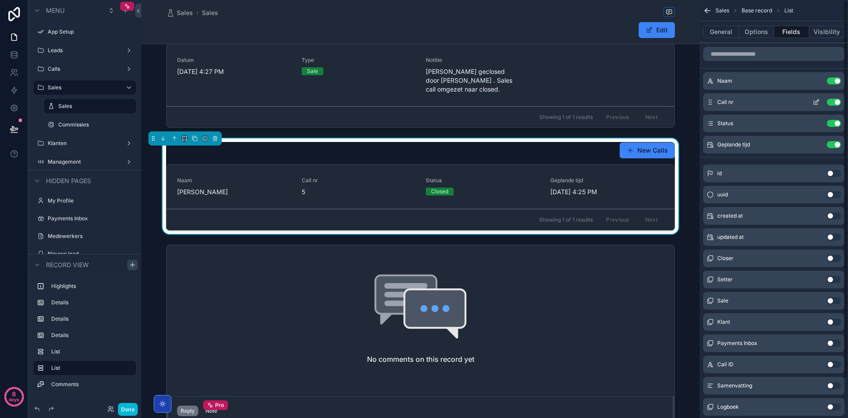
click at [833, 103] on button "Use setting" at bounding box center [834, 102] width 14 height 7
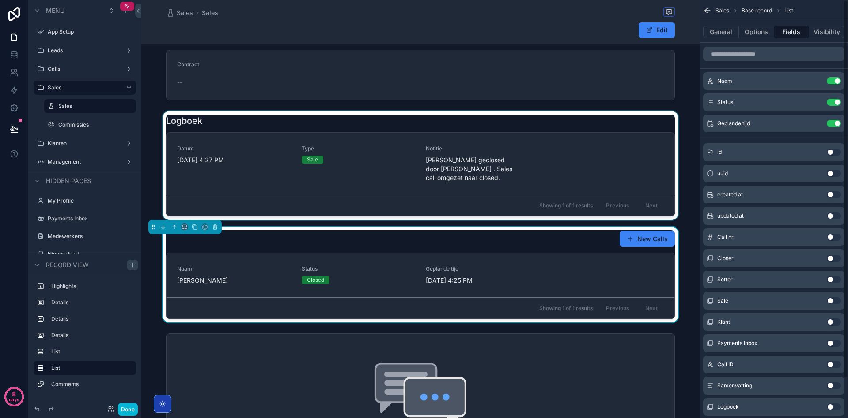
scroll to position [167, 0]
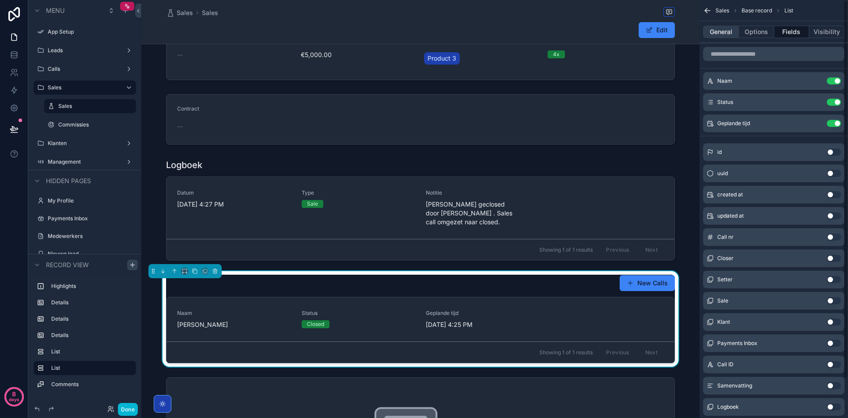
click at [728, 35] on button "General" at bounding box center [721, 32] width 36 height 12
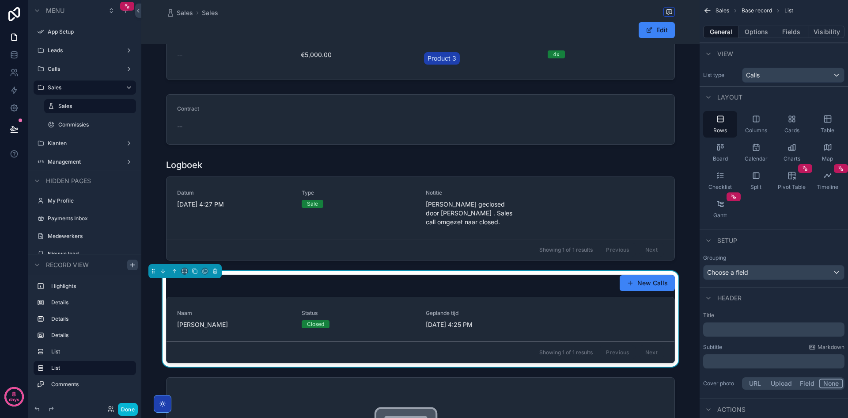
click at [732, 357] on p "﻿" at bounding box center [775, 361] width 136 height 9
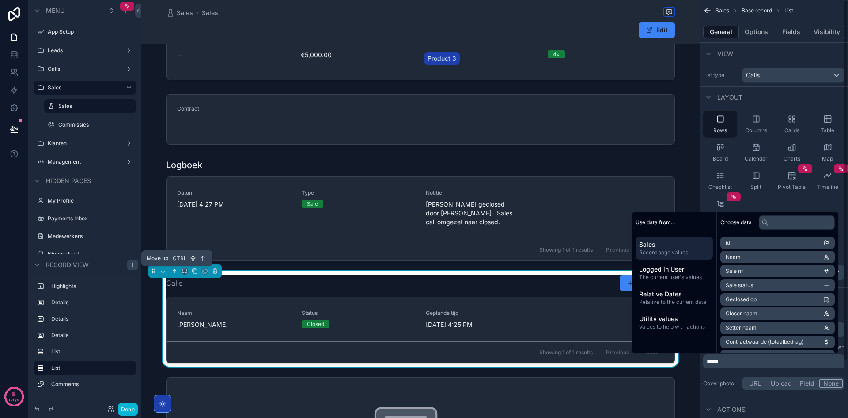
click at [175, 270] on icon "scrollable content" at bounding box center [174, 271] width 6 height 6
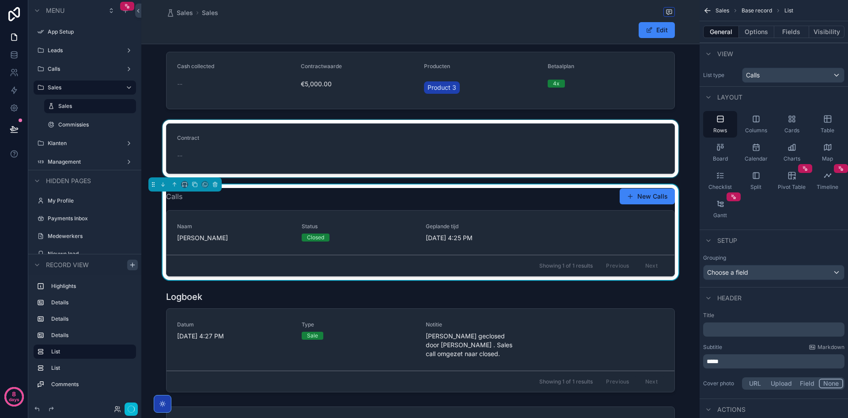
scroll to position [34, 0]
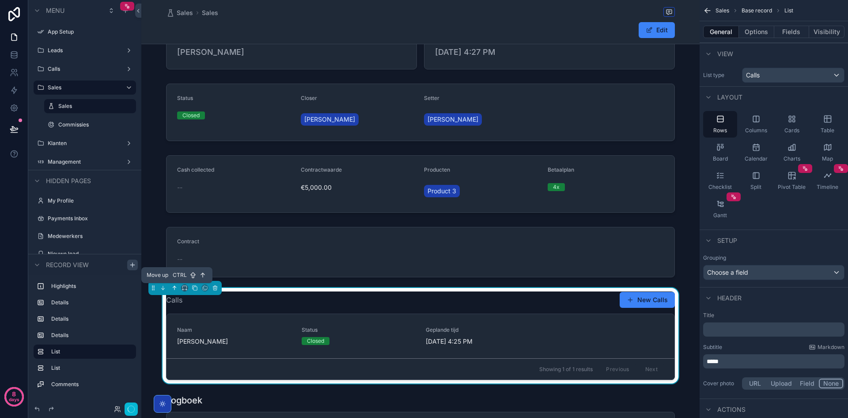
click at [174, 290] on icon "scrollable content" at bounding box center [174, 288] width 6 height 6
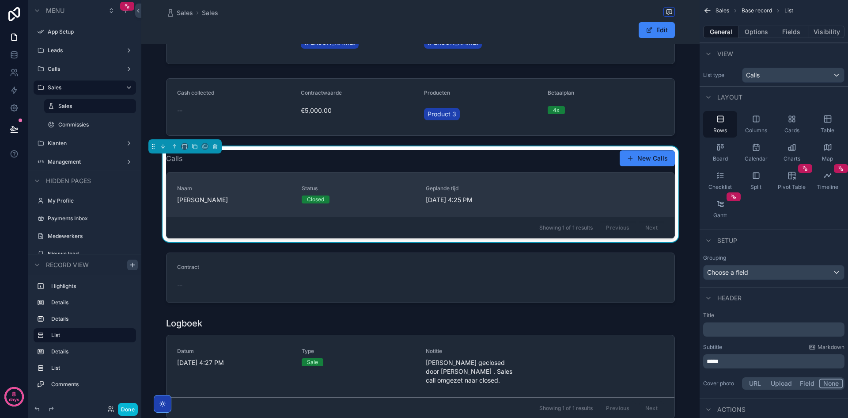
scroll to position [133, 0]
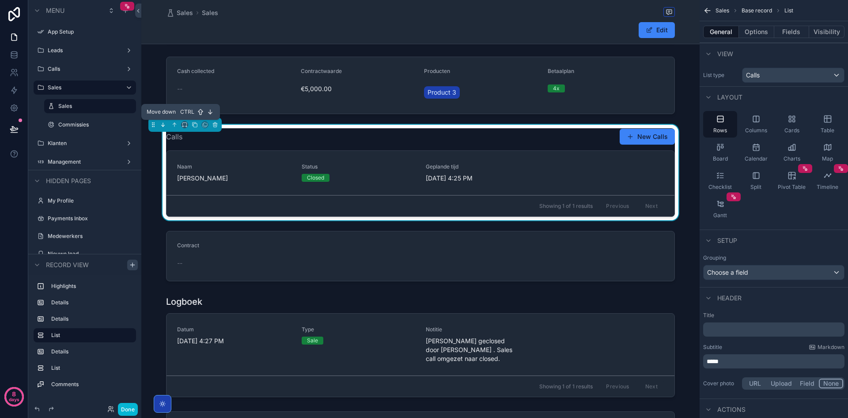
click at [165, 126] on icon "scrollable content" at bounding box center [163, 125] width 6 height 6
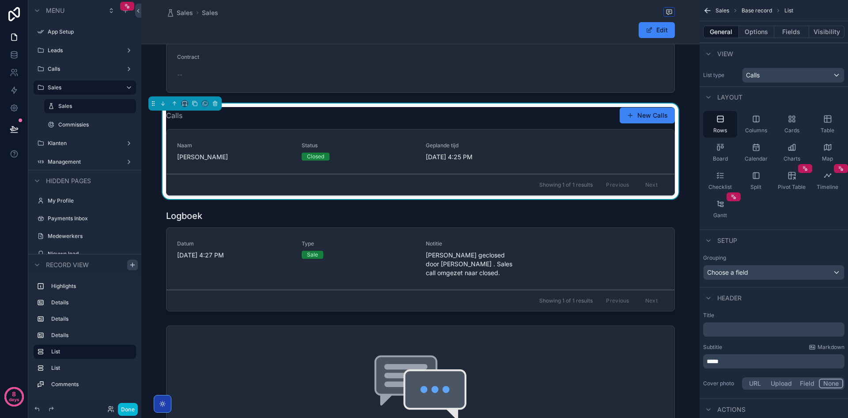
scroll to position [221, 0]
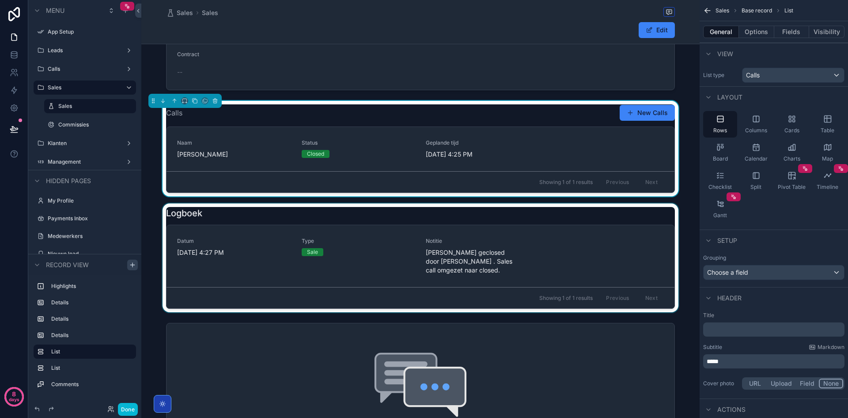
click at [276, 222] on div "scrollable content" at bounding box center [420, 257] width 558 height 109
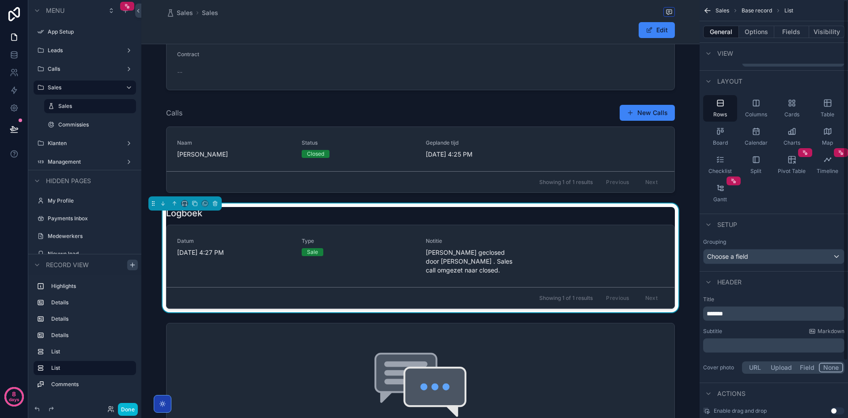
scroll to position [66, 0]
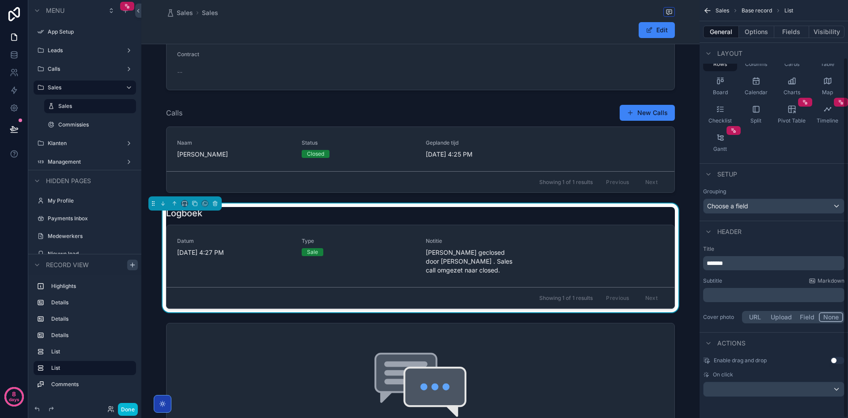
click at [746, 265] on p "*******" at bounding box center [775, 262] width 136 height 9
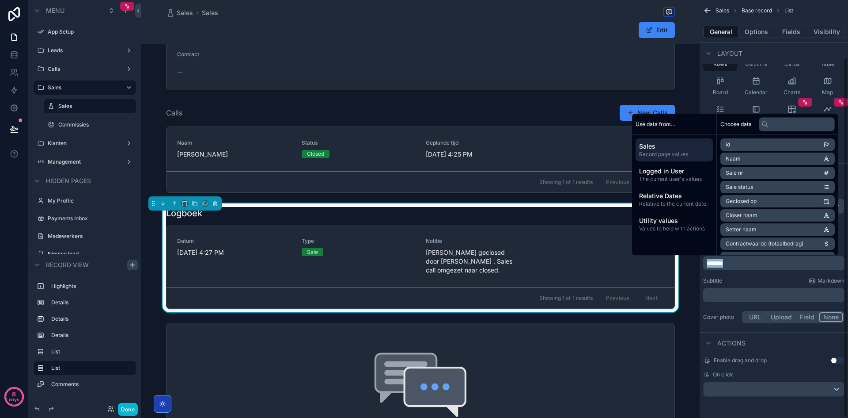
copy span "*******"
click at [733, 292] on p "﻿" at bounding box center [775, 294] width 136 height 9
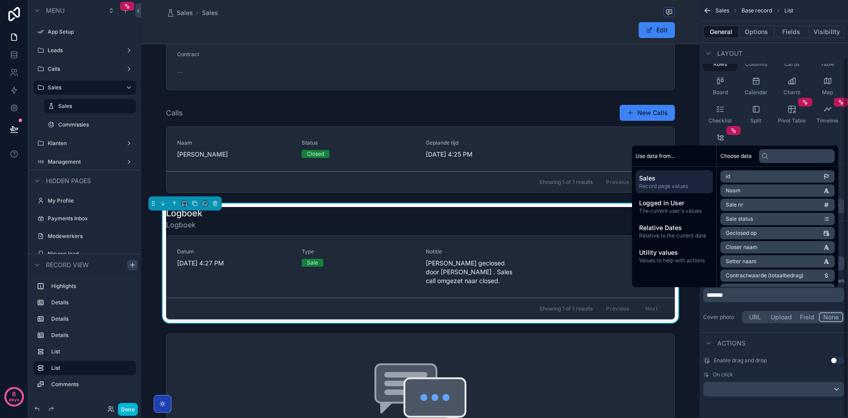
click at [724, 308] on div "Title ******* Subtitle Markdown ******* Cover photo URL Upload Field None" at bounding box center [774, 285] width 148 height 87
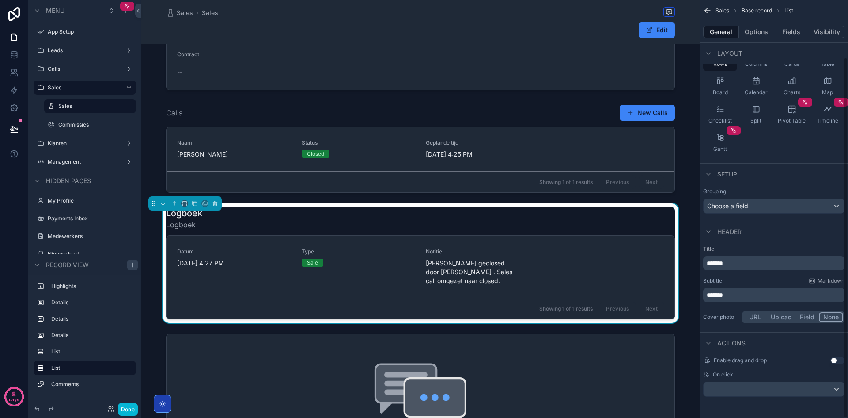
click at [734, 259] on p "*******" at bounding box center [775, 262] width 136 height 9
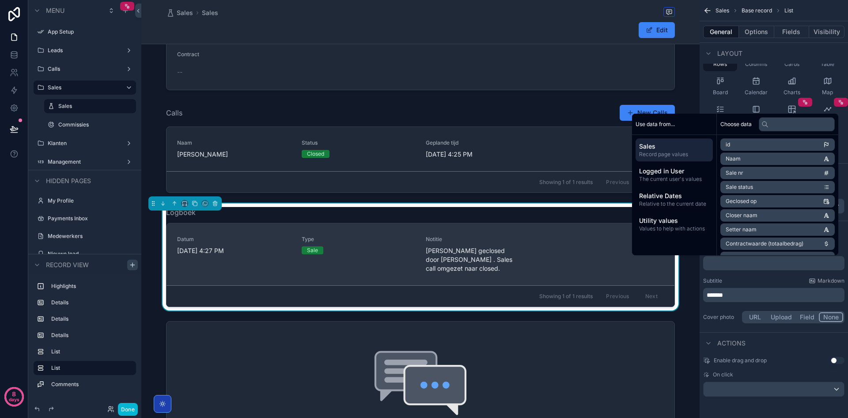
click at [509, 252] on span "Mark Peters geclosed door Bart Bakker . Sales call omgezet naar closed." at bounding box center [483, 259] width 114 height 27
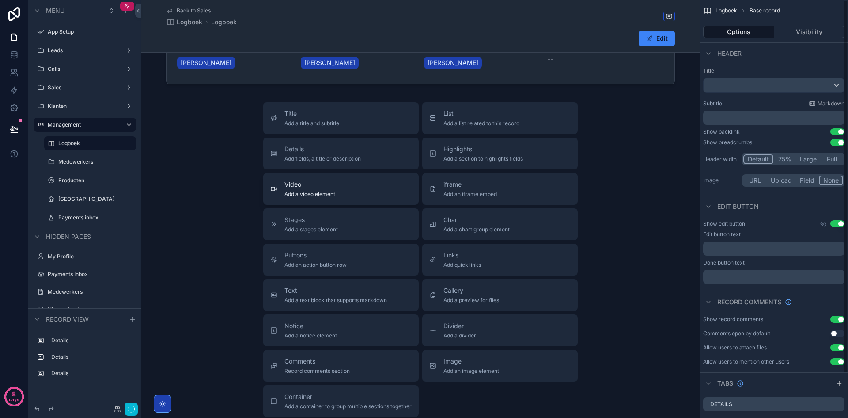
scroll to position [221, 0]
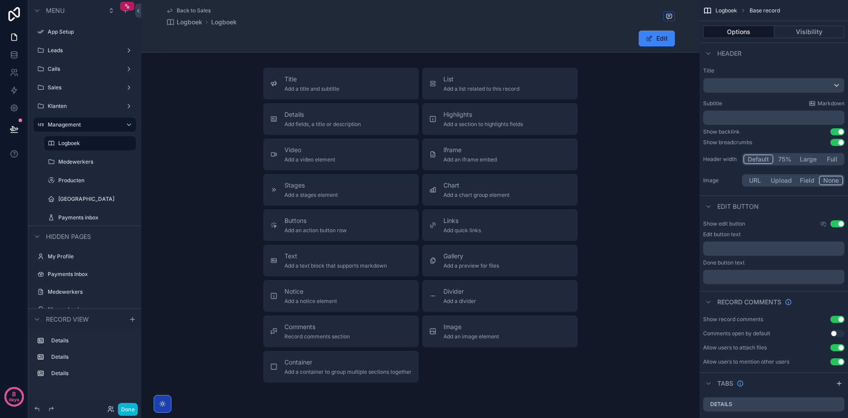
click at [201, 11] on span "Back to Sales" at bounding box center [194, 10] width 34 height 7
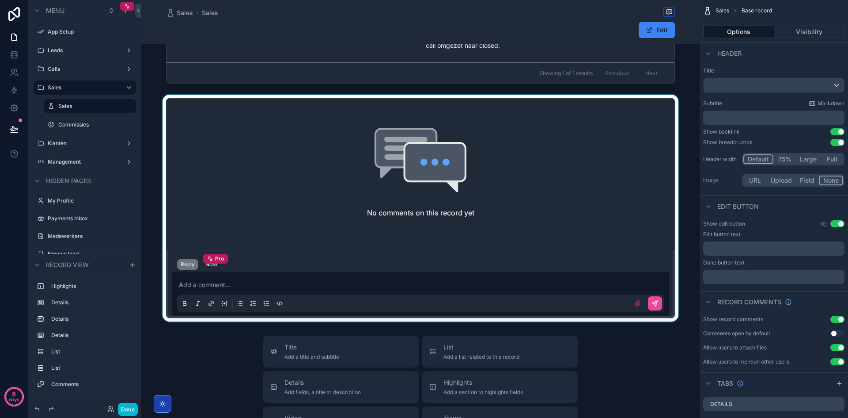
scroll to position [486, 0]
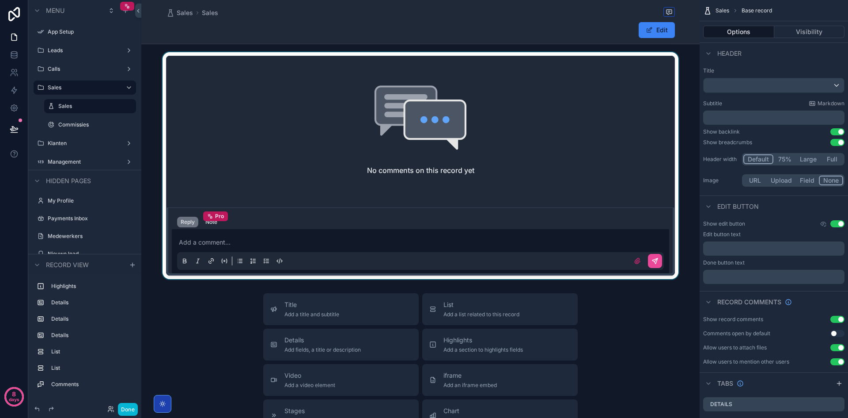
click at [311, 179] on div "scrollable content" at bounding box center [420, 165] width 558 height 227
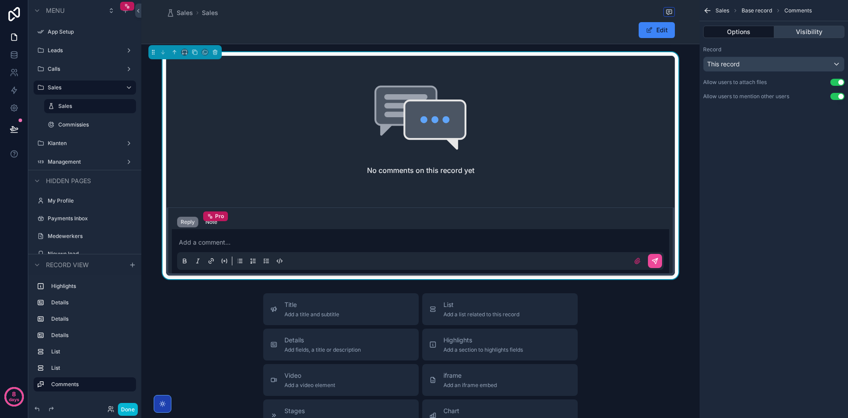
click at [784, 34] on button "Visibility" at bounding box center [810, 32] width 71 height 12
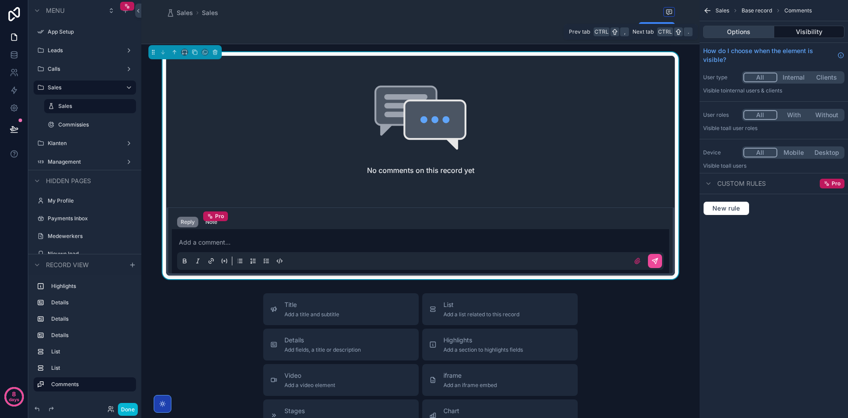
click at [757, 32] on button "Options" at bounding box center [738, 32] width 71 height 12
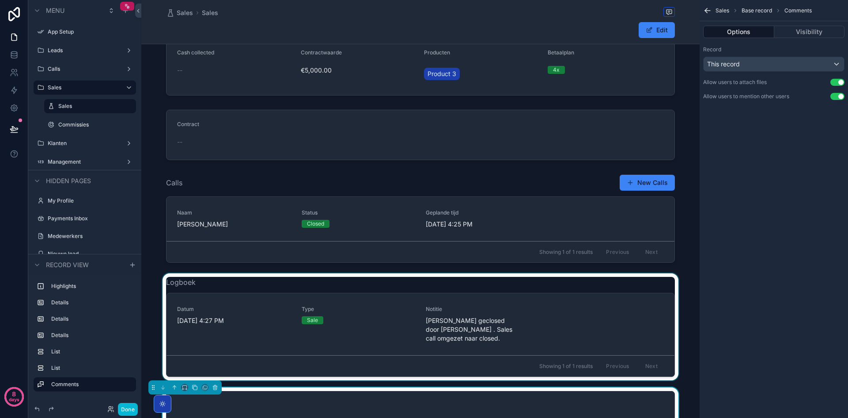
scroll to position [0, 0]
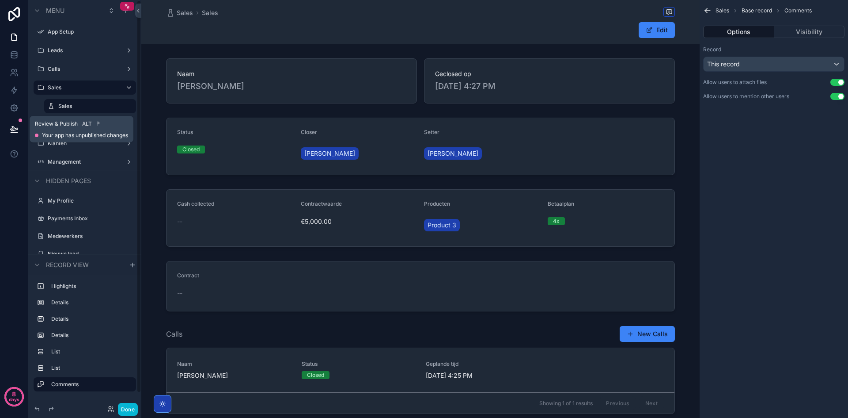
click at [18, 130] on icon at bounding box center [14, 129] width 9 height 9
click at [14, 128] on icon at bounding box center [14, 129] width 9 height 9
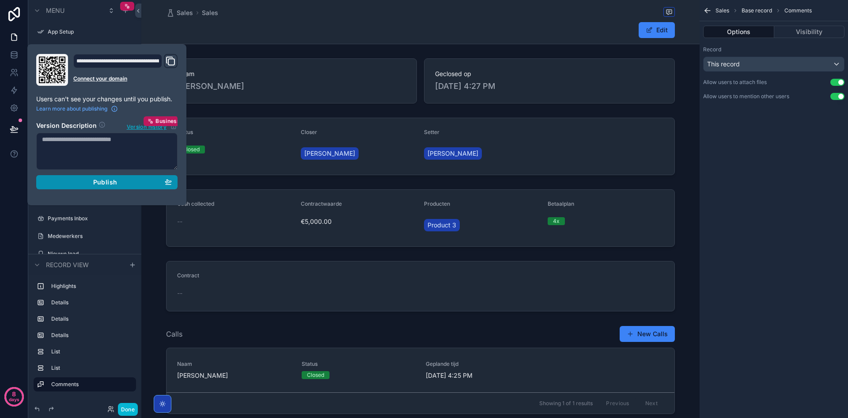
click at [75, 186] on div "Publish" at bounding box center [107, 182] width 130 height 8
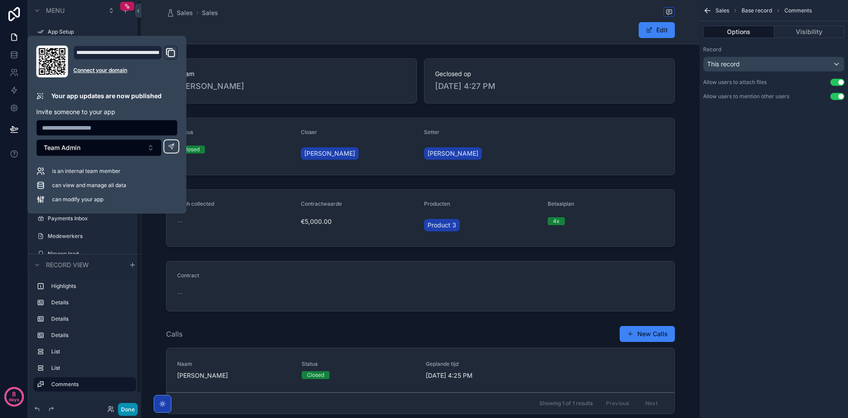
click at [133, 407] on button "Done" at bounding box center [128, 409] width 20 height 13
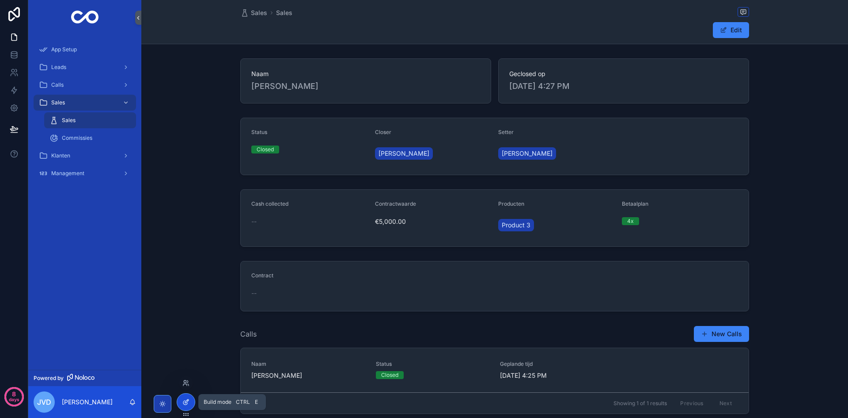
click at [182, 401] on div at bounding box center [186, 401] width 18 height 17
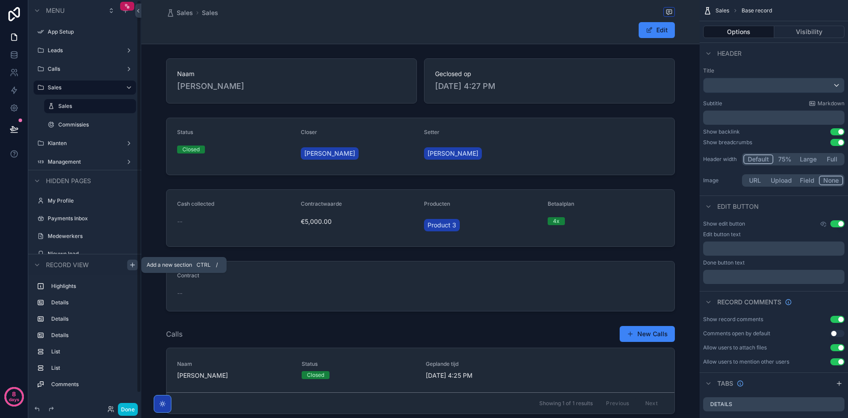
click at [136, 262] on div "scrollable content" at bounding box center [132, 264] width 11 height 11
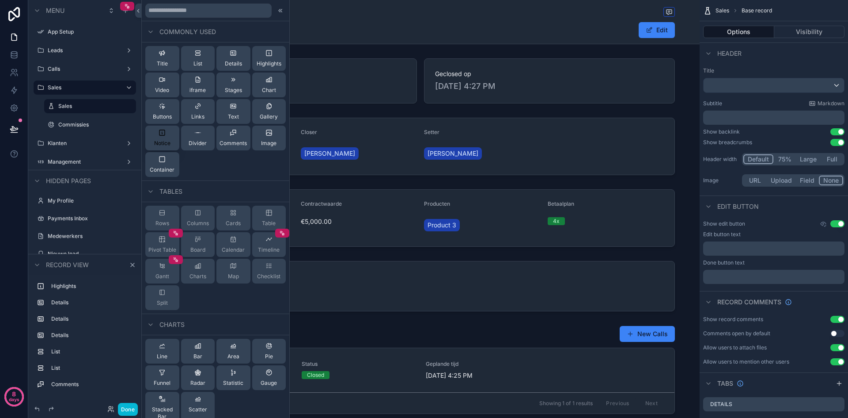
click at [170, 137] on button "Notice" at bounding box center [162, 137] width 34 height 25
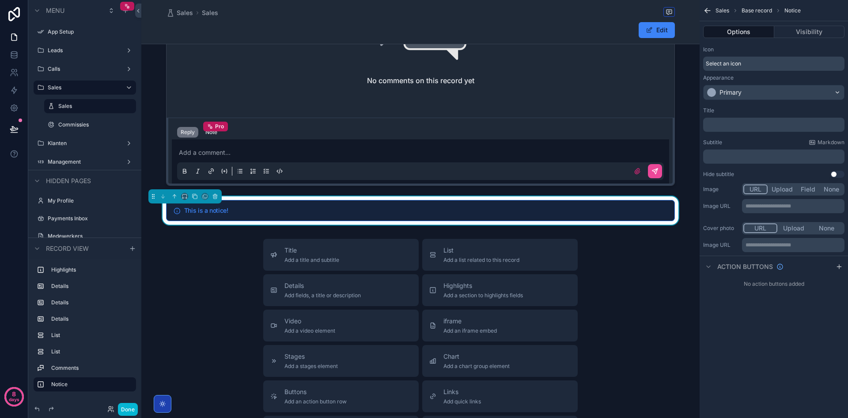
scroll to position [577, 0]
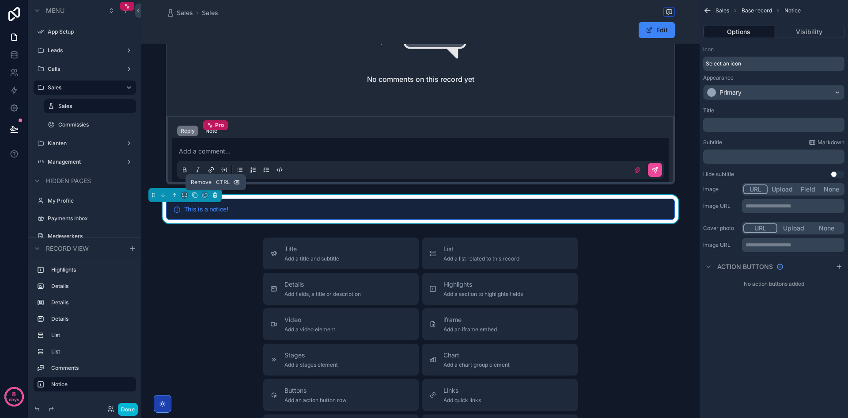
click at [213, 195] on icon "scrollable content" at bounding box center [215, 196] width 4 height 4
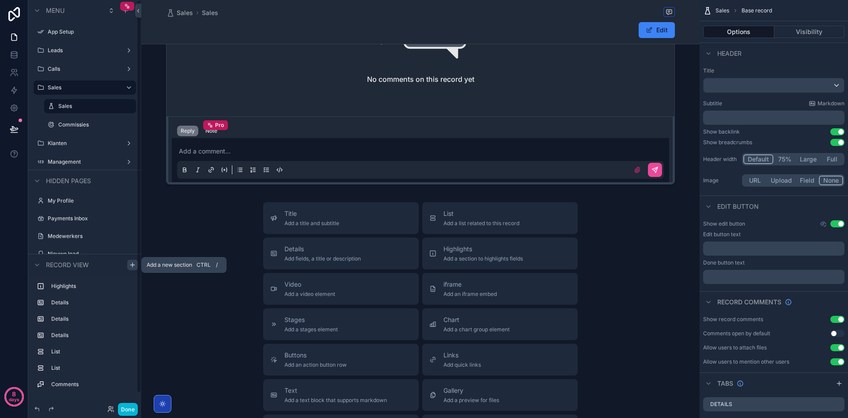
click at [132, 262] on icon "scrollable content" at bounding box center [132, 264] width 7 height 7
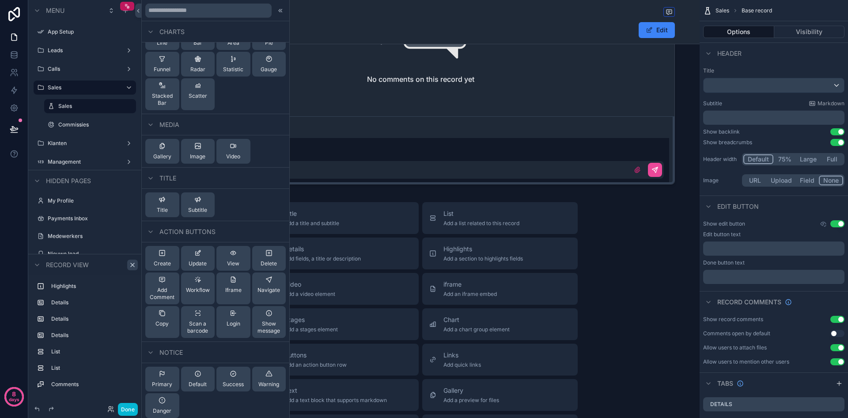
scroll to position [317, 0]
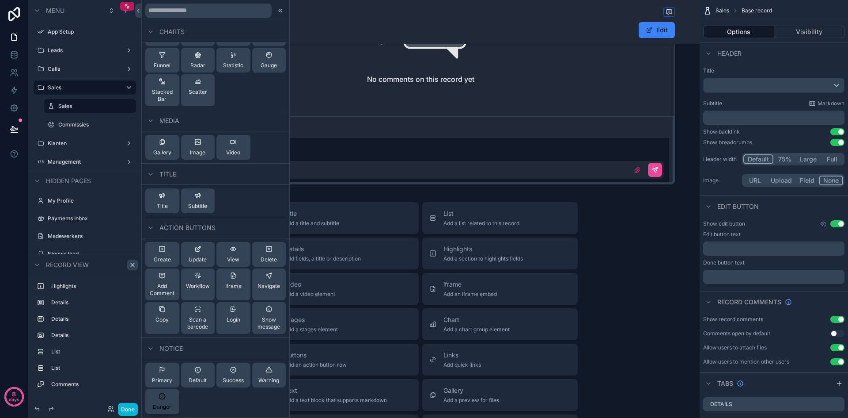
click at [160, 403] on span "Danger" at bounding box center [162, 406] width 19 height 7
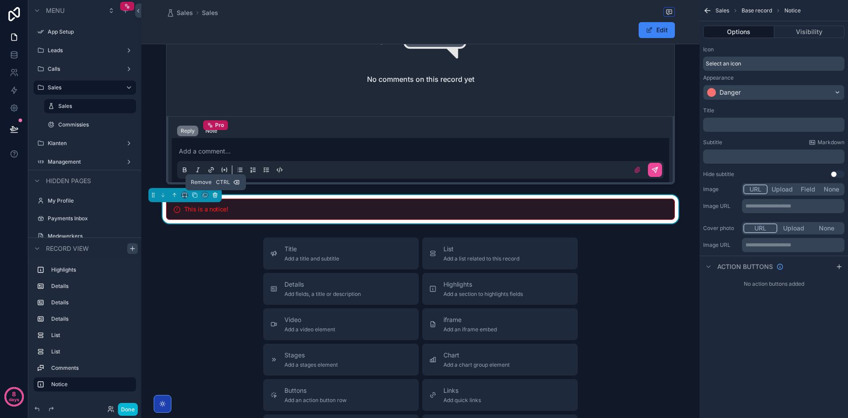
click at [213, 196] on icon "scrollable content" at bounding box center [215, 196] width 4 height 4
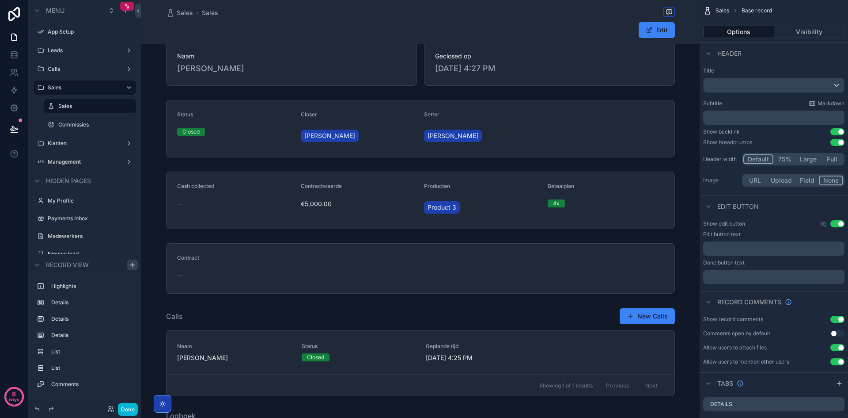
scroll to position [0, 0]
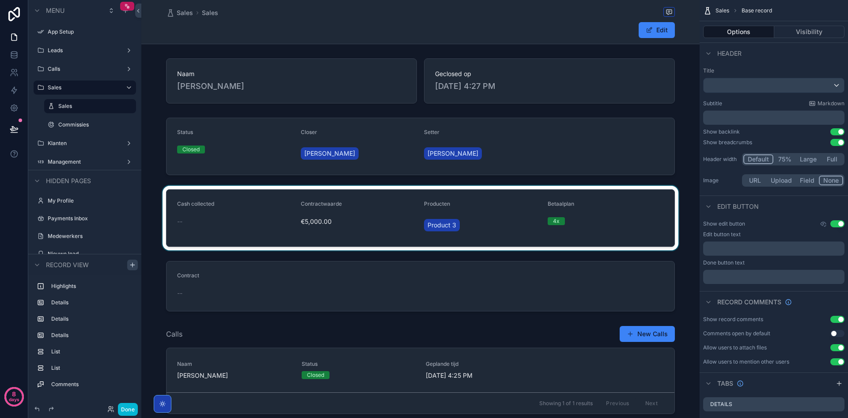
click at [275, 229] on div "scrollable content" at bounding box center [420, 218] width 558 height 65
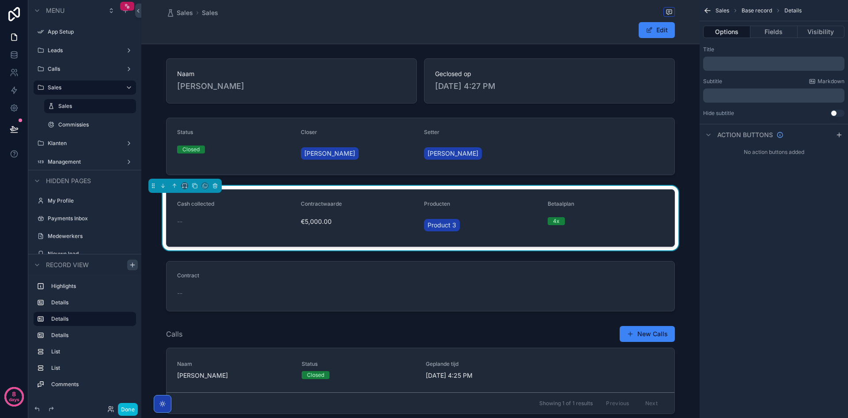
click at [744, 95] on p "﻿" at bounding box center [775, 95] width 136 height 7
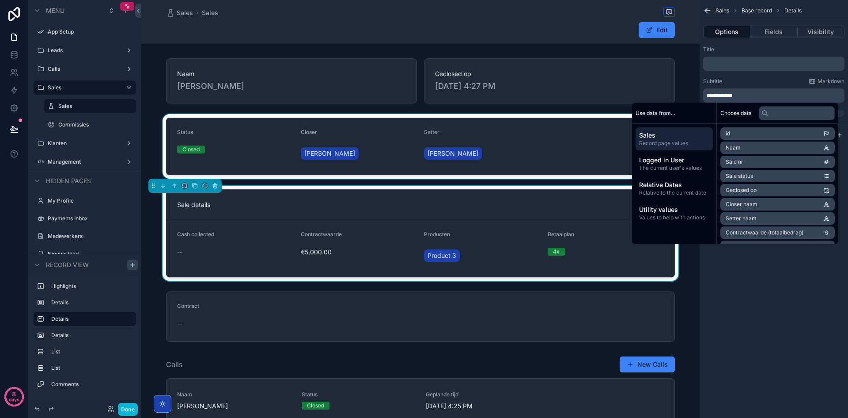
click at [495, 143] on div "scrollable content" at bounding box center [420, 146] width 558 height 65
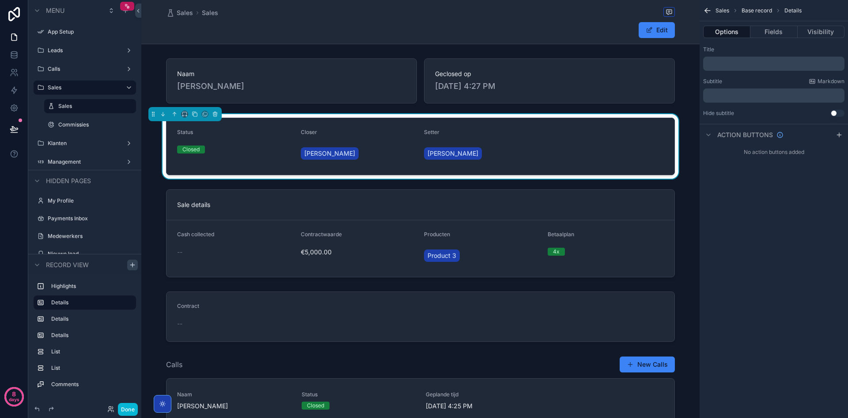
click at [725, 91] on div "﻿" at bounding box center [773, 95] width 141 height 14
click at [725, 95] on p "﻿" at bounding box center [775, 95] width 136 height 7
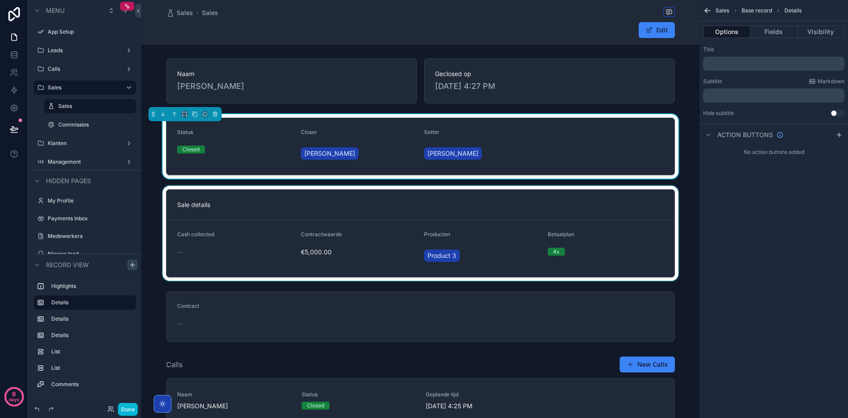
click at [459, 228] on div "scrollable content" at bounding box center [420, 233] width 558 height 95
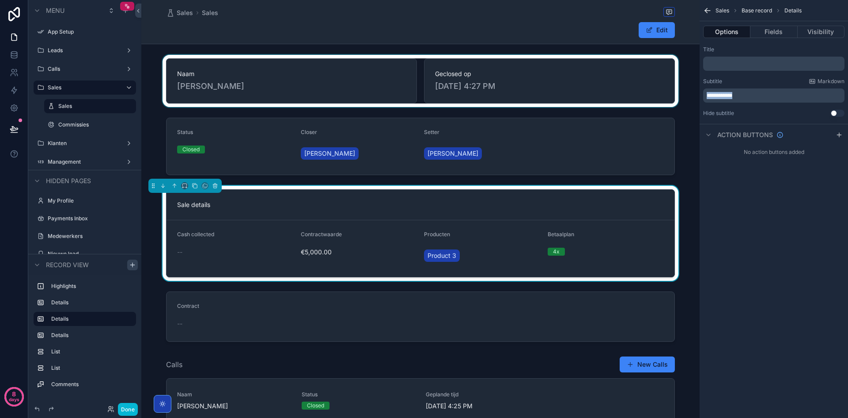
drag, startPoint x: 735, startPoint y: 94, endPoint x: 665, endPoint y: 93, distance: 70.3
click at [665, 93] on div "App Setup Leads Calls Sales Sales Commissies Klanten Management My Profile Paym…" at bounding box center [494, 209] width 707 height 418
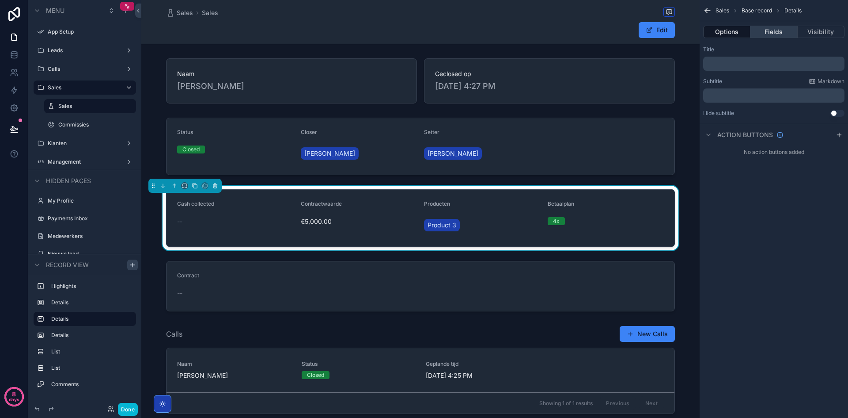
click at [768, 34] on button "Fields" at bounding box center [774, 32] width 47 height 12
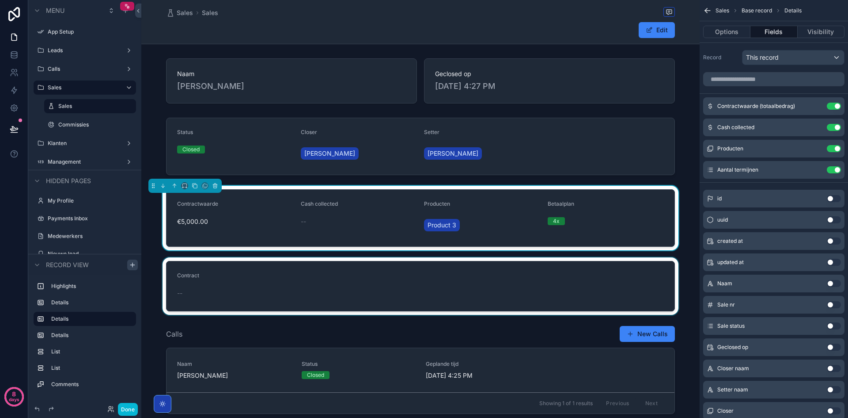
click at [427, 298] on div "scrollable content" at bounding box center [420, 285] width 558 height 57
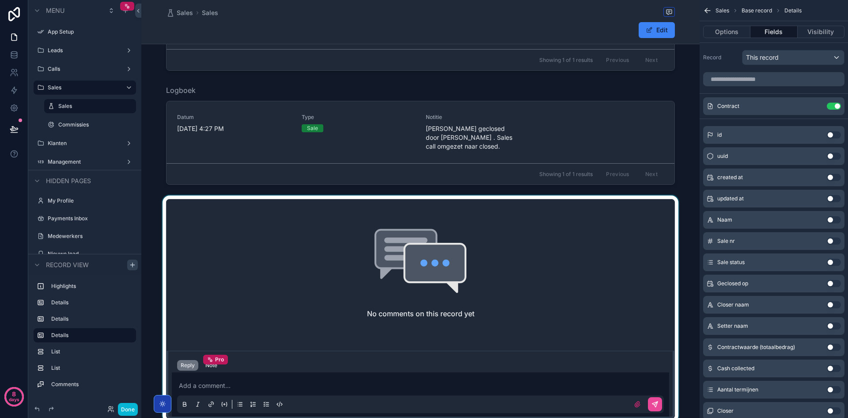
scroll to position [353, 0]
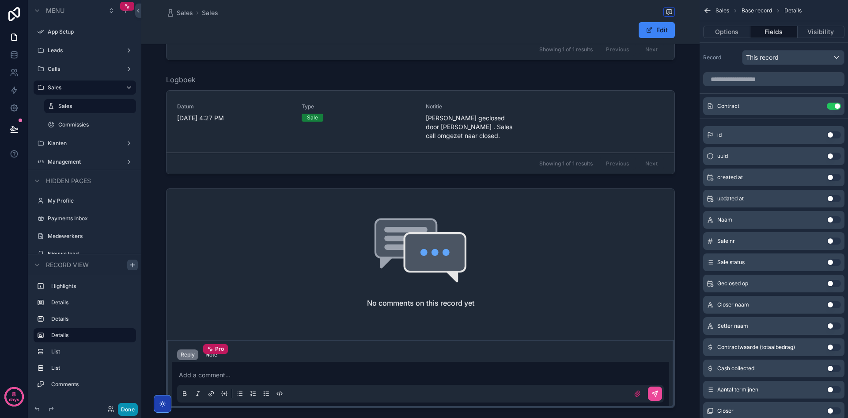
click at [126, 409] on button "Done" at bounding box center [128, 409] width 20 height 13
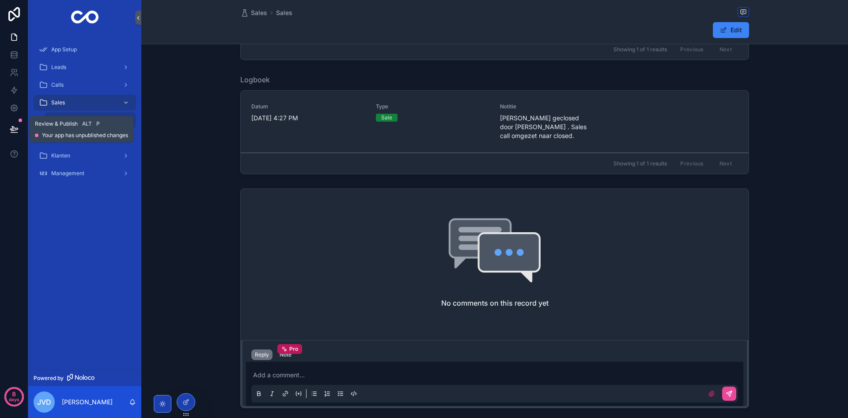
click at [12, 127] on icon at bounding box center [14, 128] width 8 height 4
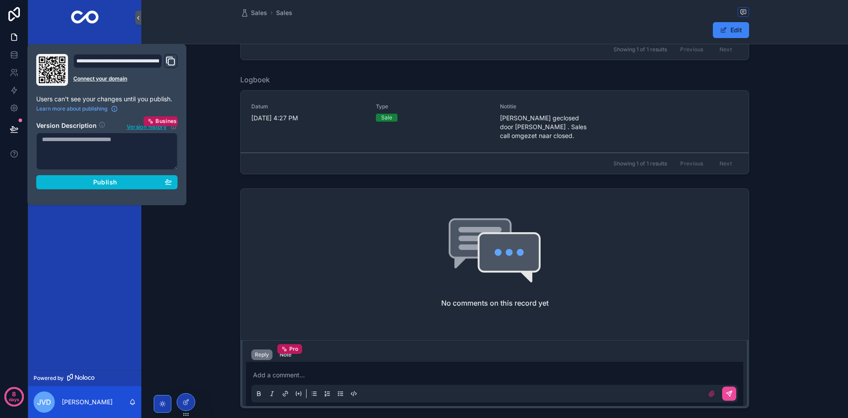
click at [179, 184] on div "**********" at bounding box center [107, 124] width 148 height 141
click at [176, 184] on button "Publish" at bounding box center [106, 182] width 141 height 14
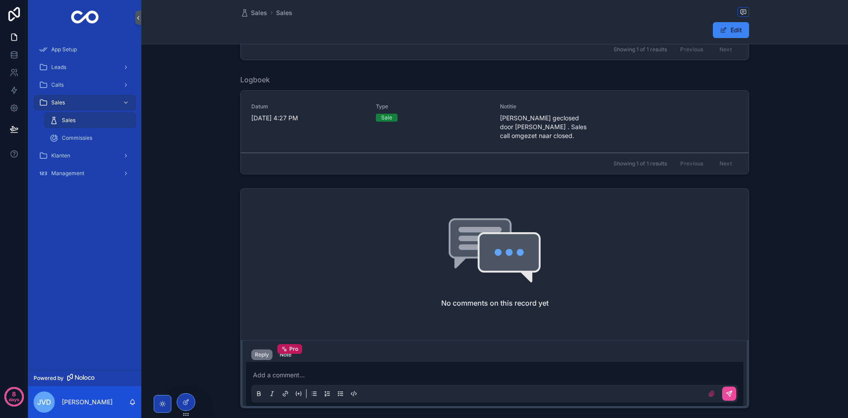
click at [212, 188] on div "No comments on this record yet Reply Note Pro Add a comment..." at bounding box center [494, 298] width 707 height 227
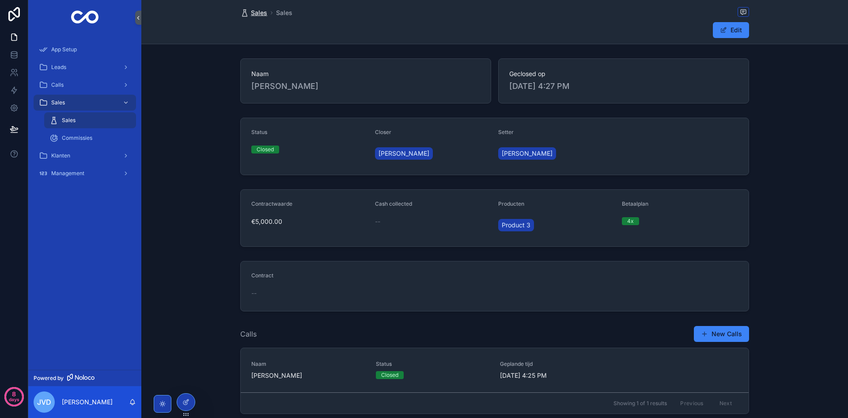
click at [262, 15] on span "Sales" at bounding box center [259, 12] width 16 height 9
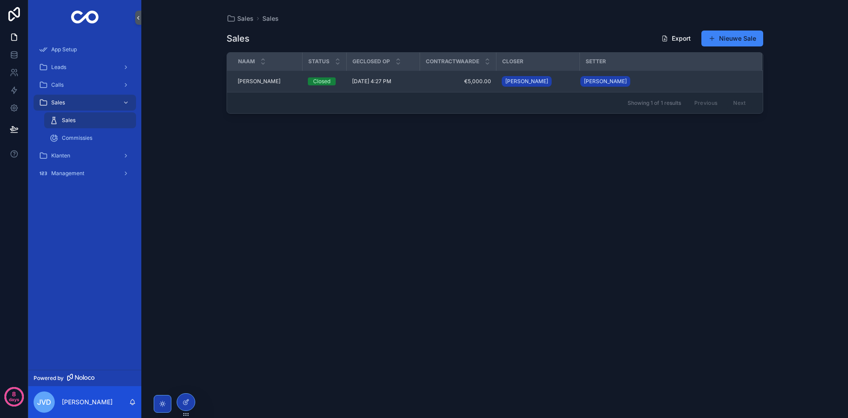
click at [263, 81] on span "[PERSON_NAME]" at bounding box center [259, 81] width 43 height 7
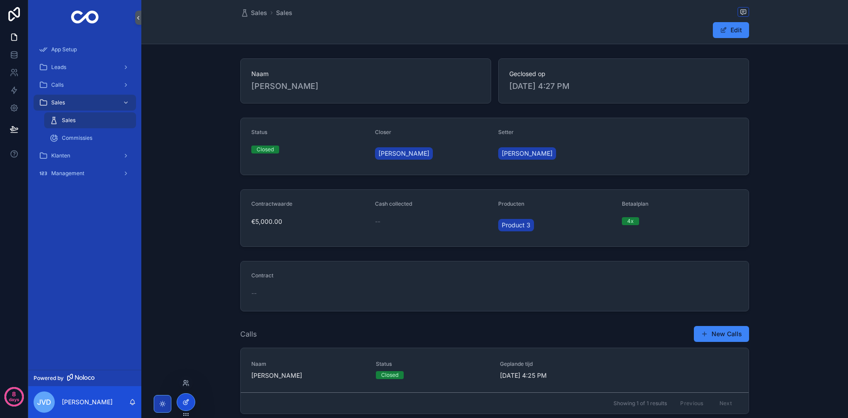
click at [184, 406] on div at bounding box center [186, 401] width 18 height 17
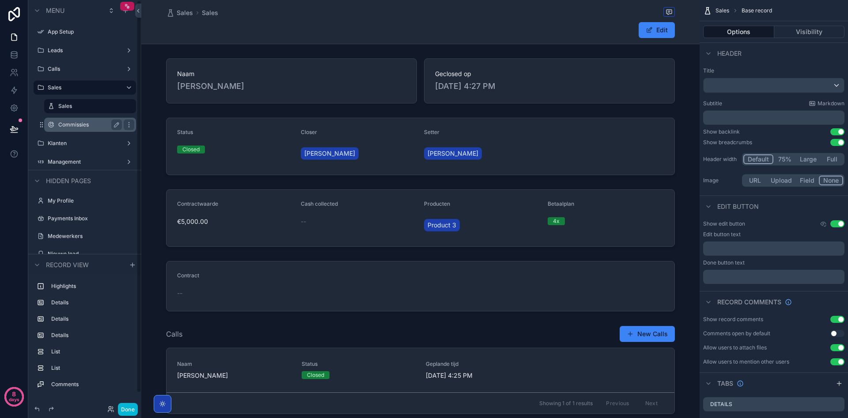
click at [86, 124] on label "Commissies" at bounding box center [88, 124] width 60 height 7
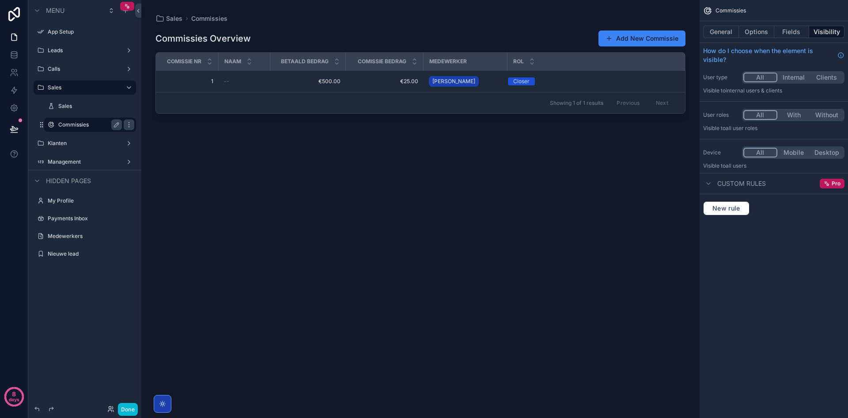
click at [624, 37] on div "scrollable content" at bounding box center [420, 203] width 558 height 407
click at [620, 43] on button "Add New Commissie" at bounding box center [642, 38] width 87 height 16
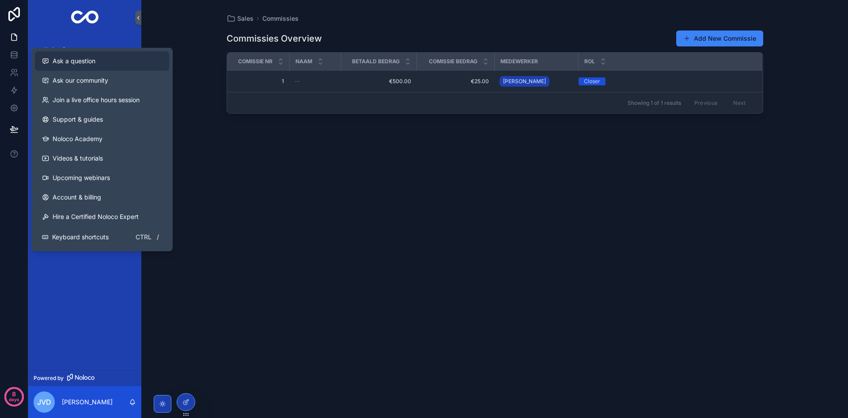
click at [91, 62] on span "Ask a question" at bounding box center [74, 61] width 43 height 9
drag, startPoint x: 19, startPoint y: 153, endPoint x: 23, endPoint y: 120, distance: 33.4
click at [23, 122] on div "8 days" at bounding box center [14, 209] width 28 height 418
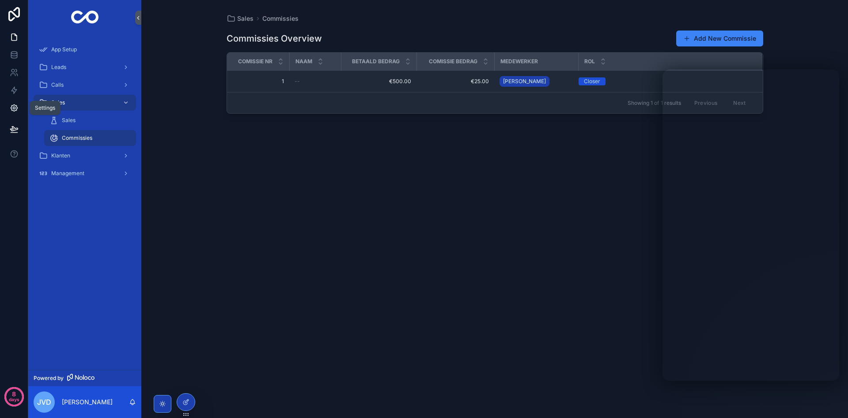
click at [19, 107] on link at bounding box center [14, 108] width 28 height 18
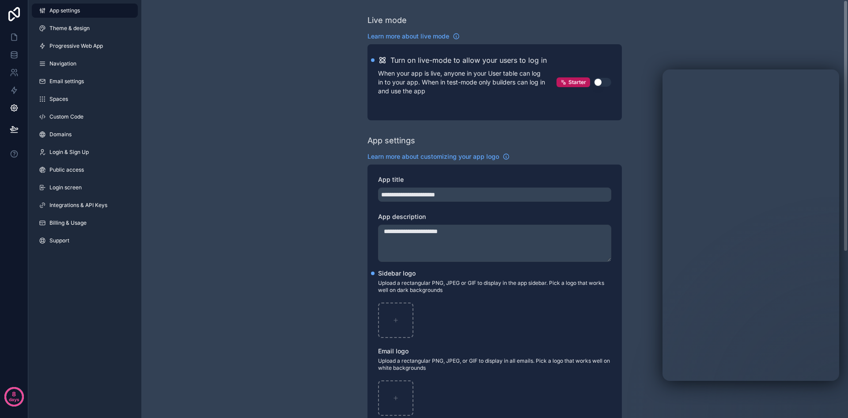
click at [599, 79] on button "Use setting" at bounding box center [603, 82] width 18 height 9
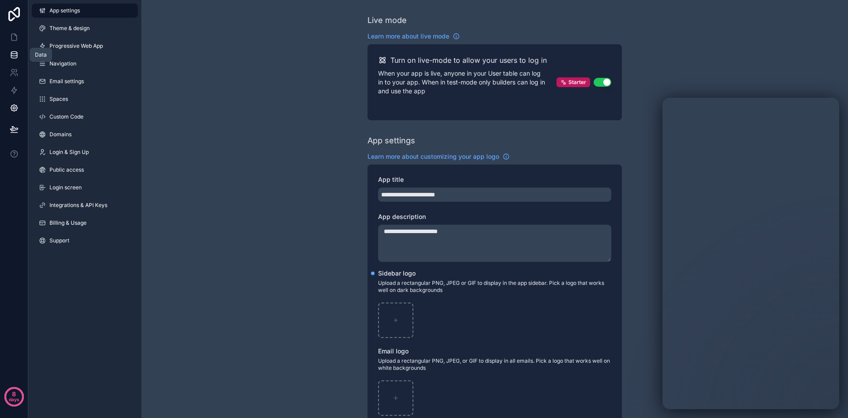
click at [15, 54] on icon at bounding box center [14, 53] width 6 height 2
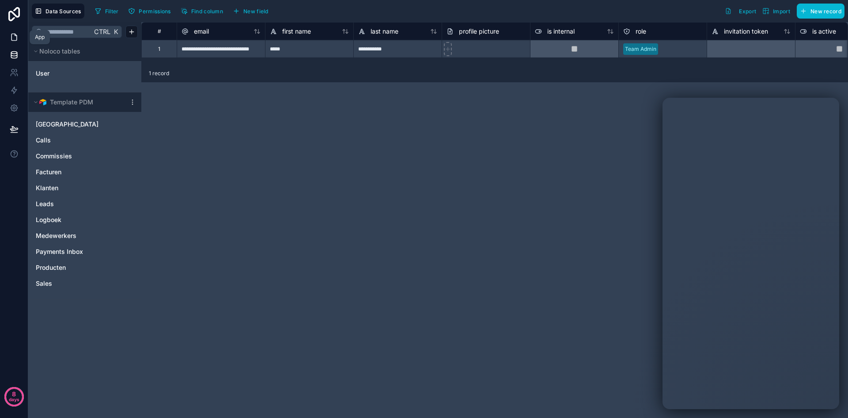
click at [12, 40] on icon at bounding box center [14, 37] width 9 height 9
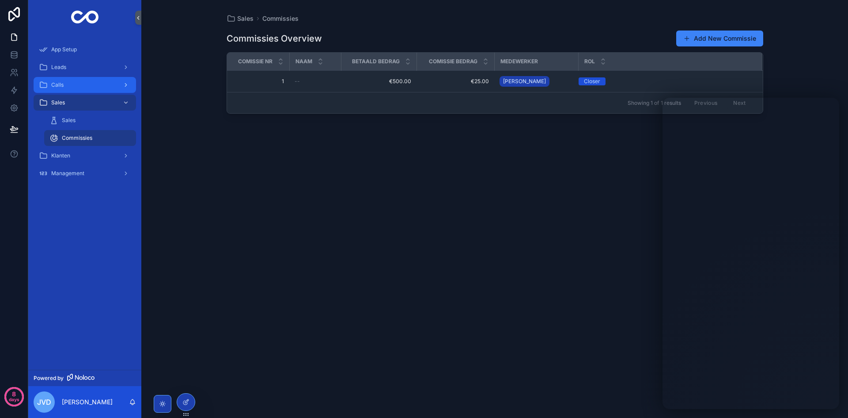
click at [84, 84] on div "Calls" at bounding box center [85, 85] width 92 height 14
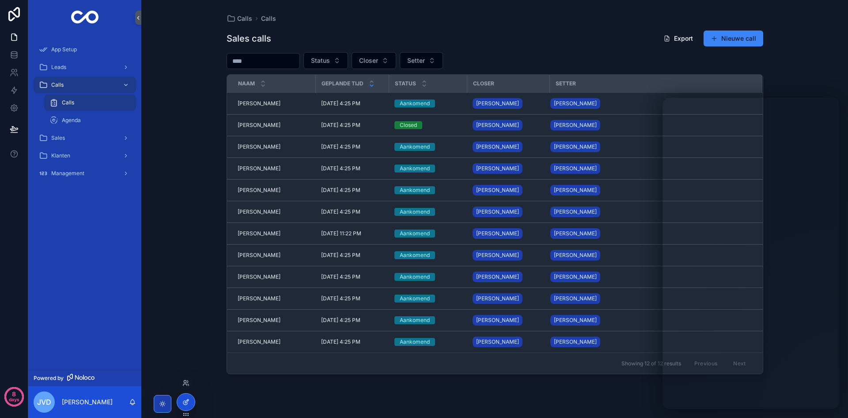
click at [186, 399] on icon at bounding box center [185, 401] width 7 height 7
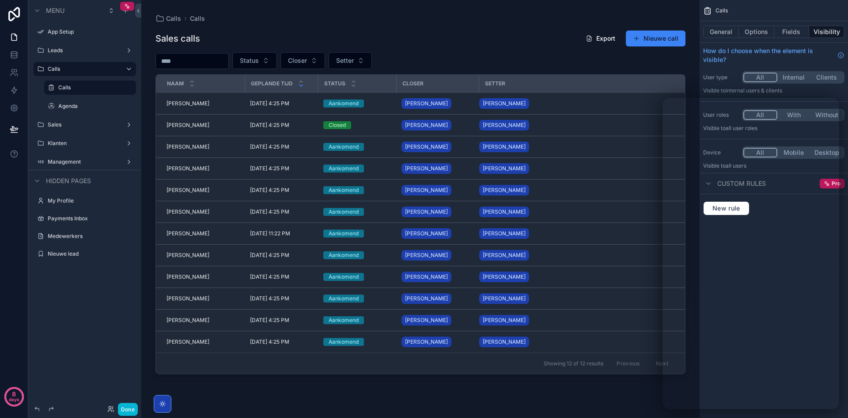
click at [660, 41] on div "scrollable content" at bounding box center [420, 203] width 558 height 407
click at [655, 39] on button "Nieuwe call" at bounding box center [656, 38] width 60 height 16
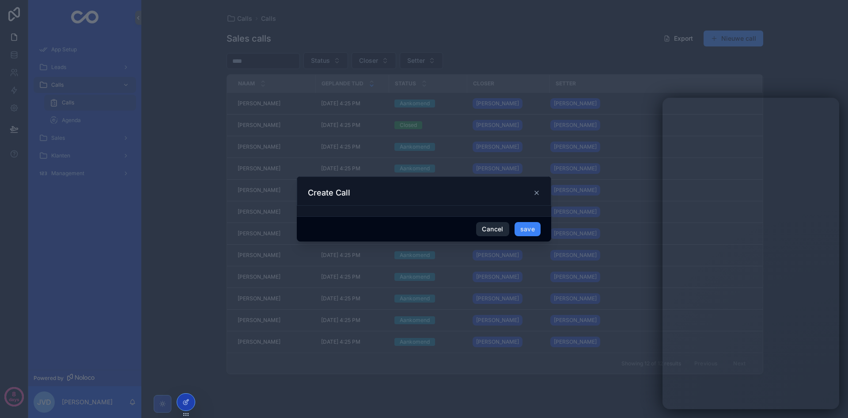
click at [496, 228] on button "Cancel" at bounding box center [492, 229] width 33 height 14
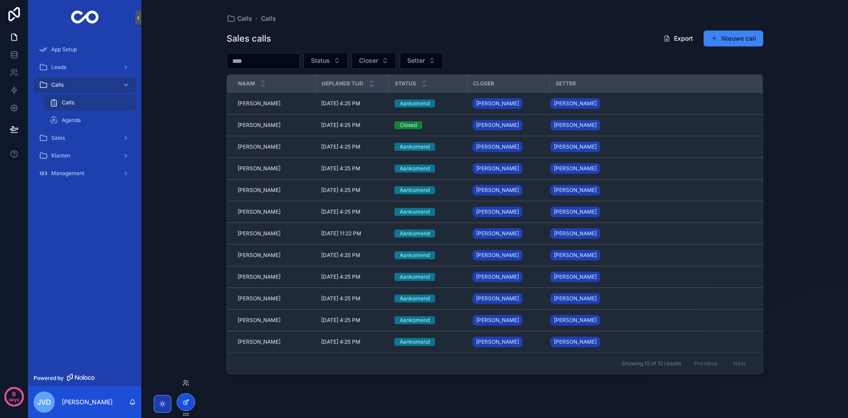
click at [183, 401] on icon at bounding box center [185, 401] width 7 height 7
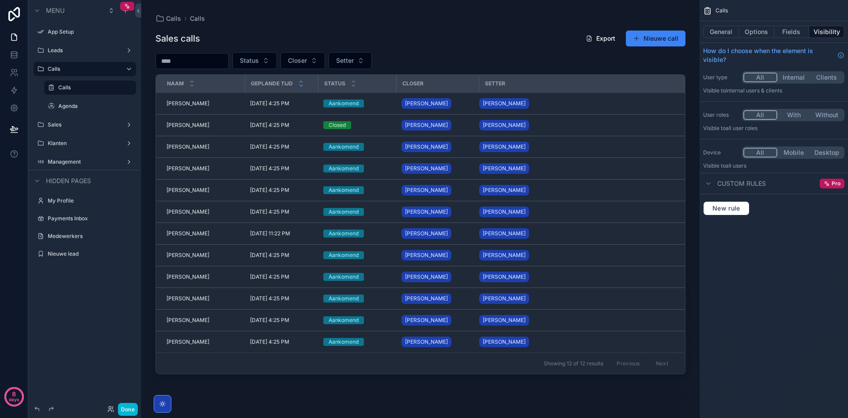
click at [482, 68] on div "scrollable content" at bounding box center [420, 203] width 558 height 407
click at [761, 23] on div "General Options Fields Visibility" at bounding box center [774, 31] width 148 height 21
click at [763, 31] on button "Options" at bounding box center [756, 32] width 35 height 12
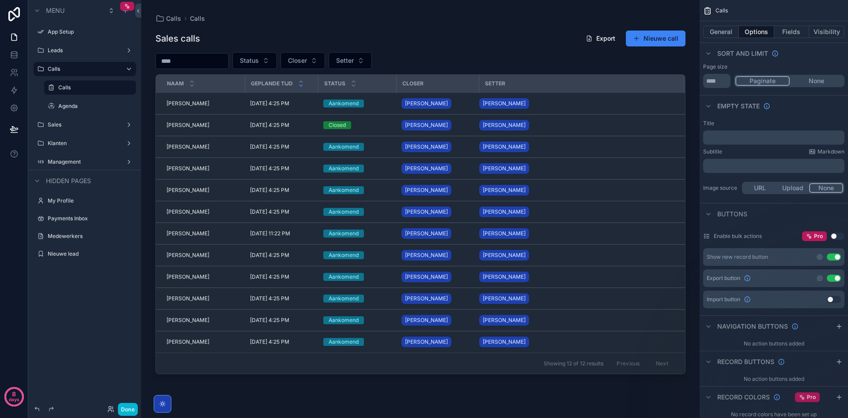
scroll to position [133, 0]
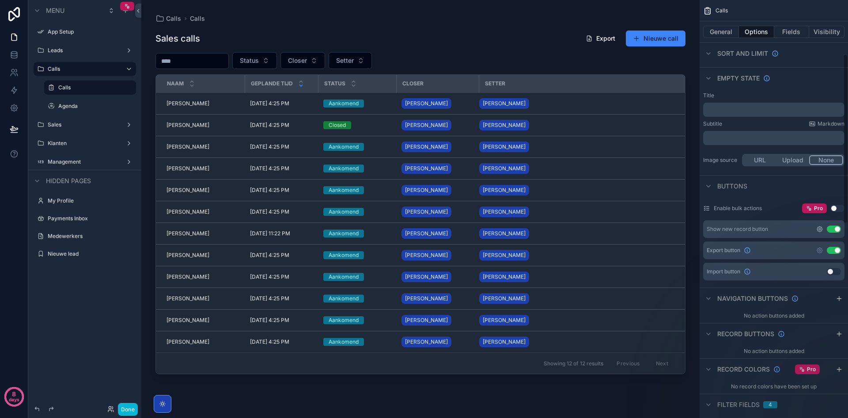
click at [816, 226] on div "Show new record button Use setting" at bounding box center [773, 229] width 141 height 18
click at [817, 227] on icon "scrollable content" at bounding box center [820, 228] width 7 height 7
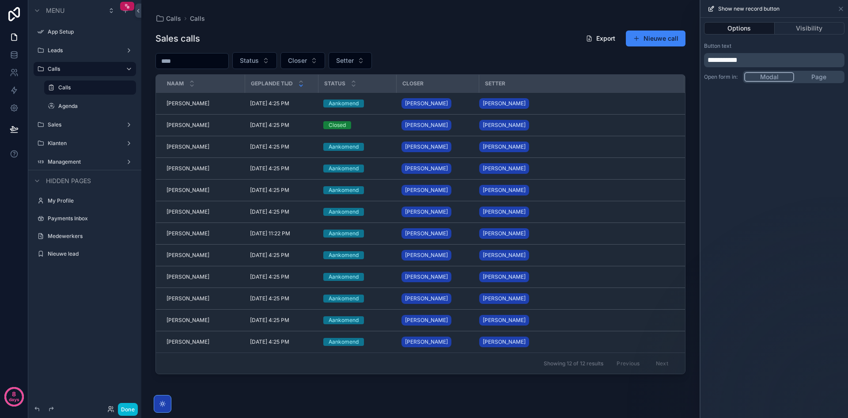
click at [738, 60] on span "**********" at bounding box center [723, 60] width 30 height 7
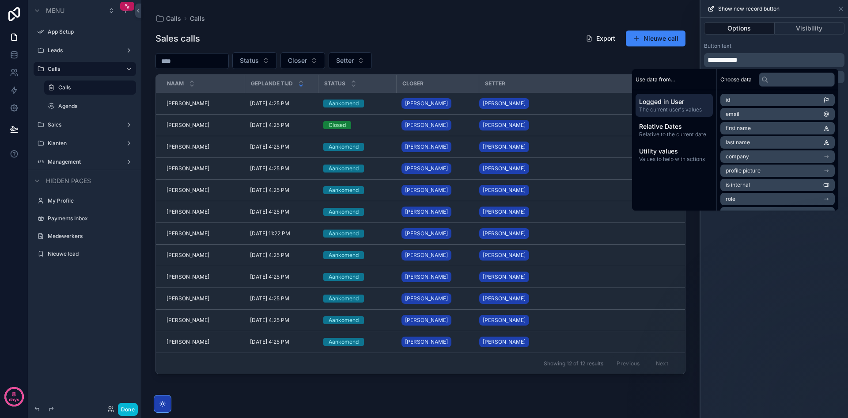
click at [773, 57] on p "**********" at bounding box center [775, 60] width 135 height 11
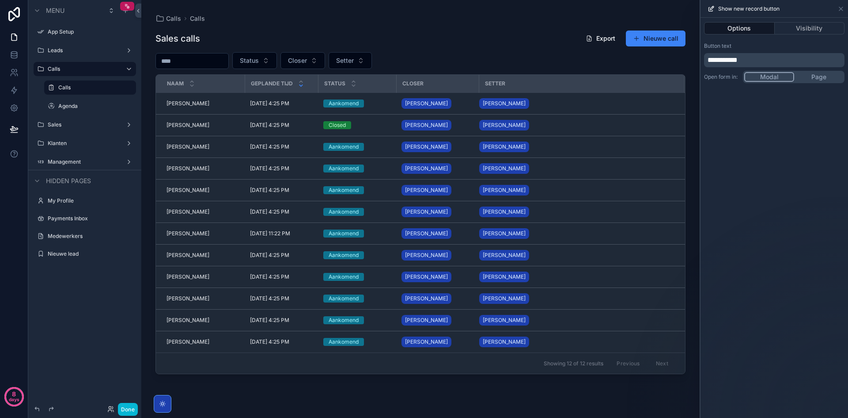
click at [762, 27] on button "Options" at bounding box center [739, 28] width 71 height 12
click at [840, 10] on icon at bounding box center [842, 9] width 4 height 4
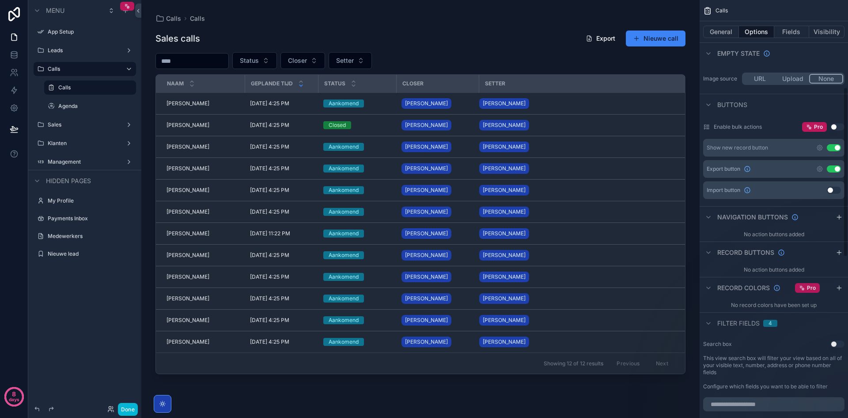
scroll to position [221, 0]
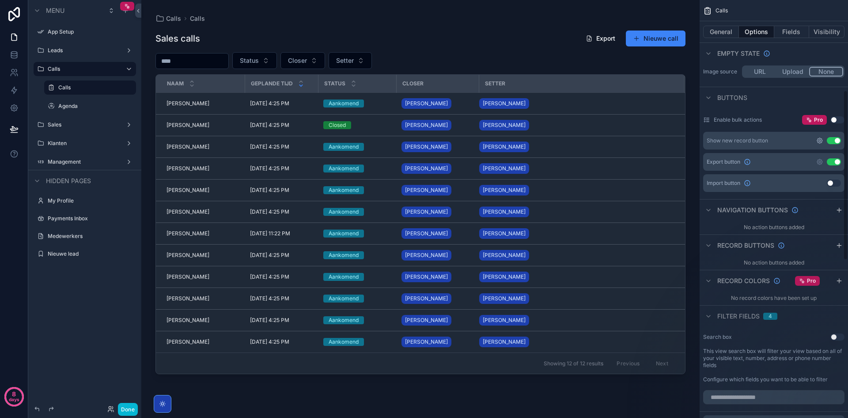
click at [820, 138] on icon "scrollable content" at bounding box center [819, 140] width 5 height 5
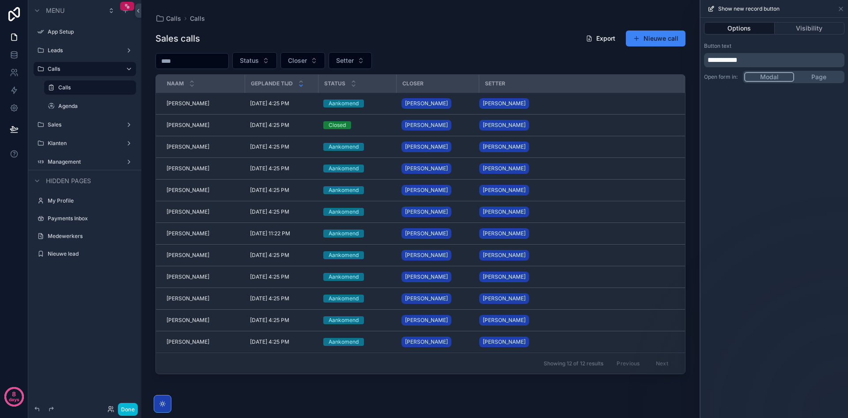
click at [815, 79] on div "**********" at bounding box center [775, 63] width 148 height 48
click at [800, 89] on div at bounding box center [775, 89] width 140 height 14
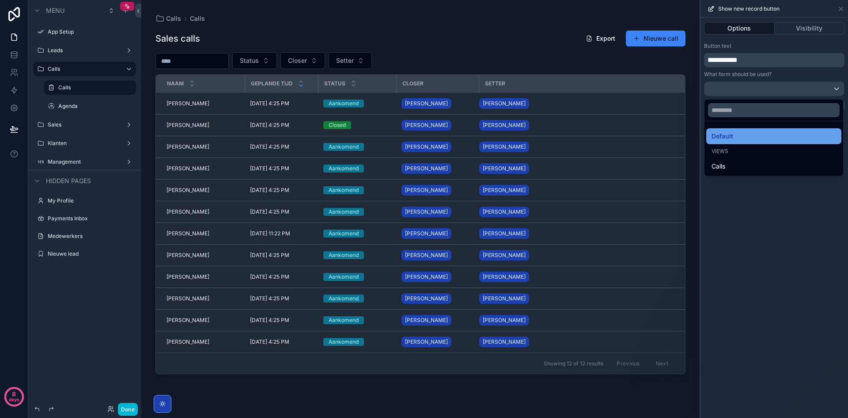
click at [775, 137] on div "Default" at bounding box center [774, 136] width 125 height 11
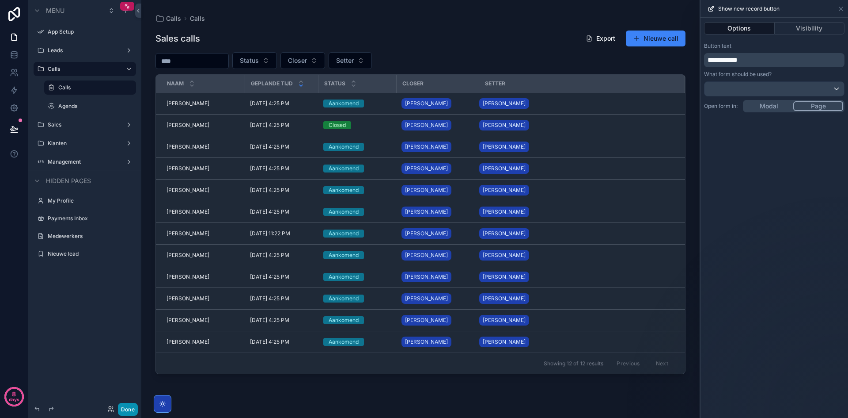
click at [129, 409] on button "Done" at bounding box center [128, 409] width 20 height 13
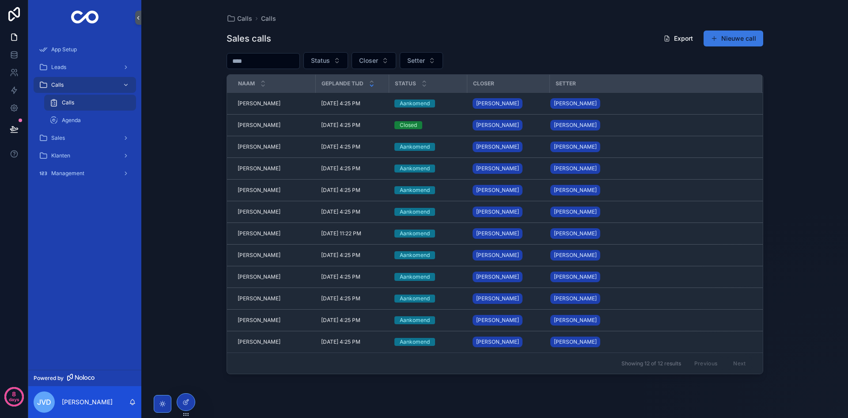
click at [730, 42] on button "Nieuwe call" at bounding box center [734, 38] width 60 height 16
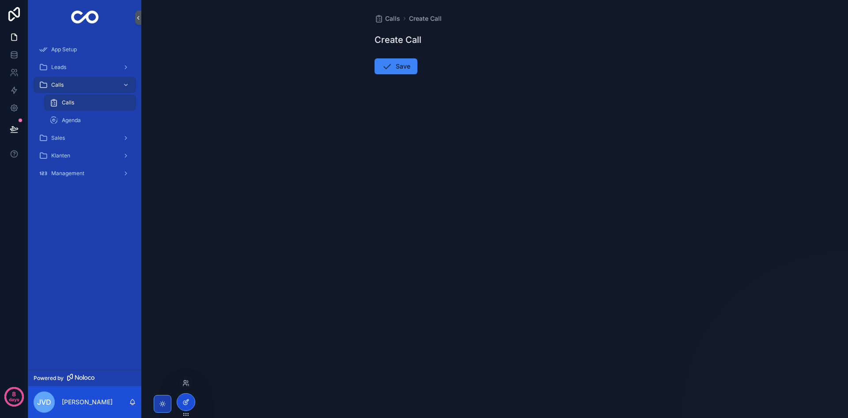
click at [184, 401] on icon at bounding box center [185, 402] width 4 height 4
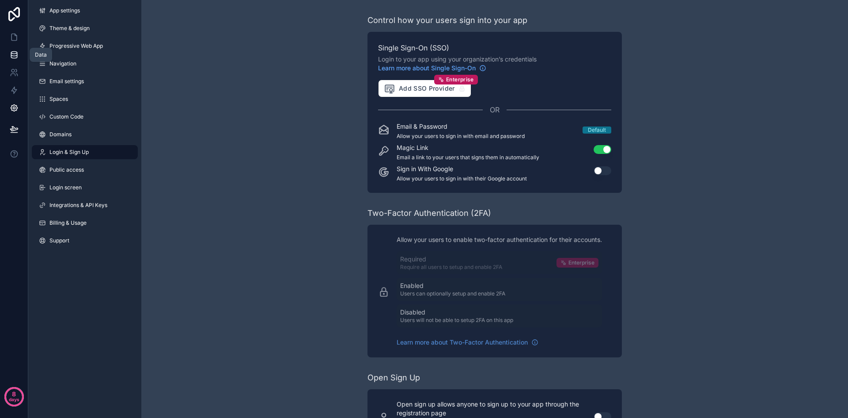
click at [14, 54] on icon at bounding box center [14, 53] width 6 height 2
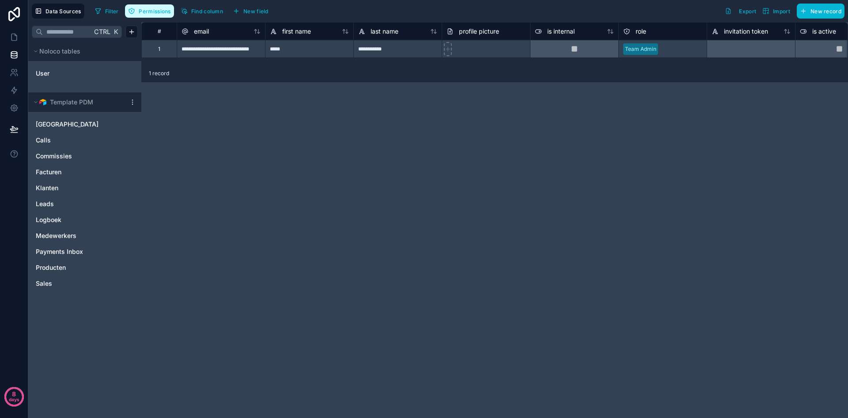
click at [154, 8] on span "Permissions" at bounding box center [155, 11] width 32 height 7
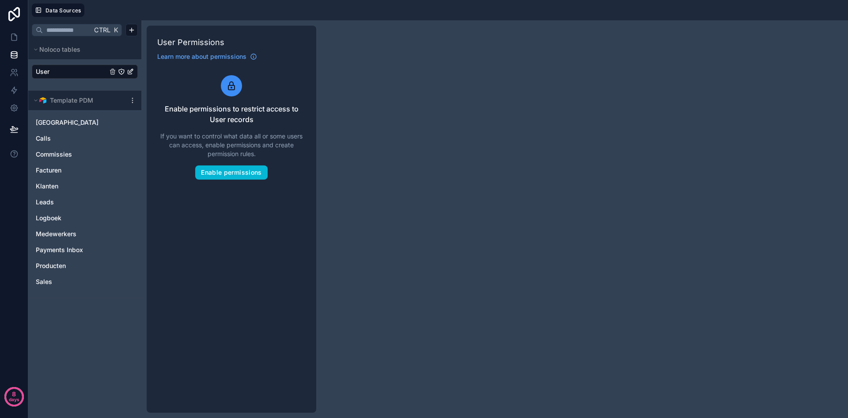
click at [154, 8] on div at bounding box center [467, 10] width 753 height 13
click at [12, 36] on icon at bounding box center [14, 37] width 9 height 9
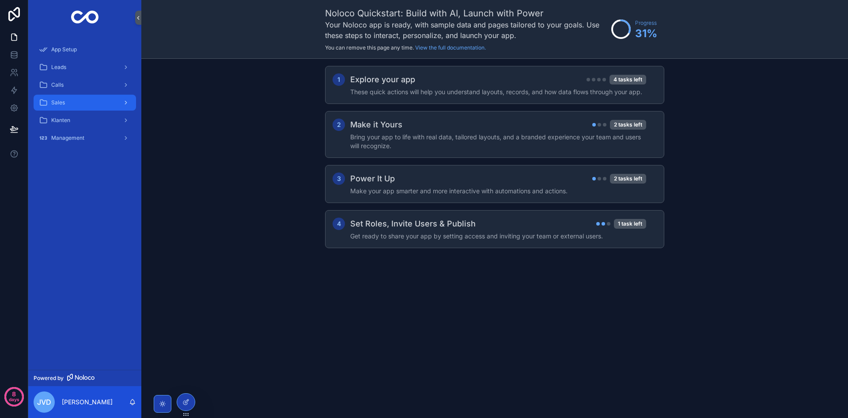
click at [99, 105] on div "Sales" at bounding box center [85, 102] width 92 height 14
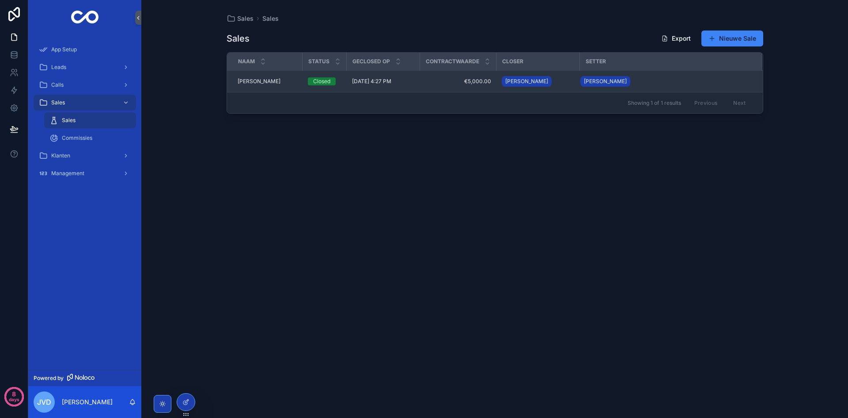
click at [261, 85] on td "[PERSON_NAME] [PERSON_NAME]" at bounding box center [265, 82] width 76 height 22
click at [263, 80] on span "[PERSON_NAME]" at bounding box center [259, 81] width 43 height 7
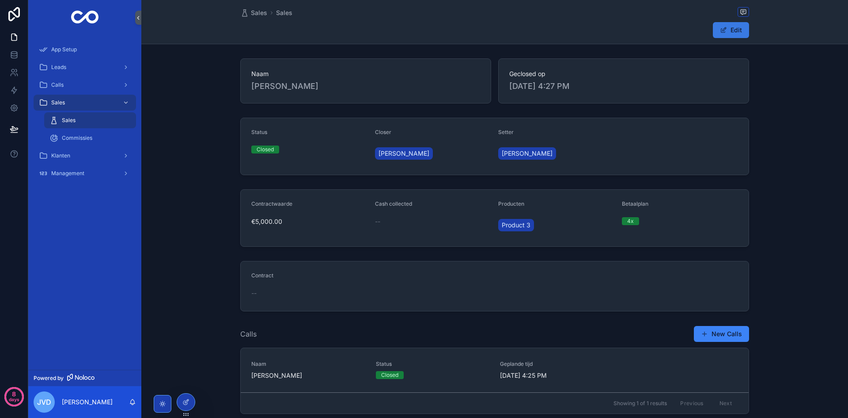
click at [722, 35] on button "Edit" at bounding box center [731, 30] width 36 height 16
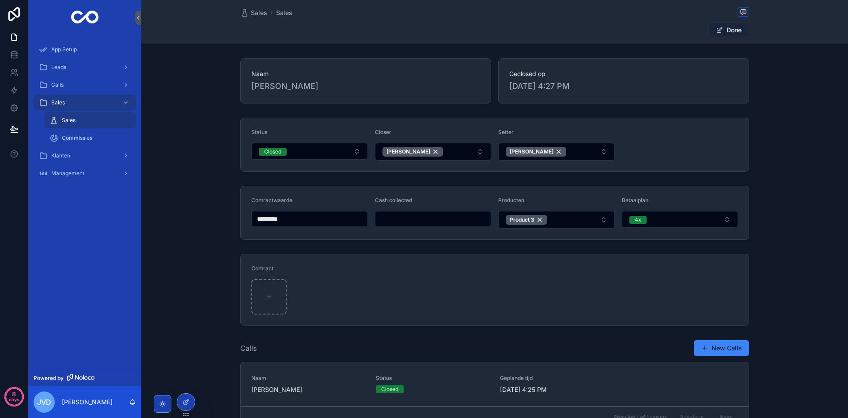
click at [726, 31] on button "Done" at bounding box center [729, 30] width 41 height 16
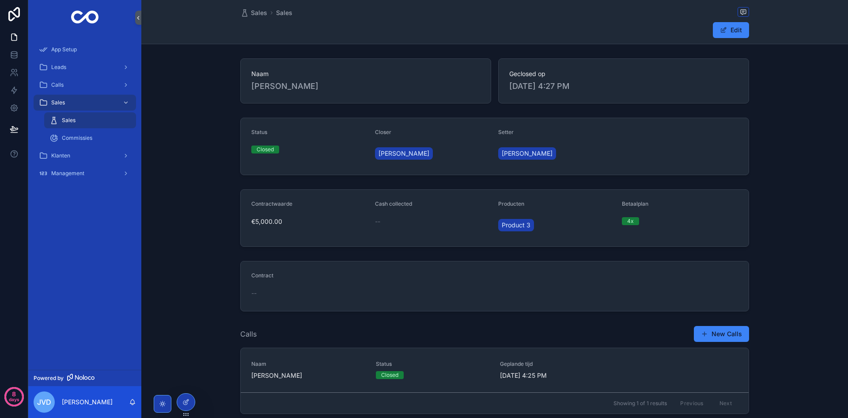
click at [111, 122] on div "Sales" at bounding box center [89, 120] width 81 height 14
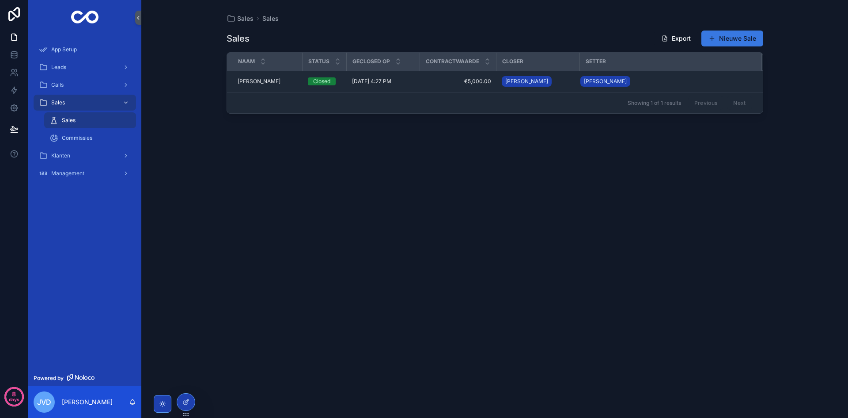
click at [721, 38] on button "Nieuwe Sale" at bounding box center [733, 38] width 62 height 16
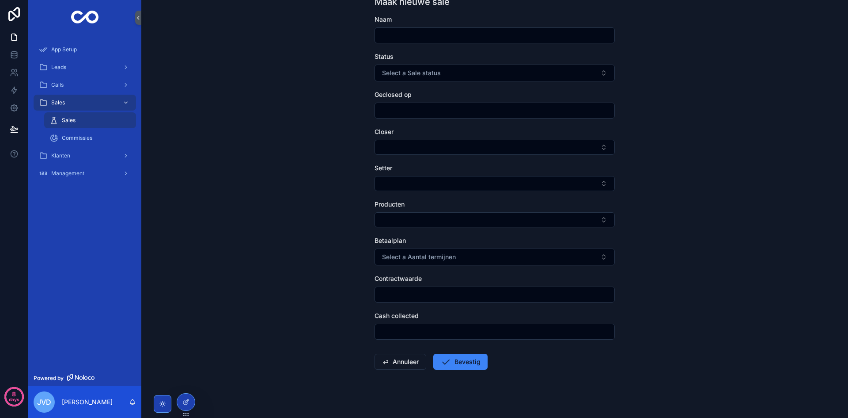
scroll to position [46, 0]
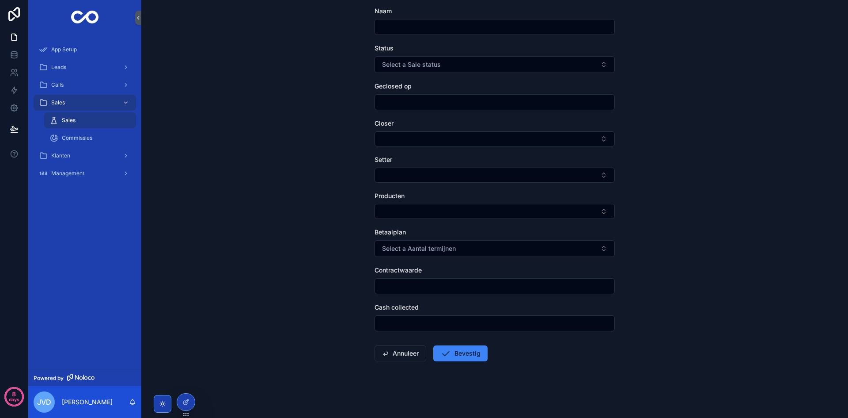
click at [79, 123] on div "Sales" at bounding box center [89, 120] width 81 height 14
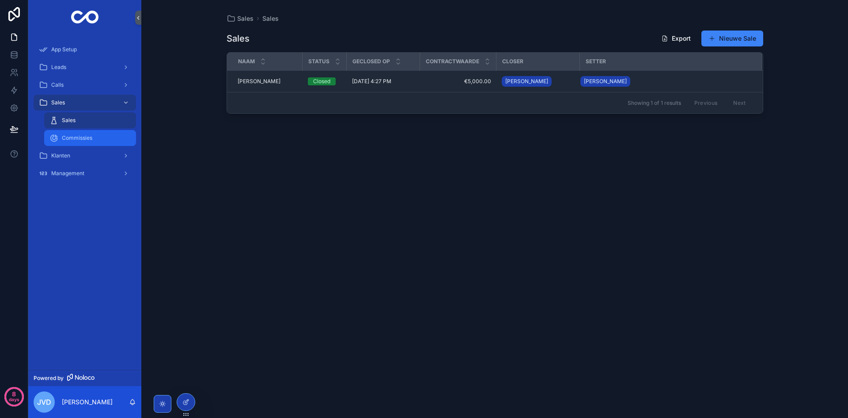
click at [83, 137] on span "Commissies" at bounding box center [77, 137] width 30 height 7
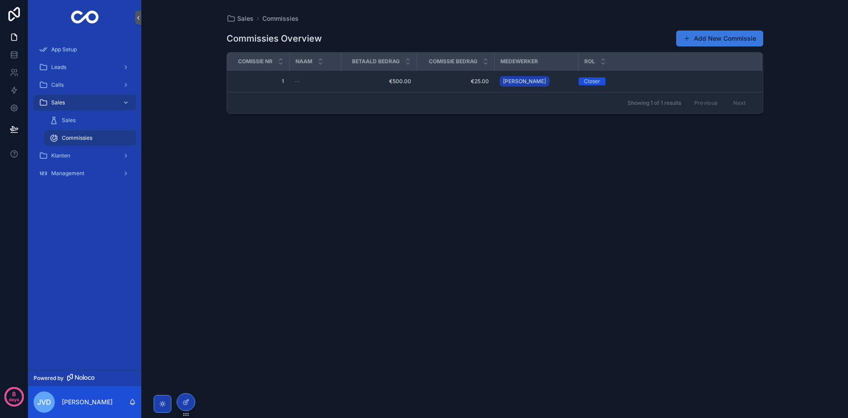
click at [742, 40] on button "Add New Commissie" at bounding box center [719, 38] width 87 height 16
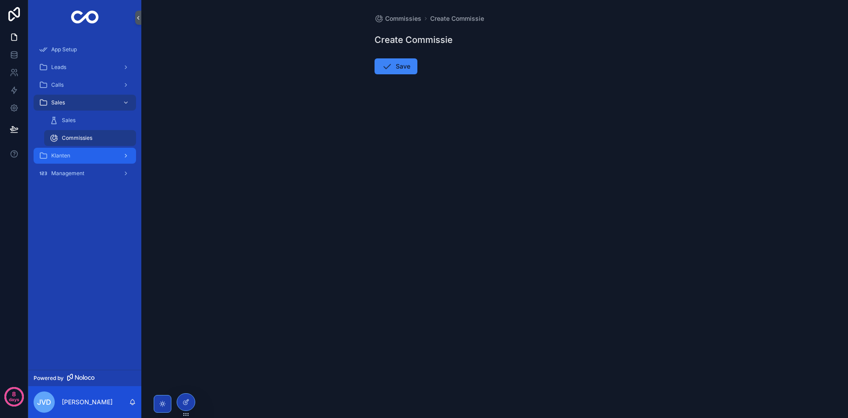
click at [98, 152] on div "Klanten" at bounding box center [85, 155] width 92 height 14
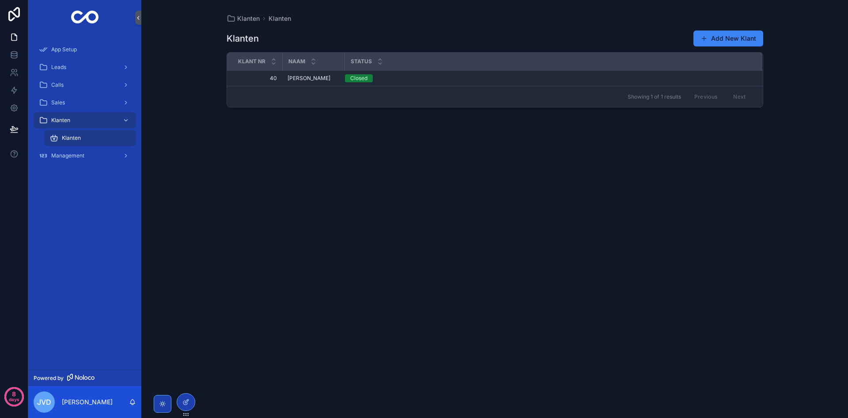
click at [94, 137] on div "Klanten" at bounding box center [89, 138] width 81 height 14
click at [750, 39] on button "Add New Klant" at bounding box center [729, 38] width 70 height 16
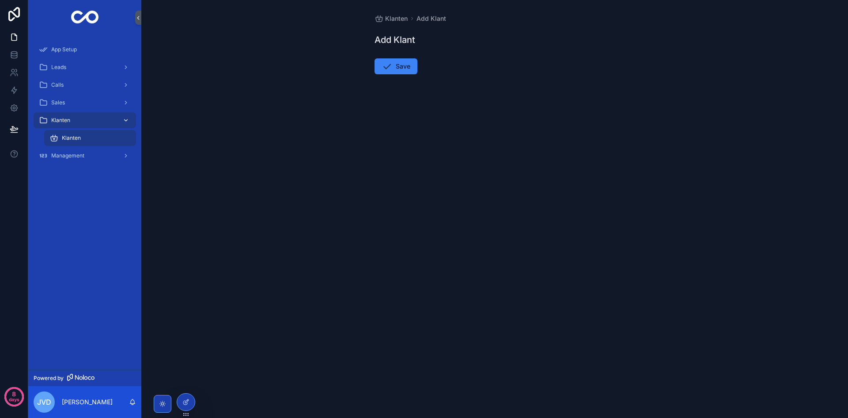
click at [92, 119] on div "Klanten" at bounding box center [85, 120] width 92 height 14
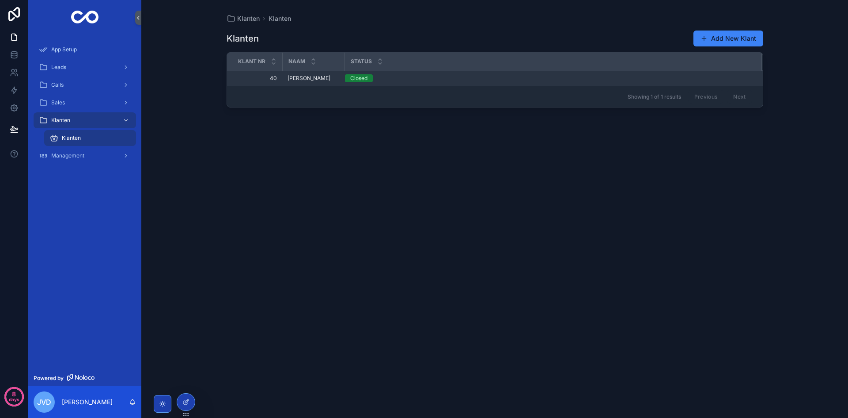
click at [307, 79] on span "[PERSON_NAME]" at bounding box center [309, 78] width 43 height 7
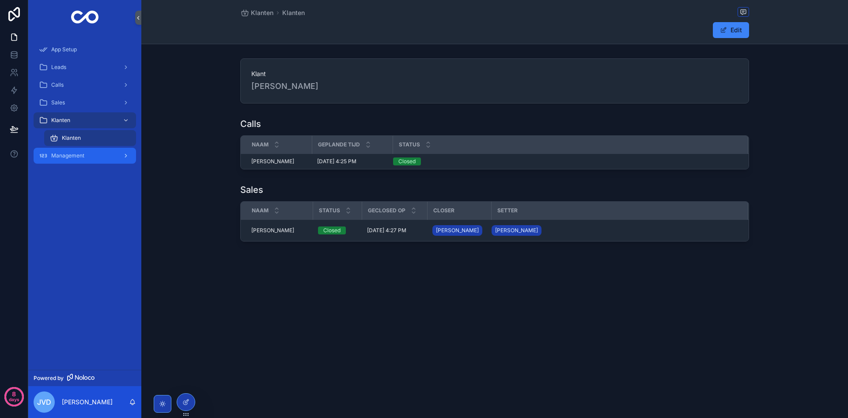
click at [80, 155] on span "Management" at bounding box center [67, 155] width 33 height 7
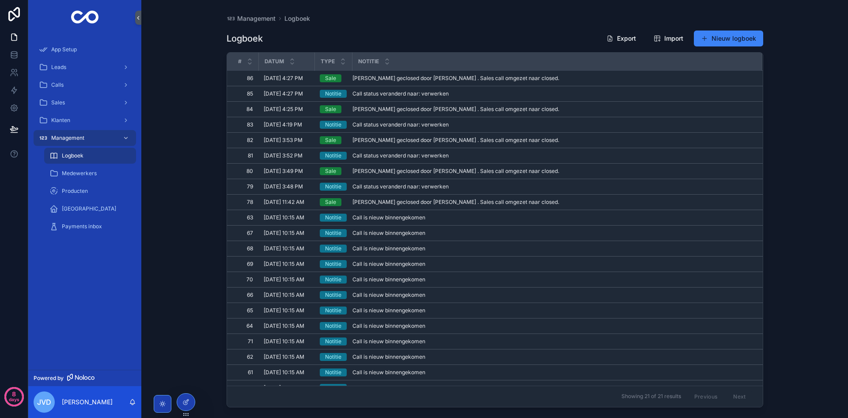
click at [80, 157] on span "Logboek" at bounding box center [73, 155] width 22 height 7
click at [79, 175] on span "Medewerkers" at bounding box center [79, 173] width 35 height 7
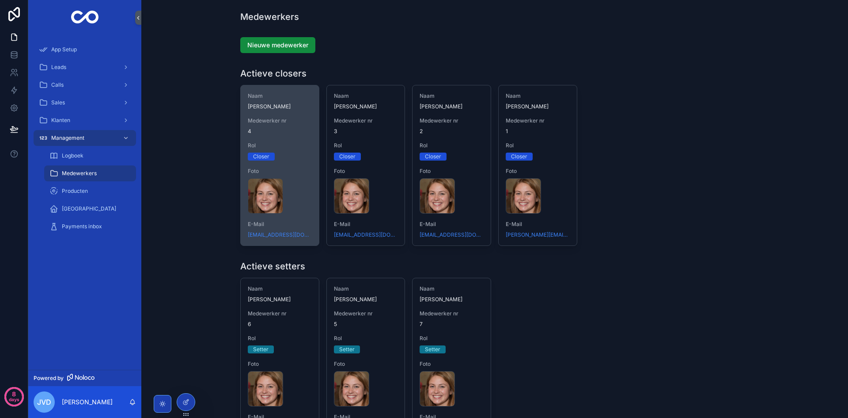
click at [290, 146] on span "Rol" at bounding box center [280, 145] width 64 height 7
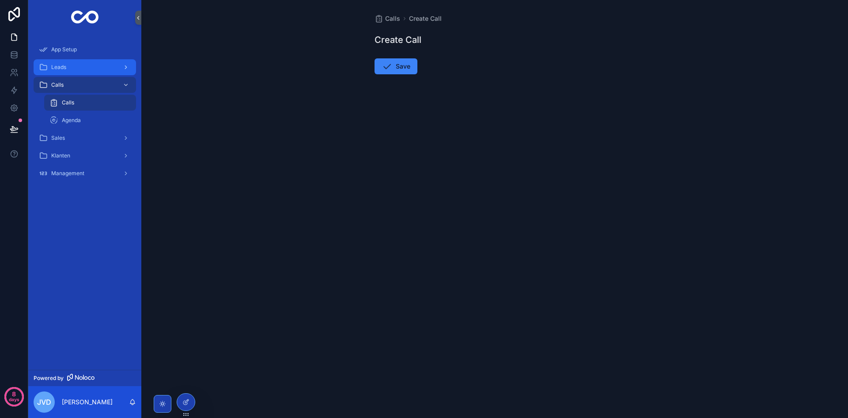
click at [78, 67] on div "Leads" at bounding box center [85, 67] width 92 height 14
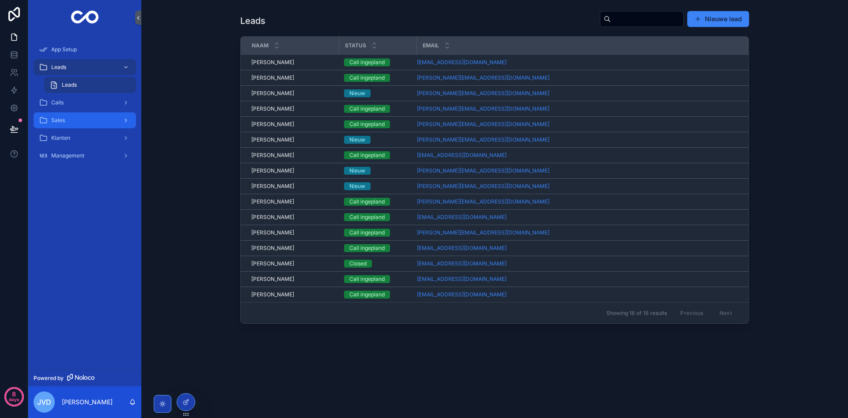
click at [65, 123] on span "Sales" at bounding box center [58, 120] width 14 height 7
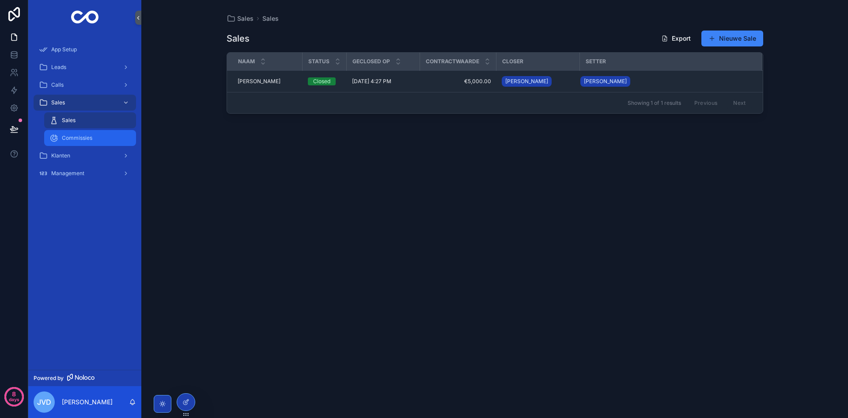
click at [76, 136] on span "Commissies" at bounding box center [77, 137] width 30 height 7
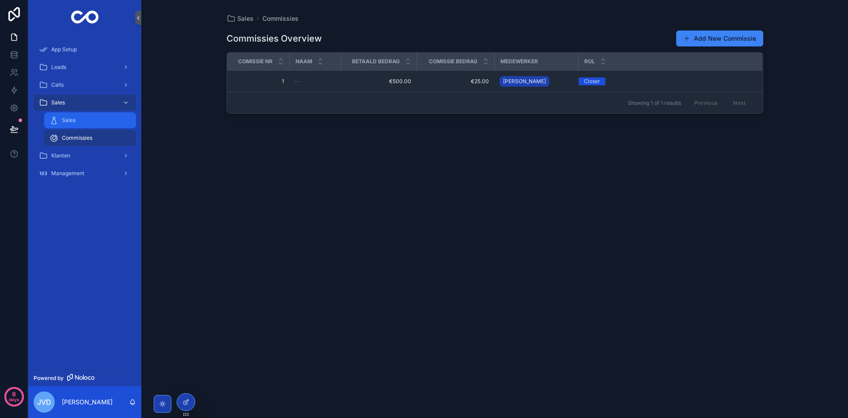
click at [78, 123] on div "Sales" at bounding box center [89, 120] width 81 height 14
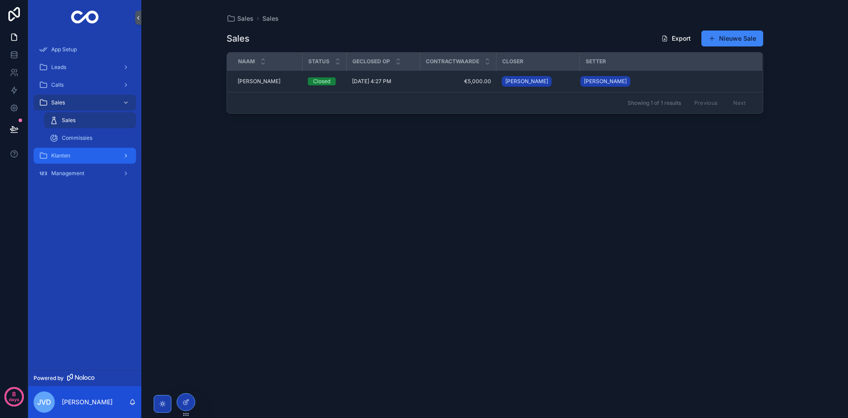
click at [75, 158] on div "Klanten" at bounding box center [85, 155] width 92 height 14
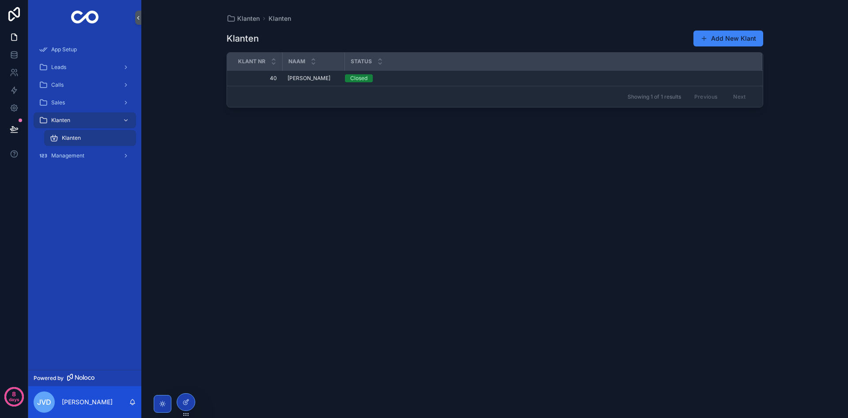
click at [83, 140] on div "Klanten" at bounding box center [89, 138] width 81 height 14
click at [73, 65] on div "Leads" at bounding box center [85, 67] width 92 height 14
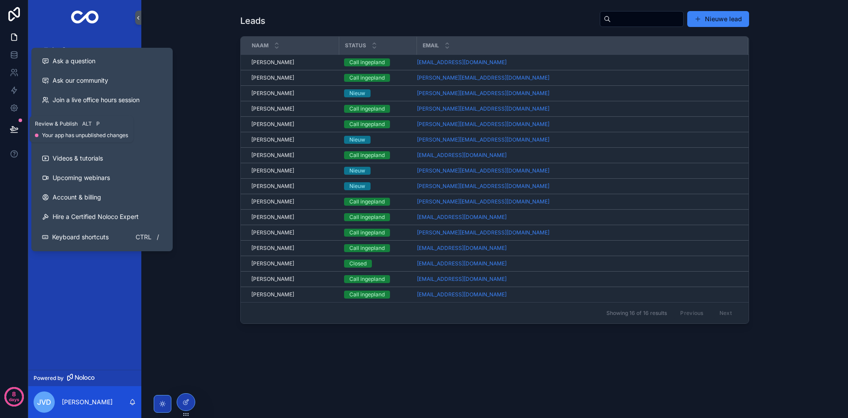
click at [21, 132] on button at bounding box center [13, 129] width 19 height 25
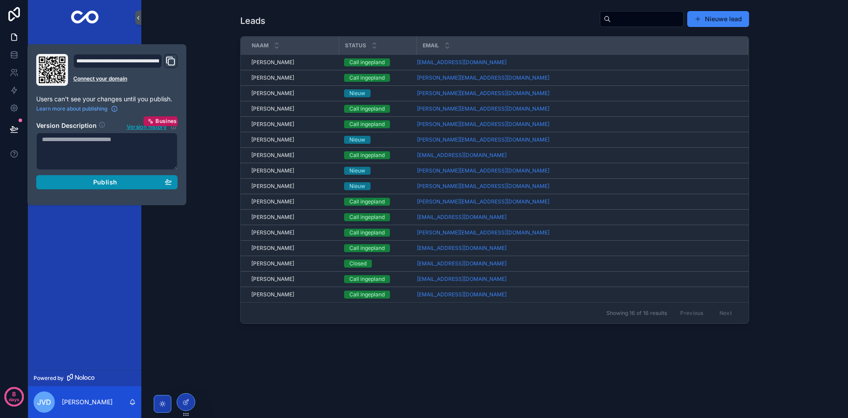
click at [83, 178] on div "Publish" at bounding box center [107, 182] width 130 height 8
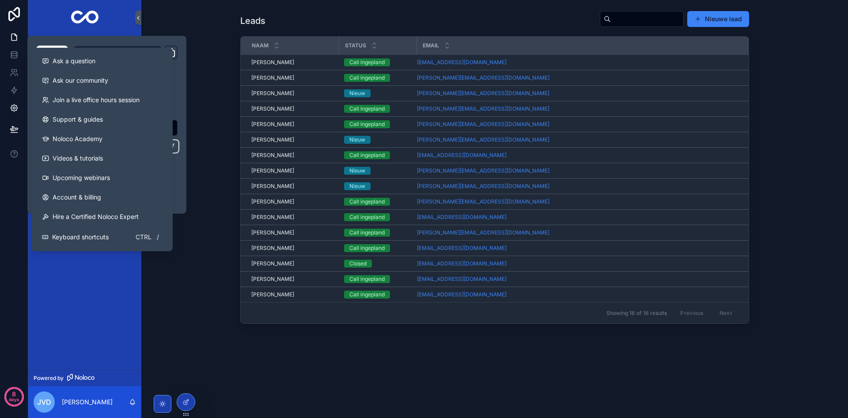
click at [10, 101] on link at bounding box center [14, 108] width 28 height 18
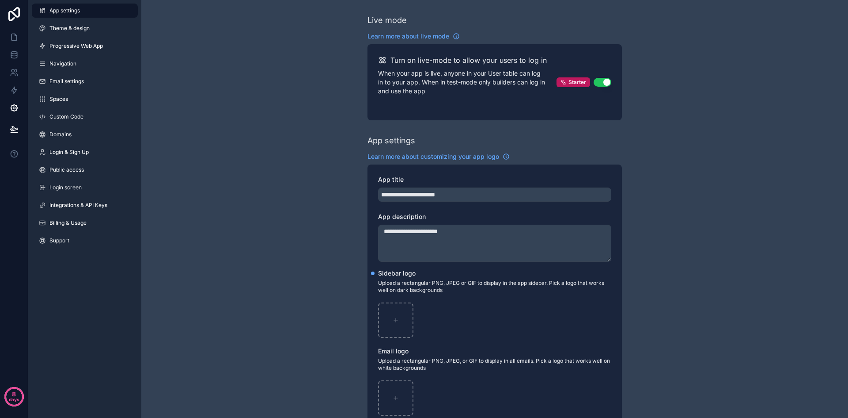
click at [607, 83] on button "Use setting" at bounding box center [603, 82] width 18 height 9
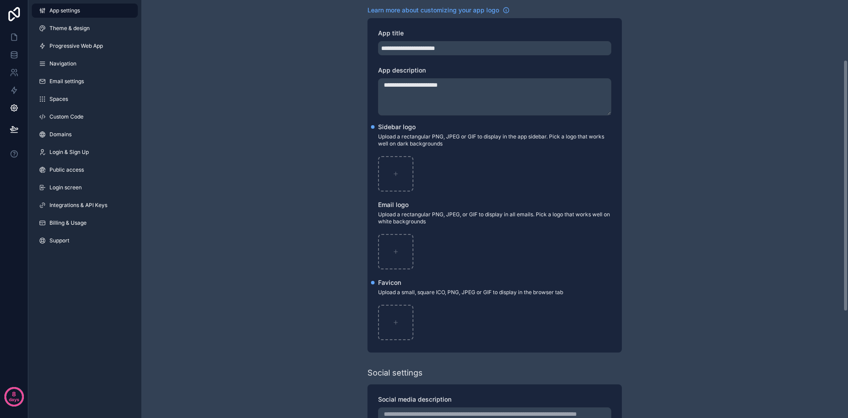
scroll to position [99, 0]
